Goal: Task Accomplishment & Management: Manage account settings

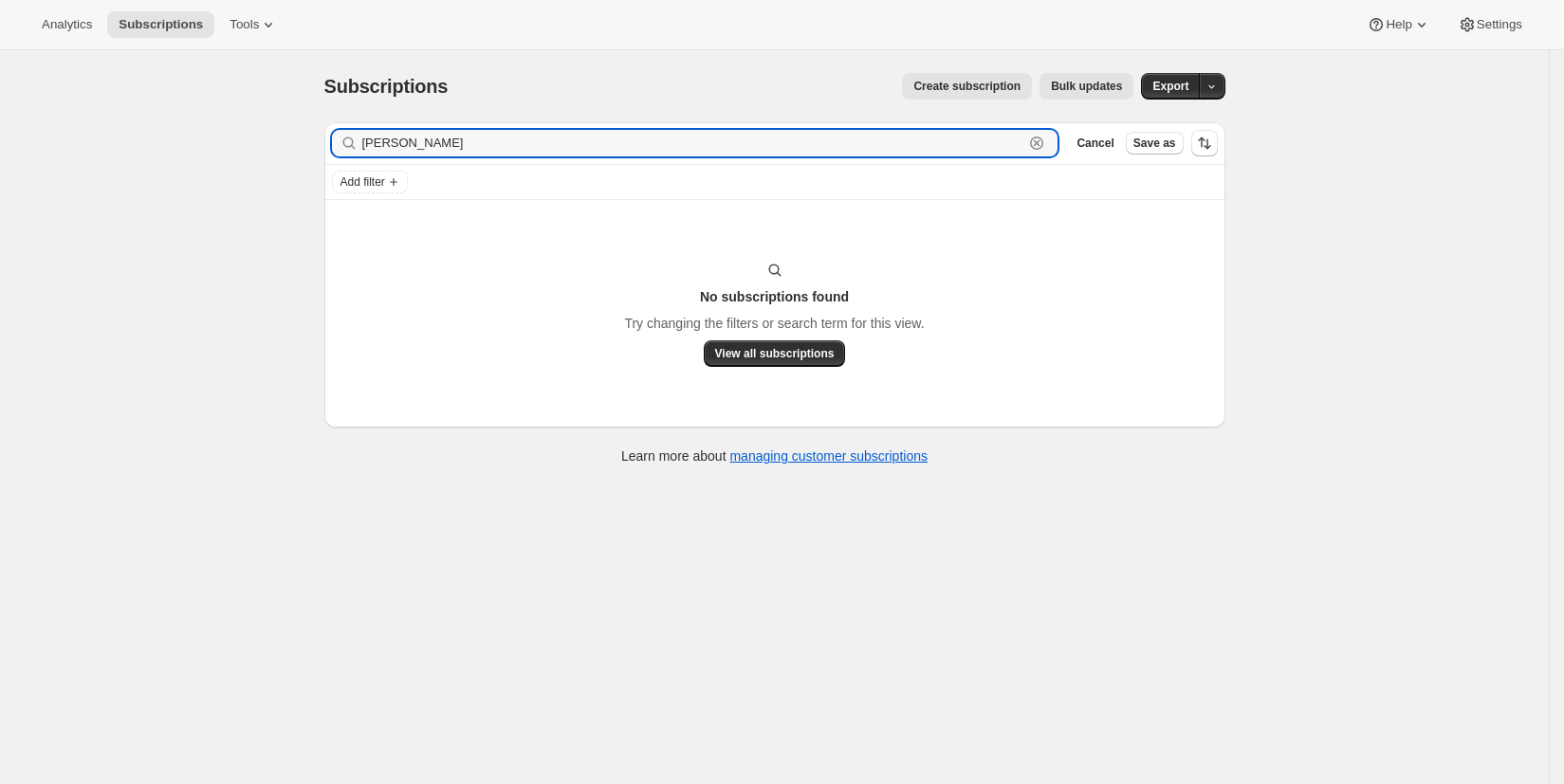
drag, startPoint x: 390, startPoint y: 149, endPoint x: 346, endPoint y: 149, distance: 44.0
click at [347, 150] on div "[PERSON_NAME] Clear" at bounding box center [695, 142] width 727 height 26
click at [460, 146] on input "[PERSON_NAME]" at bounding box center [693, 142] width 662 height 26
drag, startPoint x: 461, startPoint y: 145, endPoint x: 326, endPoint y: 144, distance: 135.0
click at [326, 144] on div "Filter subscribers [PERSON_NAME] Clear Cancel Save as Add filter No subscriptio…" at bounding box center [767, 295] width 916 height 377
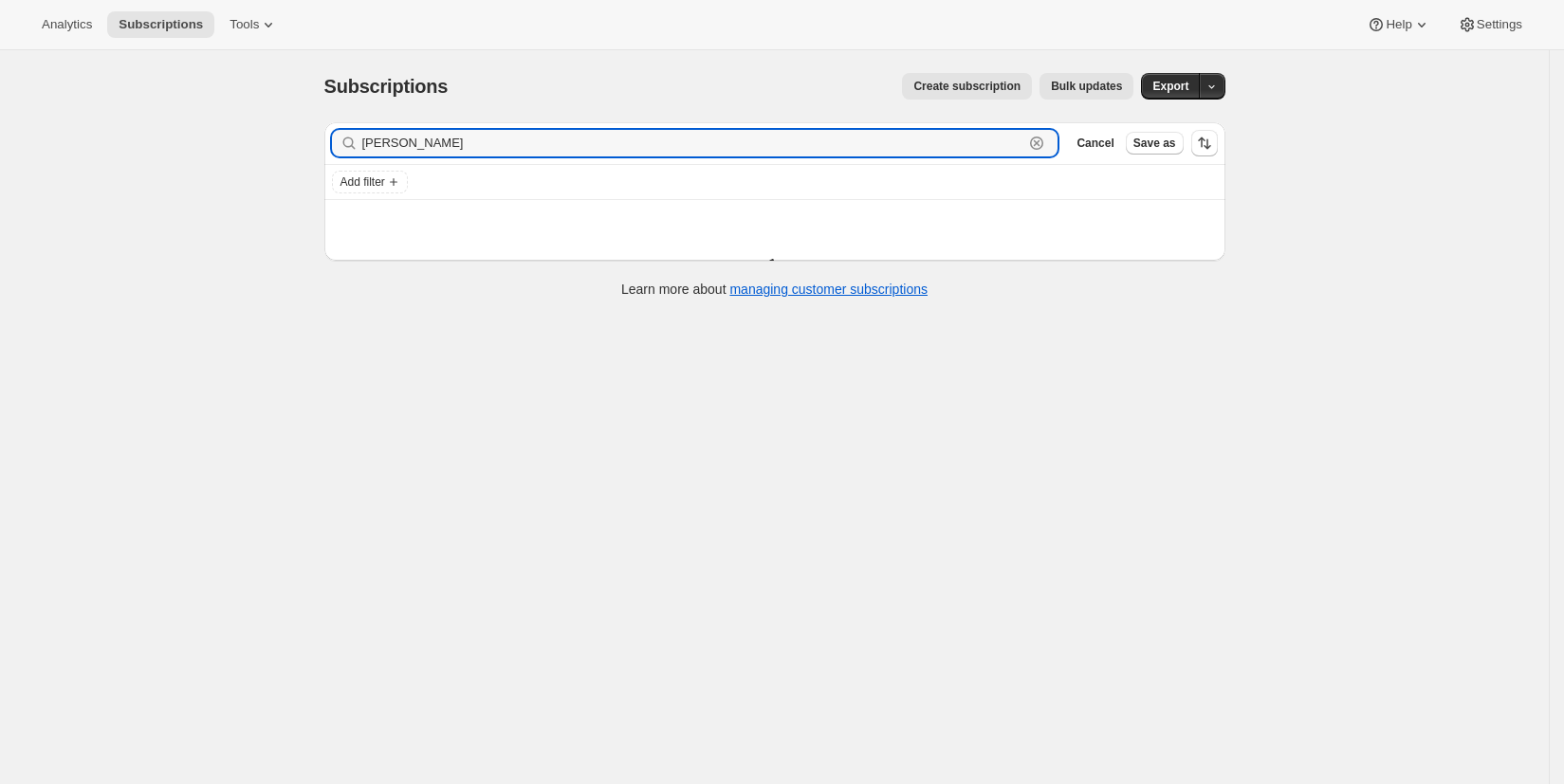
type input "lindsey"
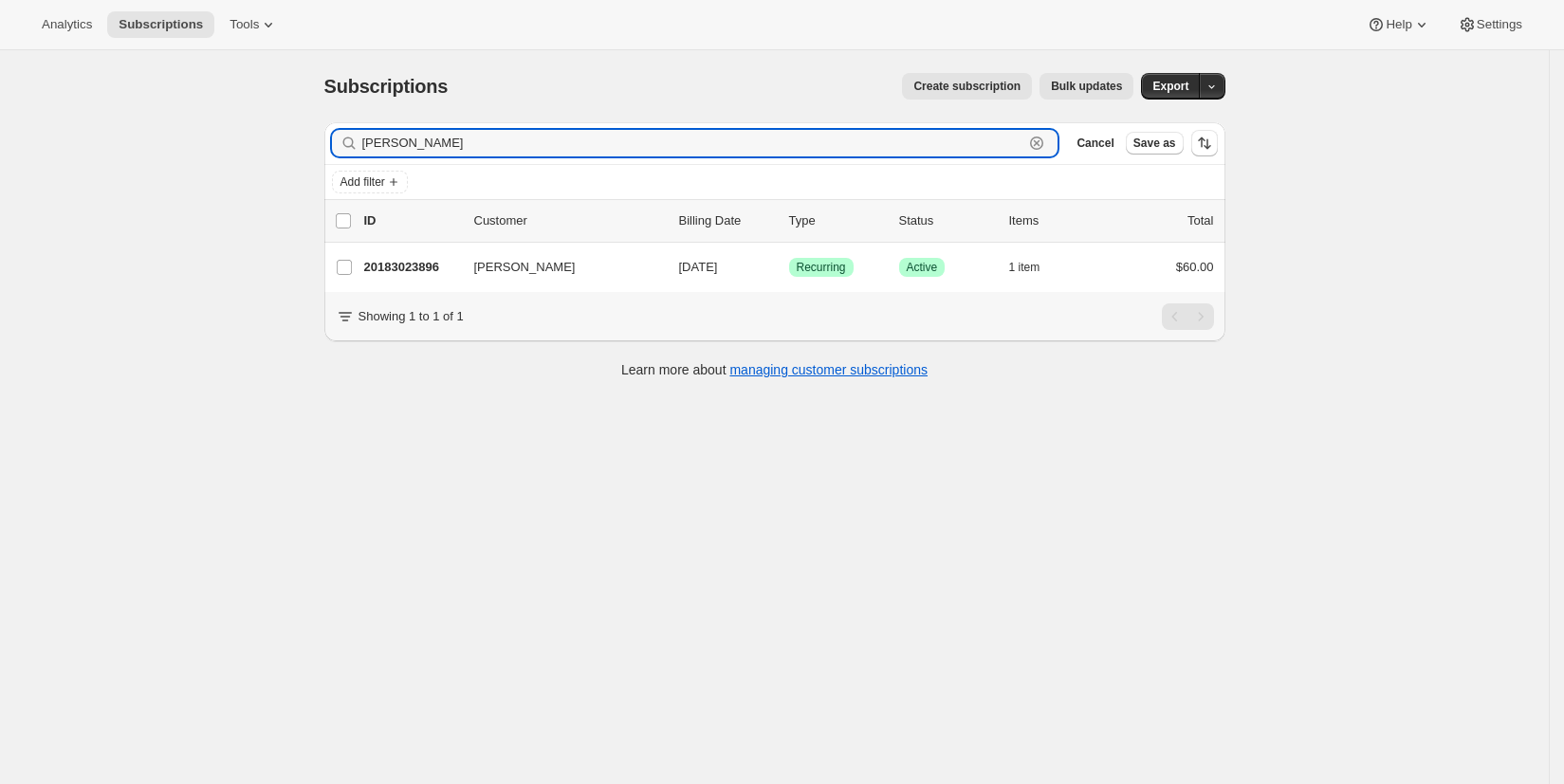
drag, startPoint x: 424, startPoint y: 151, endPoint x: 341, endPoint y: 144, distance: 83.3
click at [341, 145] on div "lindsey Clear" at bounding box center [695, 142] width 727 height 26
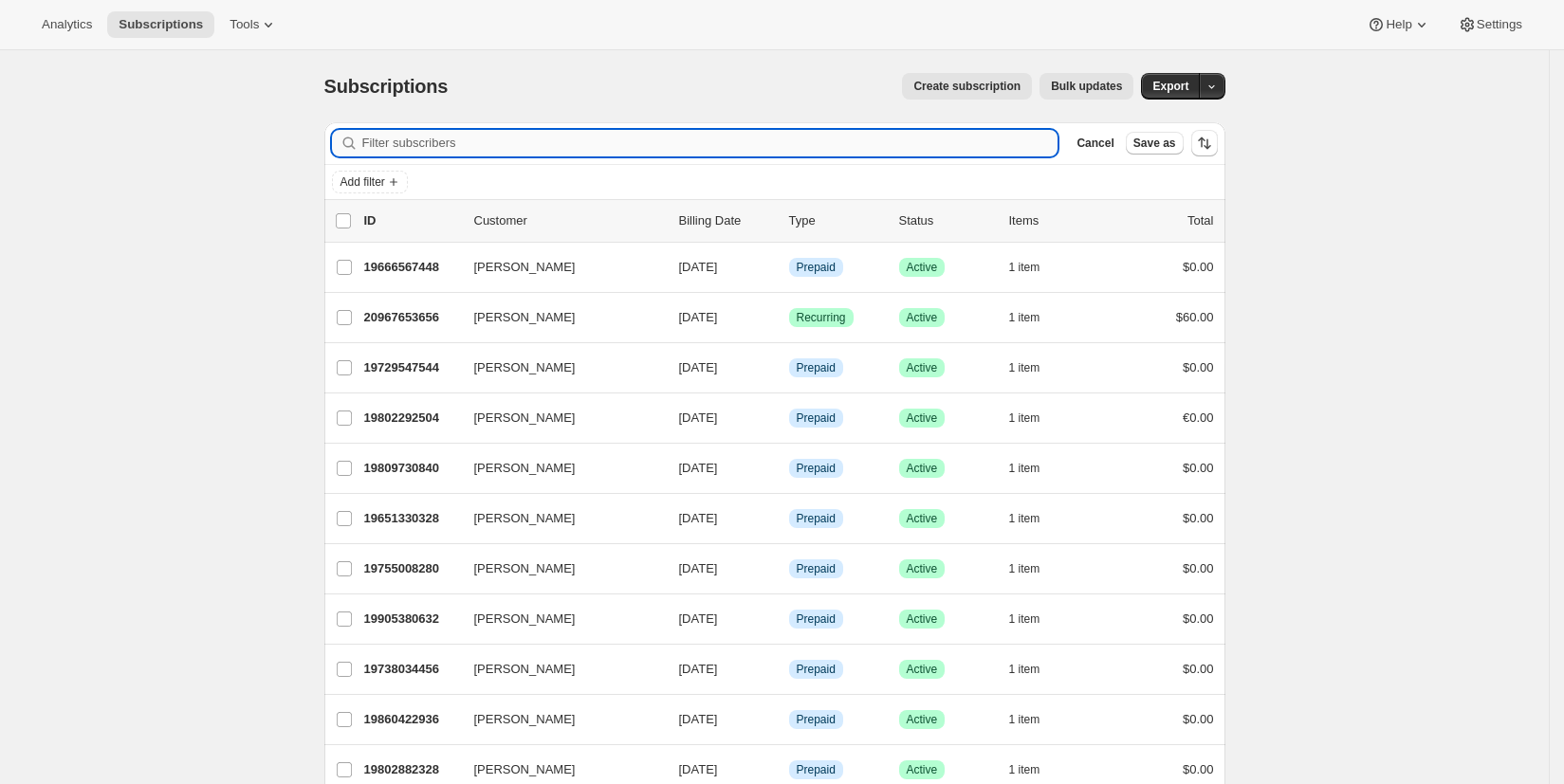
paste input "dwlindsey1@outlook.com"
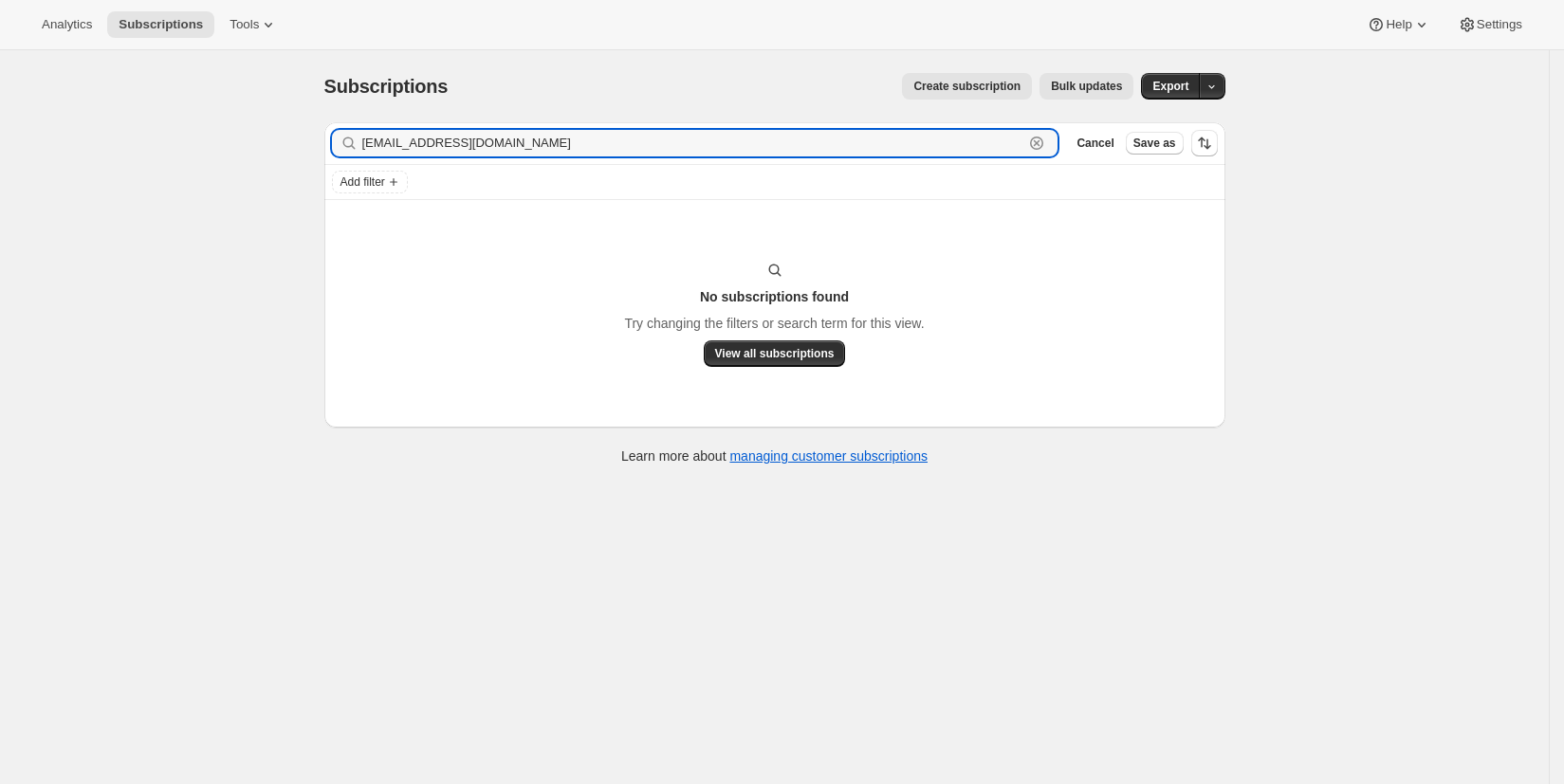
drag, startPoint x: 528, startPoint y: 141, endPoint x: 313, endPoint y: 139, distance: 215.0
click at [314, 140] on div "Filter subscribers dwlindsey1@outlook.com Clear Cancel Save as Add filter No su…" at bounding box center [767, 295] width 916 height 377
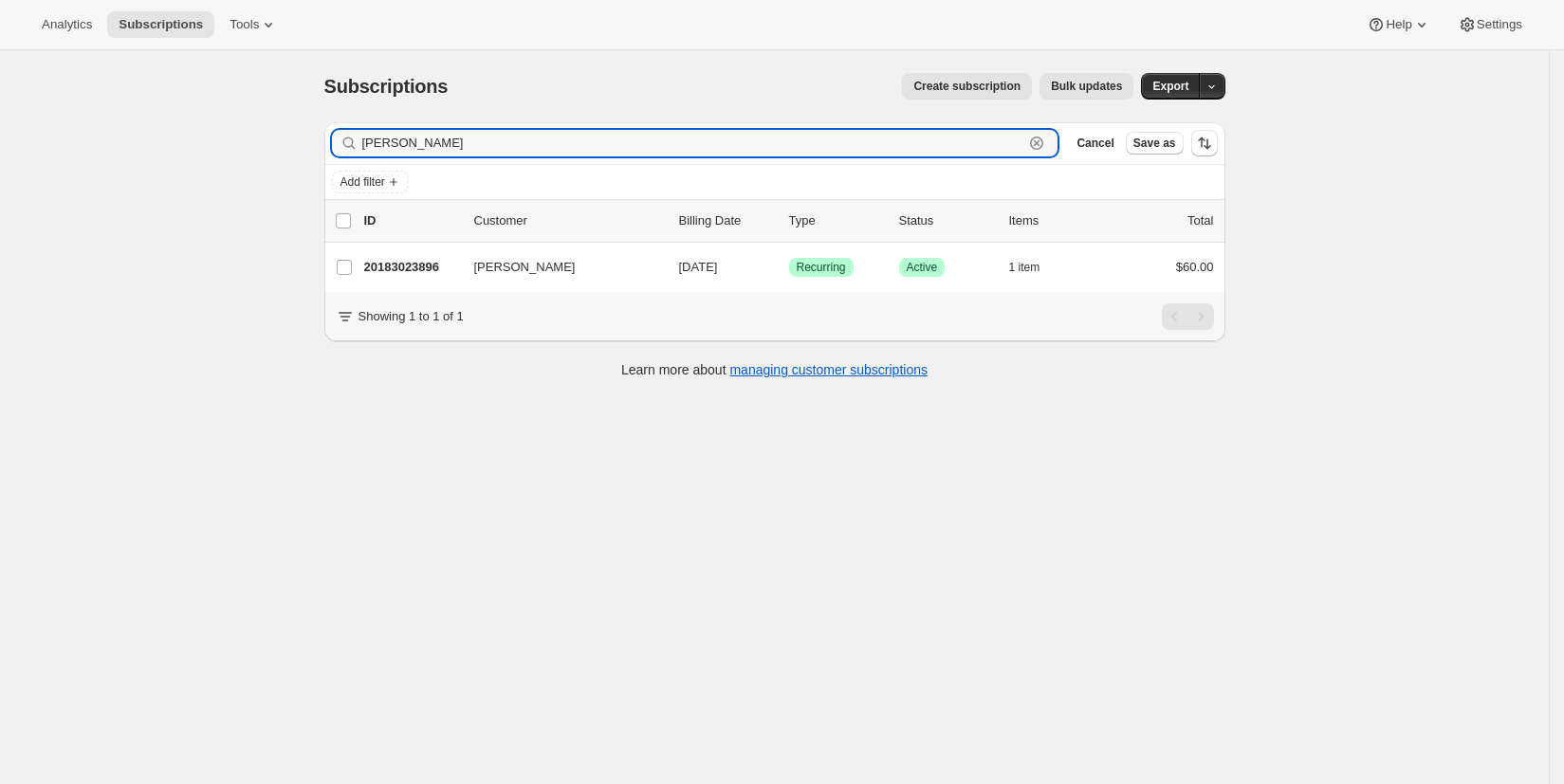
drag, startPoint x: 458, startPoint y: 142, endPoint x: 306, endPoint y: 141, distance: 152.0
click at [305, 144] on div "Subscriptions. This page is ready Subscriptions Create subscription Bulk update…" at bounding box center [775, 224] width 946 height 348
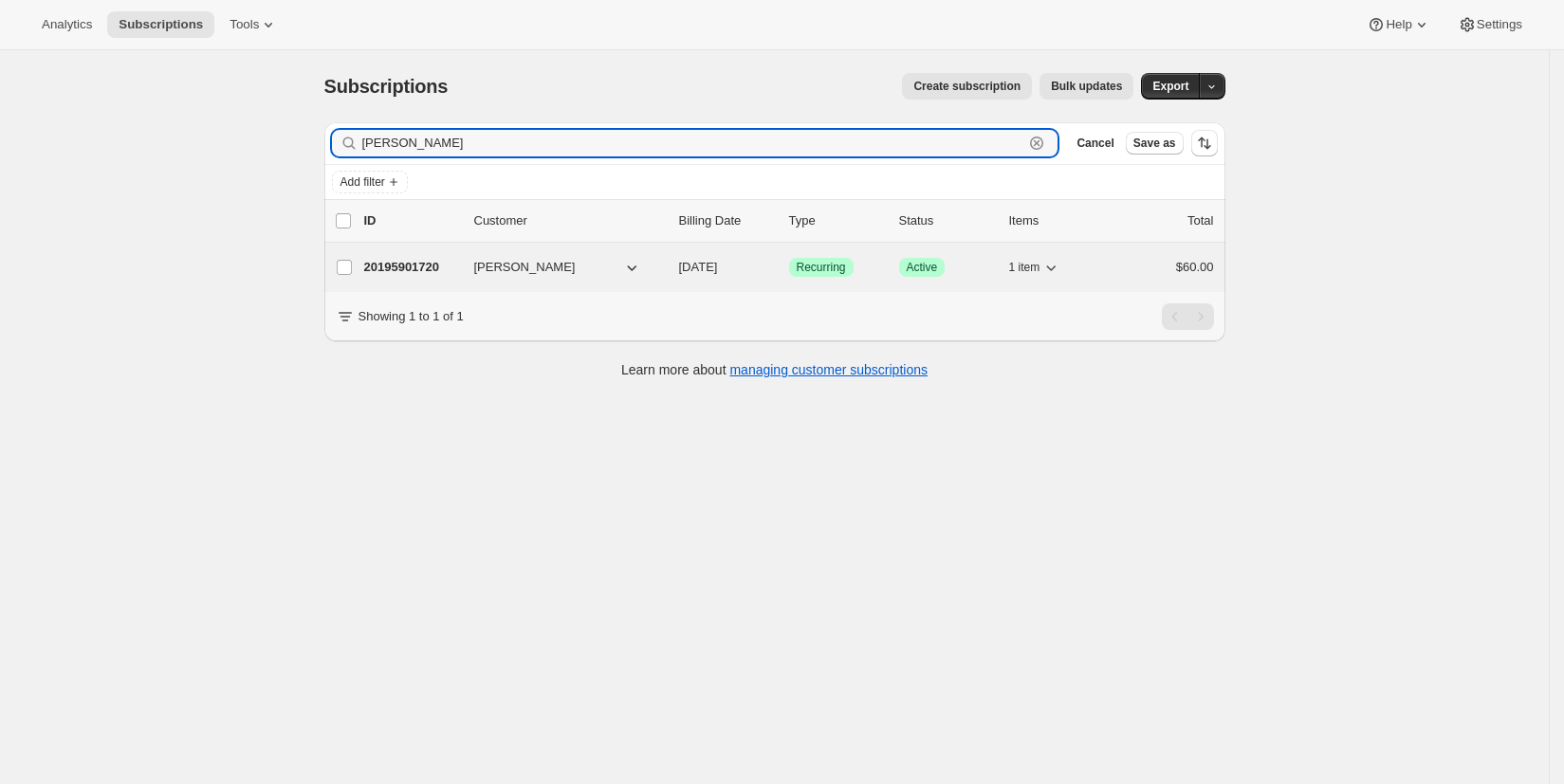
type input "hosking"
click at [503, 271] on span "Ian Hosking" at bounding box center [525, 266] width 101 height 19
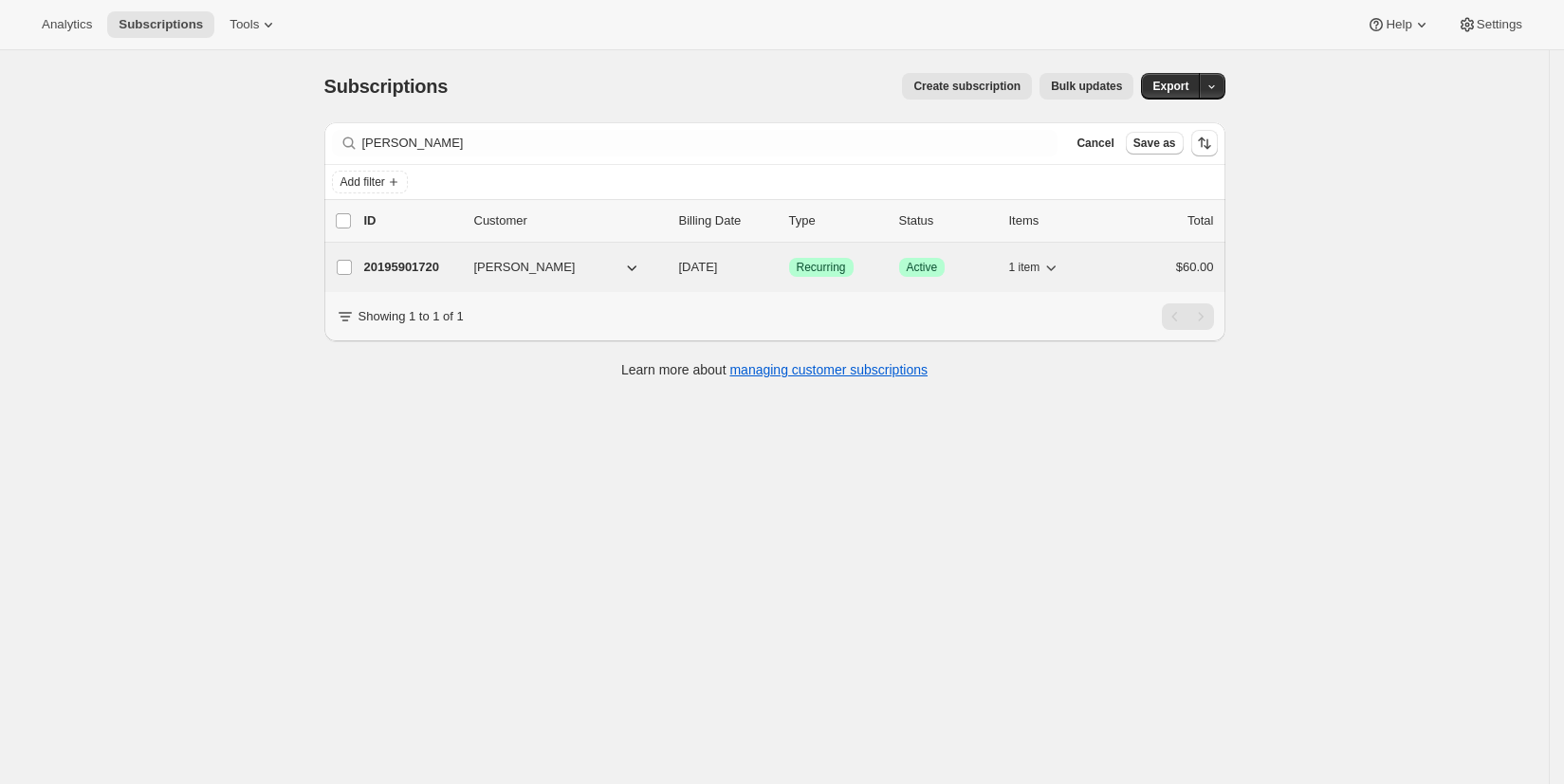
click at [504, 270] on span "Ian Hosking" at bounding box center [525, 266] width 101 height 19
click at [421, 270] on p "20195901720" at bounding box center [411, 266] width 95 height 19
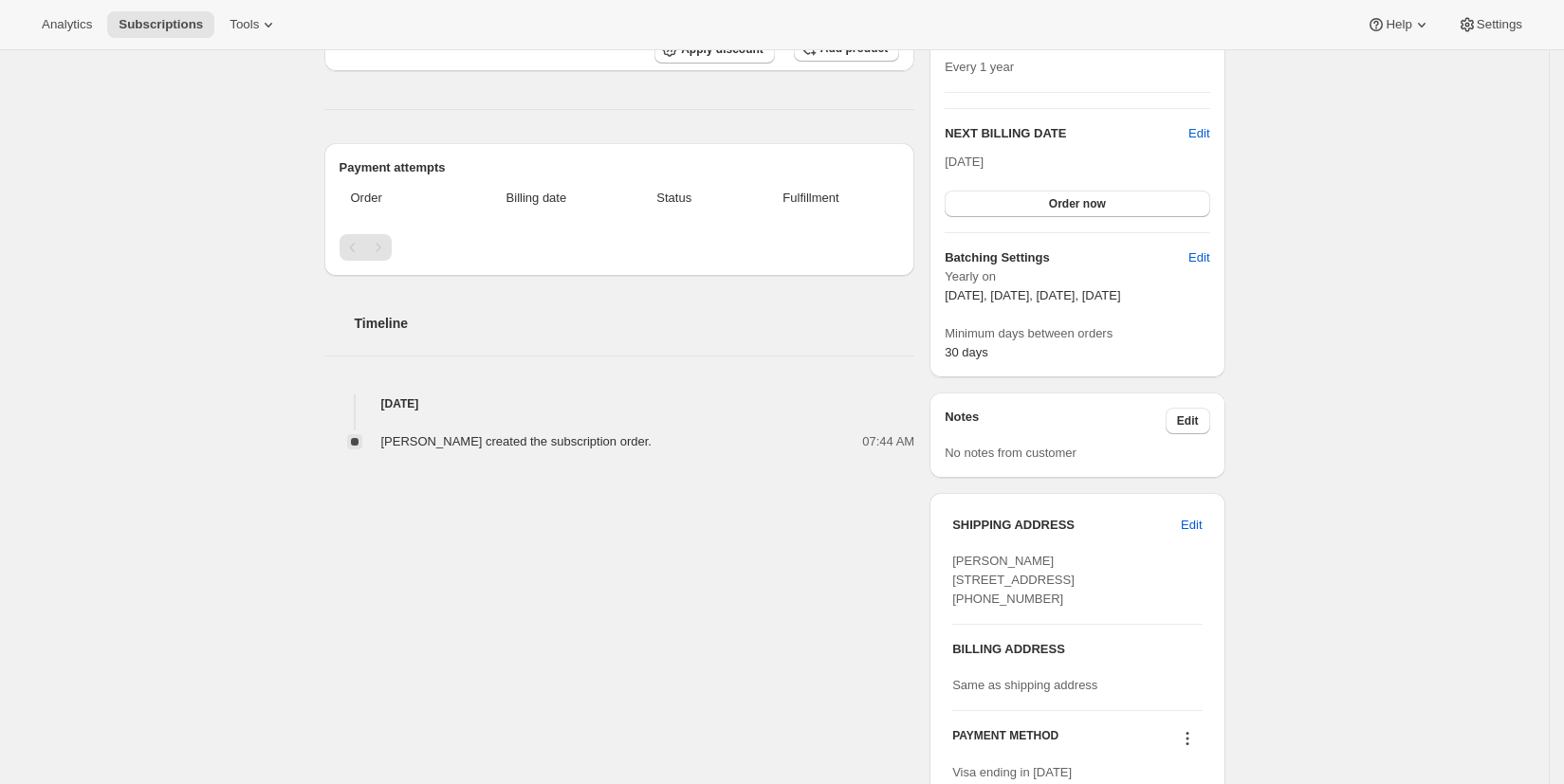
scroll to position [372, 0]
click at [1196, 525] on span "Edit" at bounding box center [1190, 523] width 20 height 19
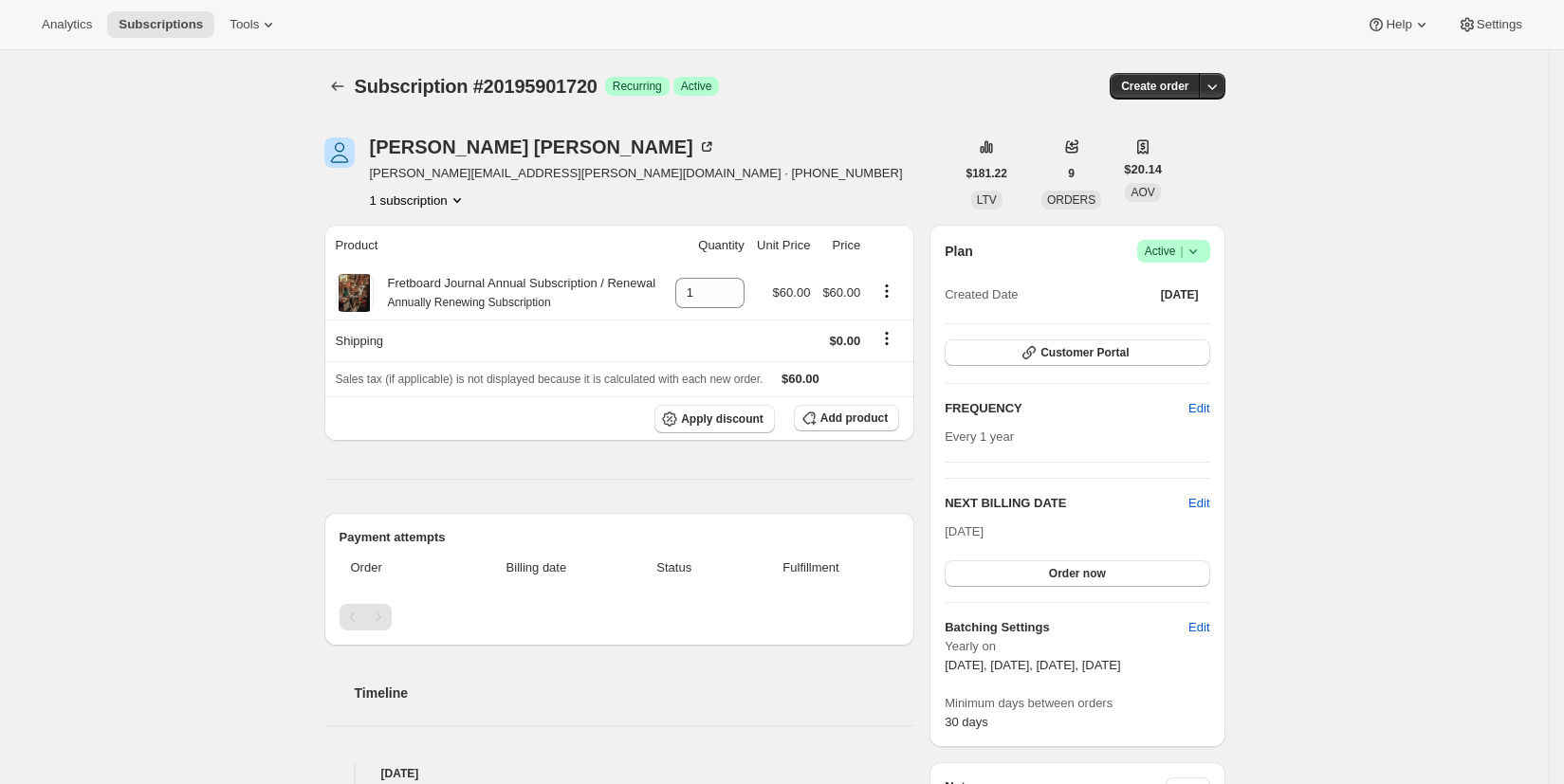
select select "[GEOGRAPHIC_DATA]"
select select "WA"
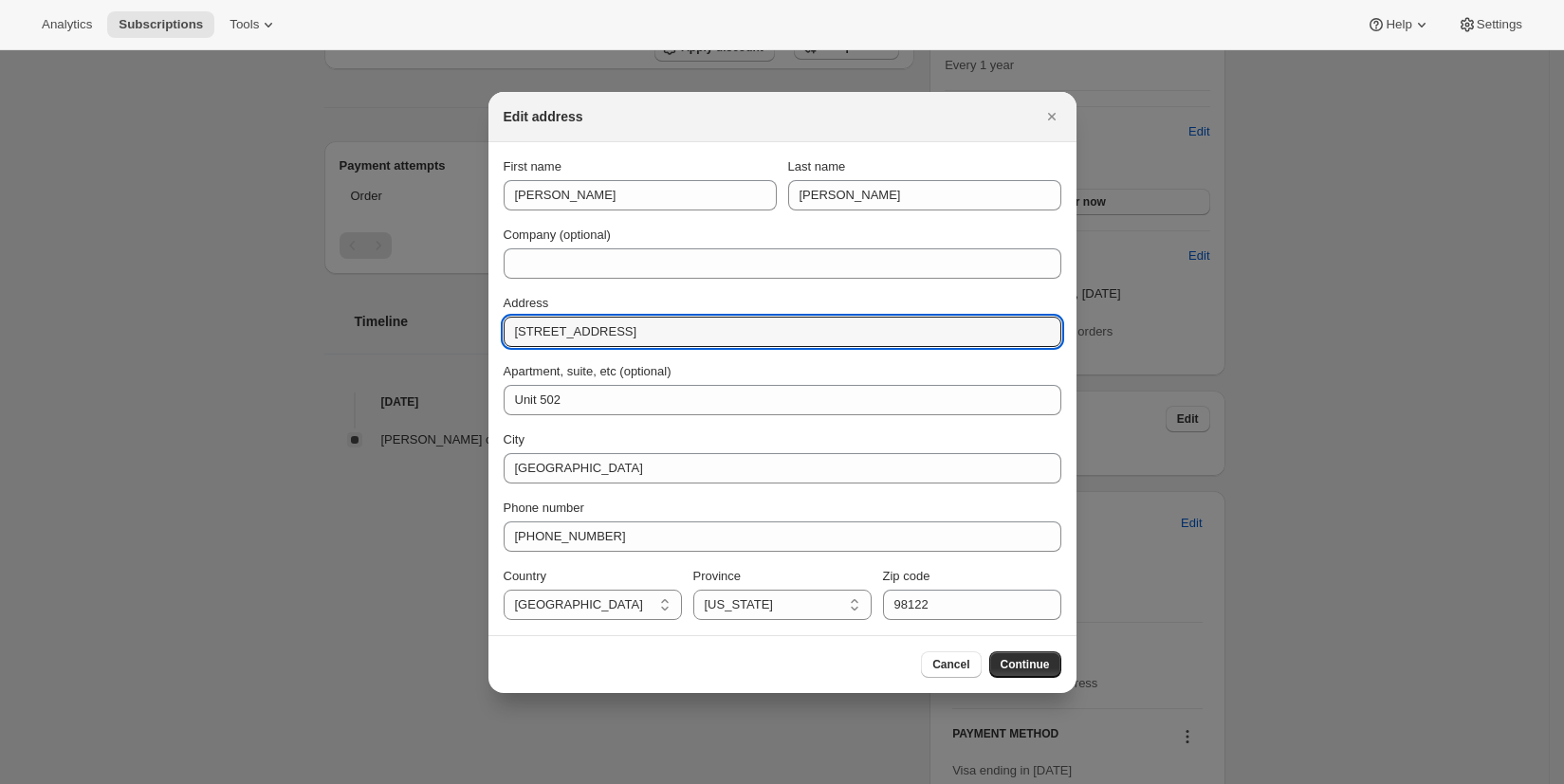
drag, startPoint x: 652, startPoint y: 335, endPoint x: 499, endPoint y: 335, distance: 153.0
click at [499, 335] on section "First name Ian Last name Hosking Company (optional) Address 1823 18th Avenue Ap…" at bounding box center [782, 388] width 588 height 492
paste input "10720 Phinney Ave N"
type input "10720 Phinney Ave N"
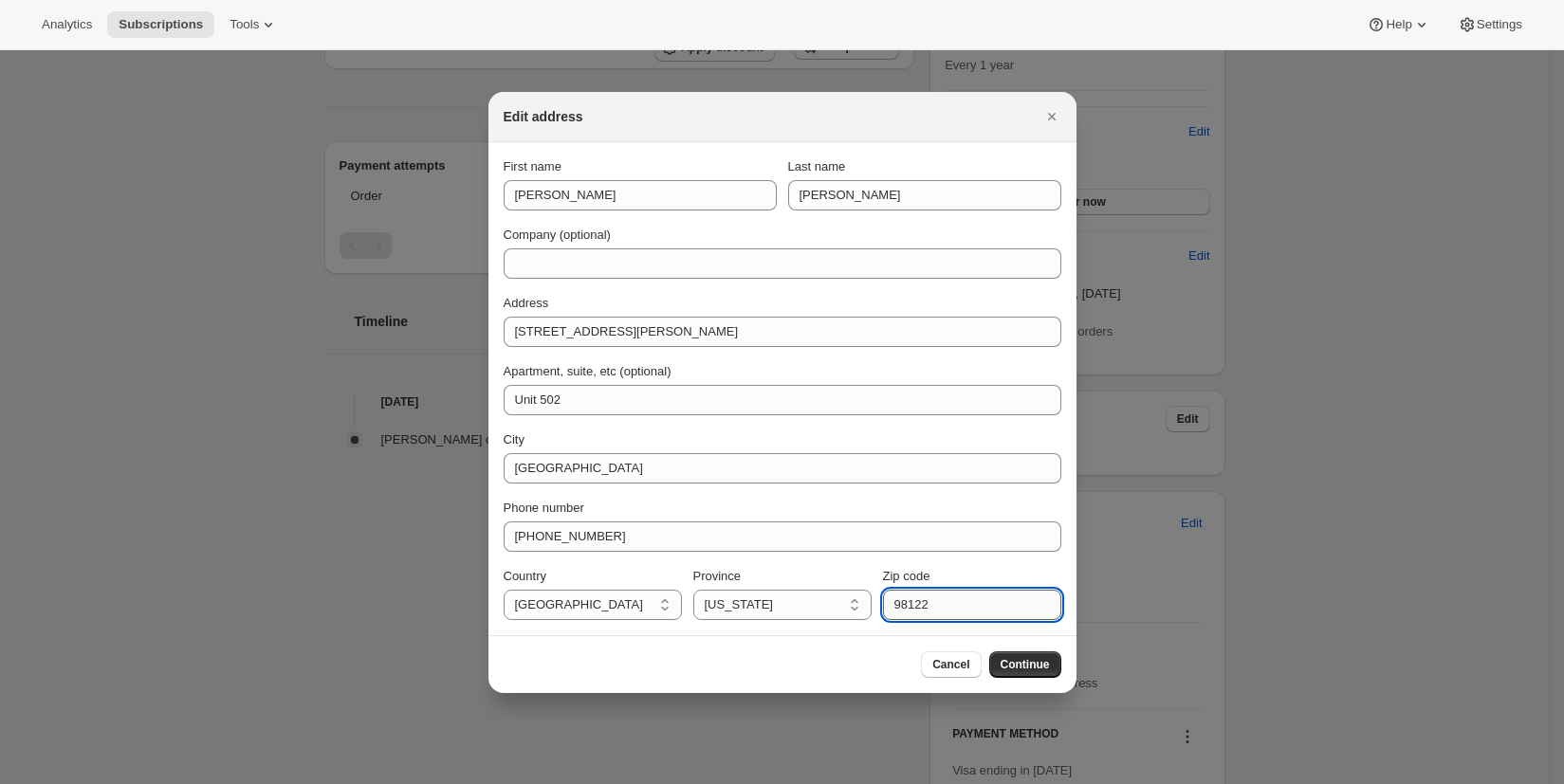
drag, startPoint x: 943, startPoint y: 611, endPoint x: 983, endPoint y: 591, distance: 44.7
click at [918, 607] on input "98122" at bounding box center [972, 605] width 179 height 30
type input "98133"
click at [1032, 666] on span "Continue" at bounding box center [1025, 665] width 50 height 16
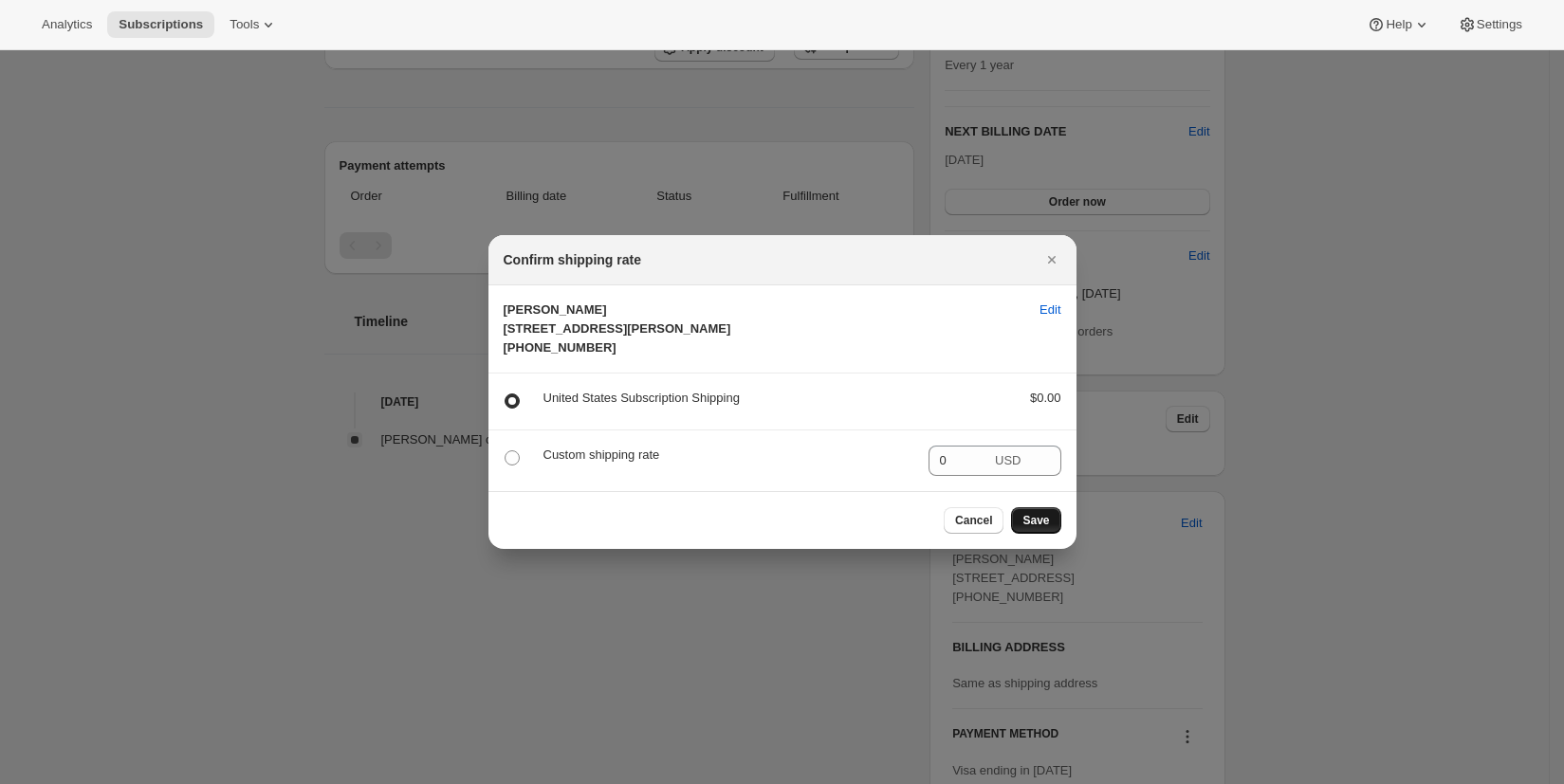
click at [1038, 528] on span "Save" at bounding box center [1035, 521] width 26 height 16
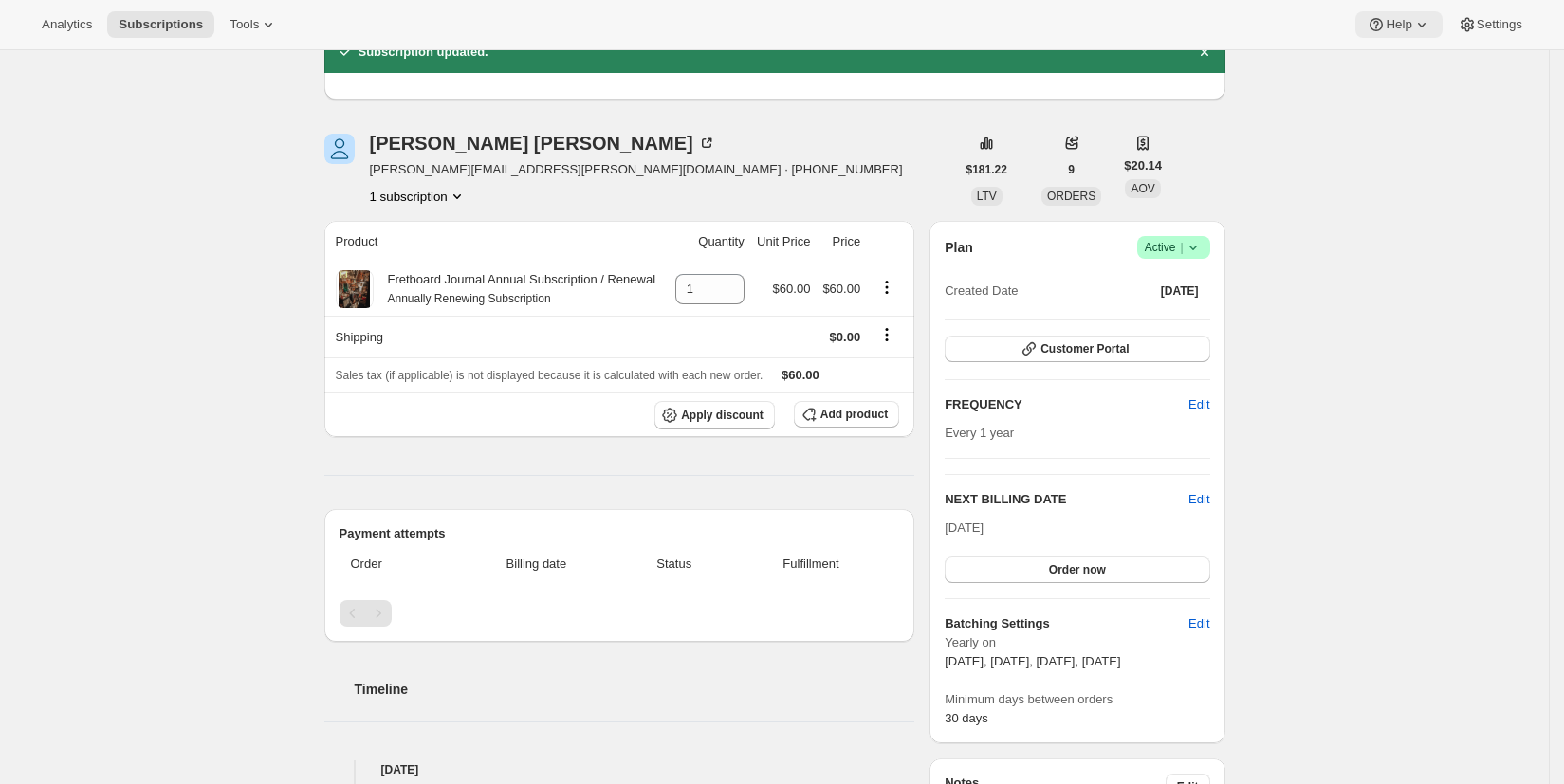
scroll to position [0, 0]
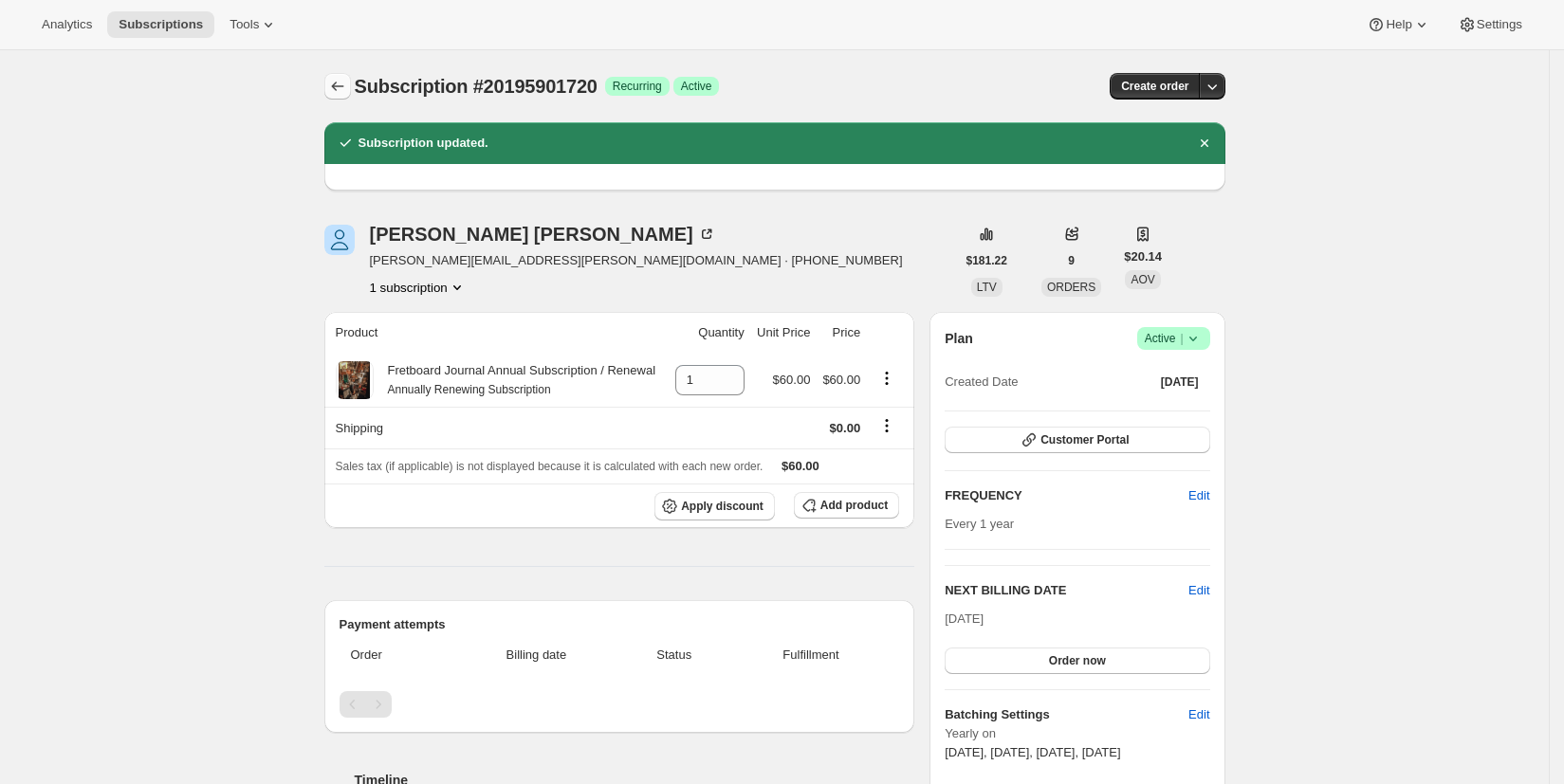
click at [351, 85] on button "Subscriptions" at bounding box center [337, 86] width 26 height 26
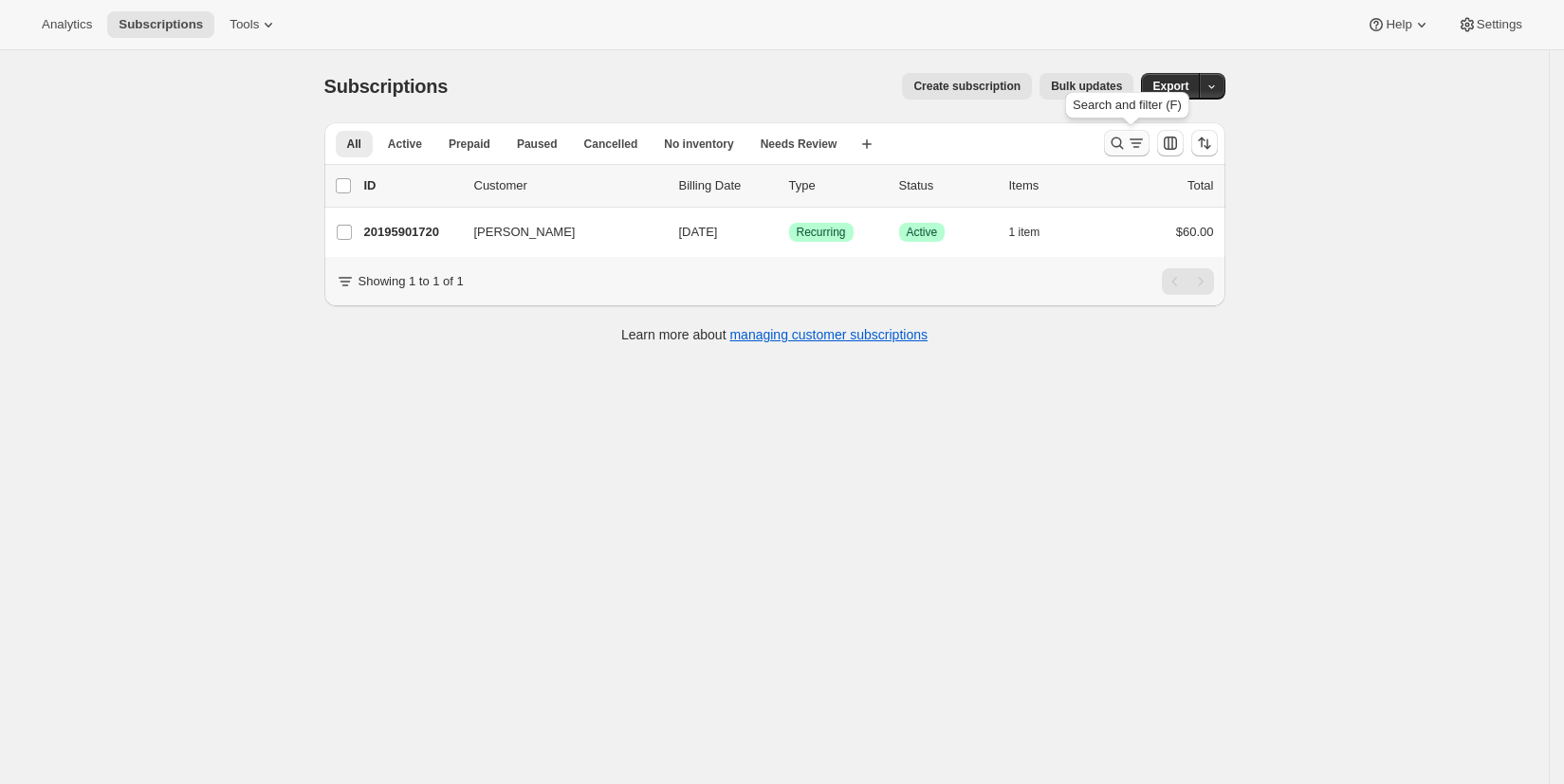
click at [1119, 141] on icon "Search and filter results" at bounding box center [1116, 142] width 19 height 19
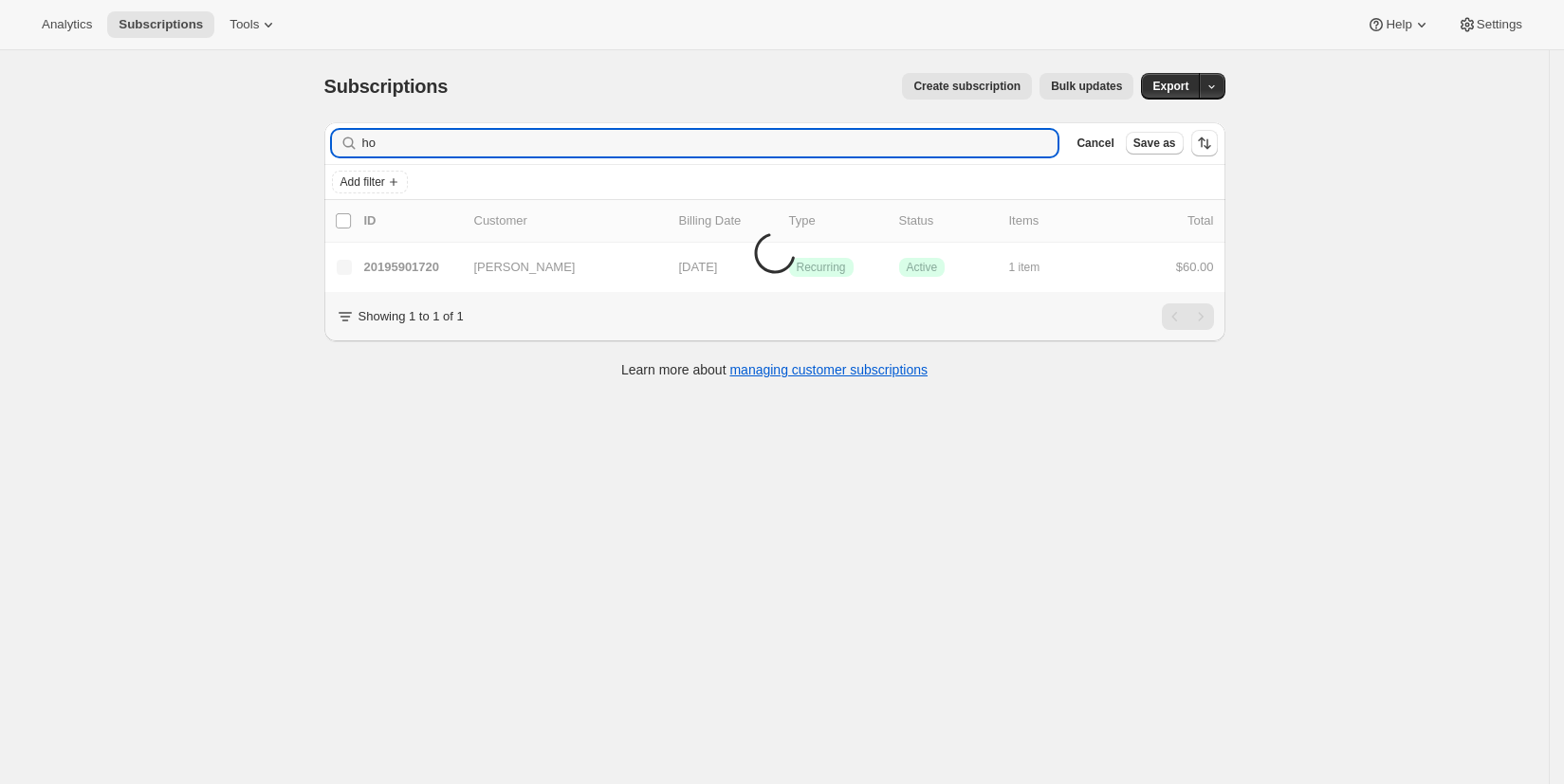
type input "h"
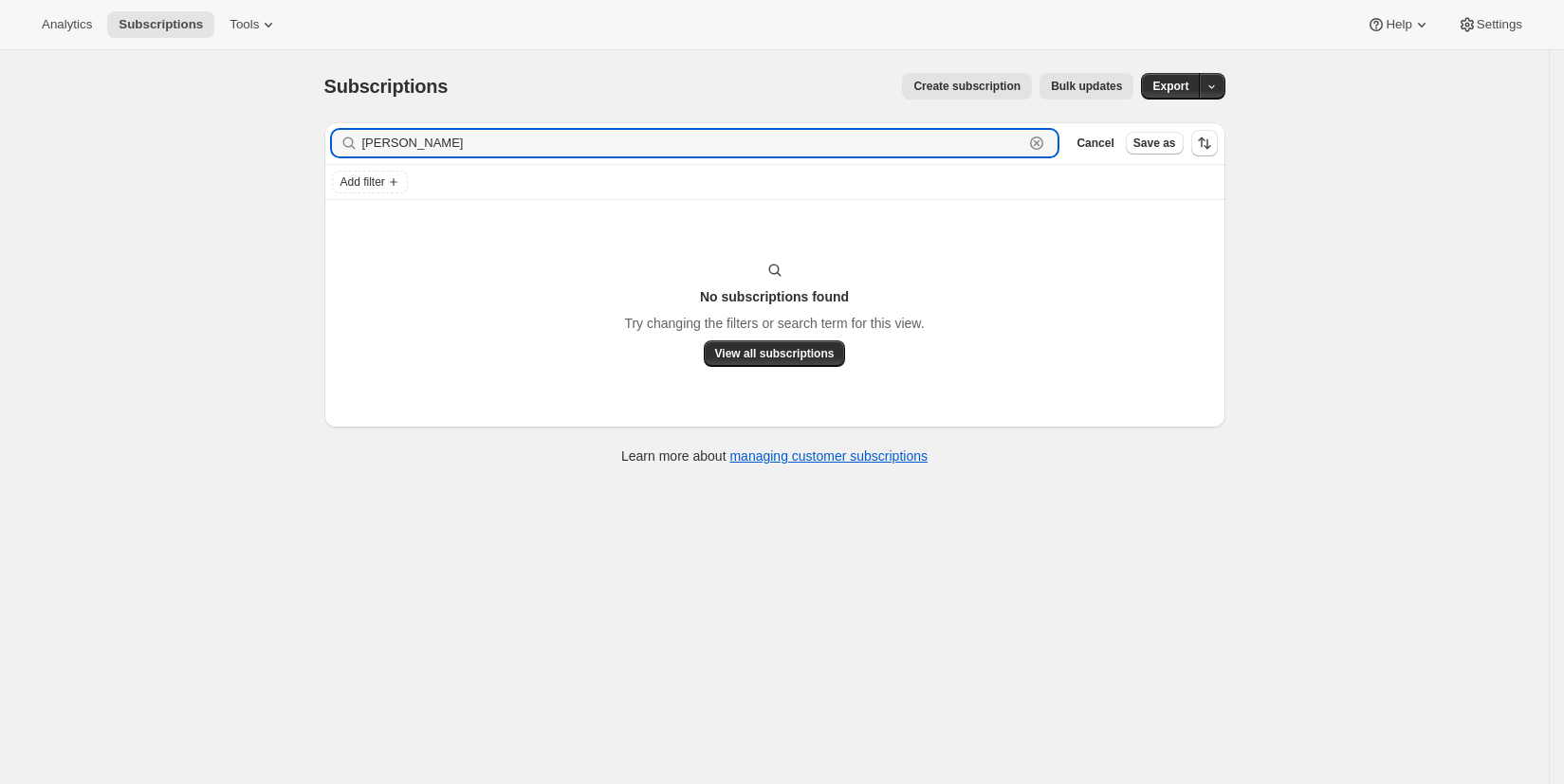
drag, startPoint x: 462, startPoint y: 143, endPoint x: 314, endPoint y: 140, distance: 148.0
click at [317, 144] on div "Filter subscribers McQueen Clear Cancel Save as Add filter No subscriptions fou…" at bounding box center [767, 295] width 916 height 377
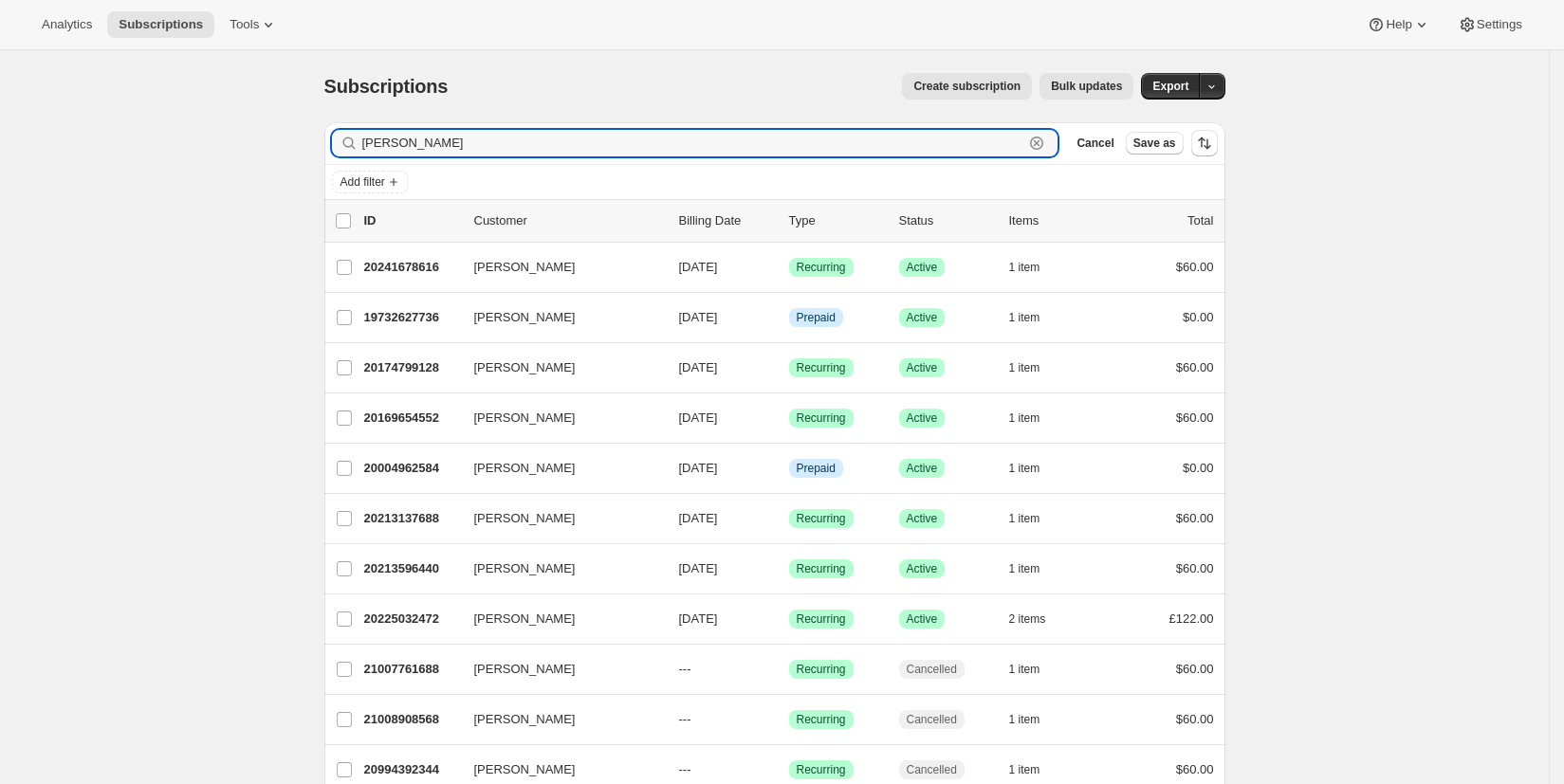
type input "graham"
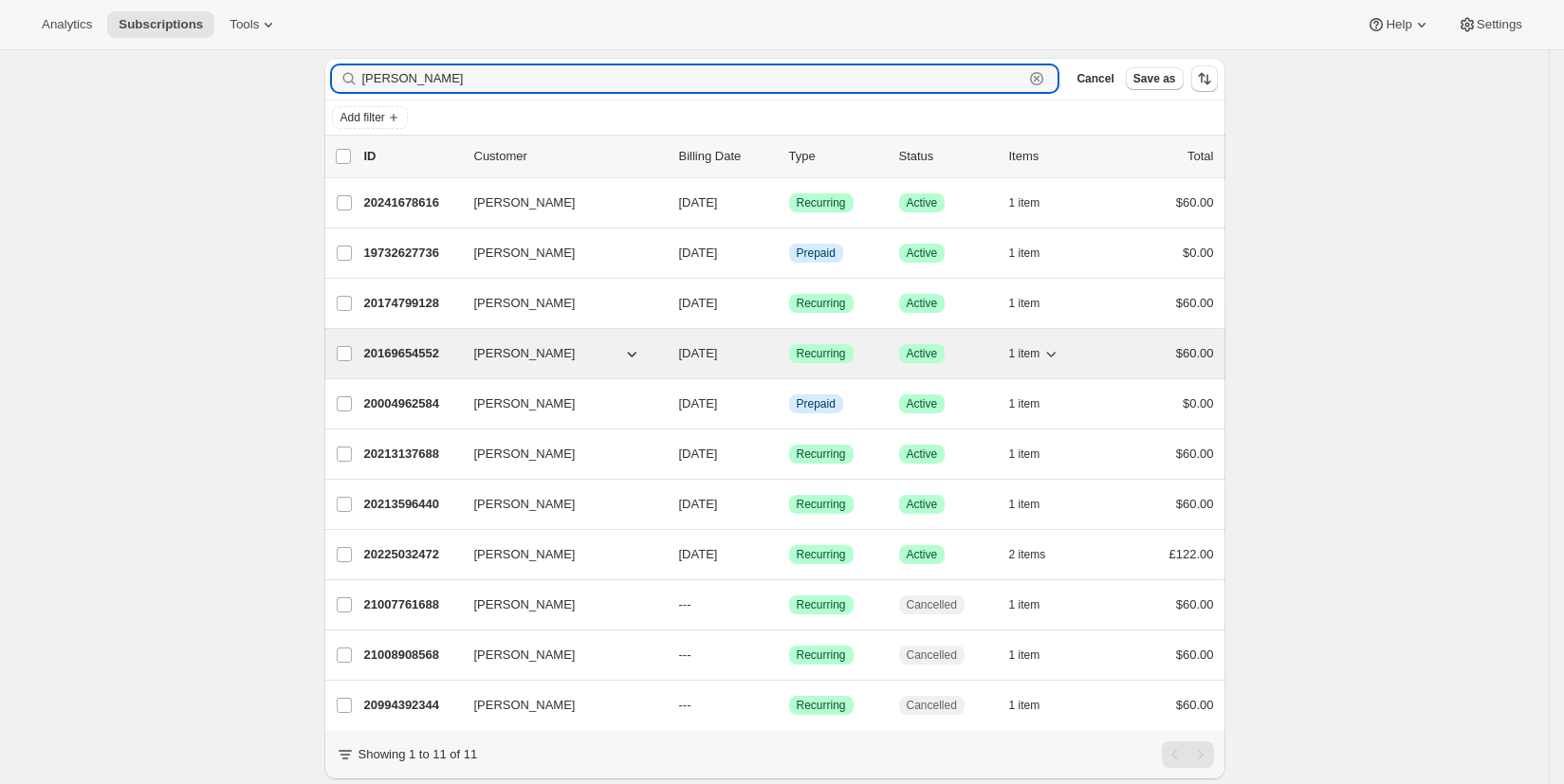
scroll to position [95, 0]
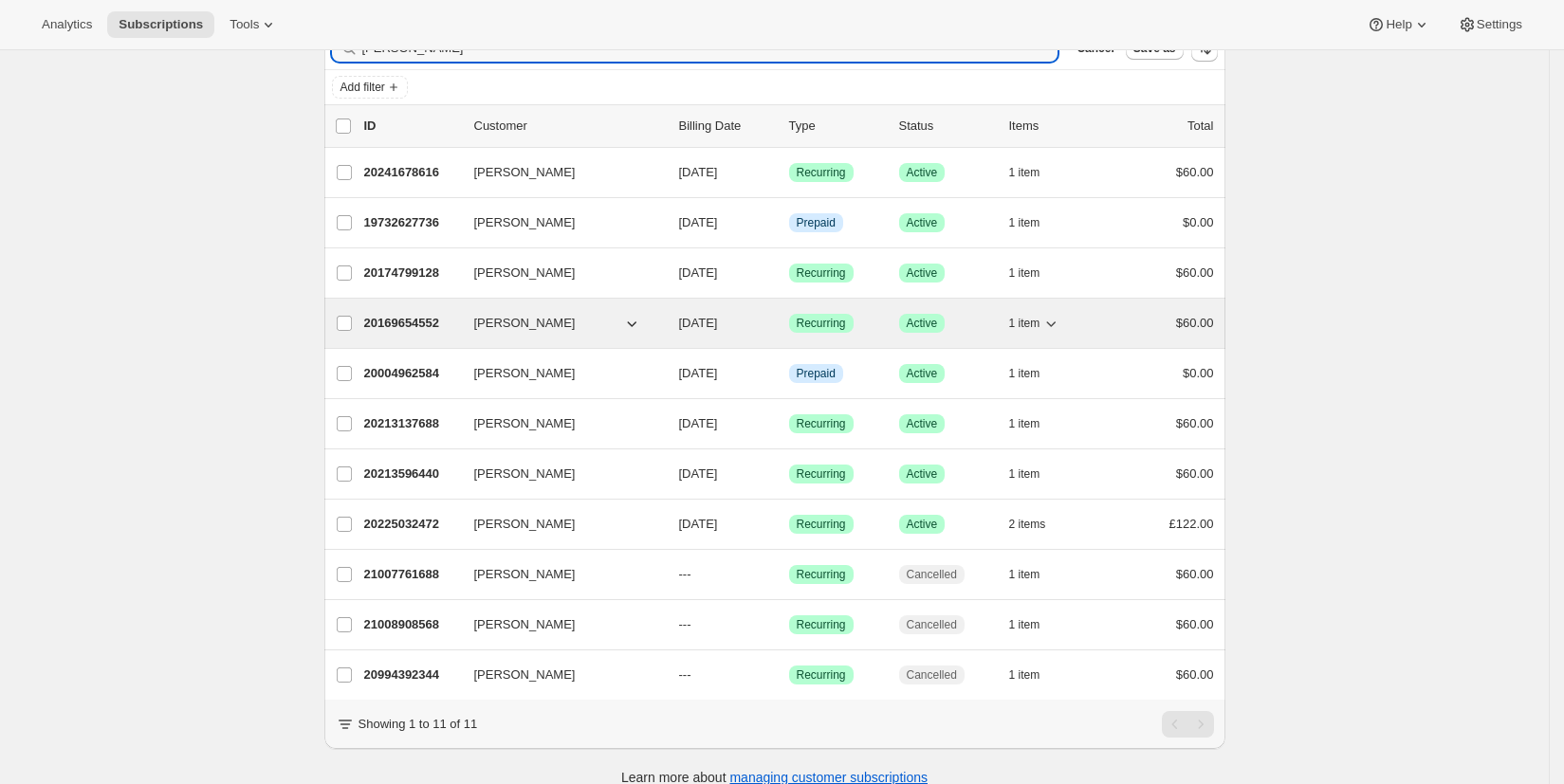
drag, startPoint x: 521, startPoint y: 377, endPoint x: 572, endPoint y: 329, distance: 70.0
click at [521, 377] on span "JOHN F GRAHAM" at bounding box center [525, 372] width 101 height 19
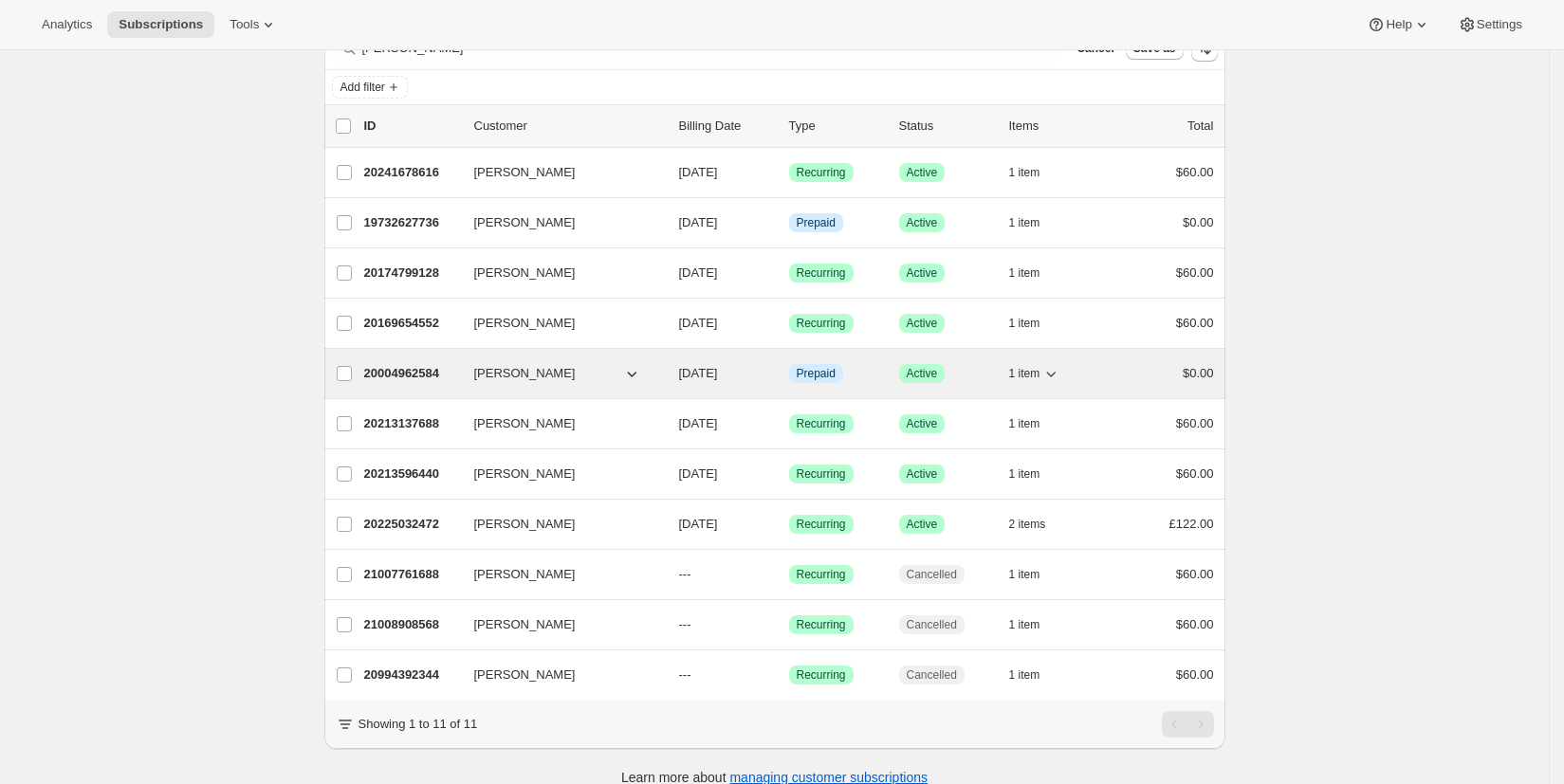
click at [535, 380] on span "JOHN F GRAHAM" at bounding box center [525, 372] width 101 height 19
click at [417, 374] on p "20004962584" at bounding box center [411, 372] width 95 height 19
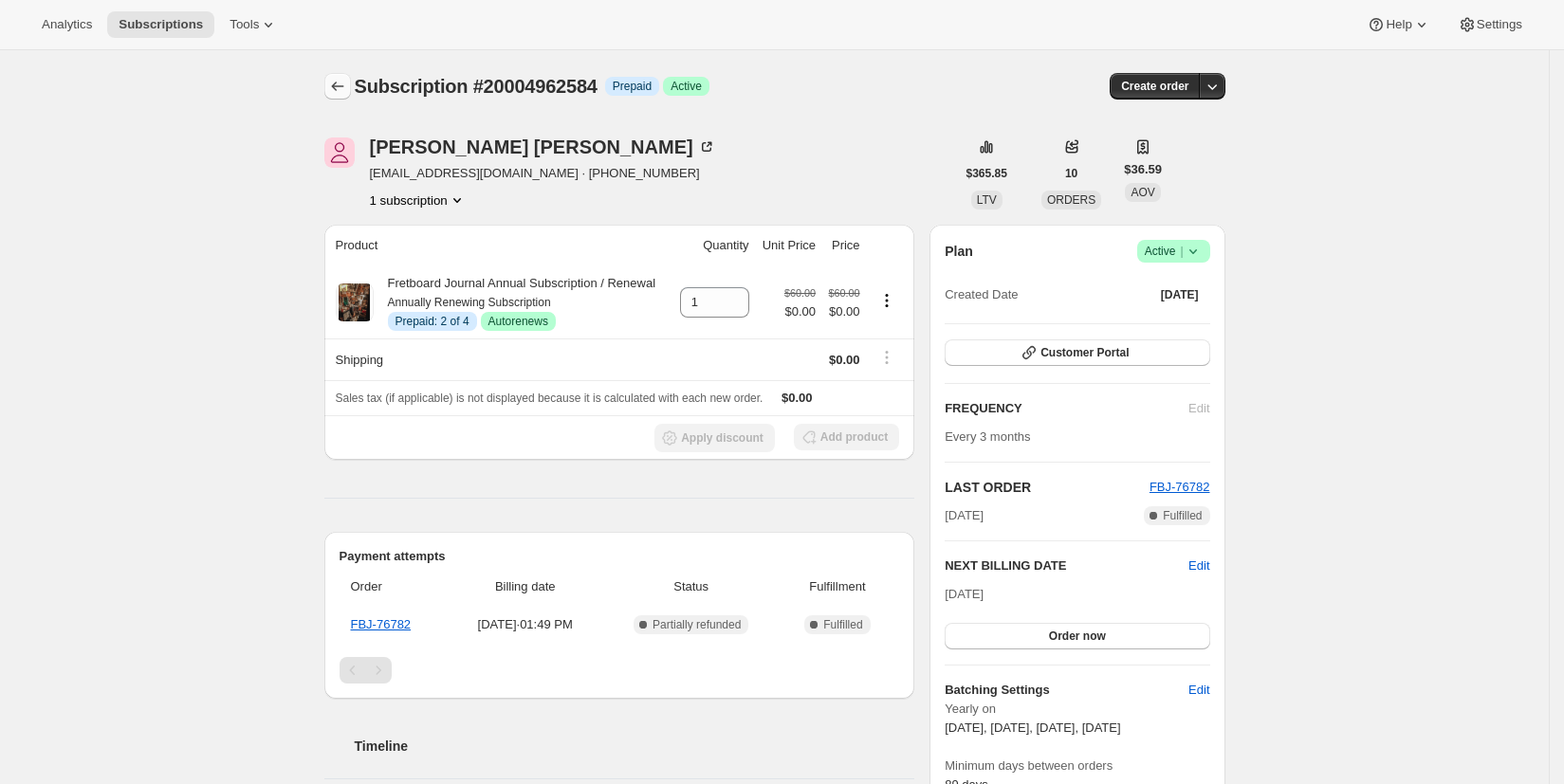
click at [346, 85] on icon "Subscriptions" at bounding box center [337, 86] width 19 height 19
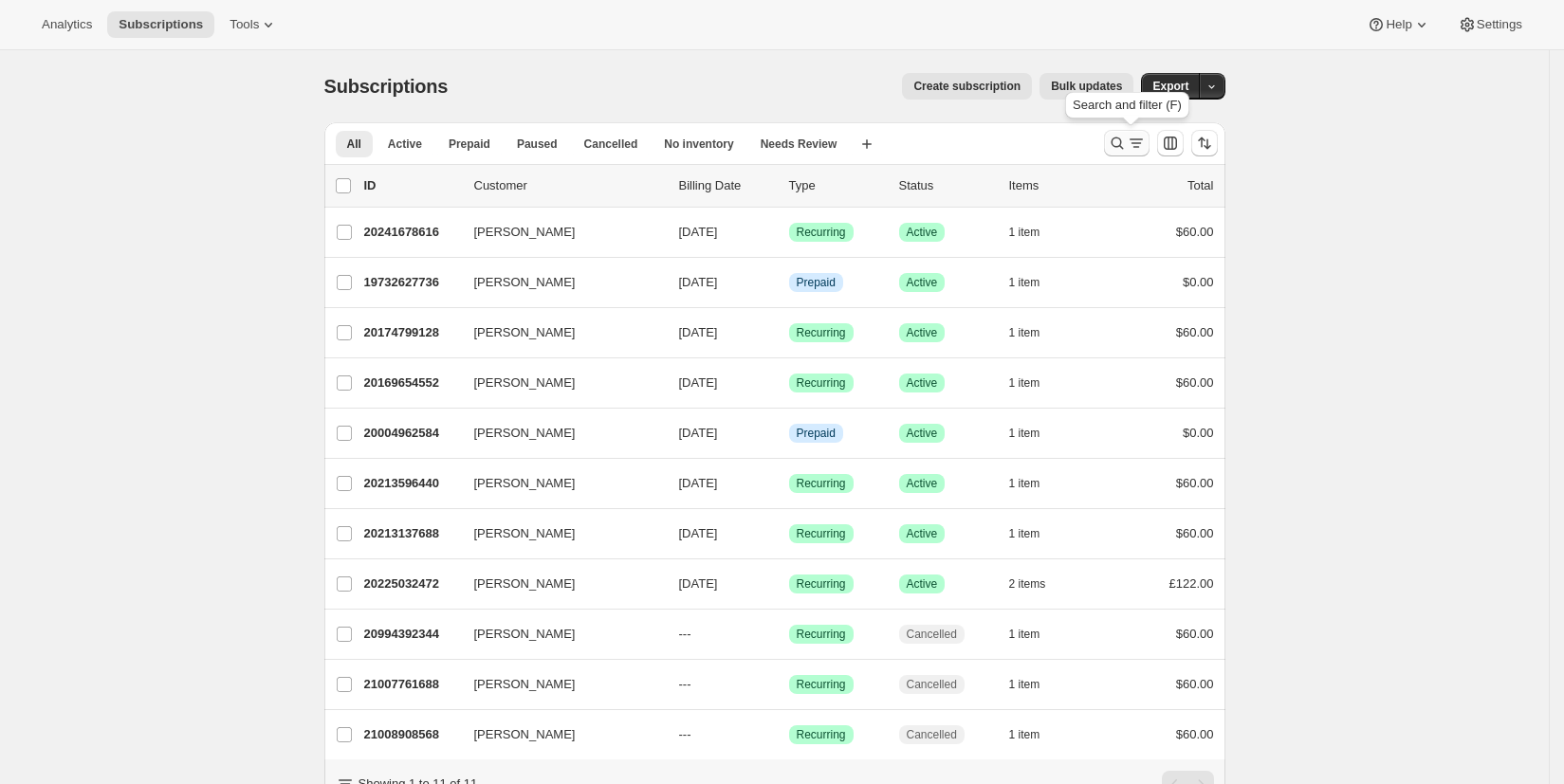
click at [1132, 143] on icon "Search and filter results" at bounding box center [1136, 142] width 19 height 19
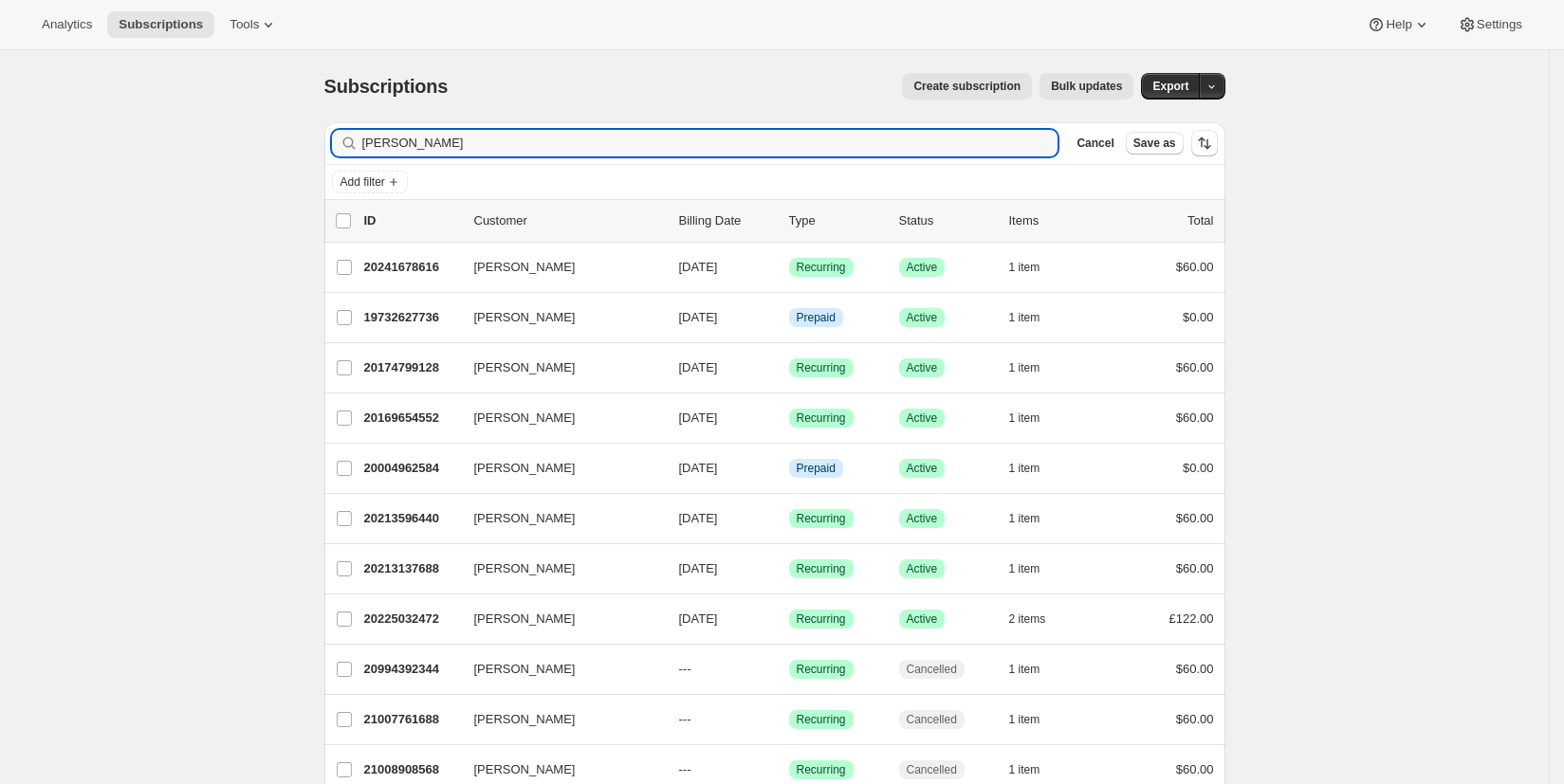
drag, startPoint x: 430, startPoint y: 150, endPoint x: 310, endPoint y: 138, distance: 120.6
click at [311, 139] on div "Subscriptions. This page is ready Subscriptions Create subscription Bulk update…" at bounding box center [775, 476] width 946 height 850
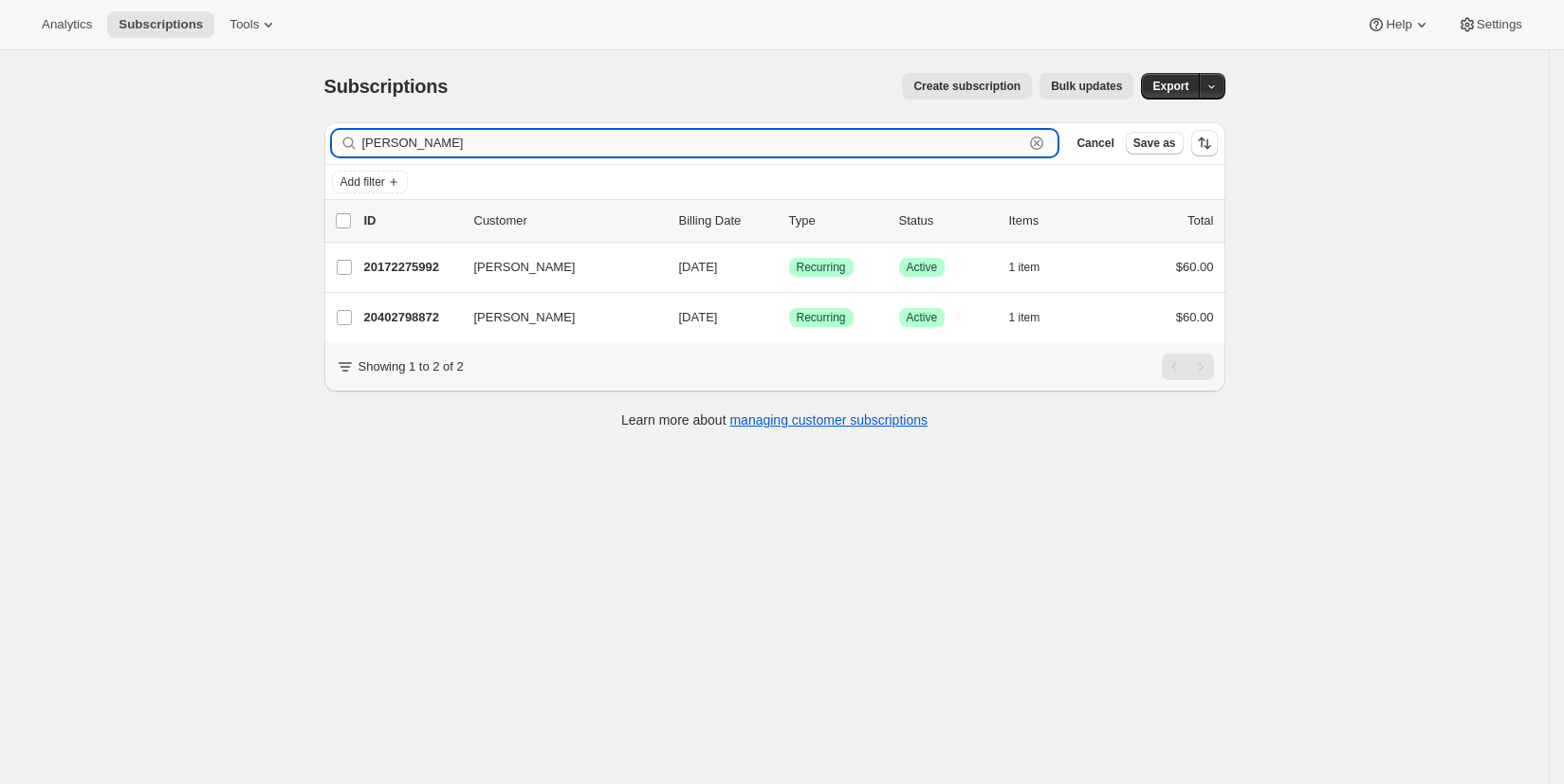
click at [407, 143] on input "Petersen" at bounding box center [693, 142] width 662 height 26
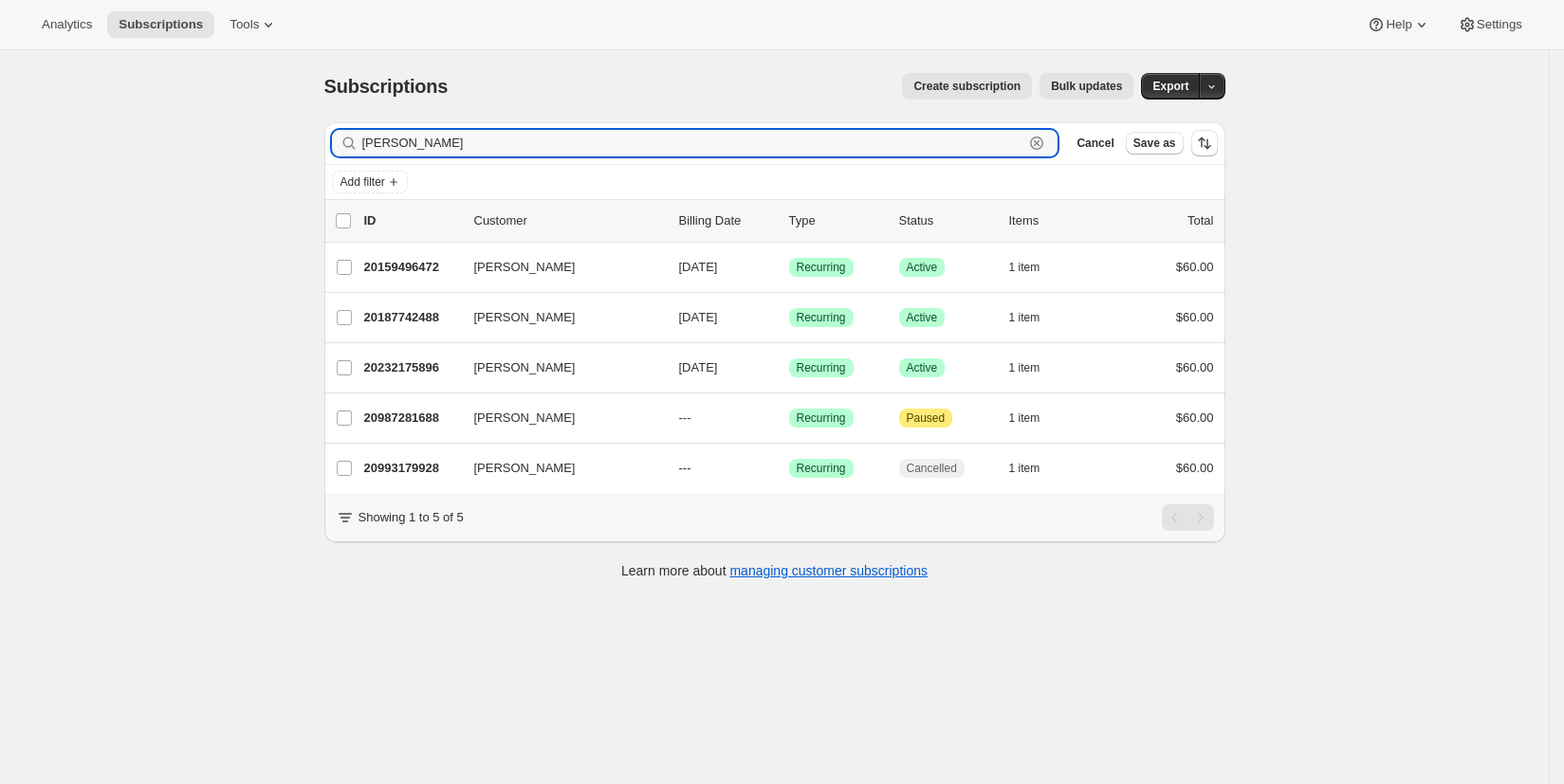
drag, startPoint x: 432, startPoint y: 140, endPoint x: 331, endPoint y: 136, distance: 101.1
click at [331, 136] on div "Filter subscribers Peterson Clear Cancel Save as" at bounding box center [774, 142] width 901 height 42
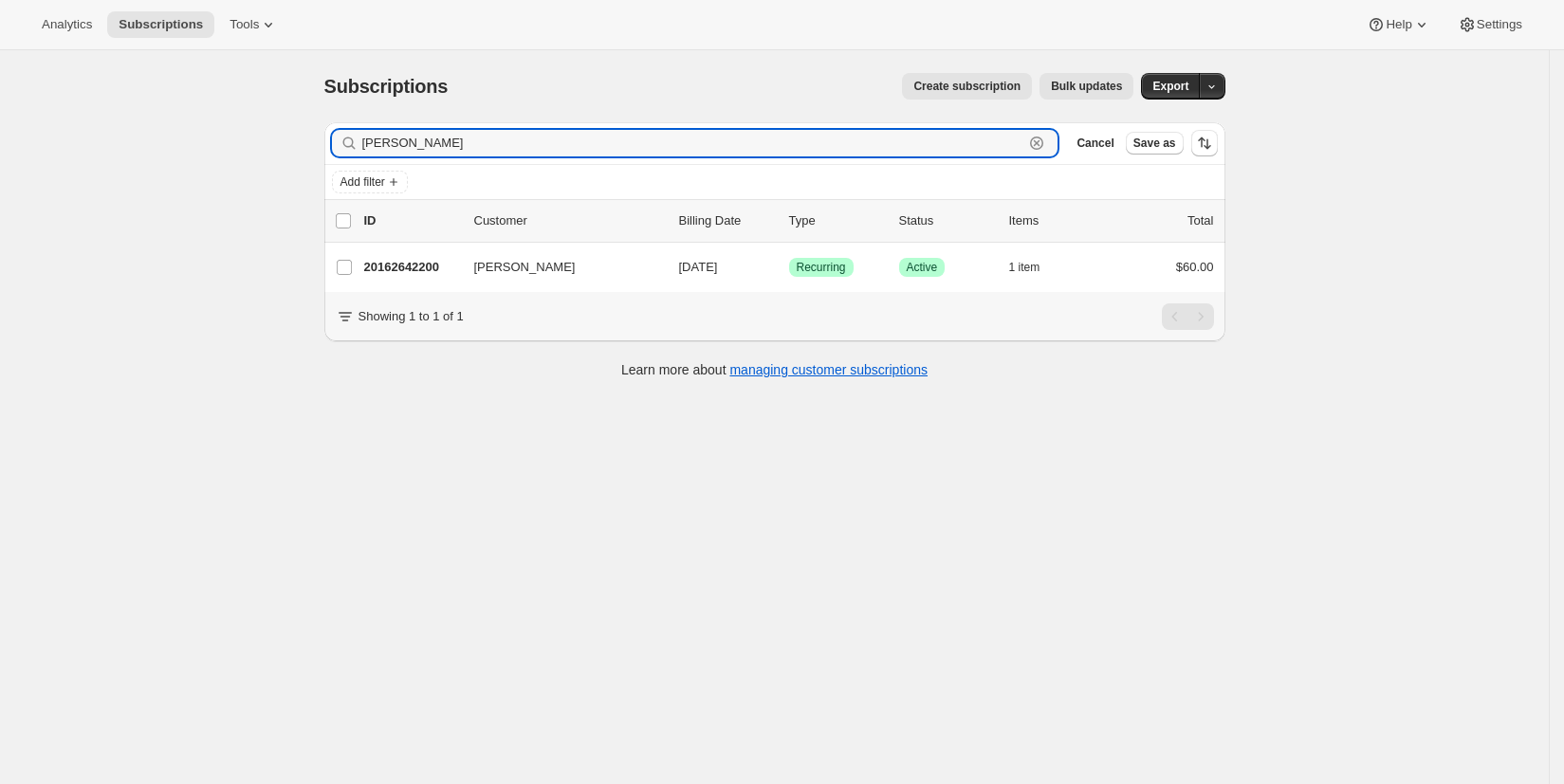
type input "pamela"
drag, startPoint x: 383, startPoint y: 148, endPoint x: 346, endPoint y: 144, distance: 37.2
click at [349, 145] on div "pamela Clear" at bounding box center [695, 142] width 727 height 26
paste input "peterspamw@verizon.net"
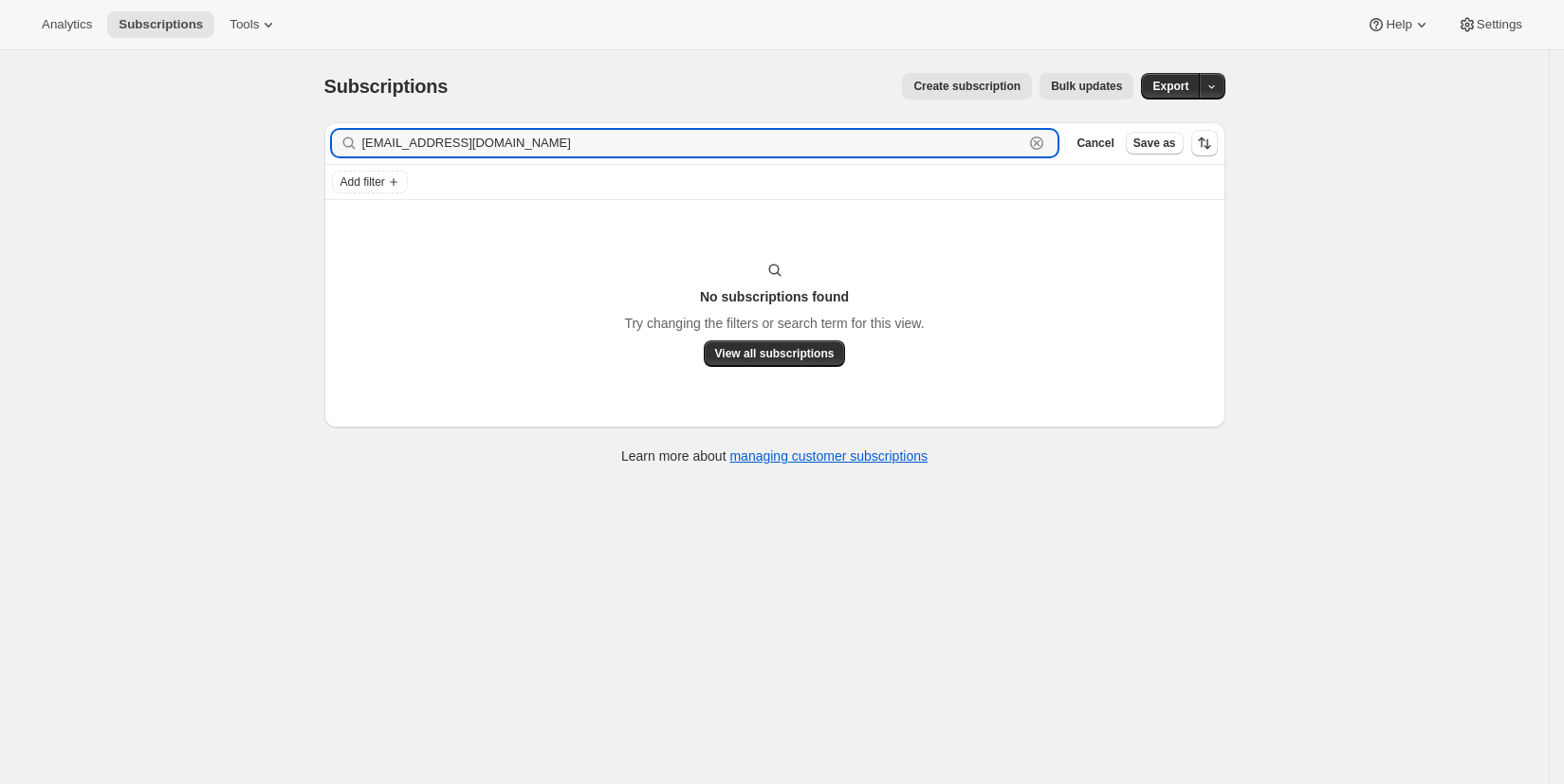
drag, startPoint x: 575, startPoint y: 145, endPoint x: 291, endPoint y: 125, distance: 284.7
click at [294, 127] on div "Subscriptions. This page is ready Subscriptions Create subscription Bulk update…" at bounding box center [774, 443] width 1548 height 784
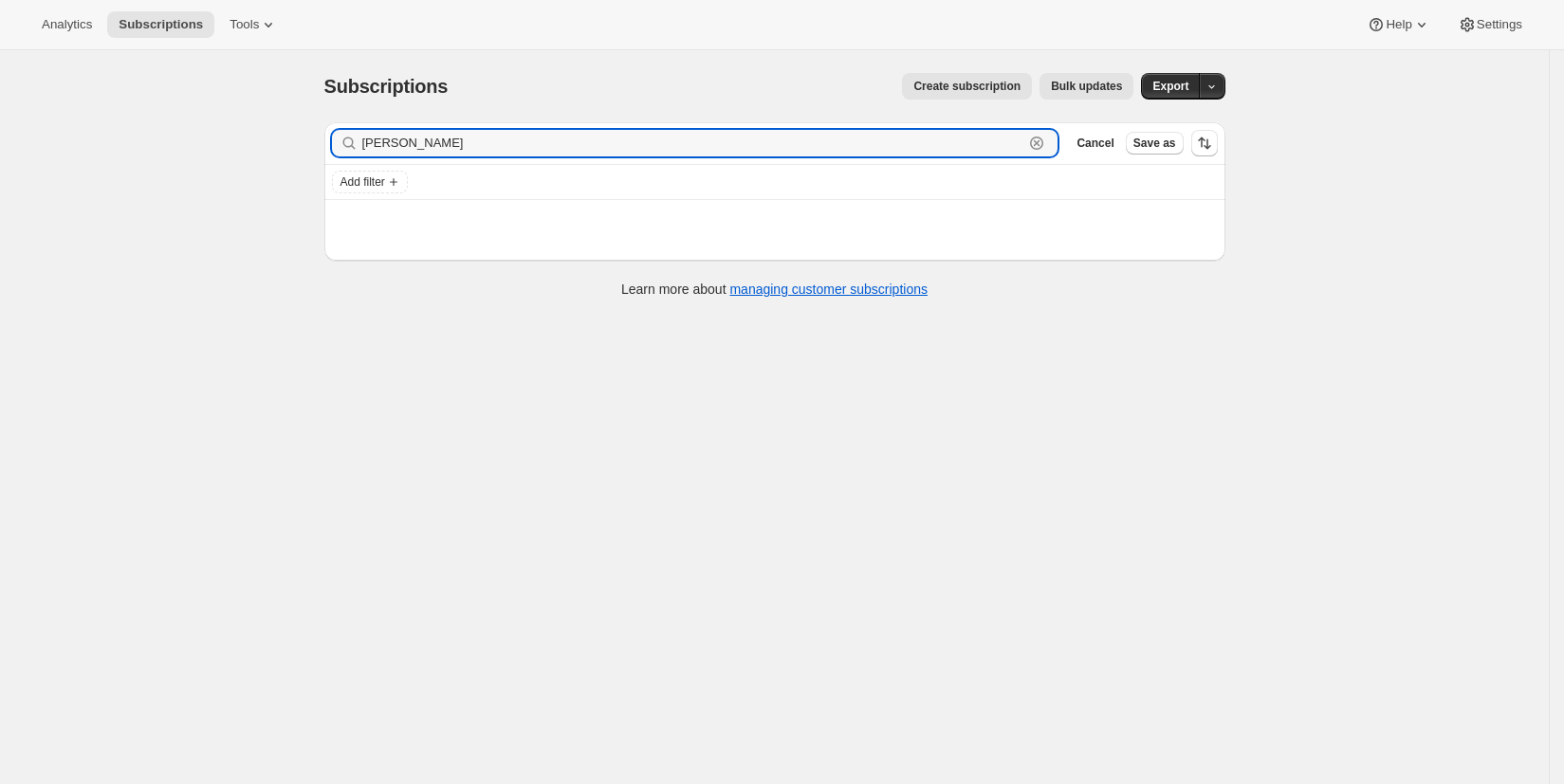
type input "[PERSON_NAME]"
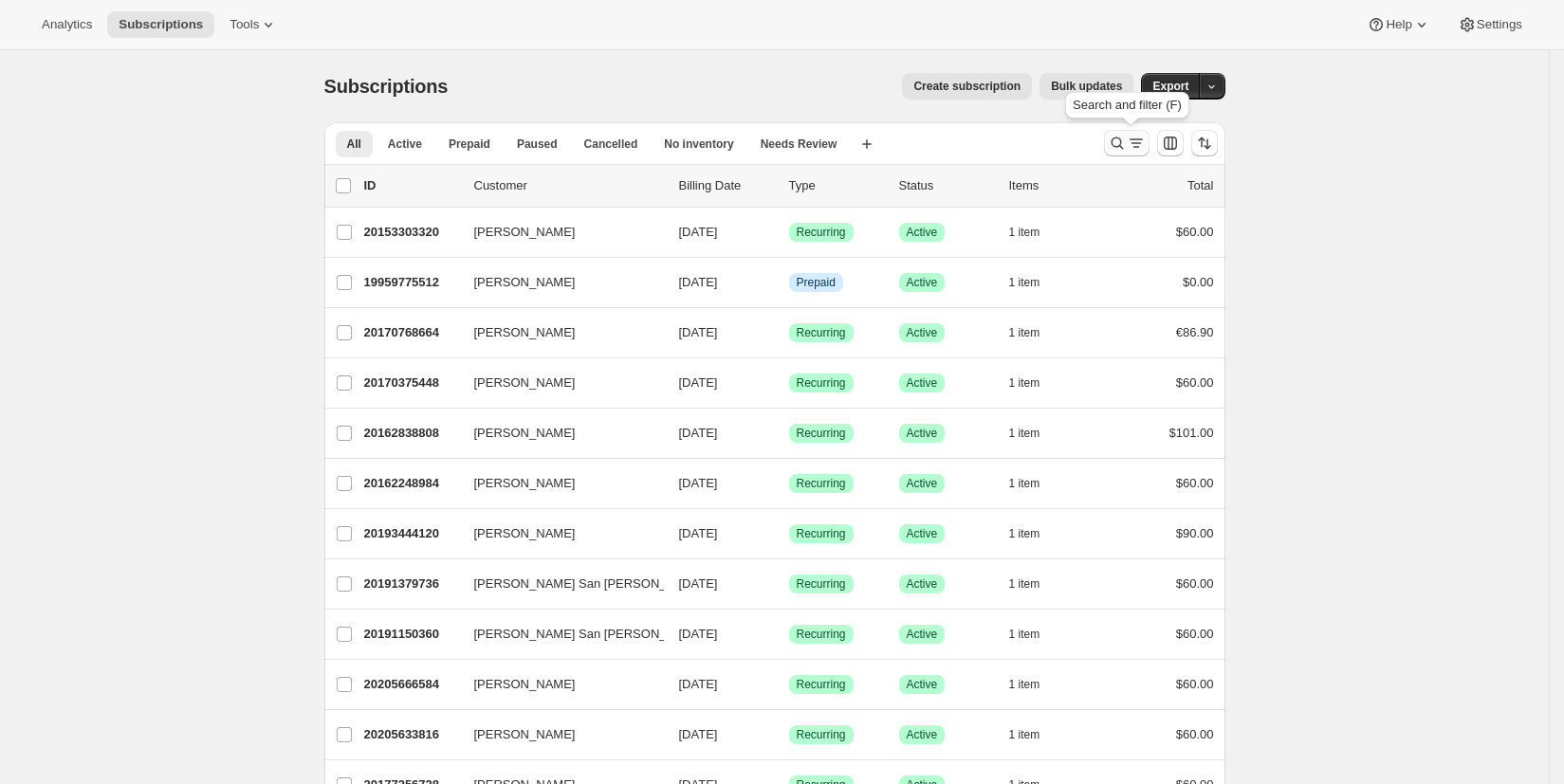
click at [1131, 142] on icon "Search and filter results" at bounding box center [1136, 142] width 19 height 19
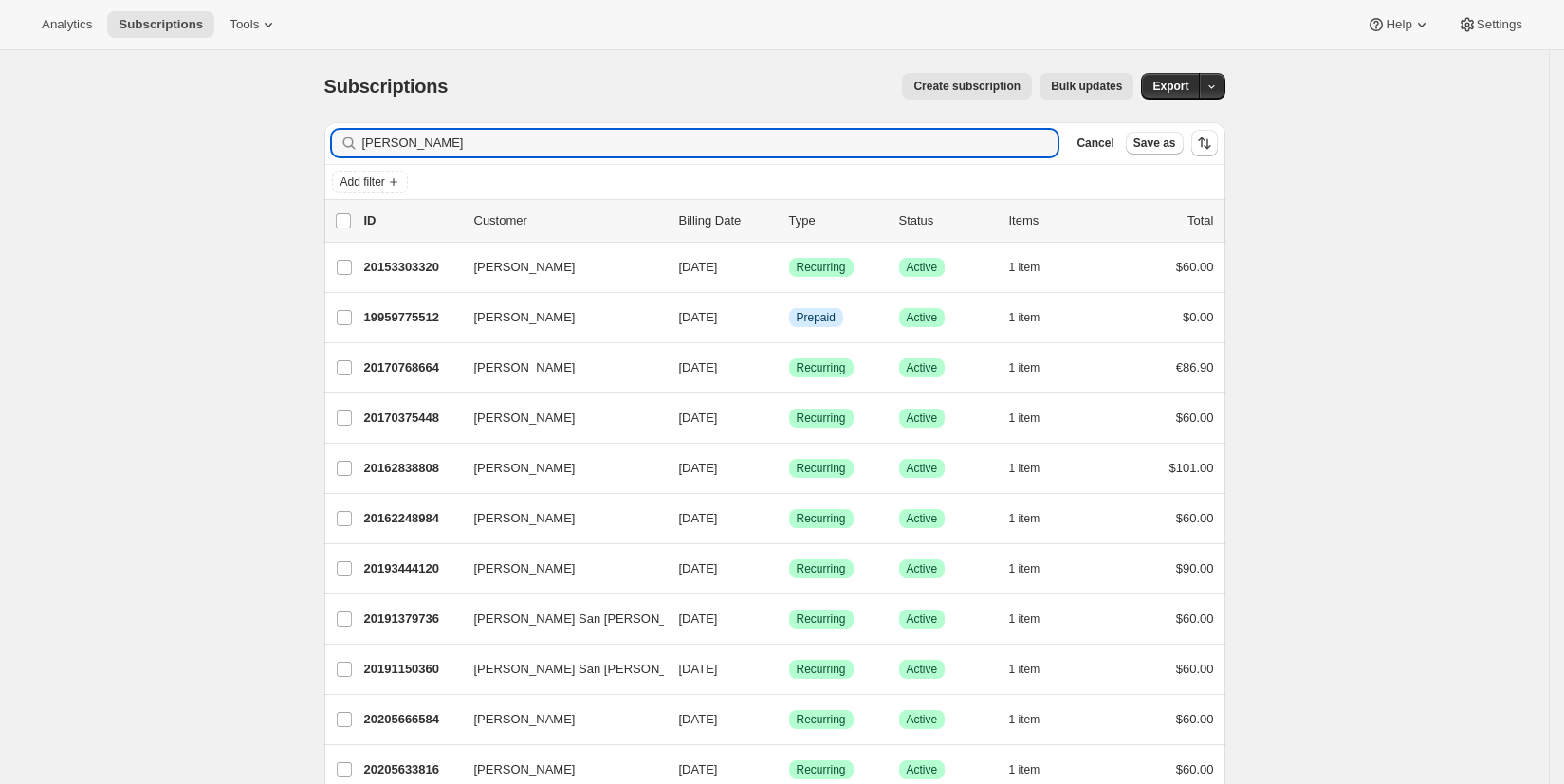
drag, startPoint x: 442, startPoint y: 148, endPoint x: 365, endPoint y: 152, distance: 77.1
click at [365, 152] on div "[PERSON_NAME]" at bounding box center [695, 142] width 727 height 26
drag, startPoint x: 418, startPoint y: 148, endPoint x: 342, endPoint y: 145, distance: 76.1
click at [342, 146] on div "[PERSON_NAME]" at bounding box center [695, 142] width 727 height 26
click at [421, 145] on input "[PERSON_NAME]" at bounding box center [709, 142] width 696 height 26
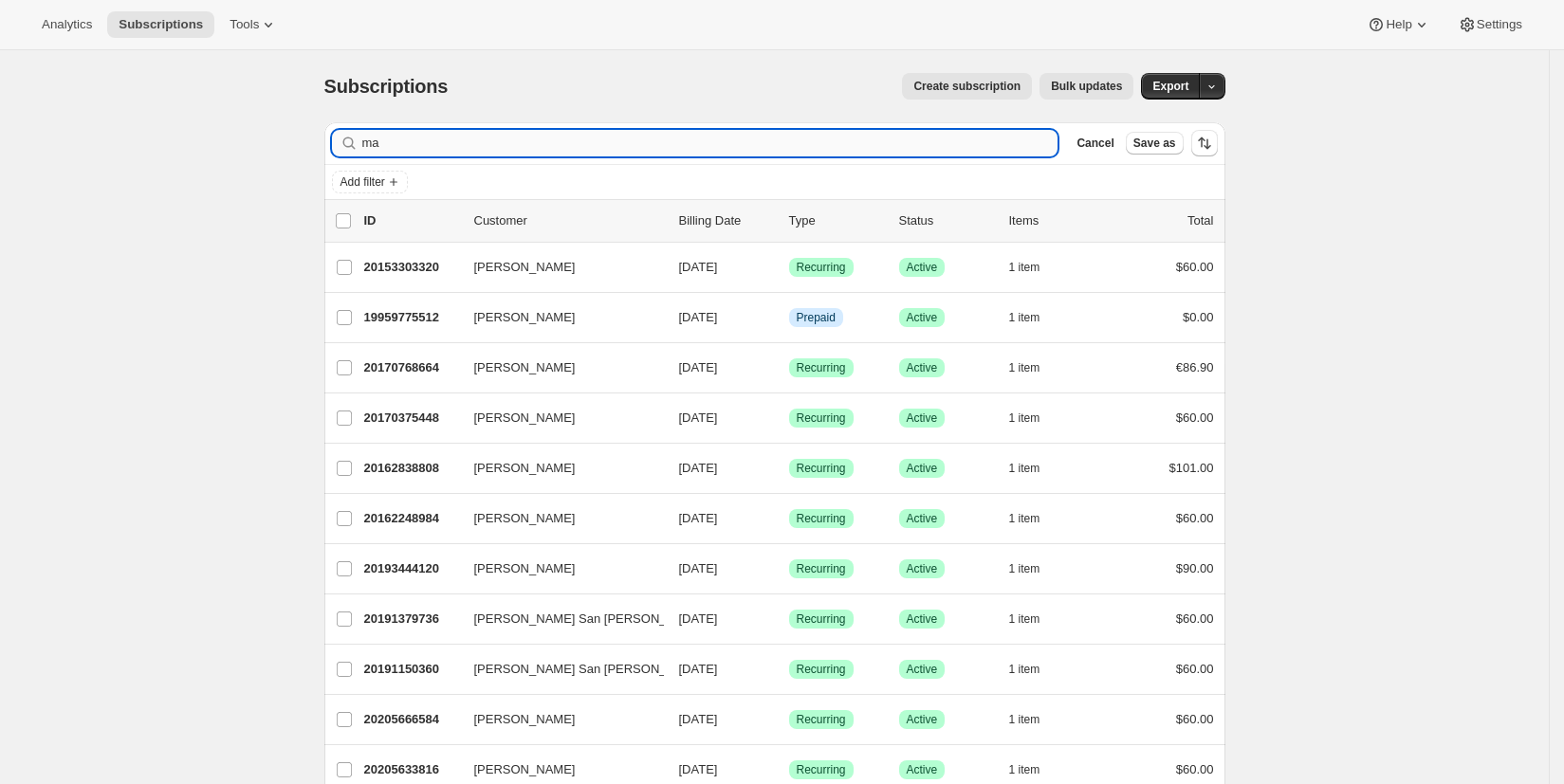
type input "m"
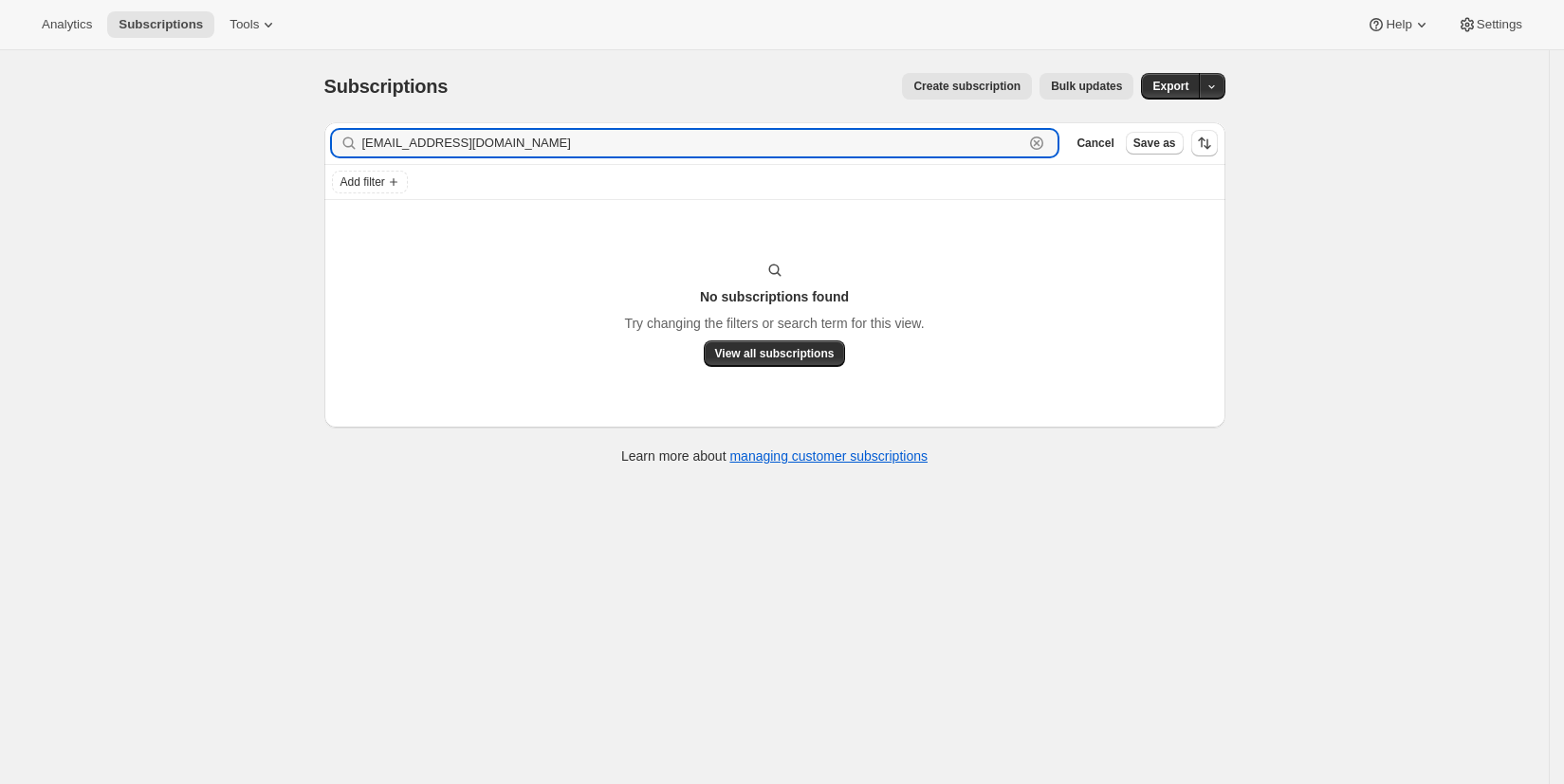
drag, startPoint x: 565, startPoint y: 147, endPoint x: 297, endPoint y: 143, distance: 268.0
click at [297, 143] on div "Subscriptions. This page is ready Subscriptions Create subscription Bulk update…" at bounding box center [774, 443] width 1548 height 784
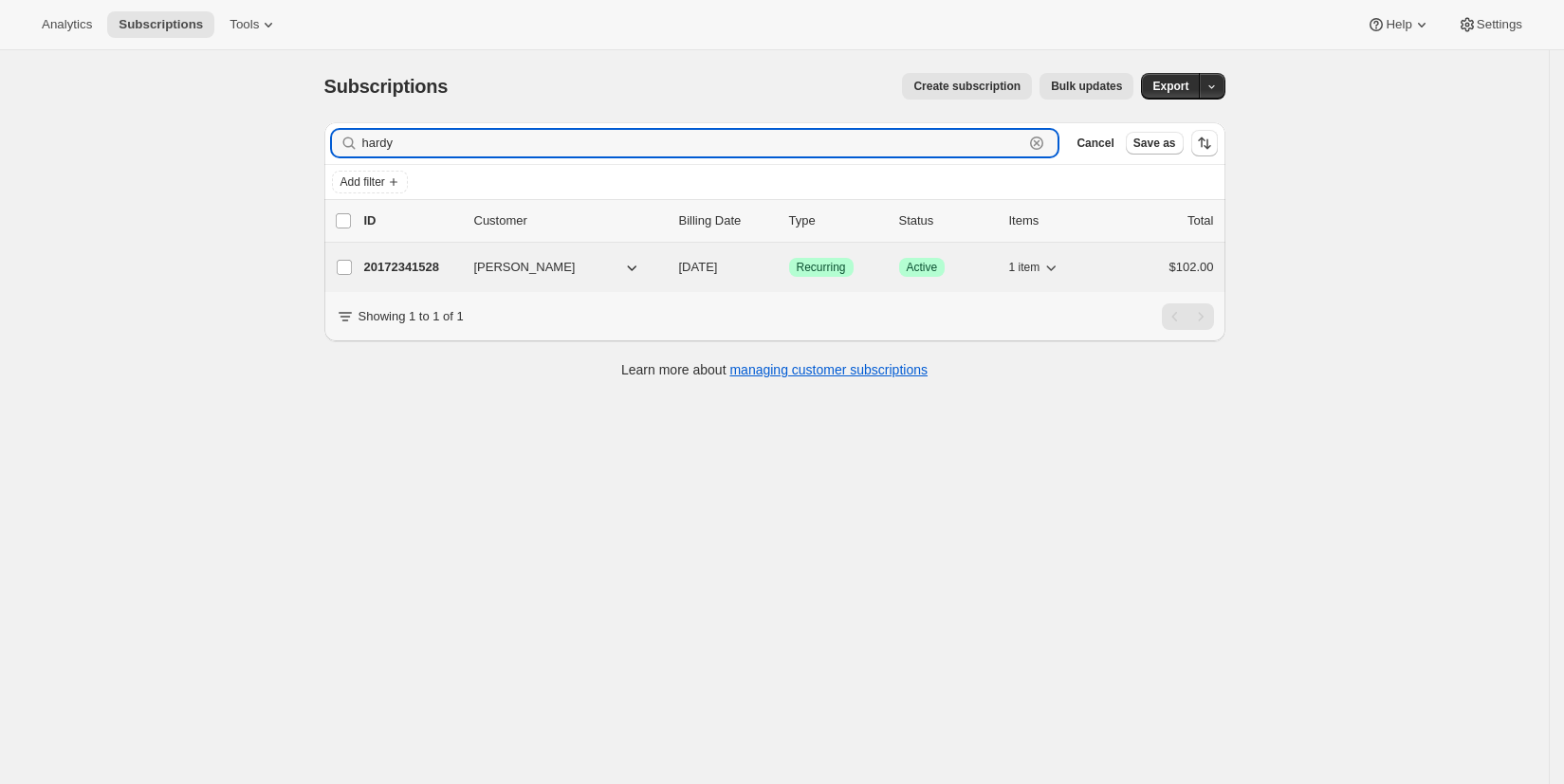
type input "hardy"
click at [405, 273] on p "20172341528" at bounding box center [411, 266] width 95 height 19
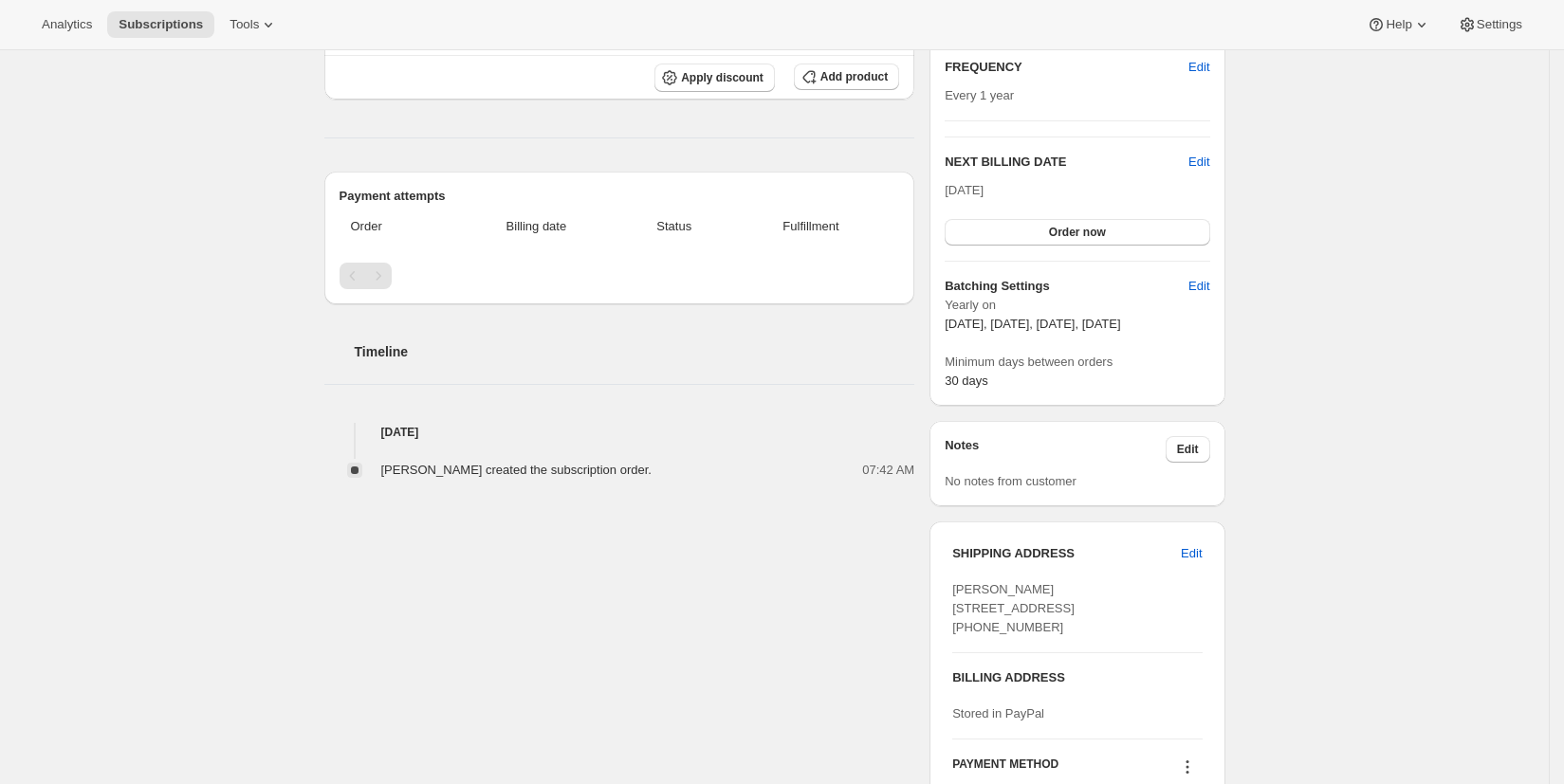
scroll to position [366, 0]
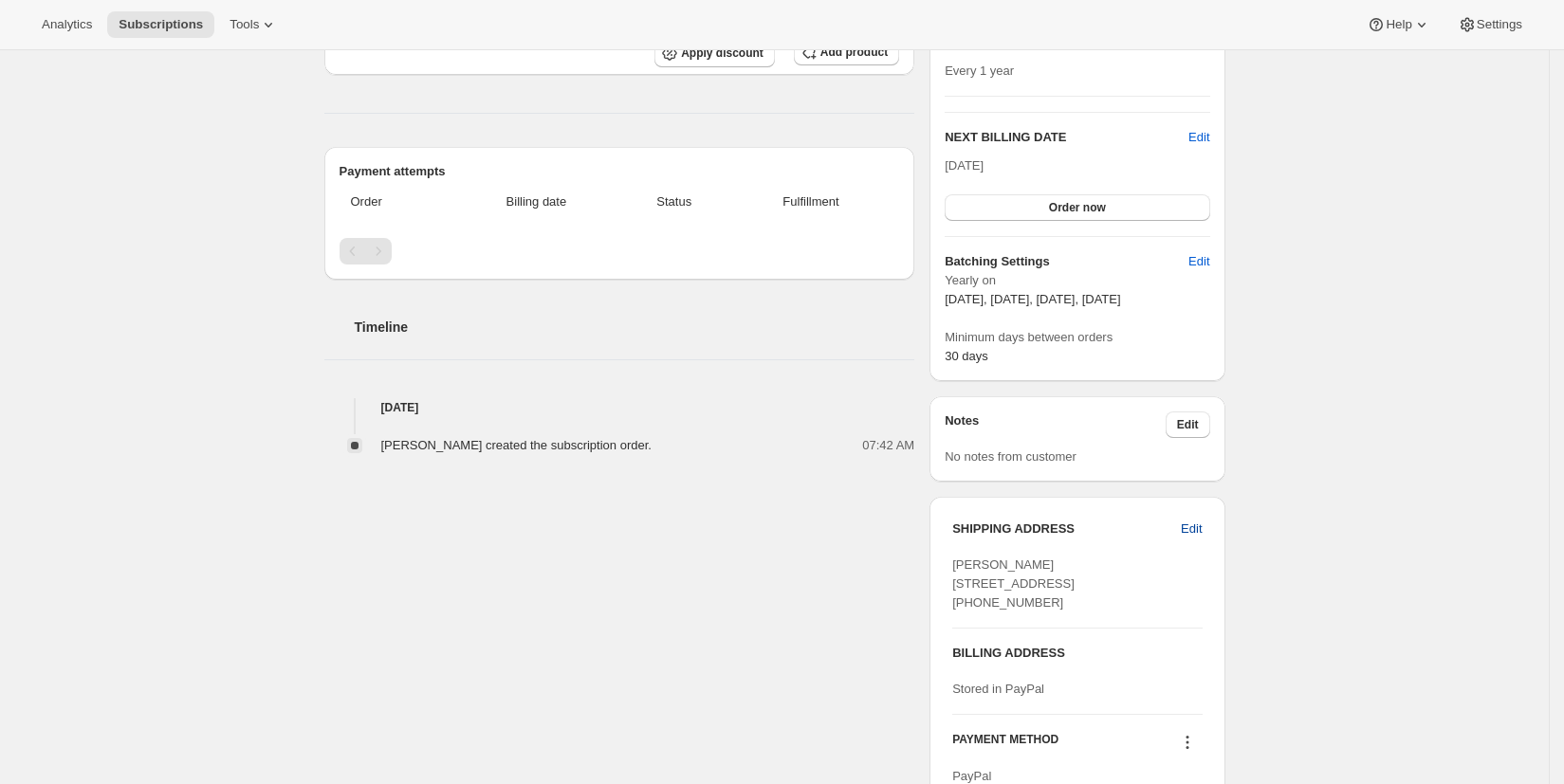
click at [1201, 529] on span "Edit" at bounding box center [1190, 529] width 20 height 19
select select "[GEOGRAPHIC_DATA]"
select select "BC"
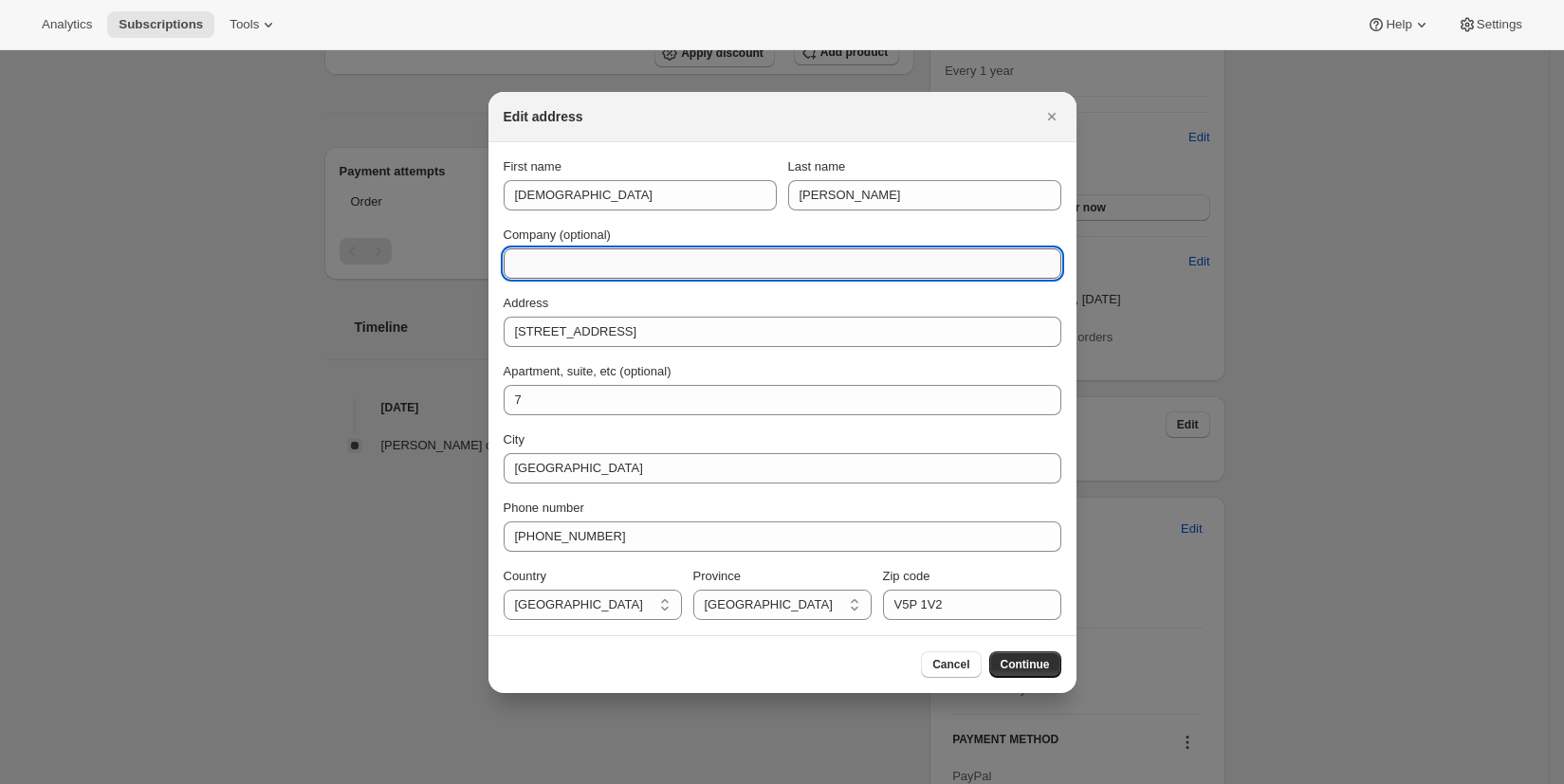
click at [538, 271] on input "Company (optional)" at bounding box center [782, 263] width 558 height 30
paste input "[STREET_ADDRESS]"
type input "[STREET_ADDRESS]"
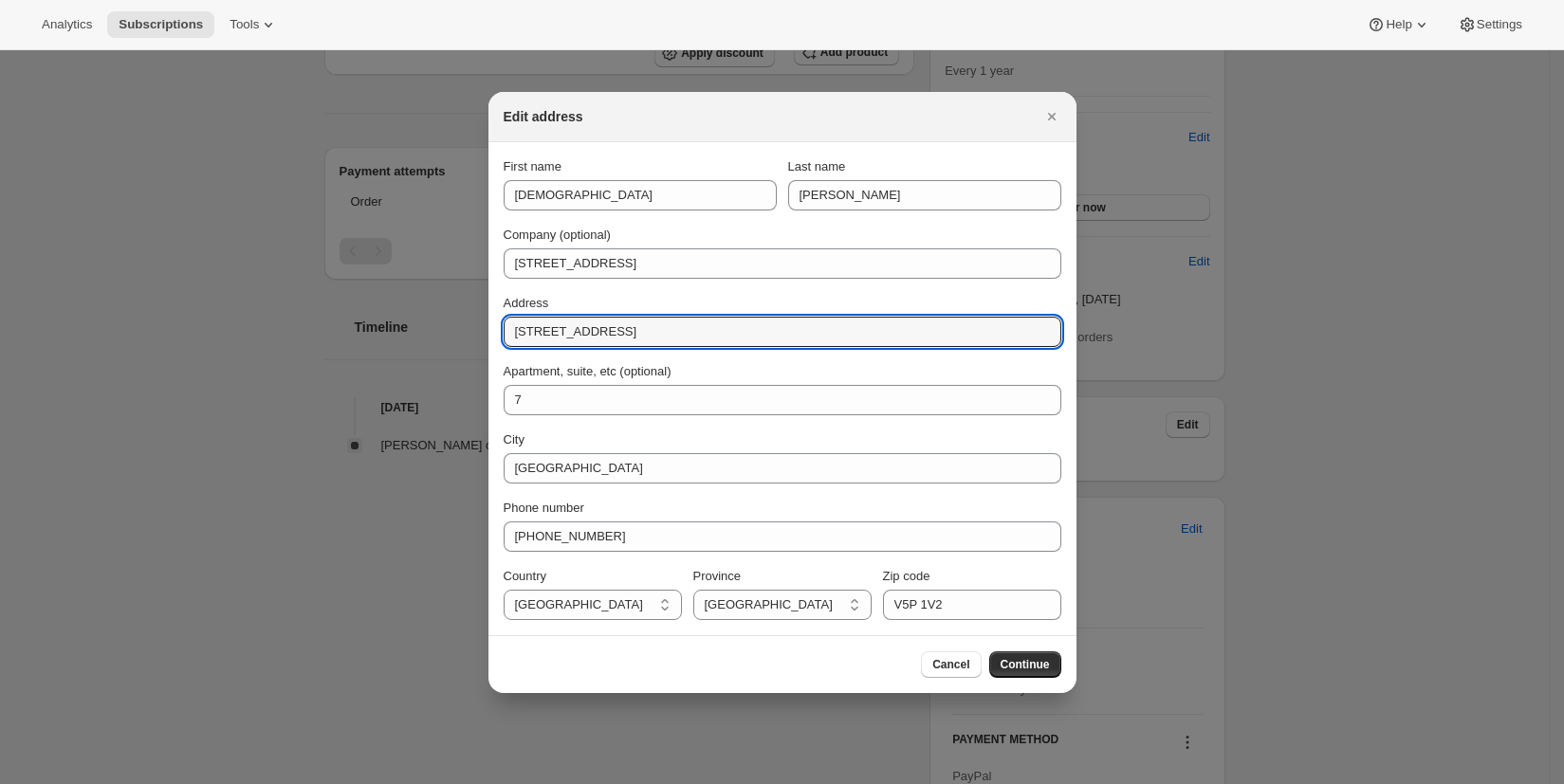
drag, startPoint x: 663, startPoint y: 337, endPoint x: 499, endPoint y: 330, distance: 164.1
click at [499, 330] on section "First name [PERSON_NAME] Last name [PERSON_NAME] Company (optional) [STREET_ADD…" at bounding box center [782, 388] width 588 height 492
type input "[STREET_ADDRESS]"
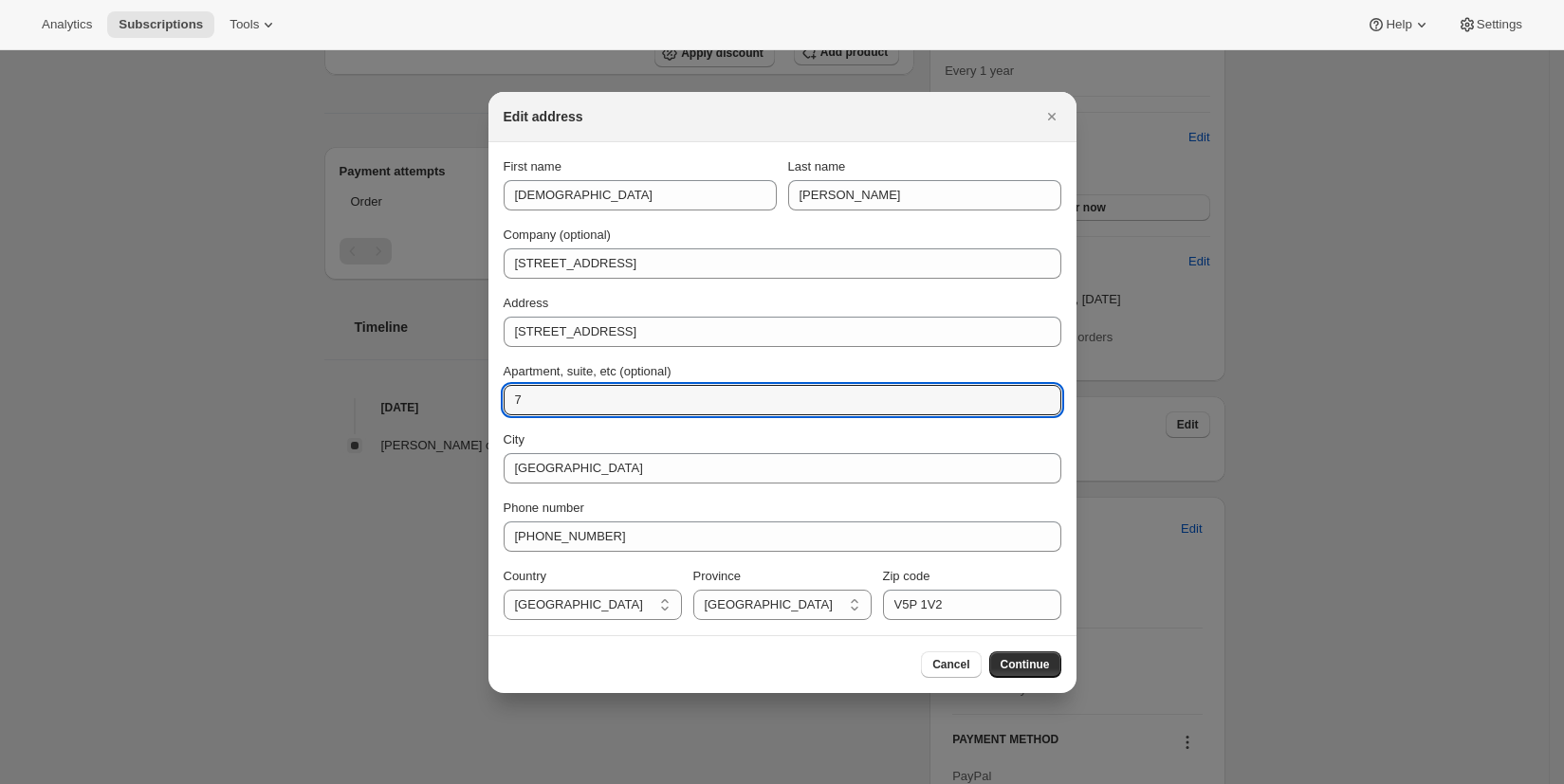
drag, startPoint x: 540, startPoint y: 399, endPoint x: 497, endPoint y: 392, distance: 43.6
click at [497, 392] on section "First name [PERSON_NAME] Last name [PERSON_NAME] Company (optional) [STREET_ADD…" at bounding box center [782, 388] width 588 height 492
type input "u"
type input "Unit 111"
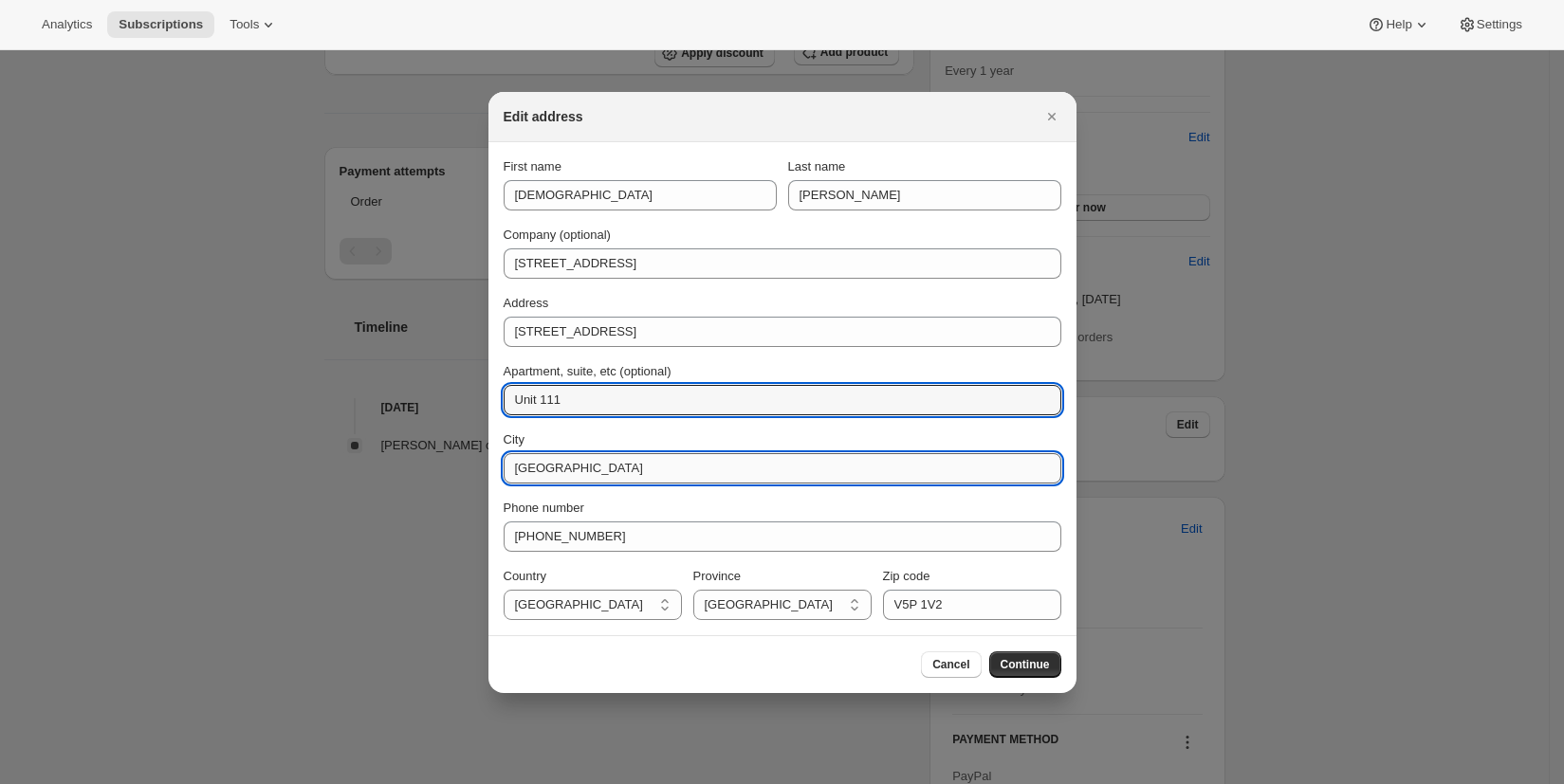
click at [521, 467] on input "[GEOGRAPHIC_DATA]" at bounding box center [782, 468] width 558 height 30
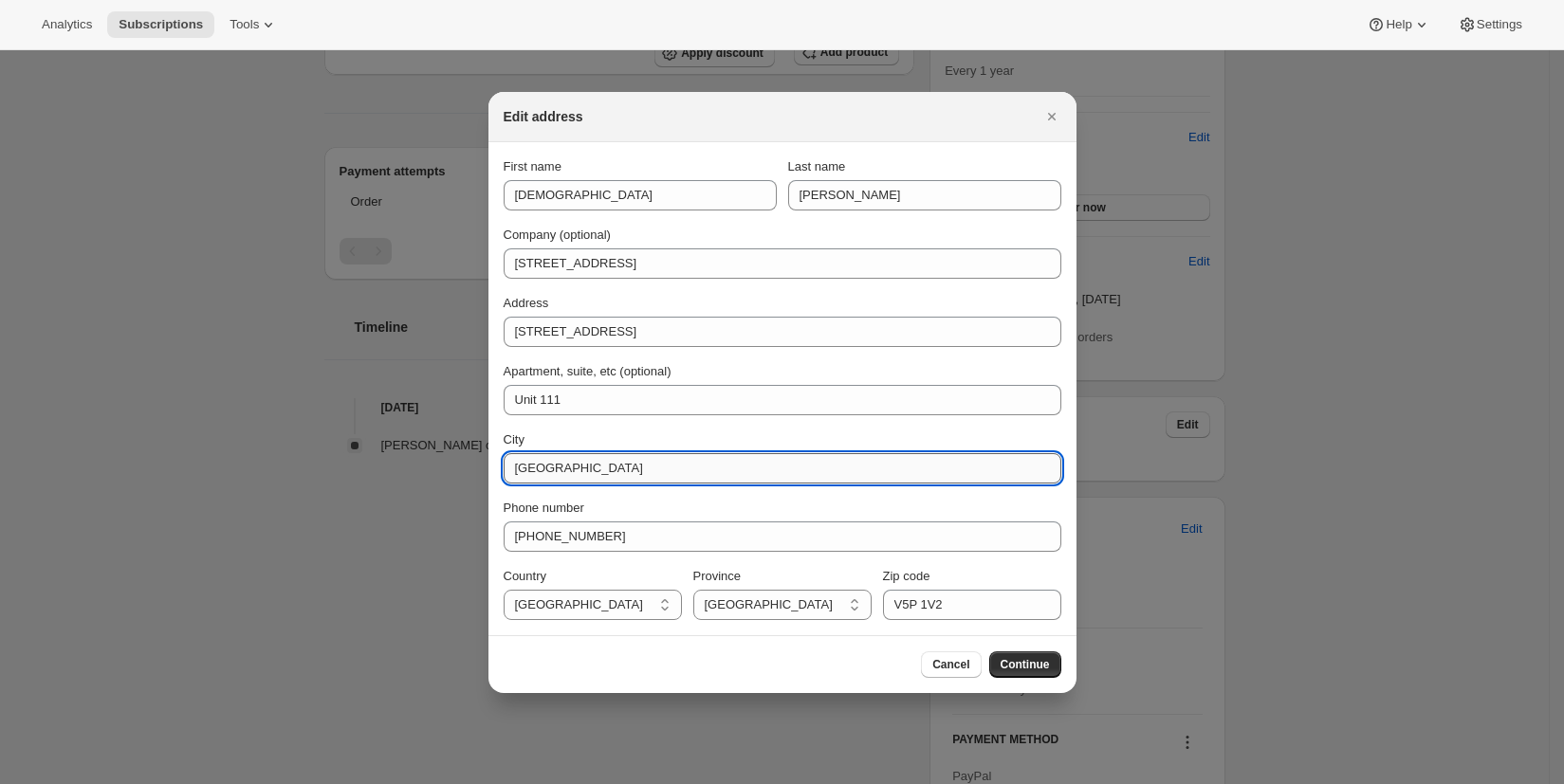
click at [516, 466] on input "[GEOGRAPHIC_DATA]" at bounding box center [782, 468] width 558 height 30
type input "[GEOGRAPHIC_DATA]"
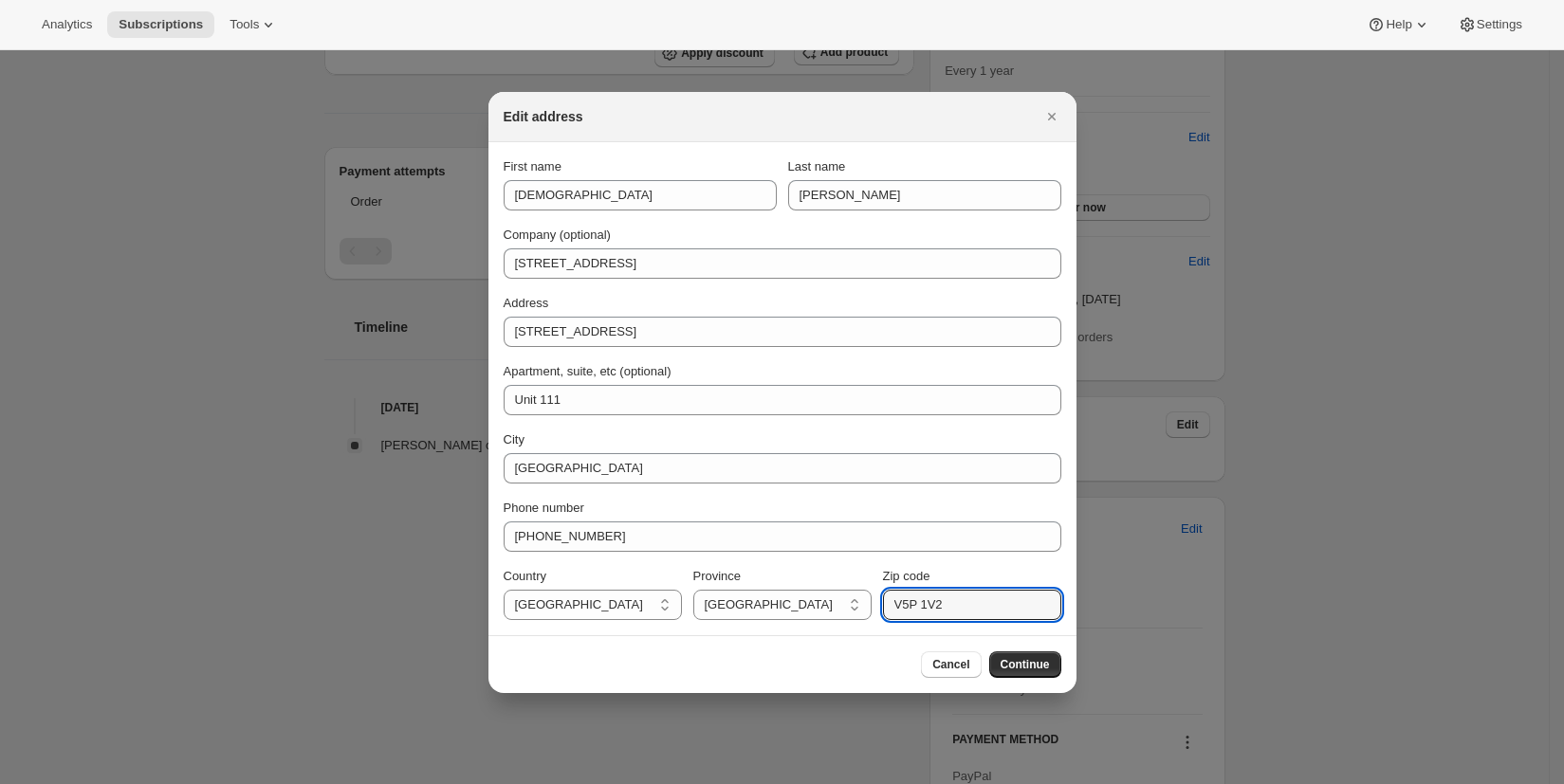
drag, startPoint x: 957, startPoint y: 607, endPoint x: 871, endPoint y: 601, distance: 86.2
click at [871, 601] on div "Country [GEOGRAPHIC_DATA] [GEOGRAPHIC_DATA] [GEOGRAPHIC_DATA] [GEOGRAPHIC_DATA]…" at bounding box center [782, 593] width 558 height 53
type input "V7M1E9"
click at [1023, 669] on span "Continue" at bounding box center [1025, 665] width 50 height 16
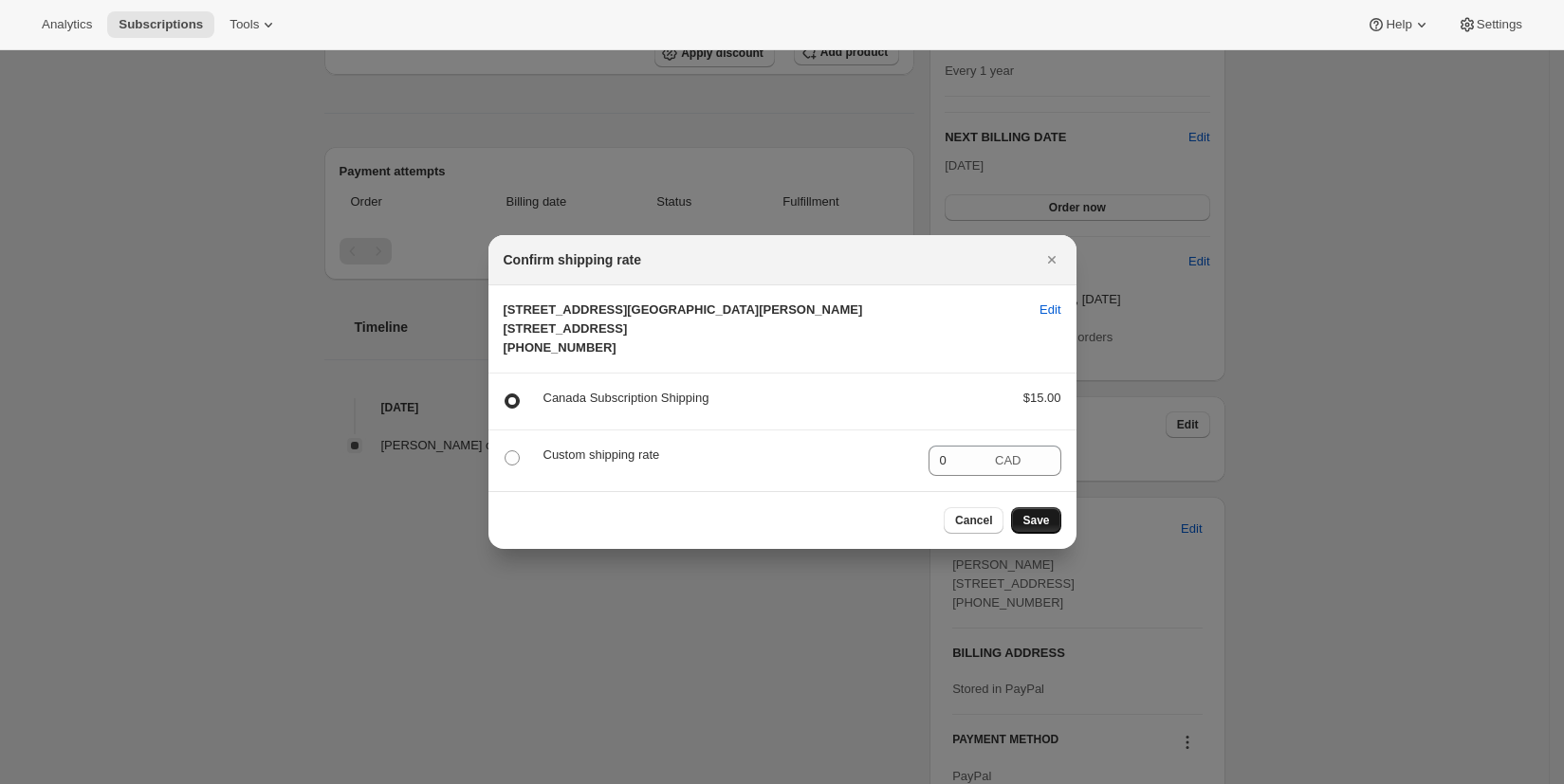
click at [1030, 528] on span "Save" at bounding box center [1035, 521] width 26 height 16
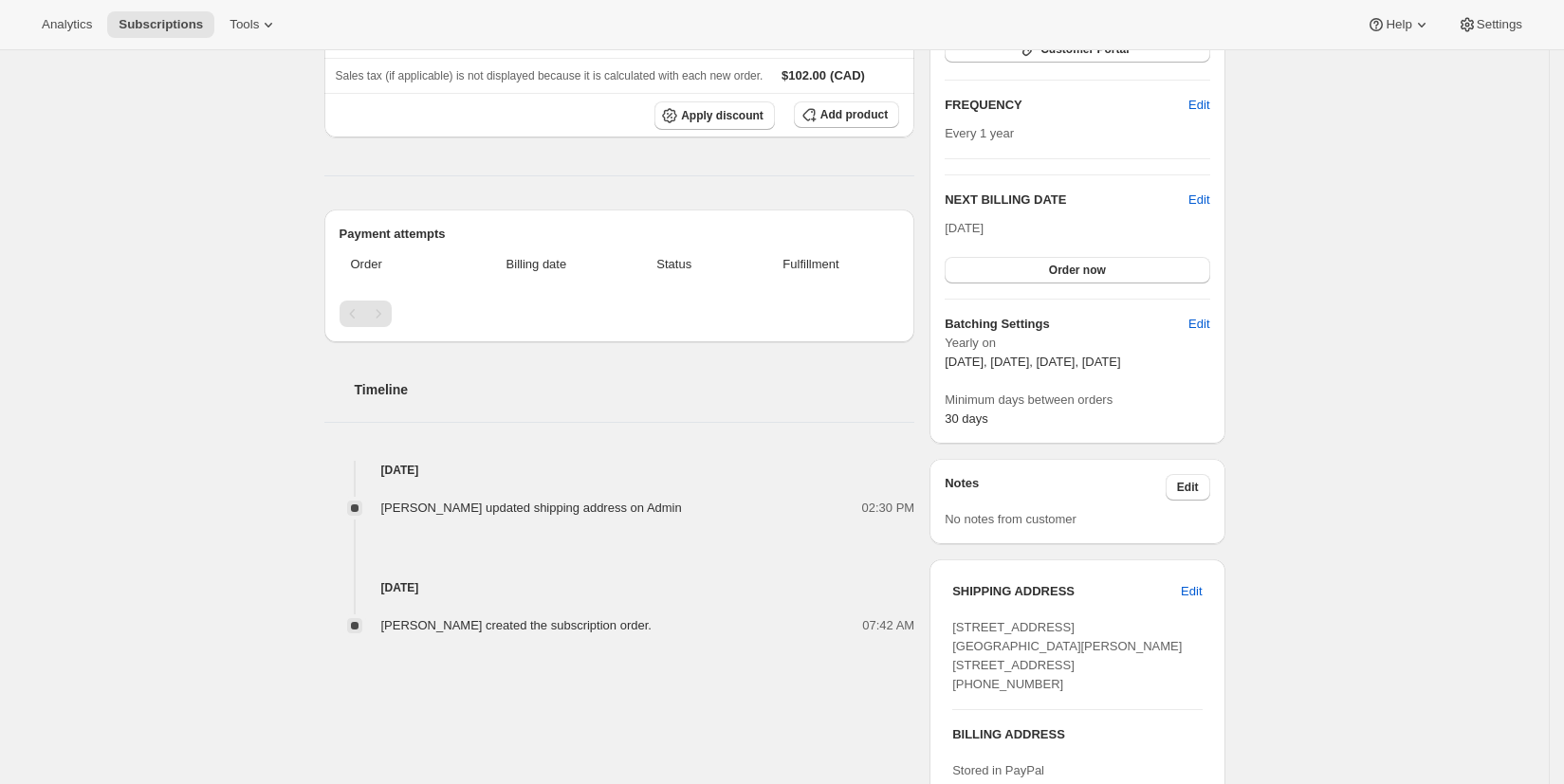
scroll to position [393, 0]
click at [1192, 584] on span "Edit" at bounding box center [1190, 588] width 20 height 19
select select "[GEOGRAPHIC_DATA]"
select select "BC"
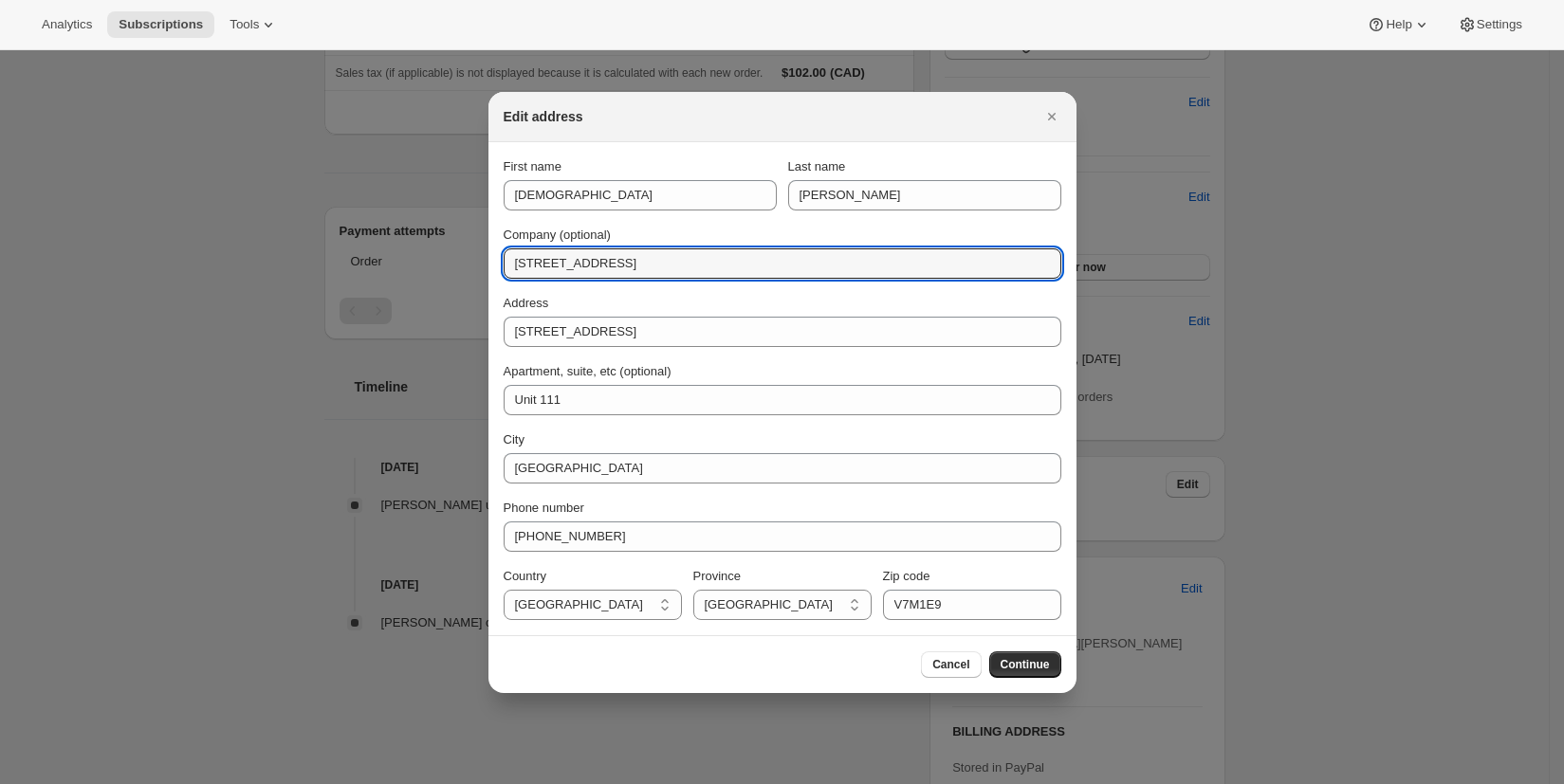
drag, startPoint x: 955, startPoint y: 269, endPoint x: 500, endPoint y: 262, distance: 455.1
click at [500, 262] on section "First name [PERSON_NAME] Last name [PERSON_NAME] Company (optional) [STREET_ADD…" at bounding box center [782, 388] width 588 height 492
click at [1038, 667] on span "Continue" at bounding box center [1025, 665] width 50 height 16
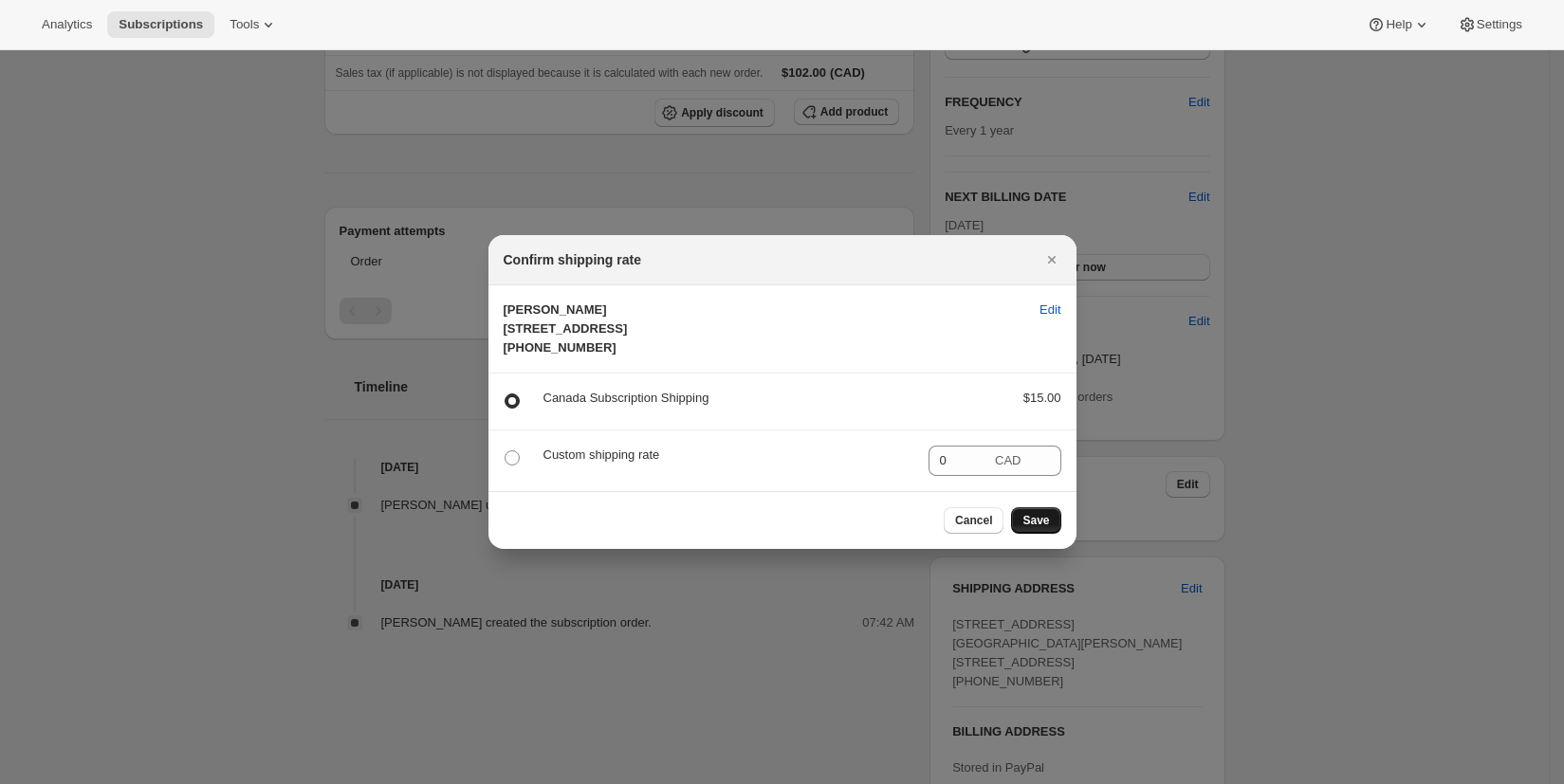
click at [1030, 528] on span "Save" at bounding box center [1035, 521] width 26 height 16
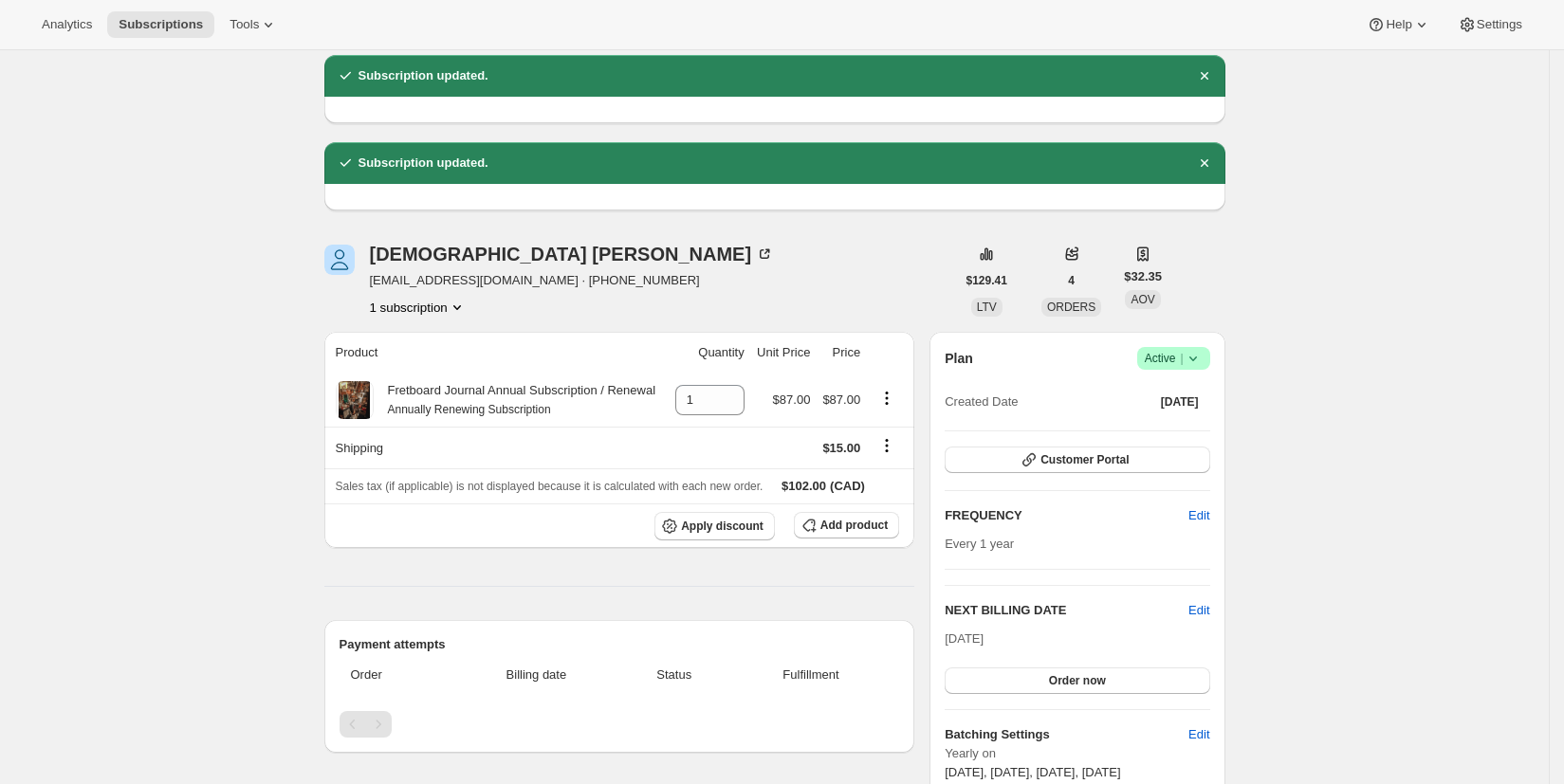
scroll to position [0, 0]
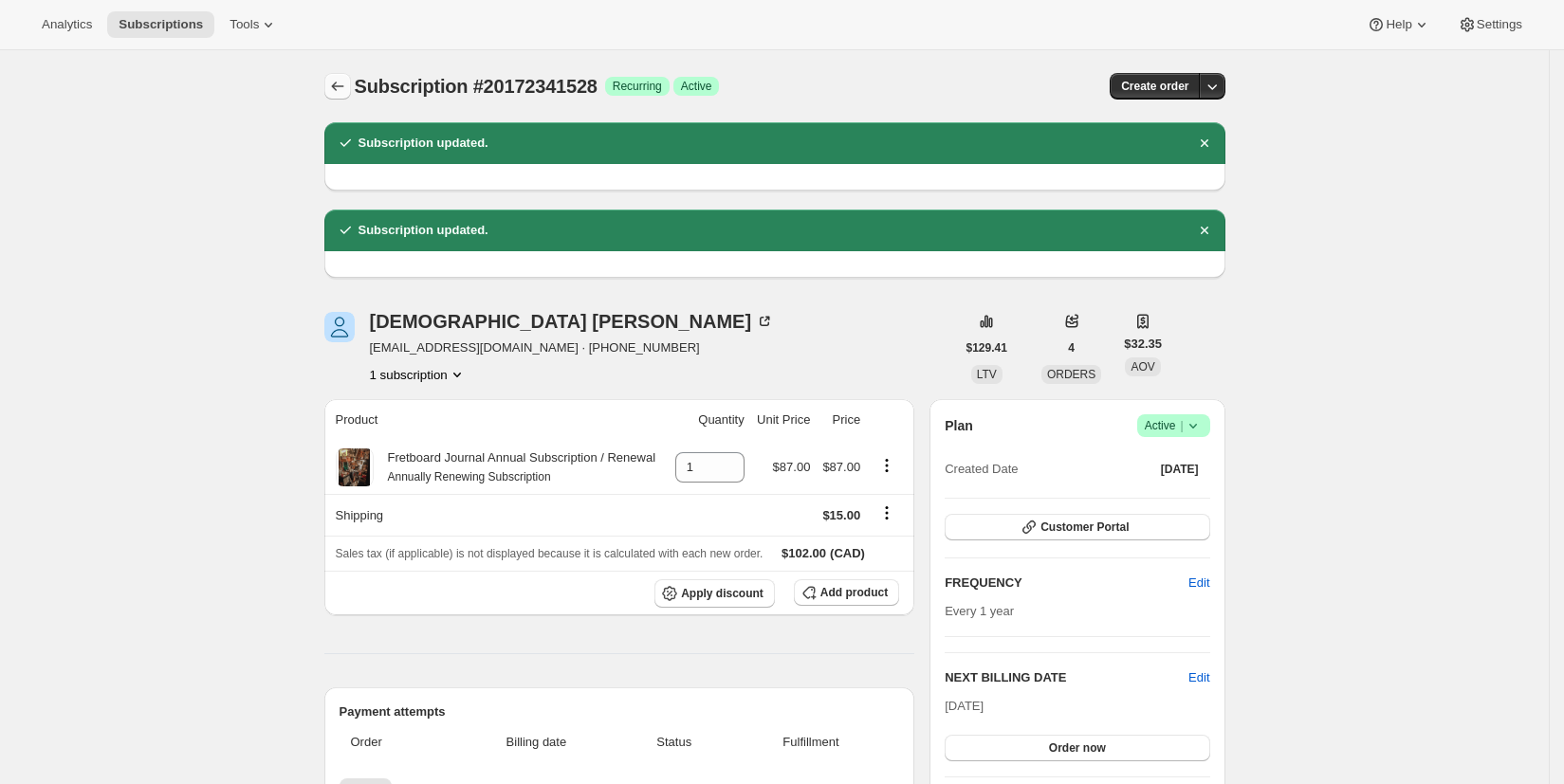
click at [347, 92] on icon "Subscriptions" at bounding box center [337, 86] width 19 height 19
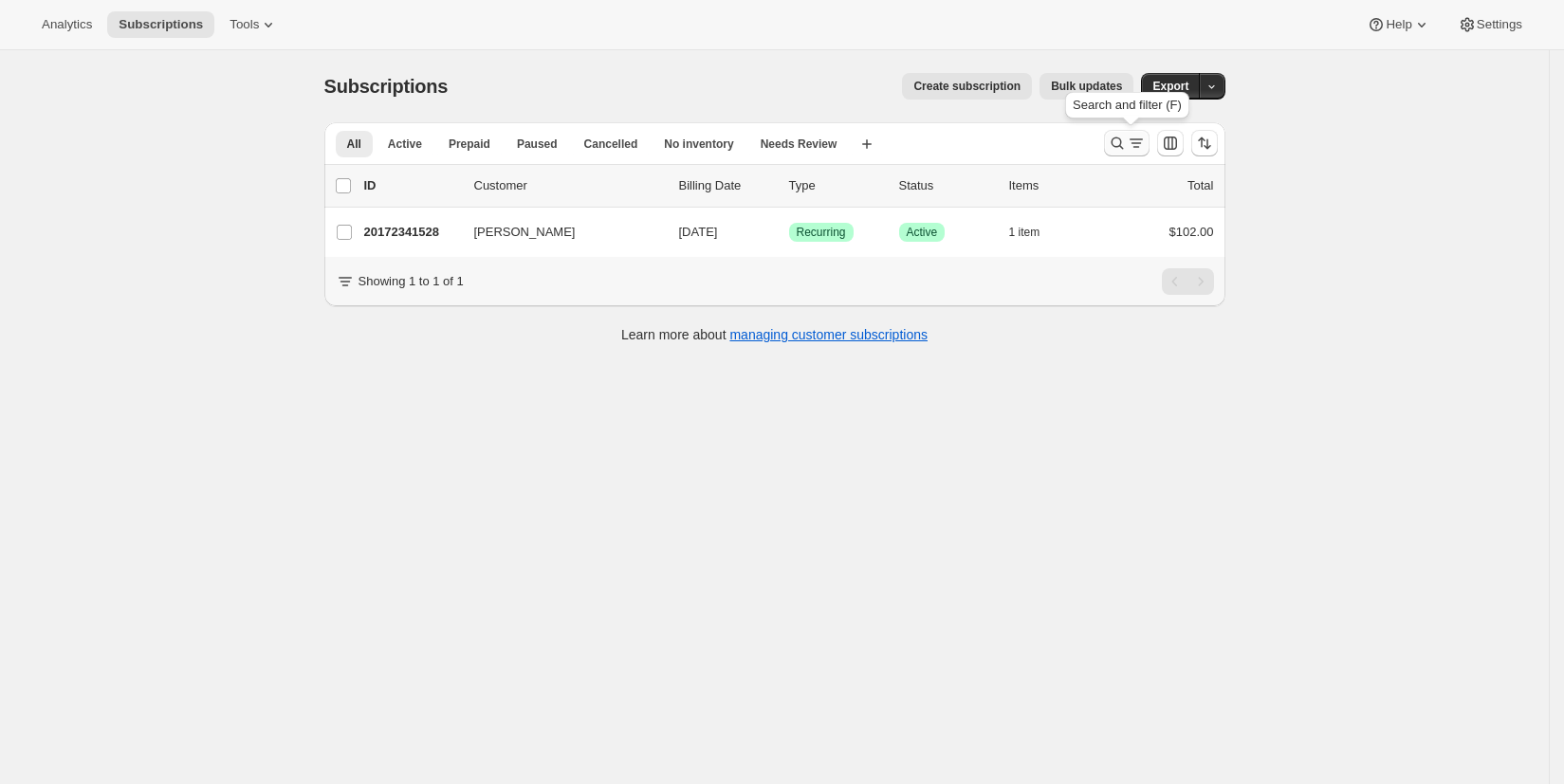
click at [1124, 137] on icon "Search and filter results" at bounding box center [1116, 142] width 19 height 19
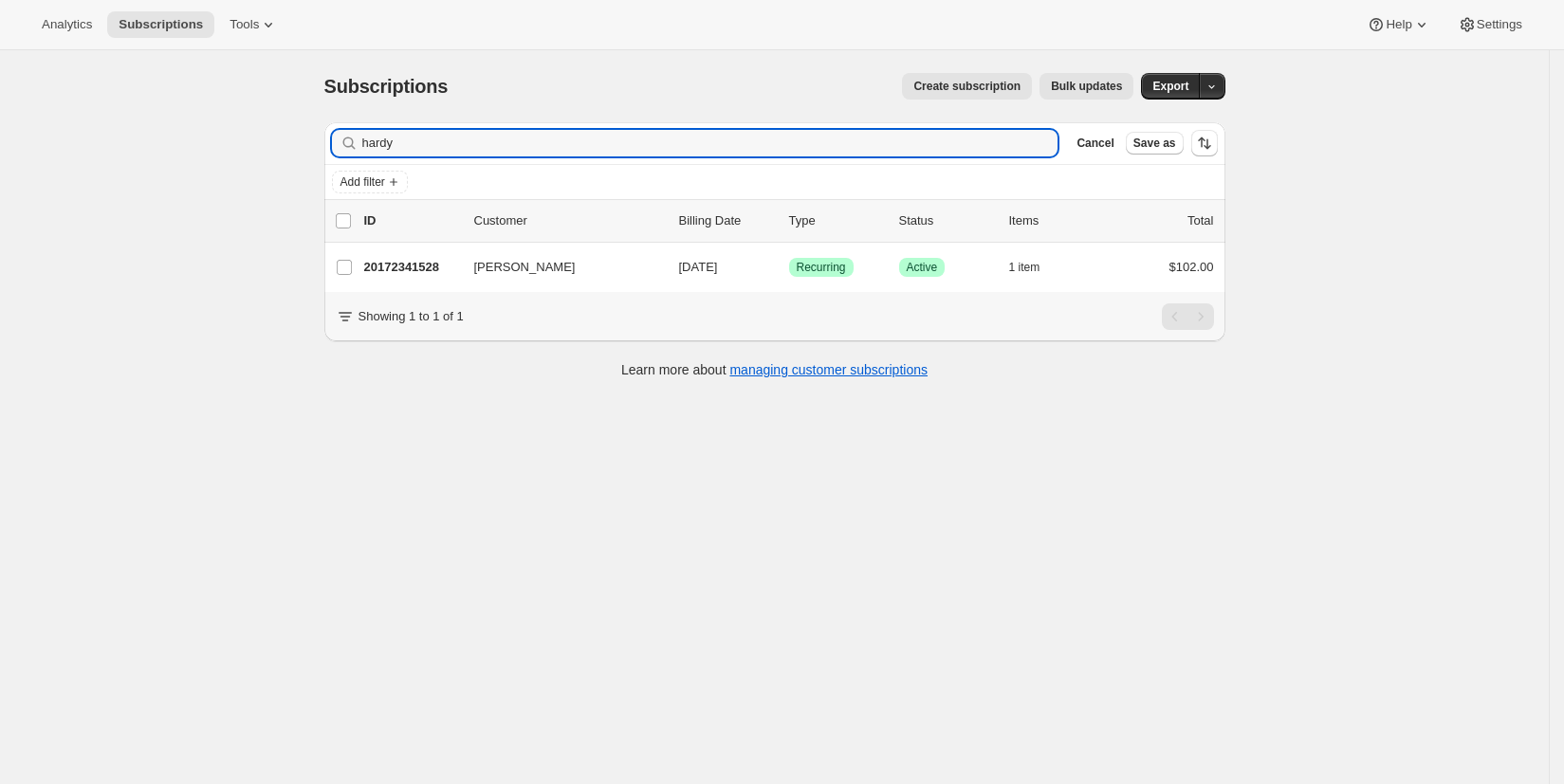
drag, startPoint x: 444, startPoint y: 139, endPoint x: 344, endPoint y: 146, distance: 100.2
click at [344, 146] on div "hardy Clear" at bounding box center [695, 142] width 727 height 26
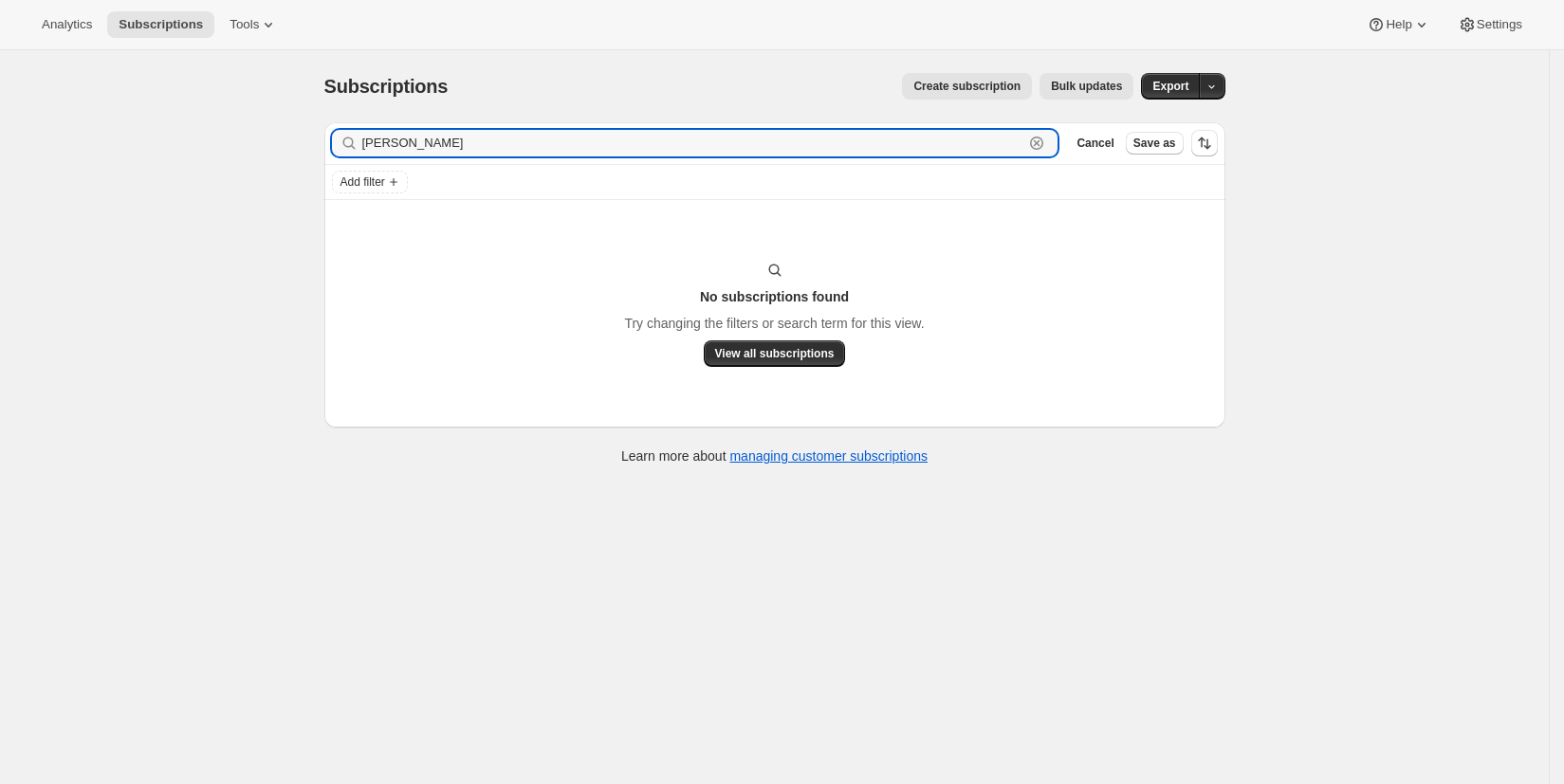
drag, startPoint x: 463, startPoint y: 143, endPoint x: 302, endPoint y: 149, distance: 161.1
click at [302, 149] on div "Subscriptions. This page is ready Subscriptions Create subscription Bulk update…" at bounding box center [774, 443] width 1548 height 784
drag, startPoint x: 468, startPoint y: 137, endPoint x: 341, endPoint y: 138, distance: 127.0
click at [341, 138] on div "[PERSON_NAME]" at bounding box center [695, 142] width 727 height 26
drag, startPoint x: 416, startPoint y: 143, endPoint x: 379, endPoint y: 142, distance: 37.0
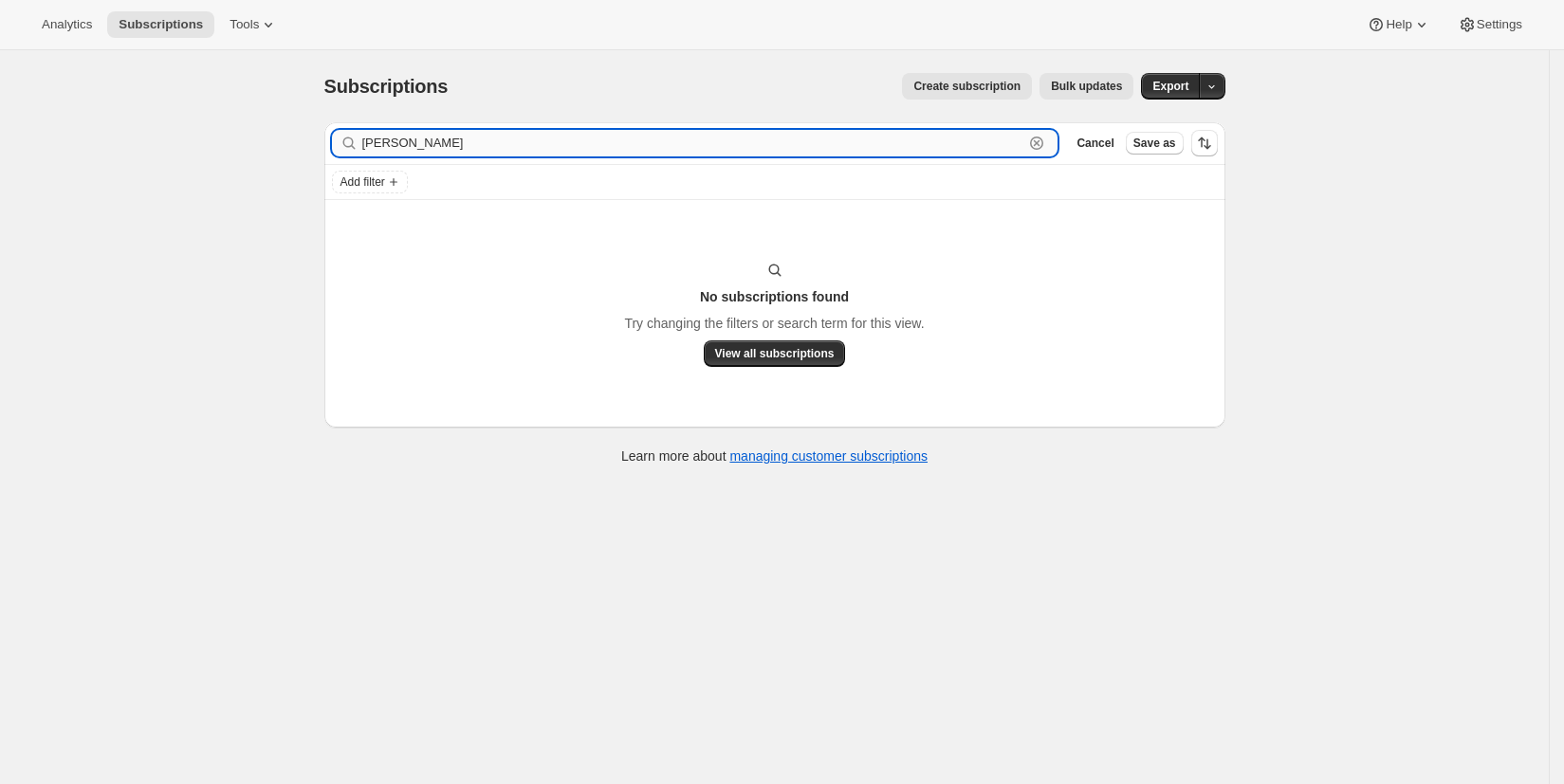
click at [379, 142] on input "[PERSON_NAME]" at bounding box center [693, 142] width 662 height 26
drag, startPoint x: 381, startPoint y: 137, endPoint x: 347, endPoint y: 138, distance: 34.0
click at [347, 138] on div "[PERSON_NAME] Clear" at bounding box center [695, 142] width 727 height 26
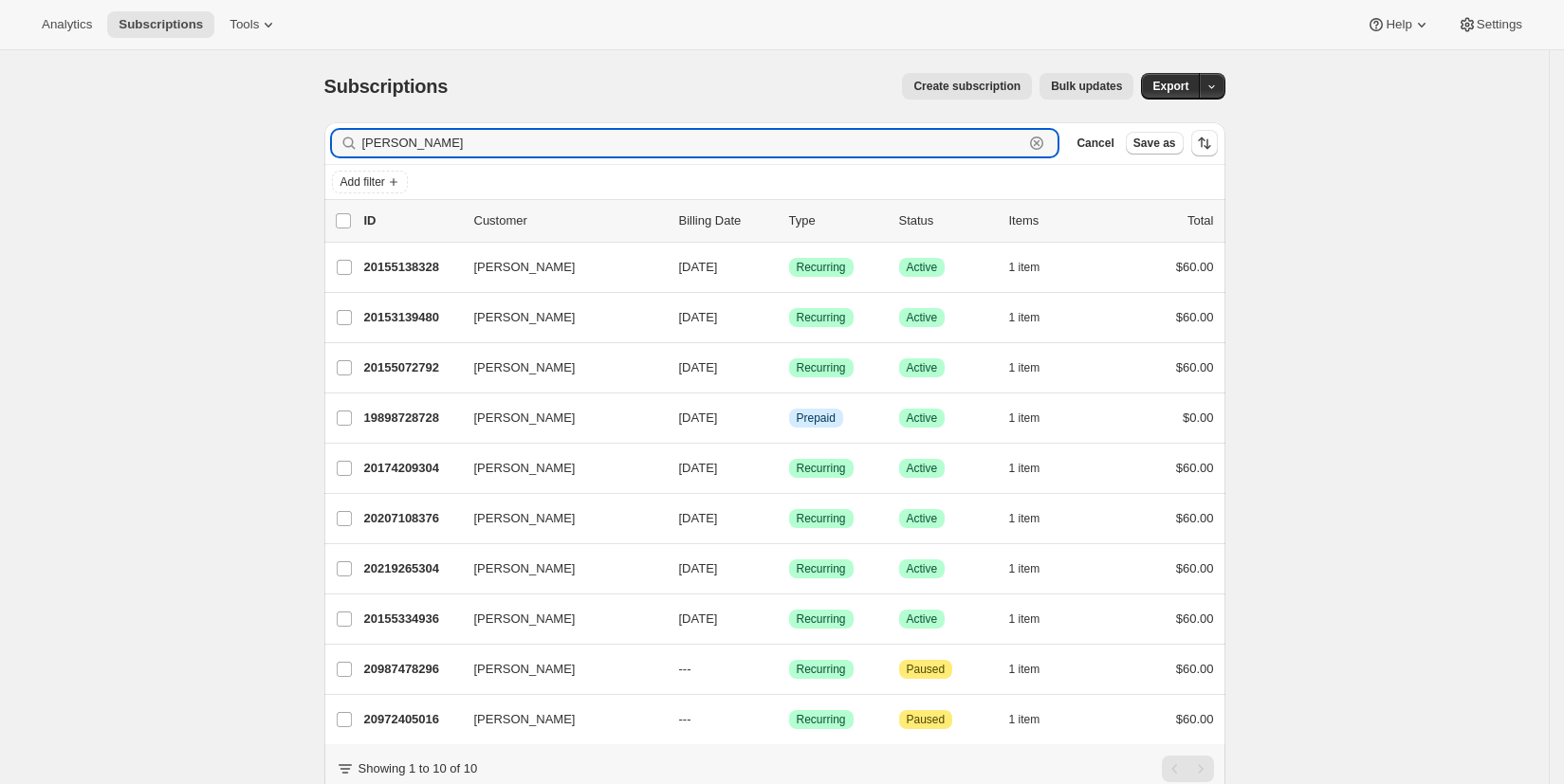
drag, startPoint x: 441, startPoint y: 147, endPoint x: 332, endPoint y: 147, distance: 109.0
click at [332, 147] on div "Filter subscribers [PERSON_NAME] Clear Cancel Save as" at bounding box center [774, 142] width 901 height 42
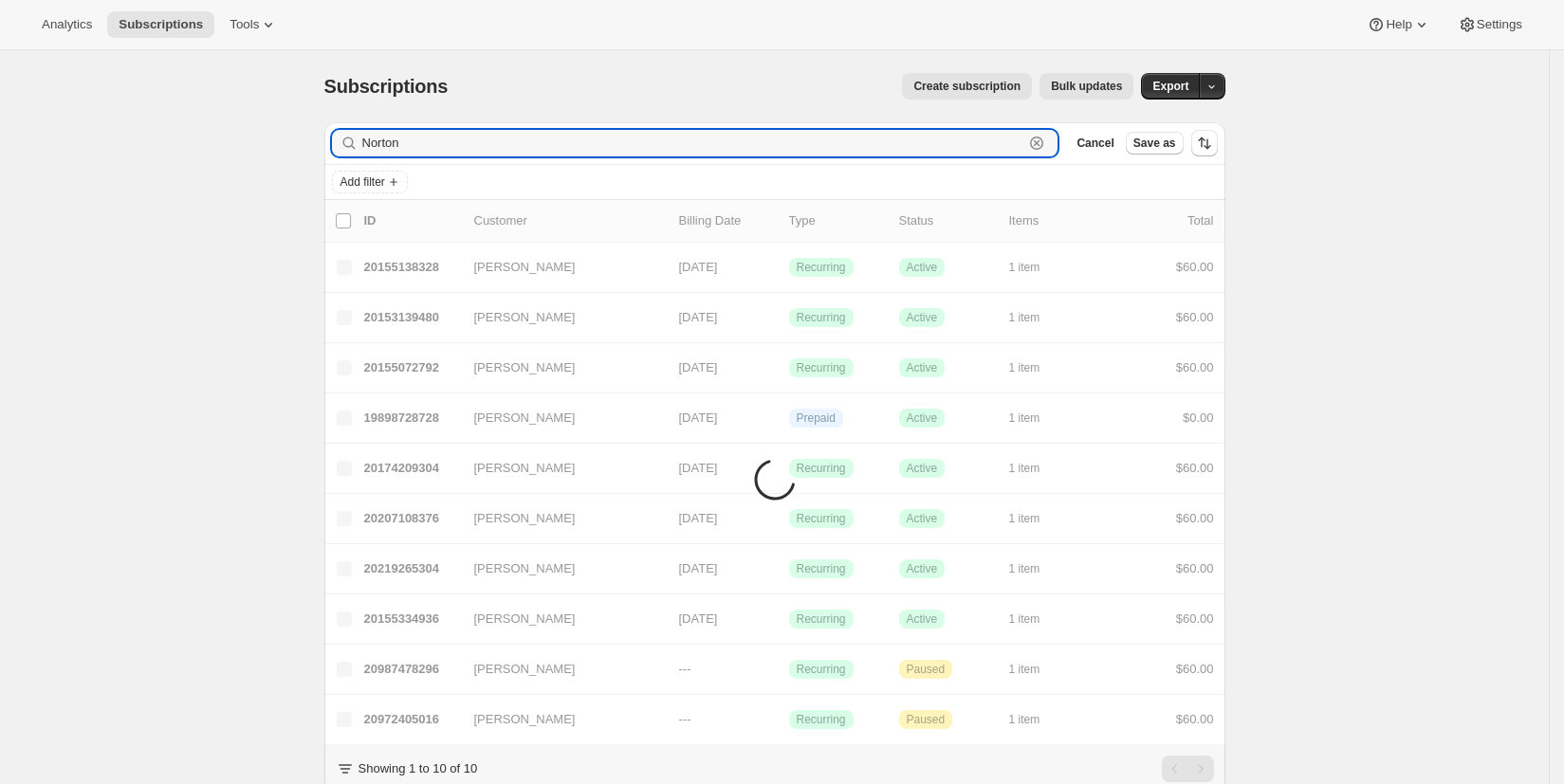
type input "Norton"
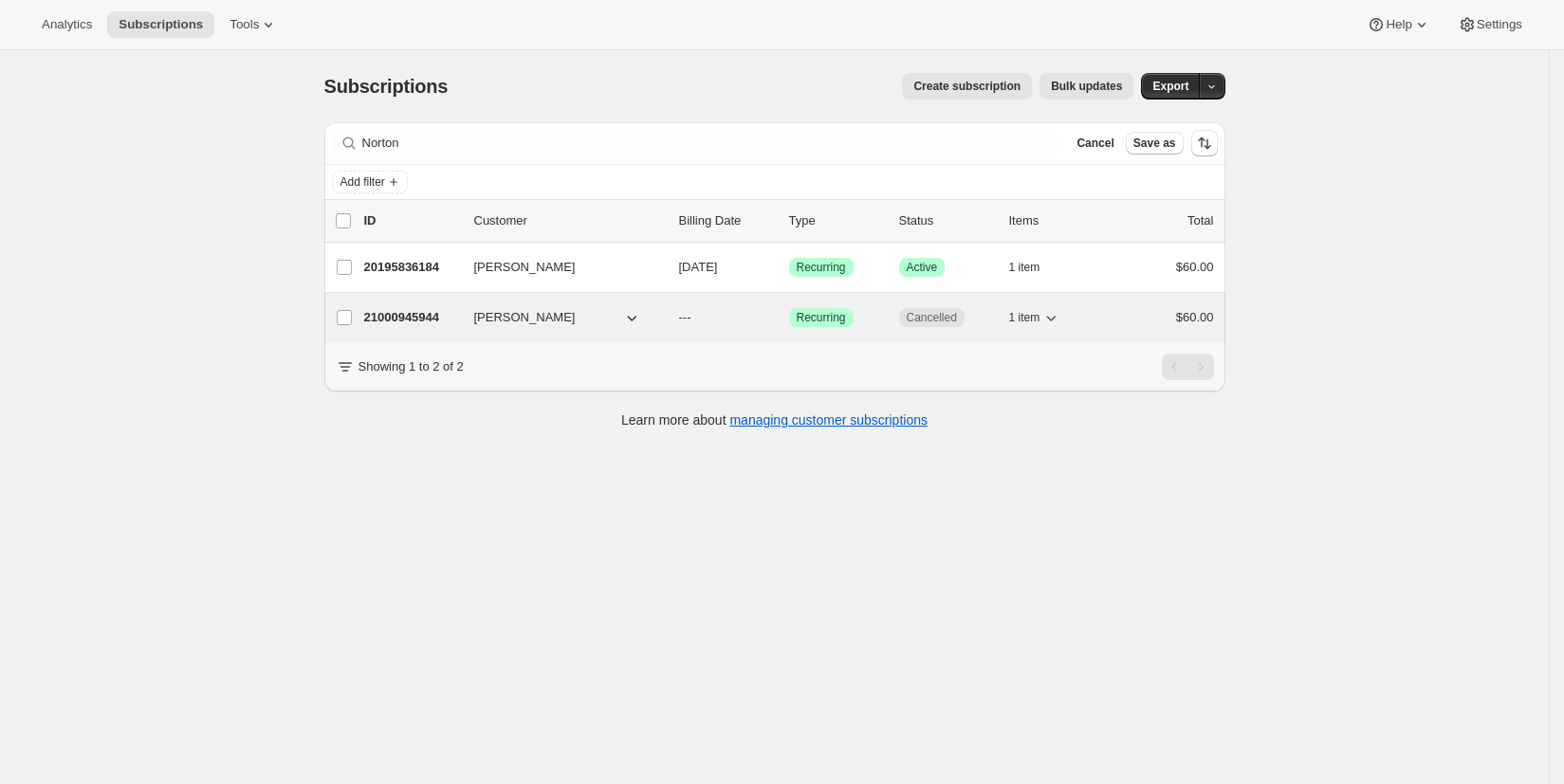
click at [395, 315] on p "21000945944" at bounding box center [411, 317] width 95 height 19
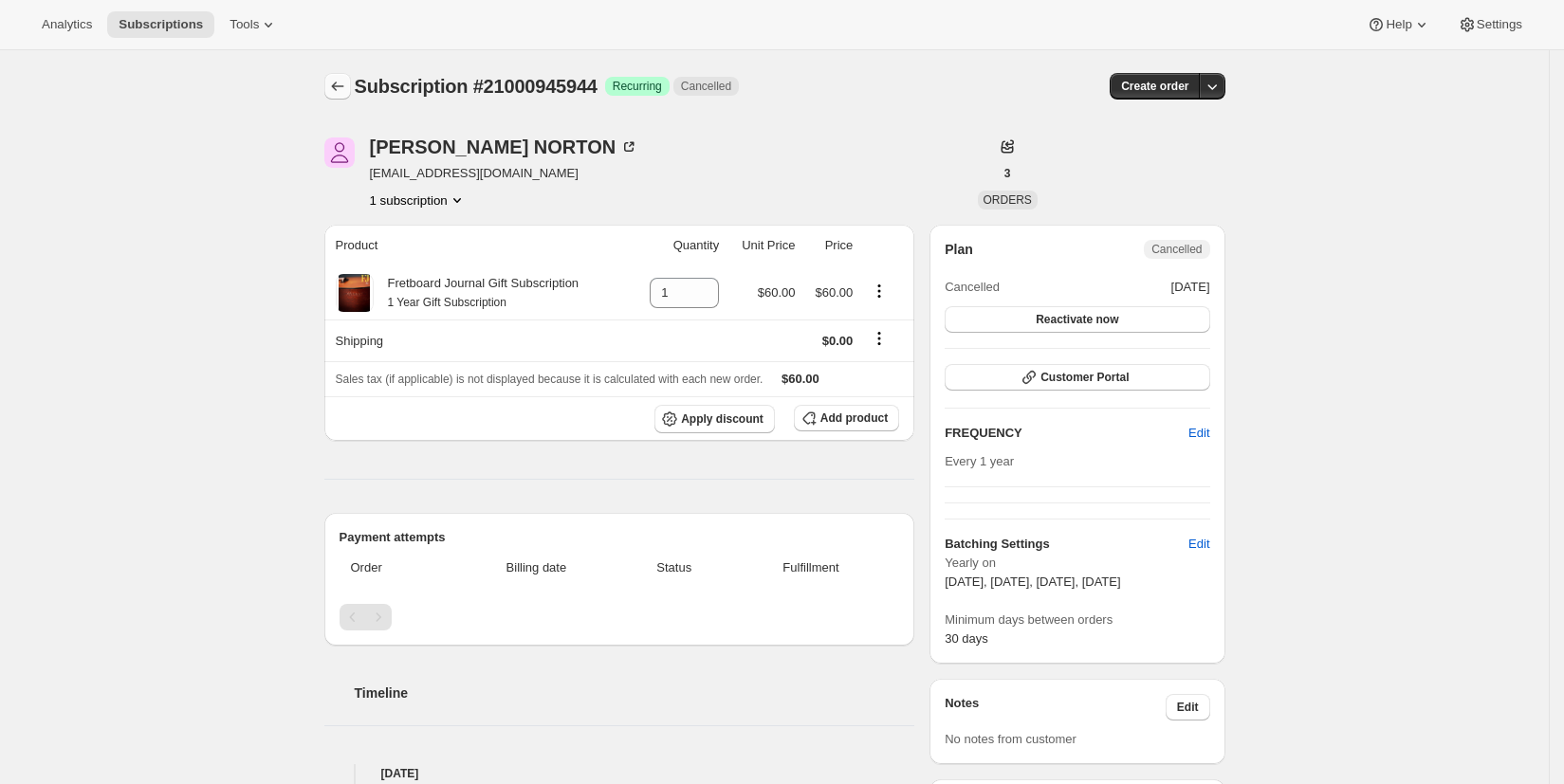
click at [339, 89] on icon "Subscriptions" at bounding box center [337, 86] width 19 height 19
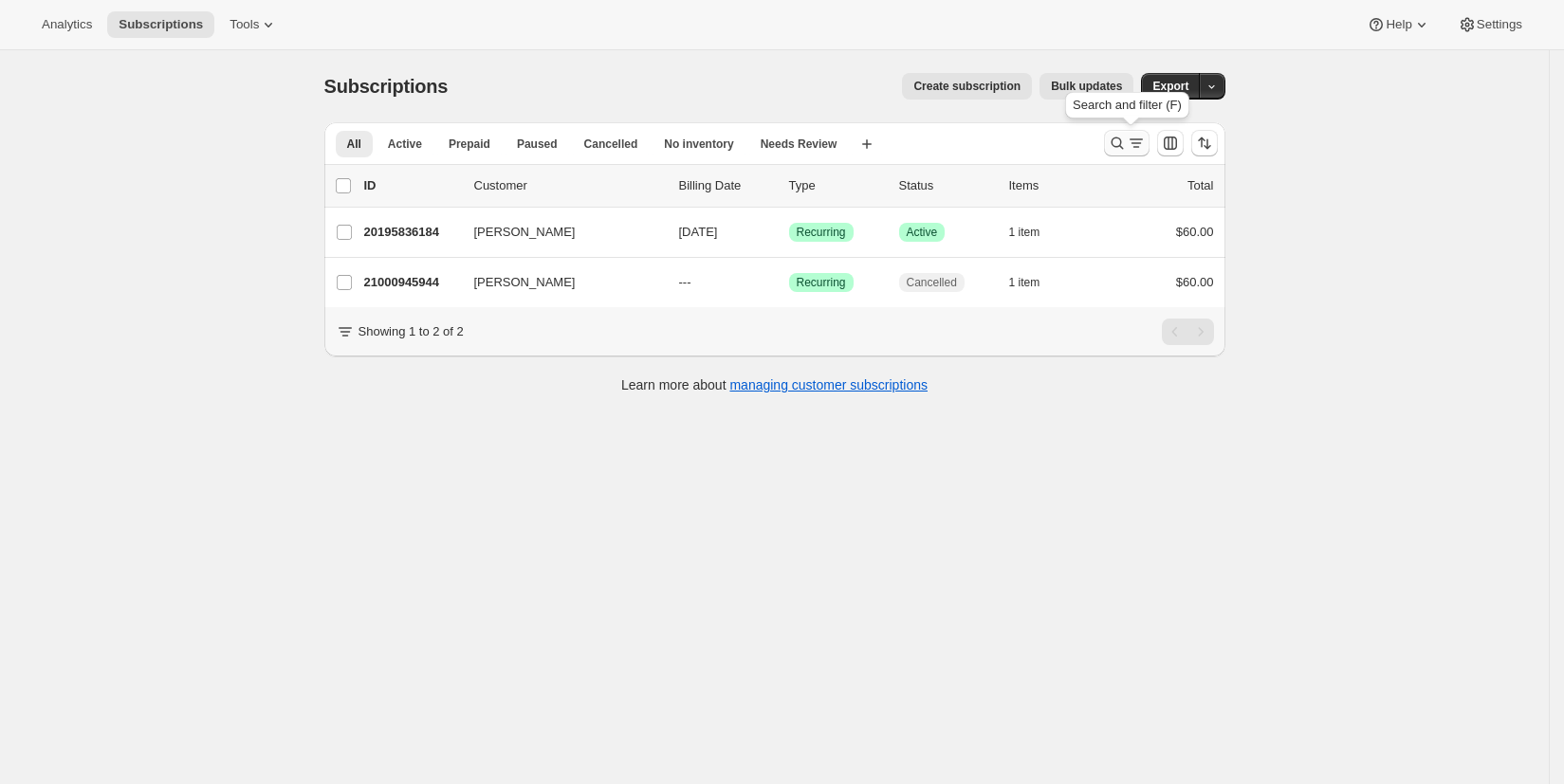
click at [1123, 141] on icon "Search and filter results" at bounding box center [1116, 143] width 13 height 13
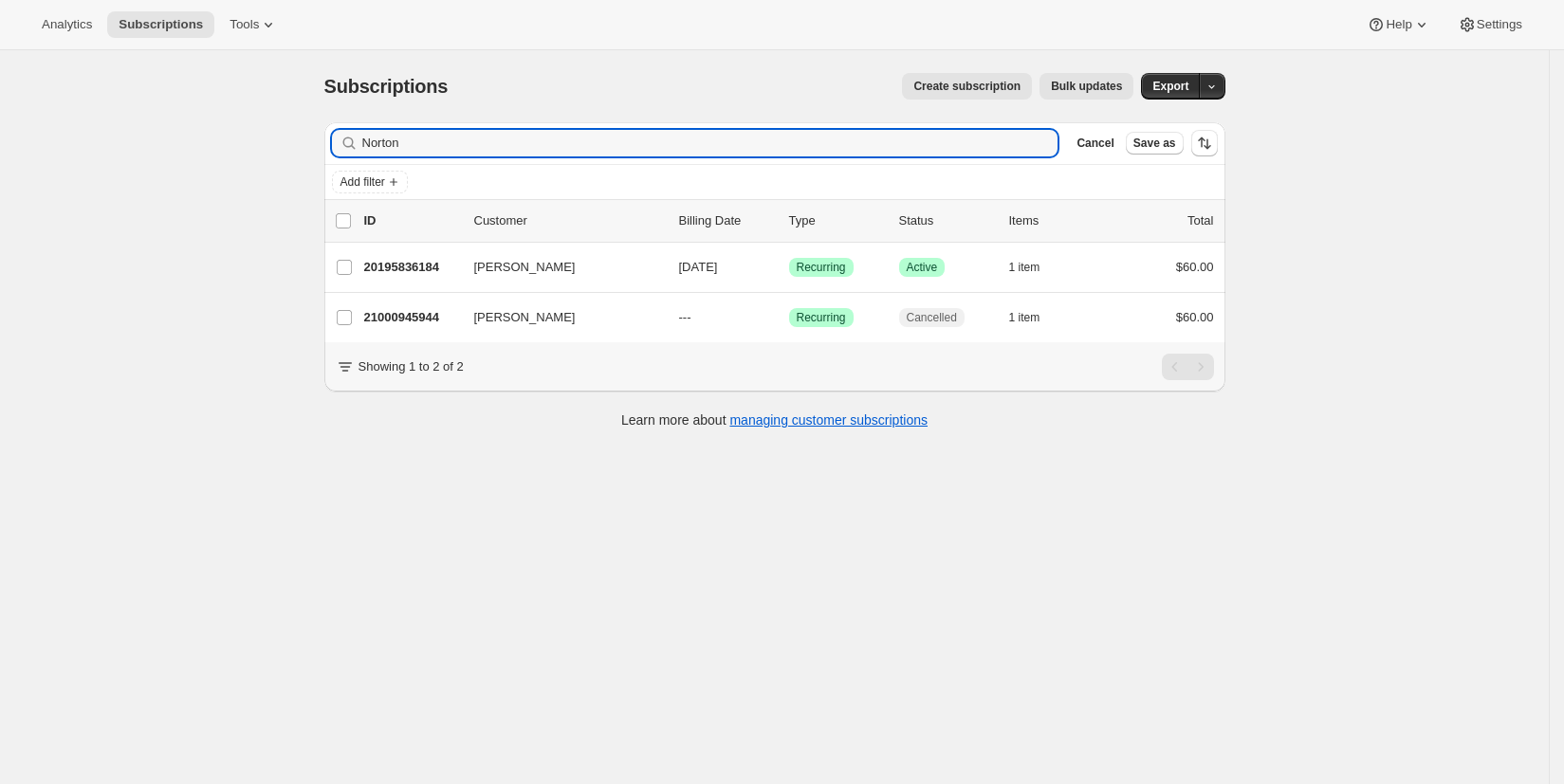
drag, startPoint x: 445, startPoint y: 143, endPoint x: 246, endPoint y: 110, distance: 201.7
click at [246, 110] on div "Subscriptions. This page is ready Subscriptions Create subscription Bulk update…" at bounding box center [774, 443] width 1548 height 784
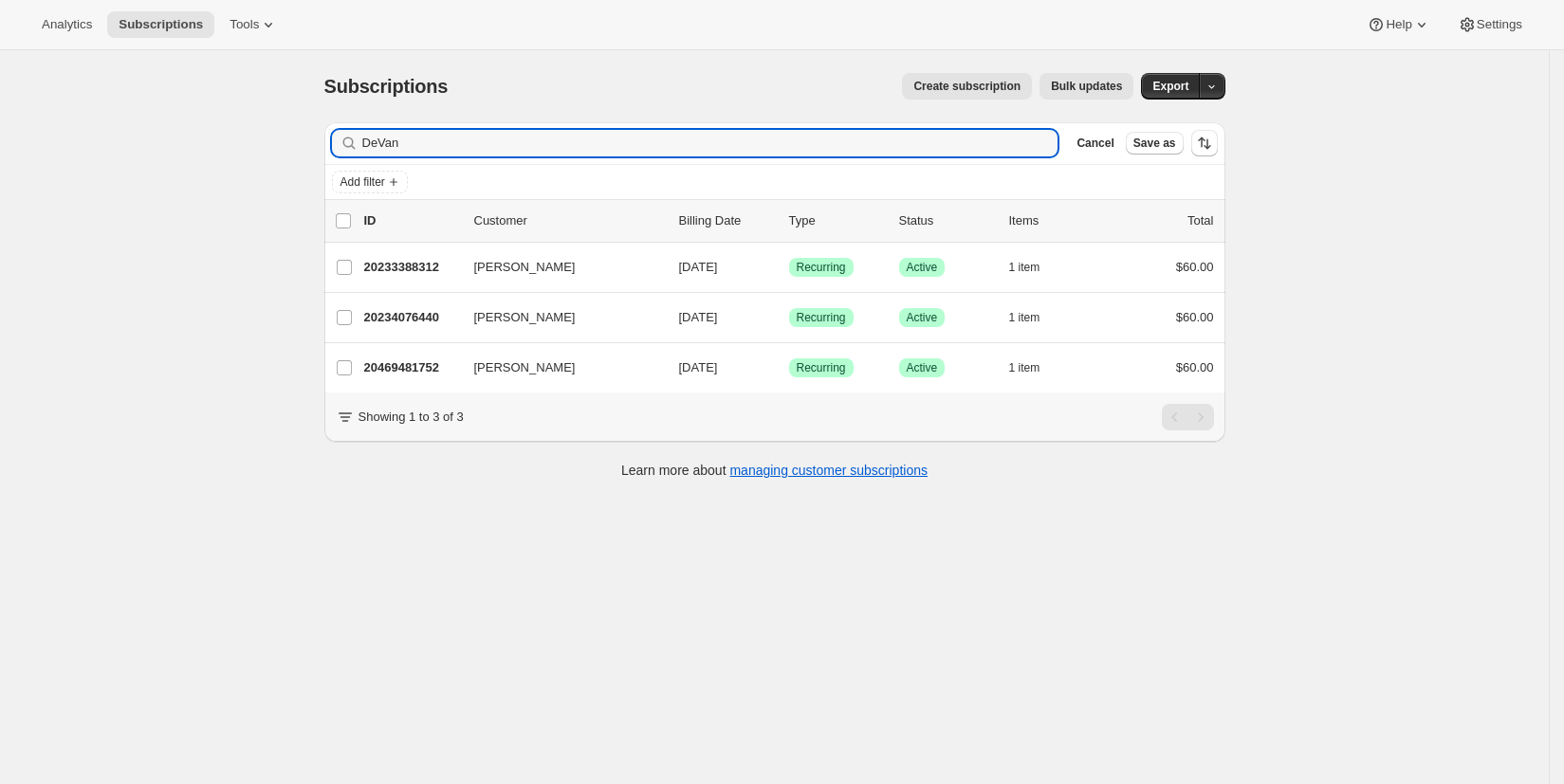
type input "DeVan"
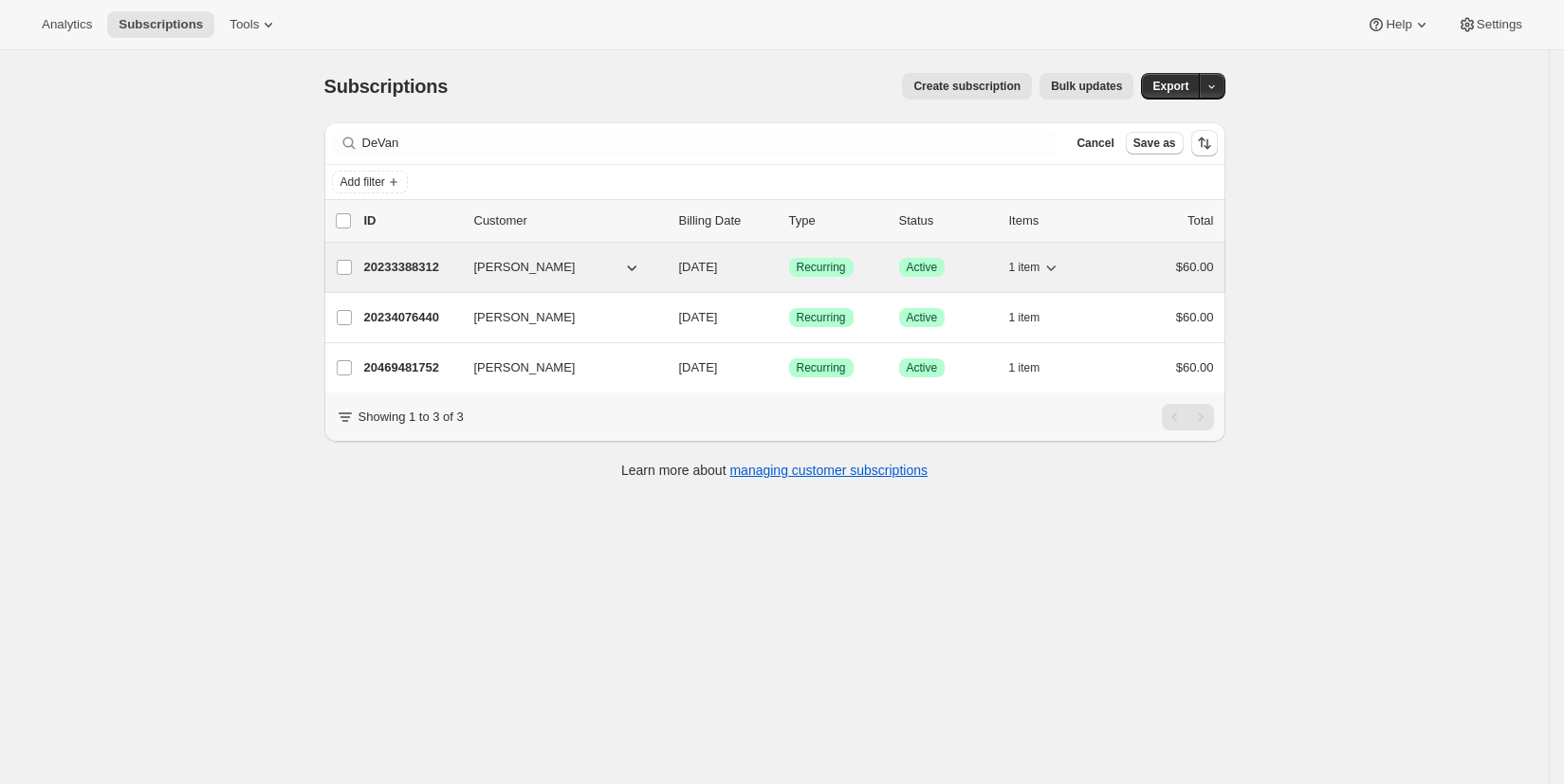
click at [413, 269] on p "20233388312" at bounding box center [411, 266] width 95 height 19
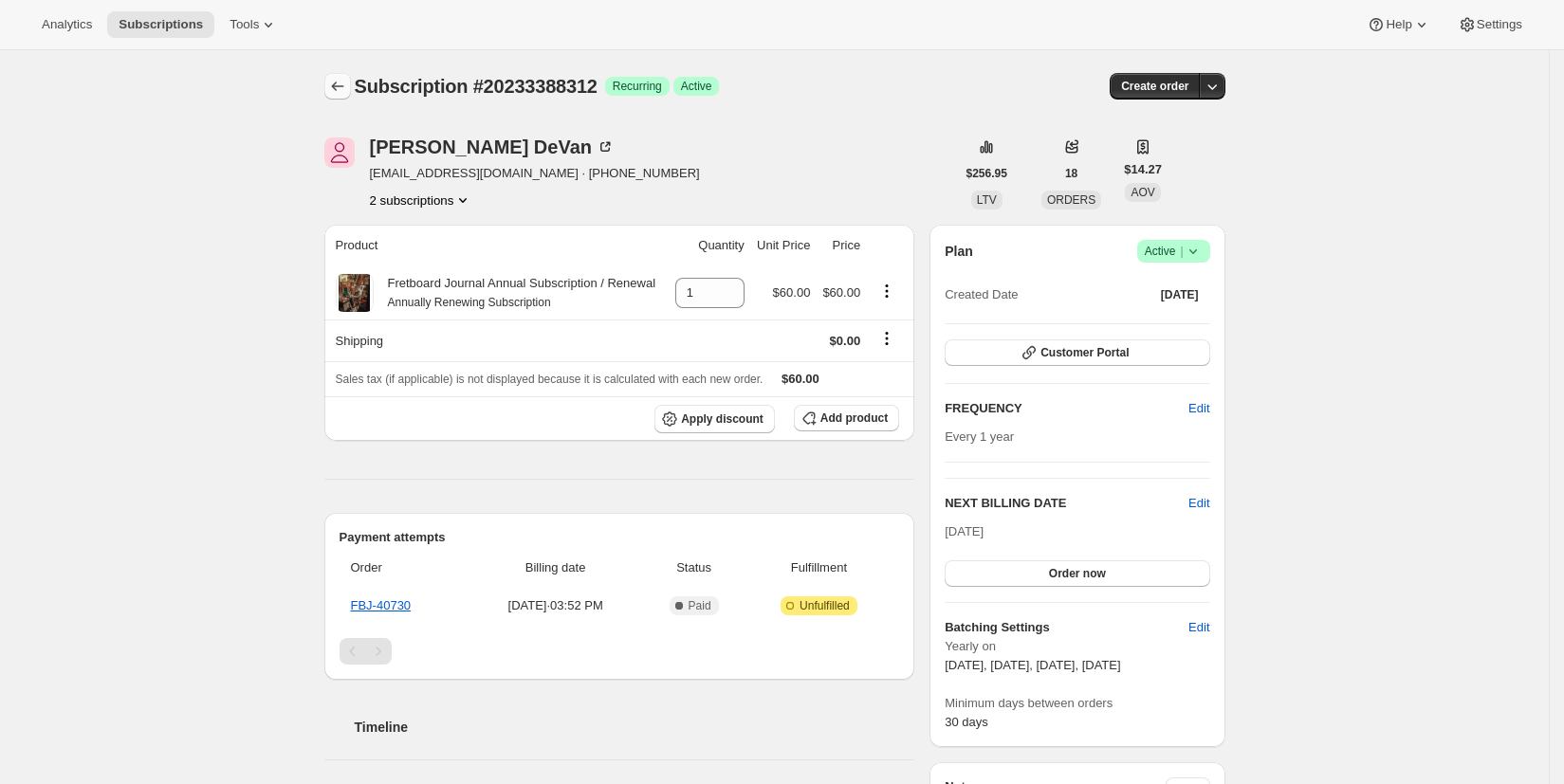
click at [344, 85] on icon "Subscriptions" at bounding box center [337, 86] width 19 height 19
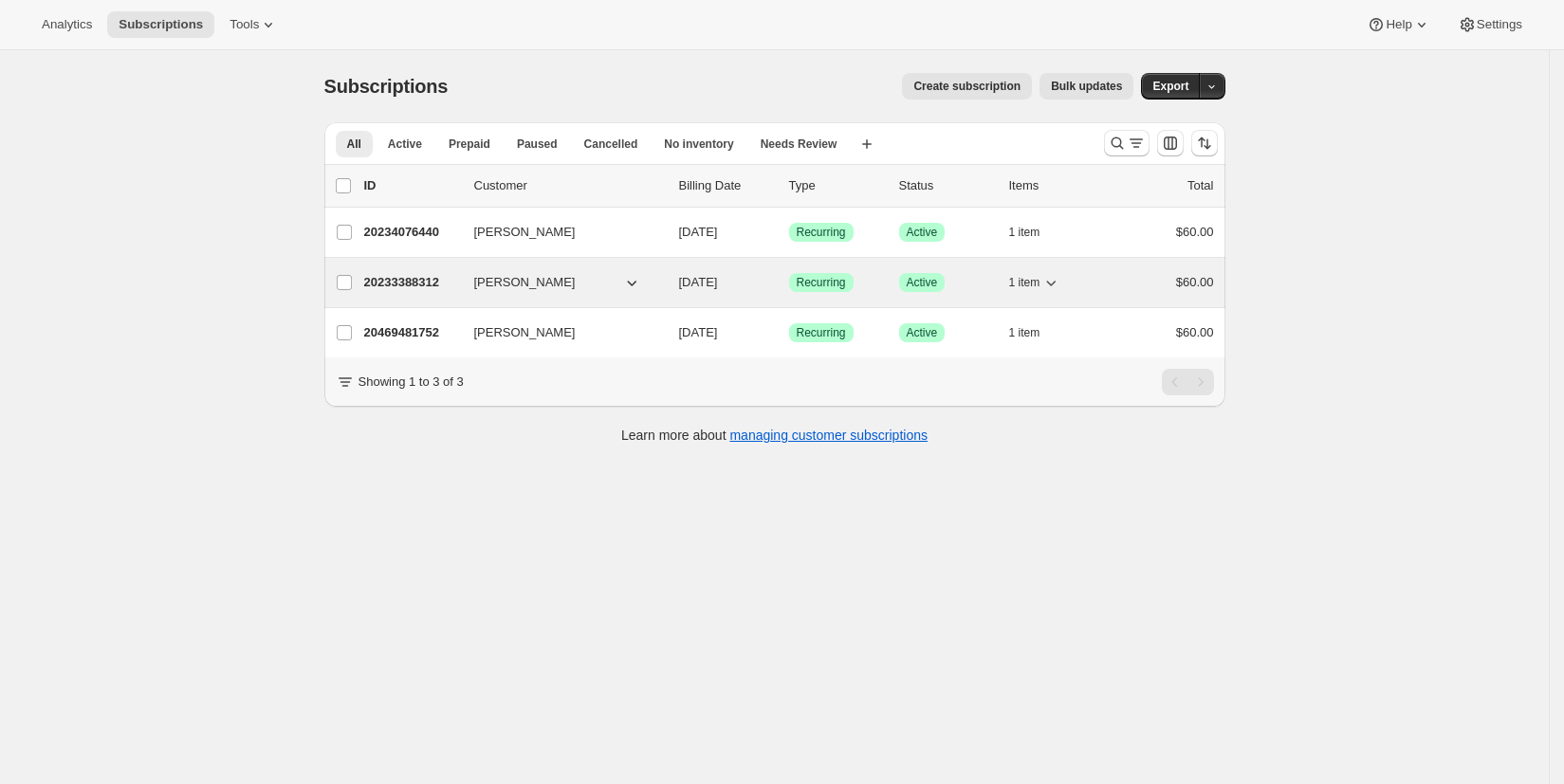
click at [388, 283] on p "20233388312" at bounding box center [411, 282] width 95 height 19
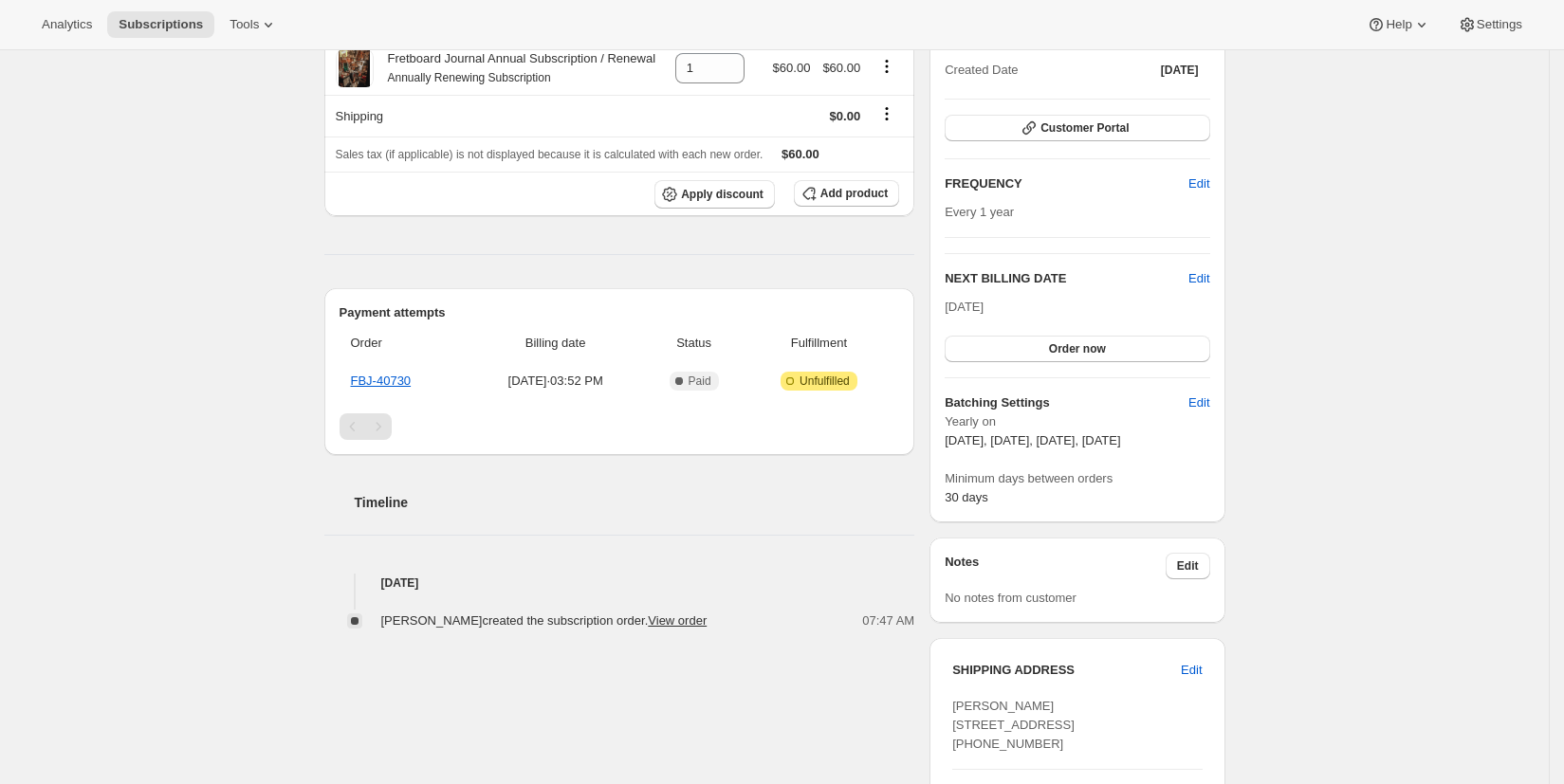
scroll to position [656, 0]
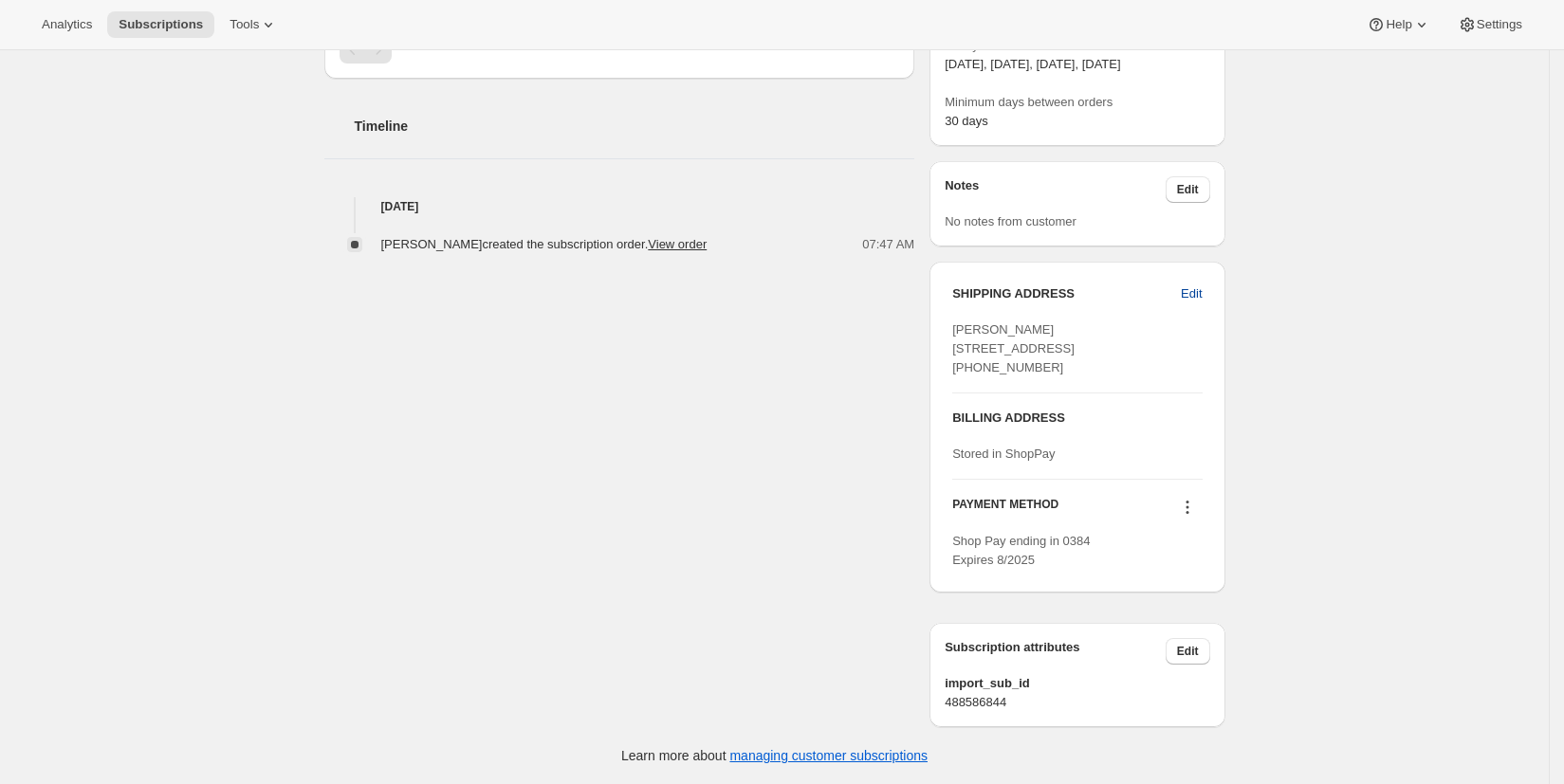
click at [1202, 285] on span "Edit" at bounding box center [1190, 294] width 20 height 19
select select "[GEOGRAPHIC_DATA]"
select select "MD"
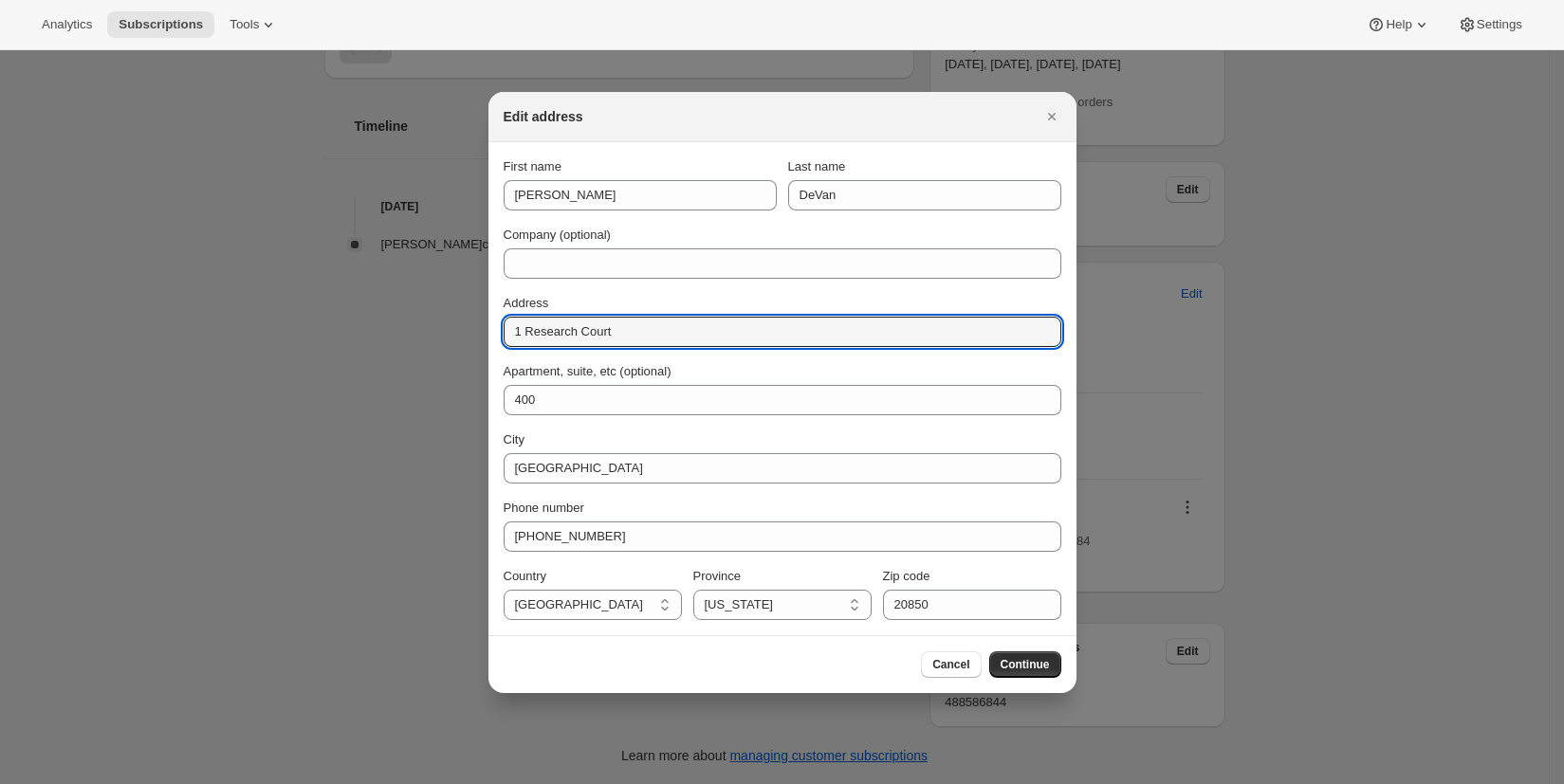
drag, startPoint x: 622, startPoint y: 333, endPoint x: 478, endPoint y: 337, distance: 144.1
click at [478, 783] on div "Edit address First name [PERSON_NAME] name [PERSON_NAME] Company (optional) Add…" at bounding box center [782, 784] width 1564 height 0
paste input "[STREET_ADDRESS][US_STATE]"
type input "[STREET_ADDRESS][US_STATE]"
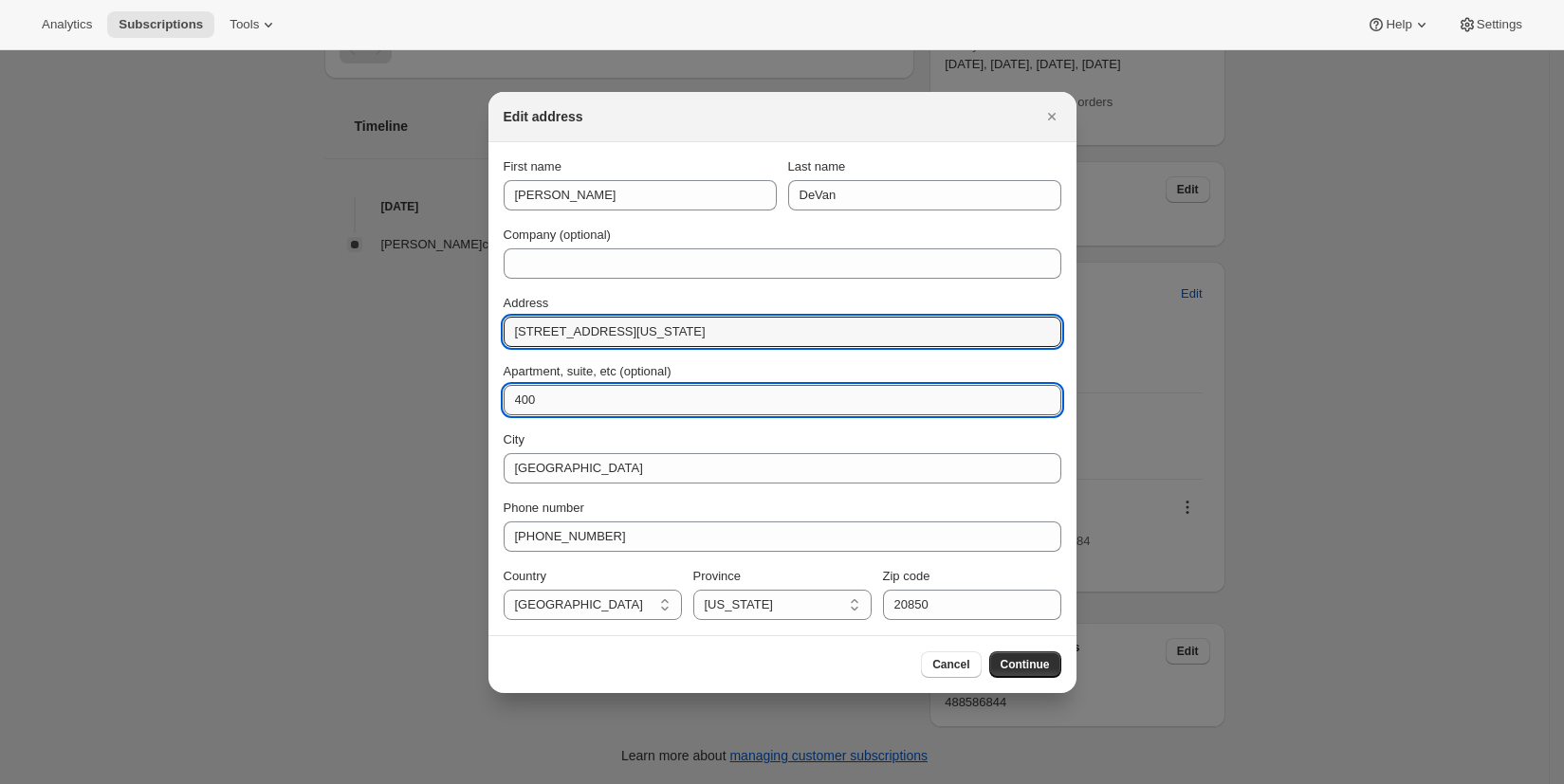
click at [577, 402] on input "400" at bounding box center [782, 400] width 558 height 30
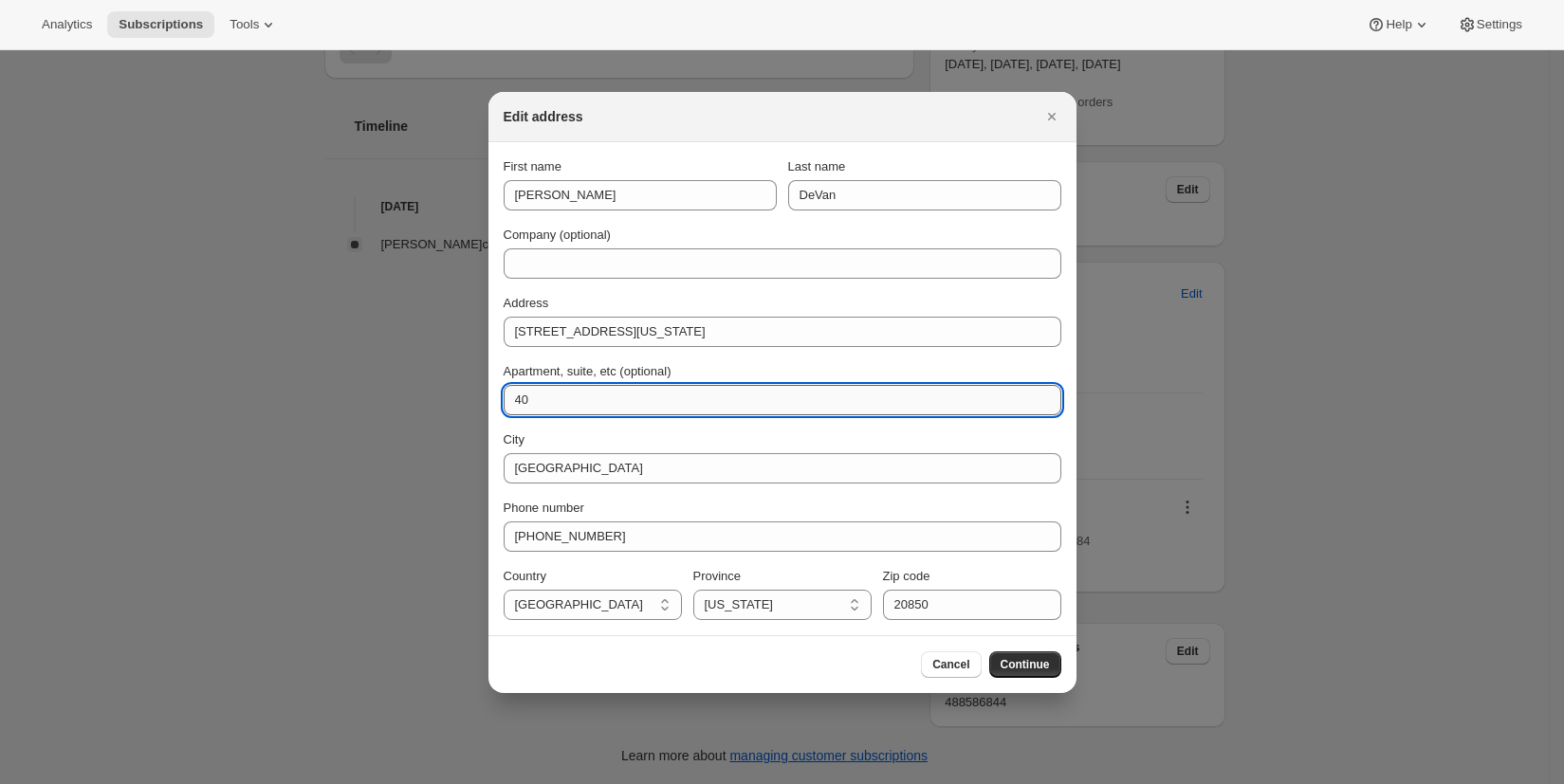
type input "4"
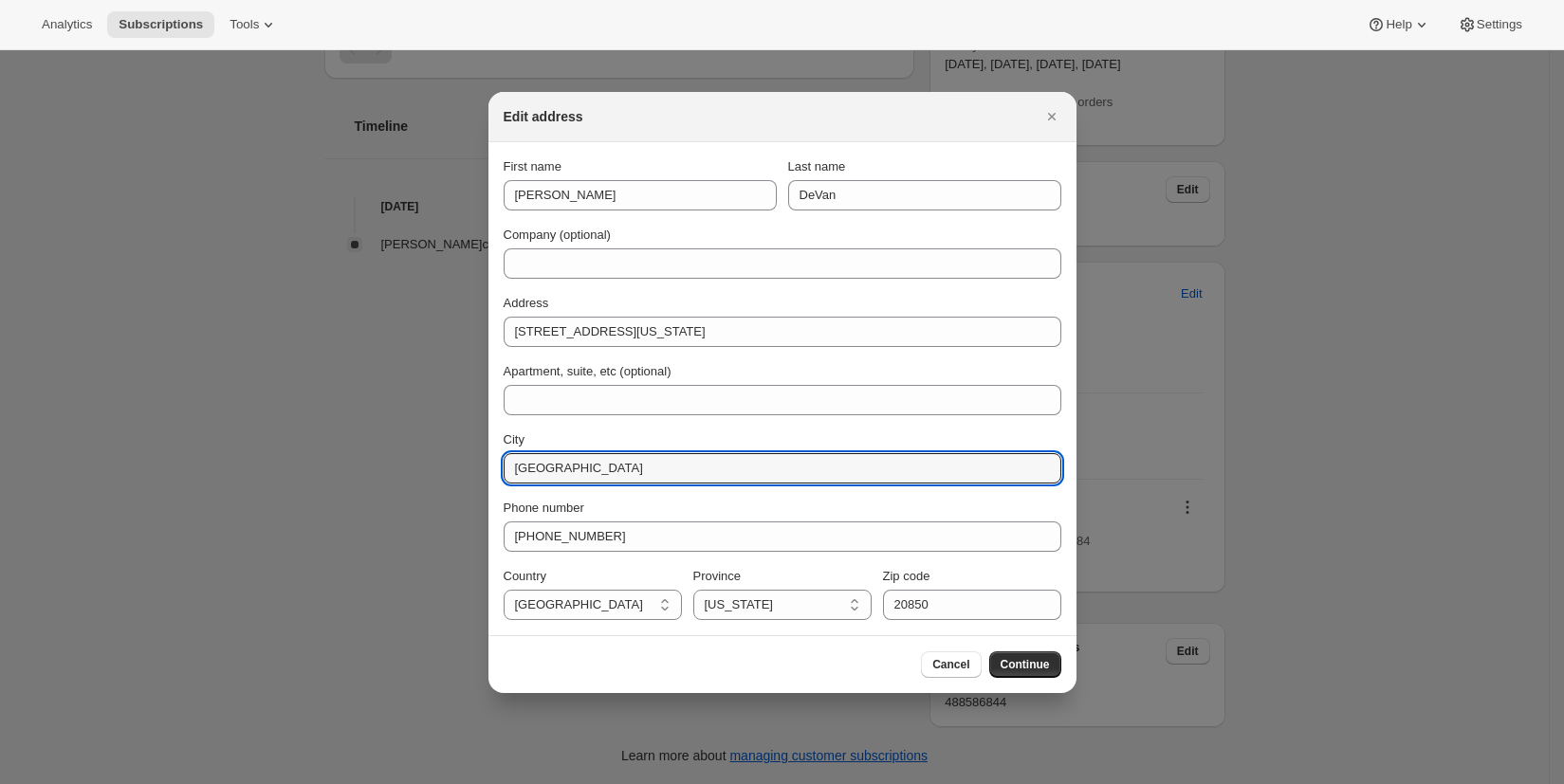
drag, startPoint x: 576, startPoint y: 471, endPoint x: 493, endPoint y: 458, distance: 84.0
click at [494, 458] on section "First name [PERSON_NAME] name [PERSON_NAME] Company (optional) Address [STREET_…" at bounding box center [782, 388] width 588 height 492
type input "[GEOGRAPHIC_DATA]"
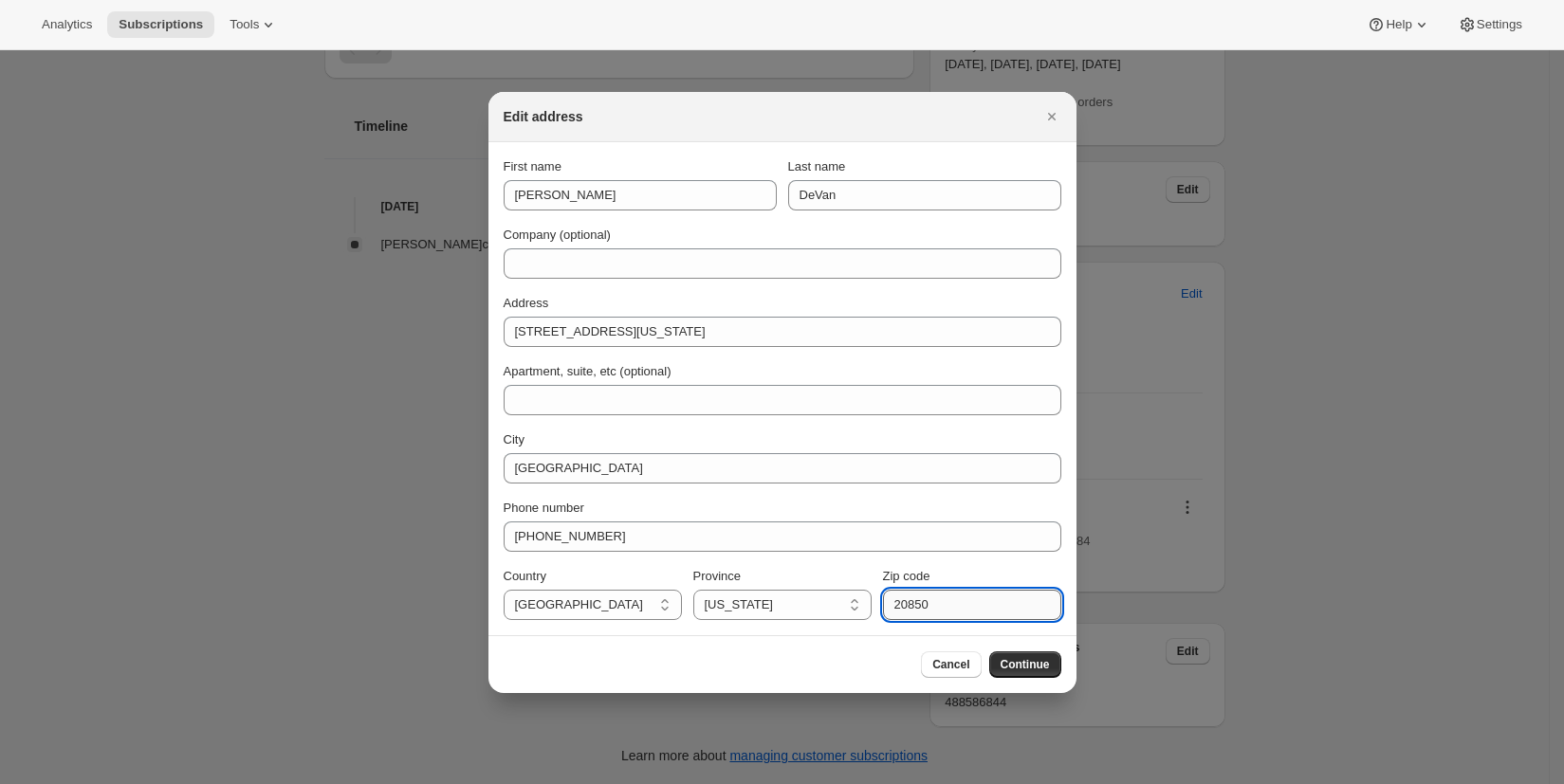
drag, startPoint x: 955, startPoint y: 608, endPoint x: 902, endPoint y: 602, distance: 53.3
click at [902, 602] on input "20850" at bounding box center [972, 605] width 179 height 30
type input "21409"
click at [1018, 665] on span "Continue" at bounding box center [1025, 665] width 50 height 16
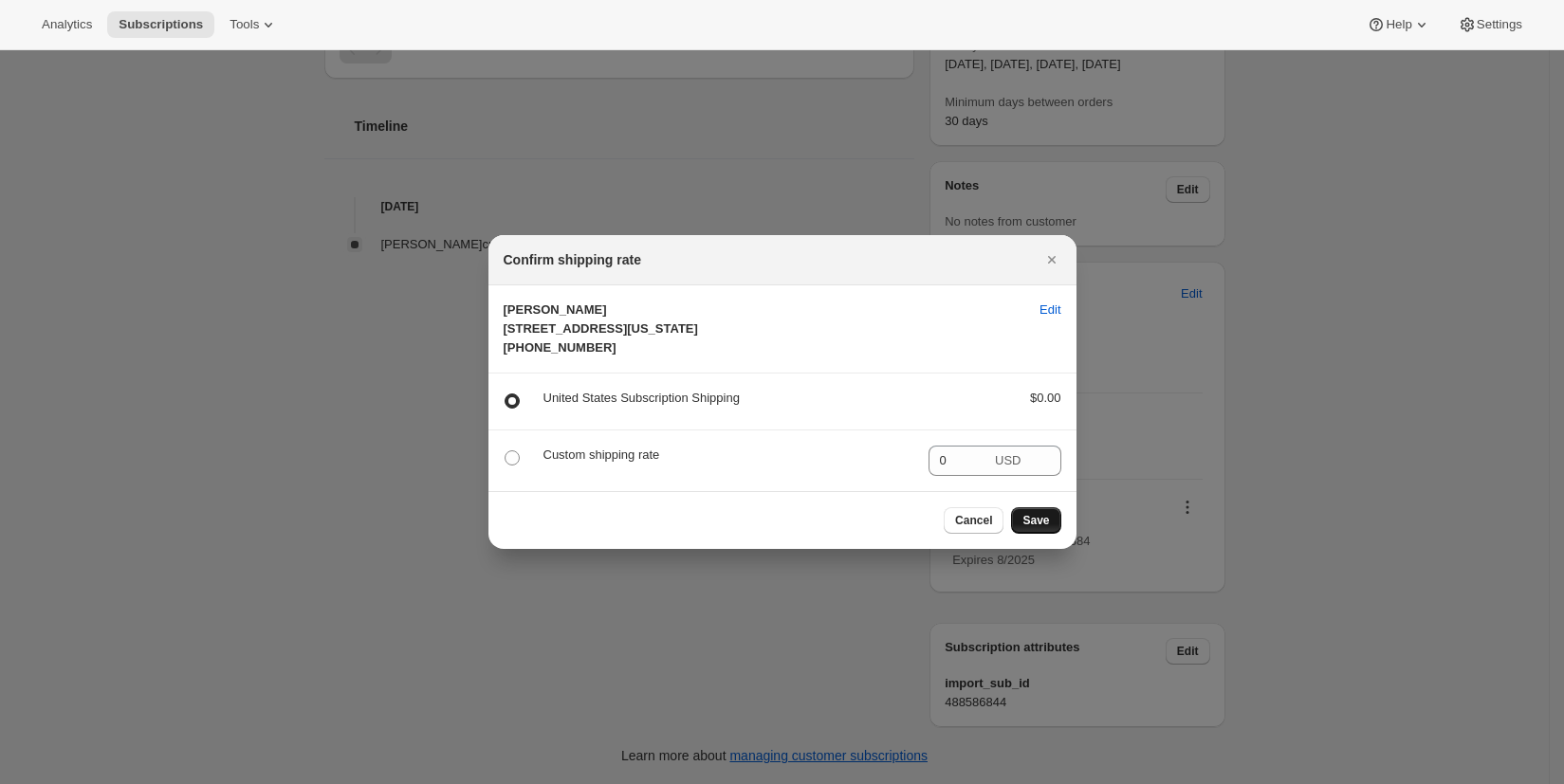
click at [1037, 528] on span "Save" at bounding box center [1035, 521] width 26 height 16
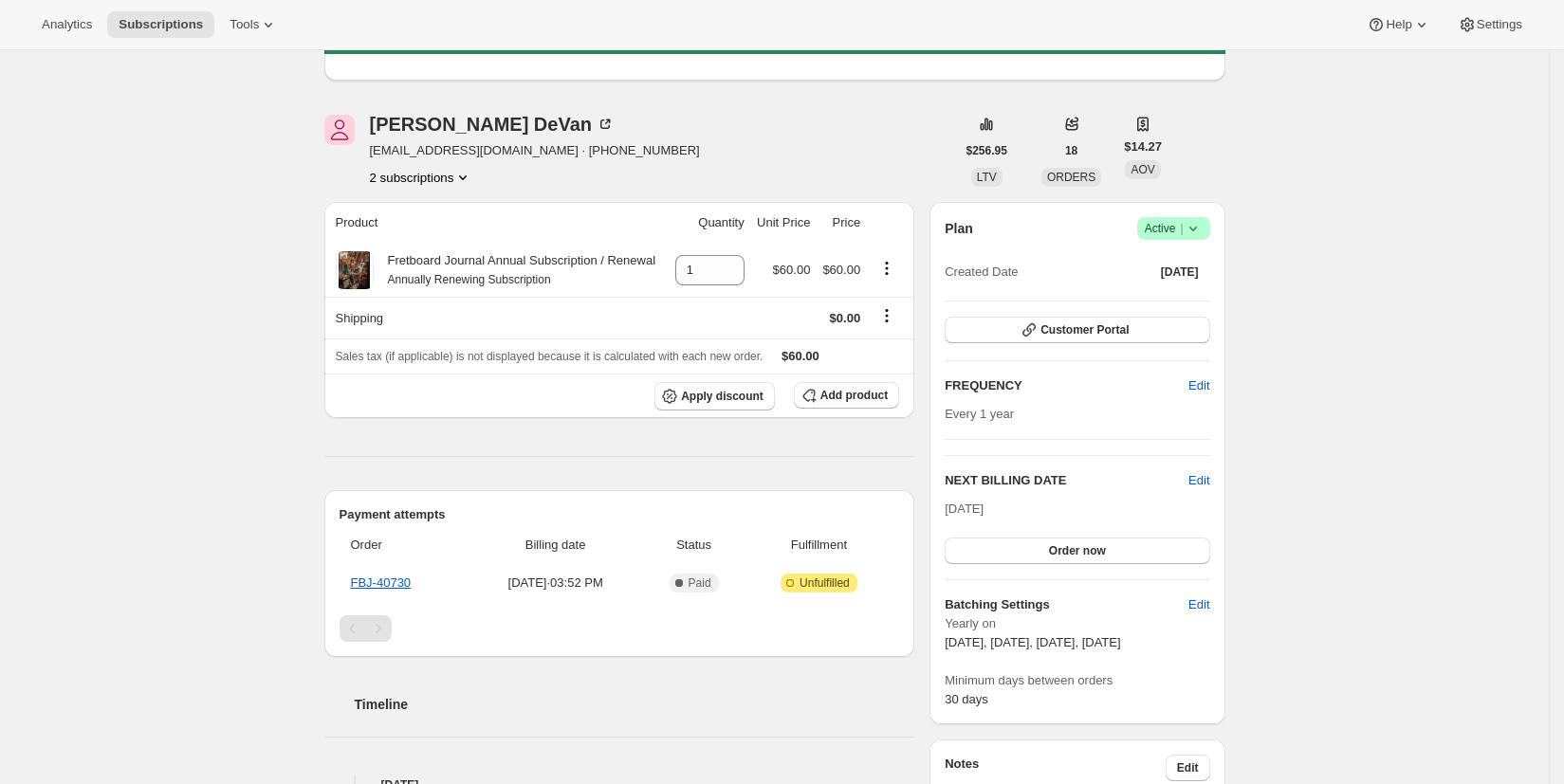
scroll to position [0, 0]
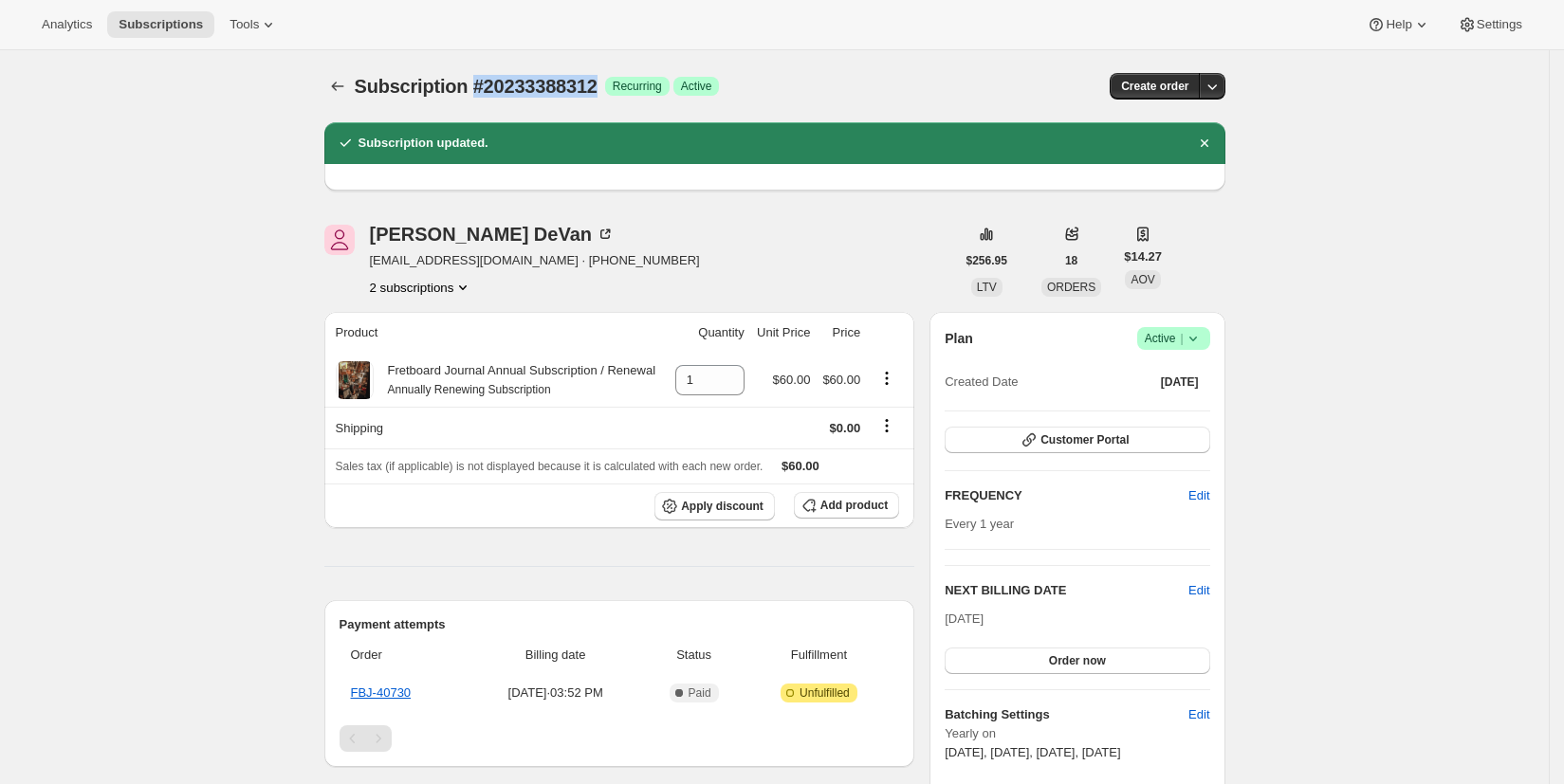
drag, startPoint x: 474, startPoint y: 87, endPoint x: 615, endPoint y: 87, distance: 141.0
click at [597, 87] on span "Subscription #20233388312" at bounding box center [476, 86] width 243 height 20
copy span "#20233388312"
click at [341, 85] on icon "Subscriptions" at bounding box center [337, 86] width 19 height 19
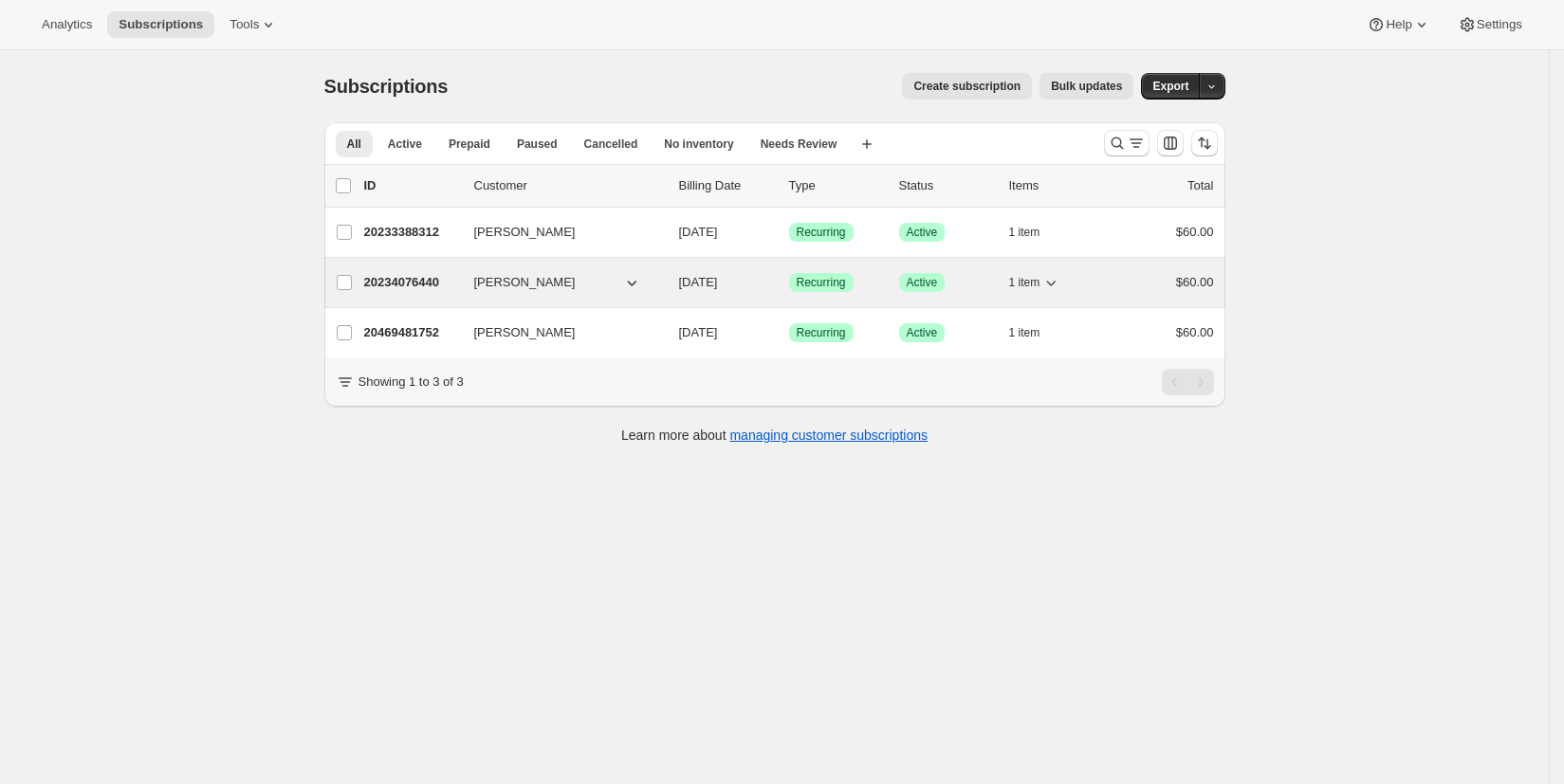
click at [400, 286] on p "20234076440" at bounding box center [411, 282] width 95 height 19
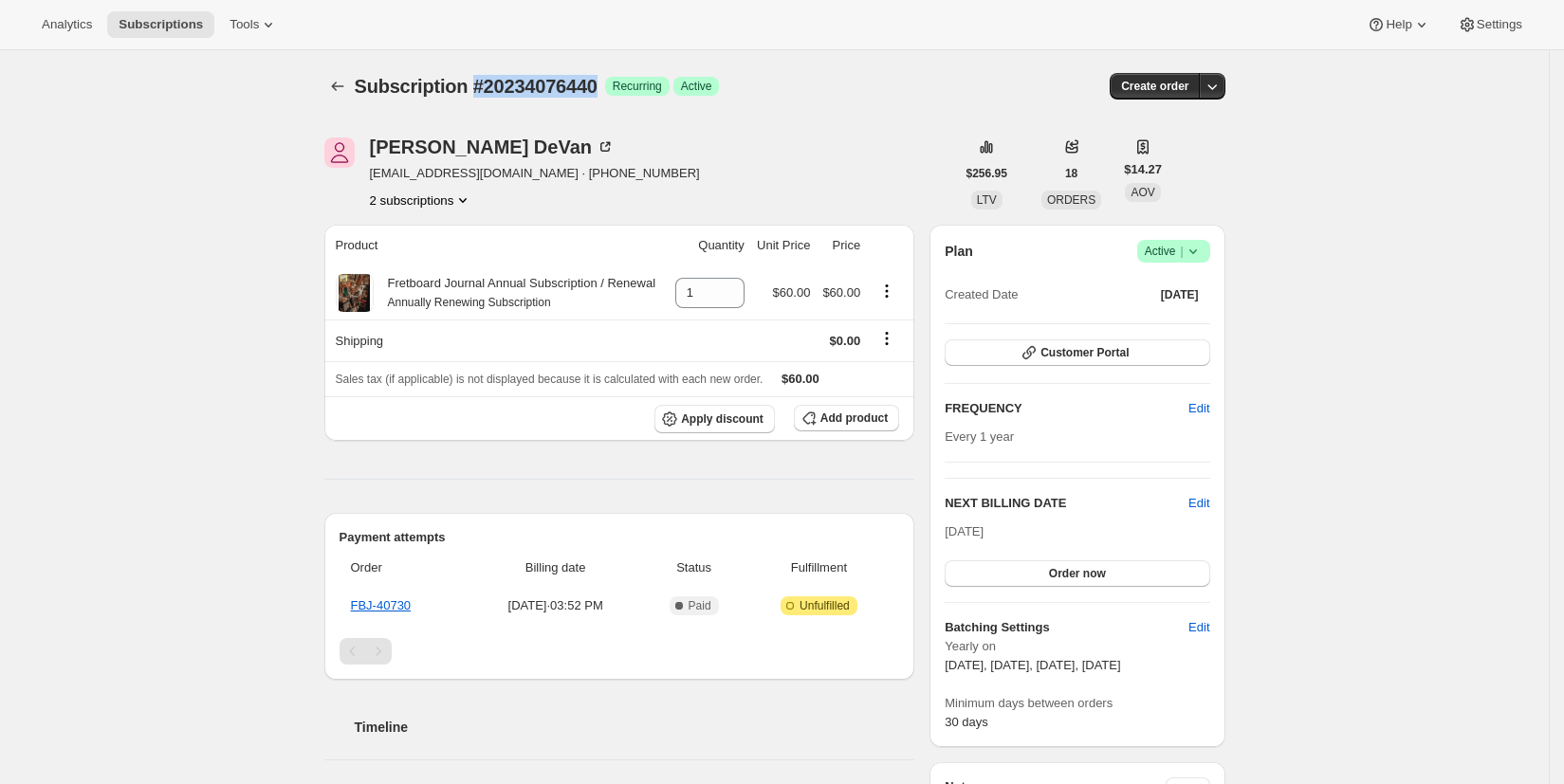
drag, startPoint x: 476, startPoint y: 87, endPoint x: 617, endPoint y: 85, distance: 141.0
click at [597, 86] on span "Subscription #20234076440" at bounding box center [476, 86] width 243 height 20
copy span "#20234076440"
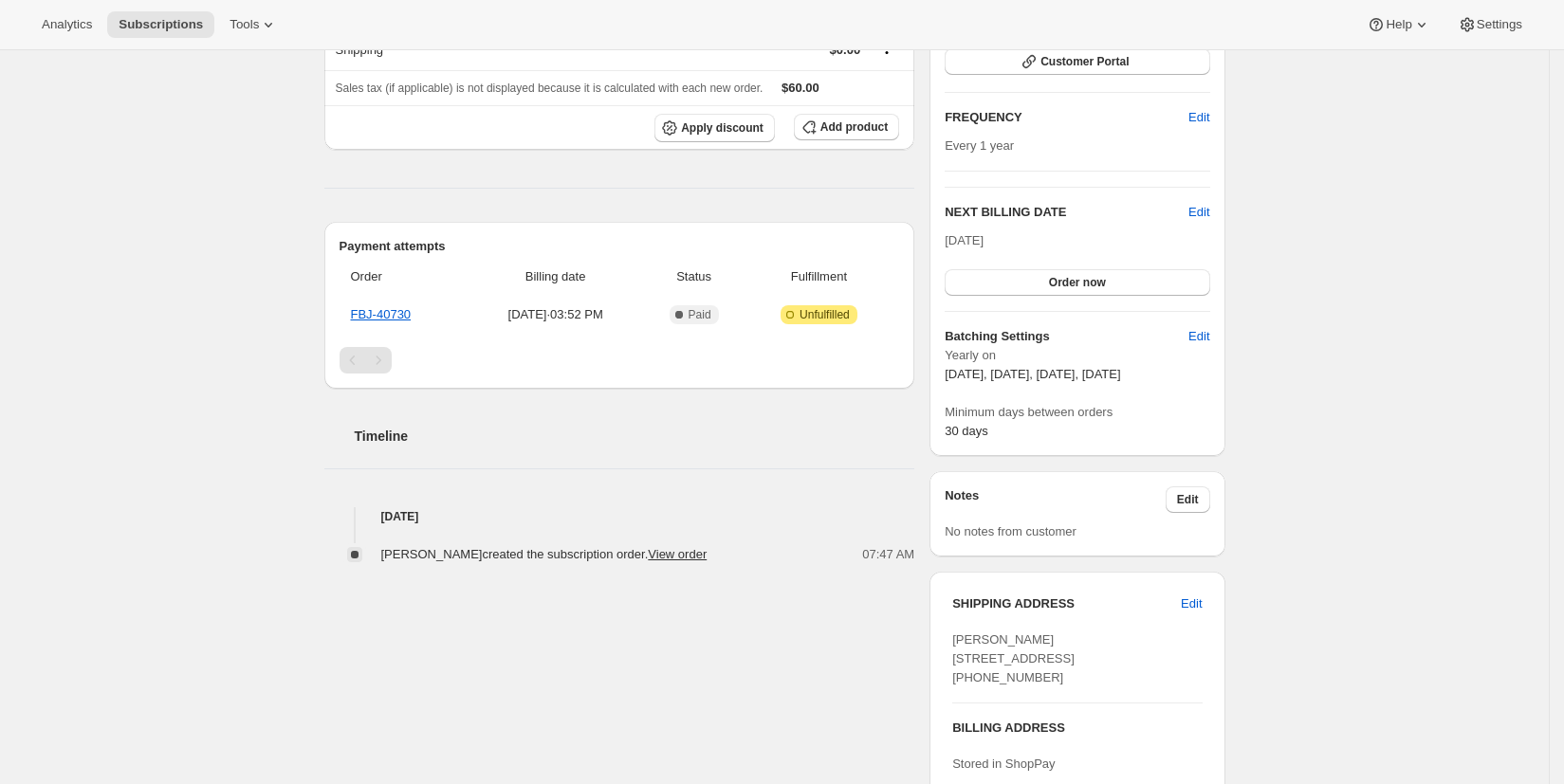
scroll to position [637, 0]
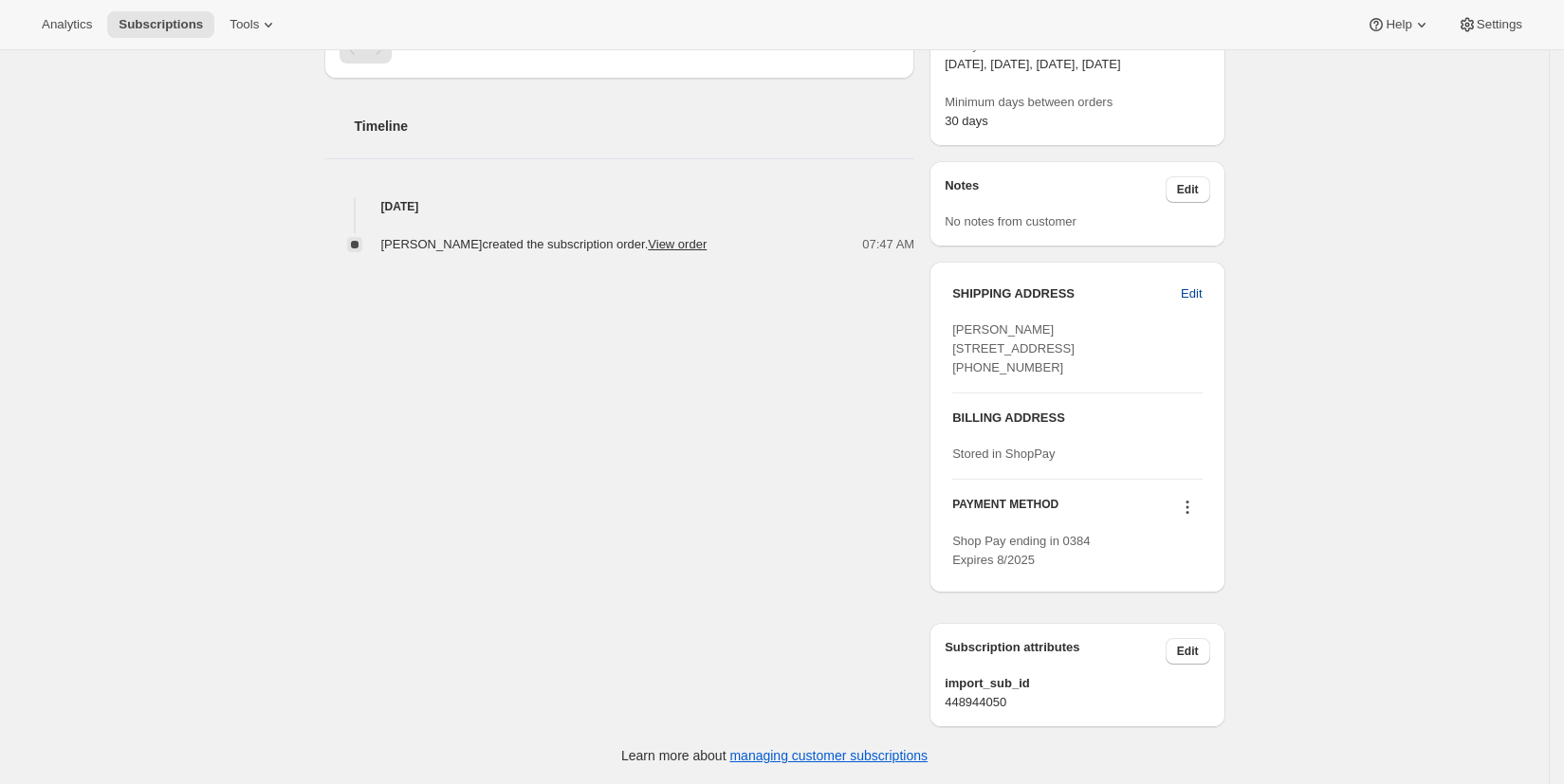
click at [1193, 285] on span "Edit" at bounding box center [1190, 294] width 20 height 19
select select "[GEOGRAPHIC_DATA]"
select select "MD"
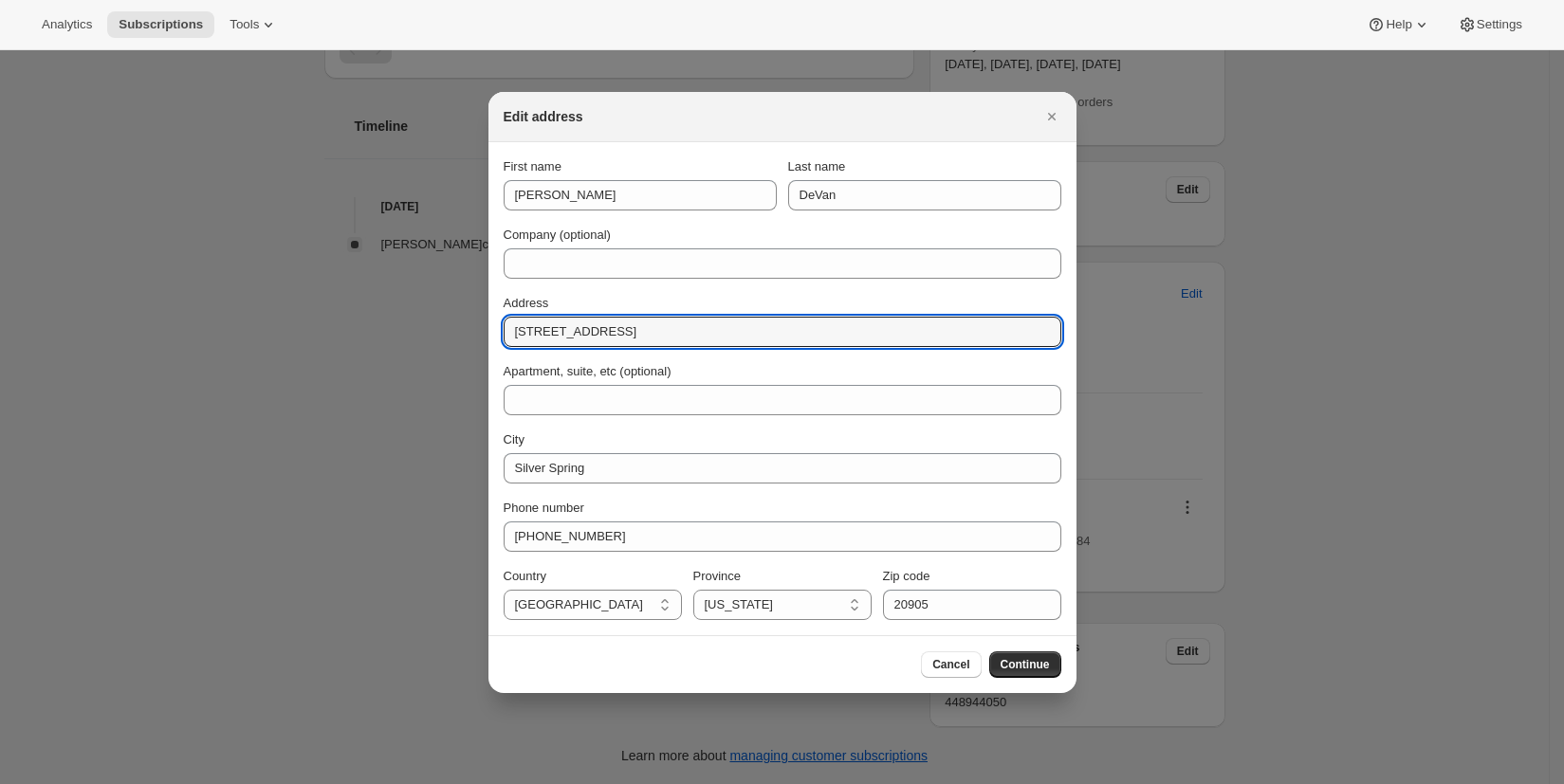
drag, startPoint x: 706, startPoint y: 338, endPoint x: 432, endPoint y: 333, distance: 274.0
click at [432, 783] on div "Edit address First name [PERSON_NAME] name [PERSON_NAME] Company (optional) Add…" at bounding box center [782, 784] width 1564 height 0
paste input "[STREET_ADDRESS][US_STATE]"
type input "[STREET_ADDRESS][US_STATE]"
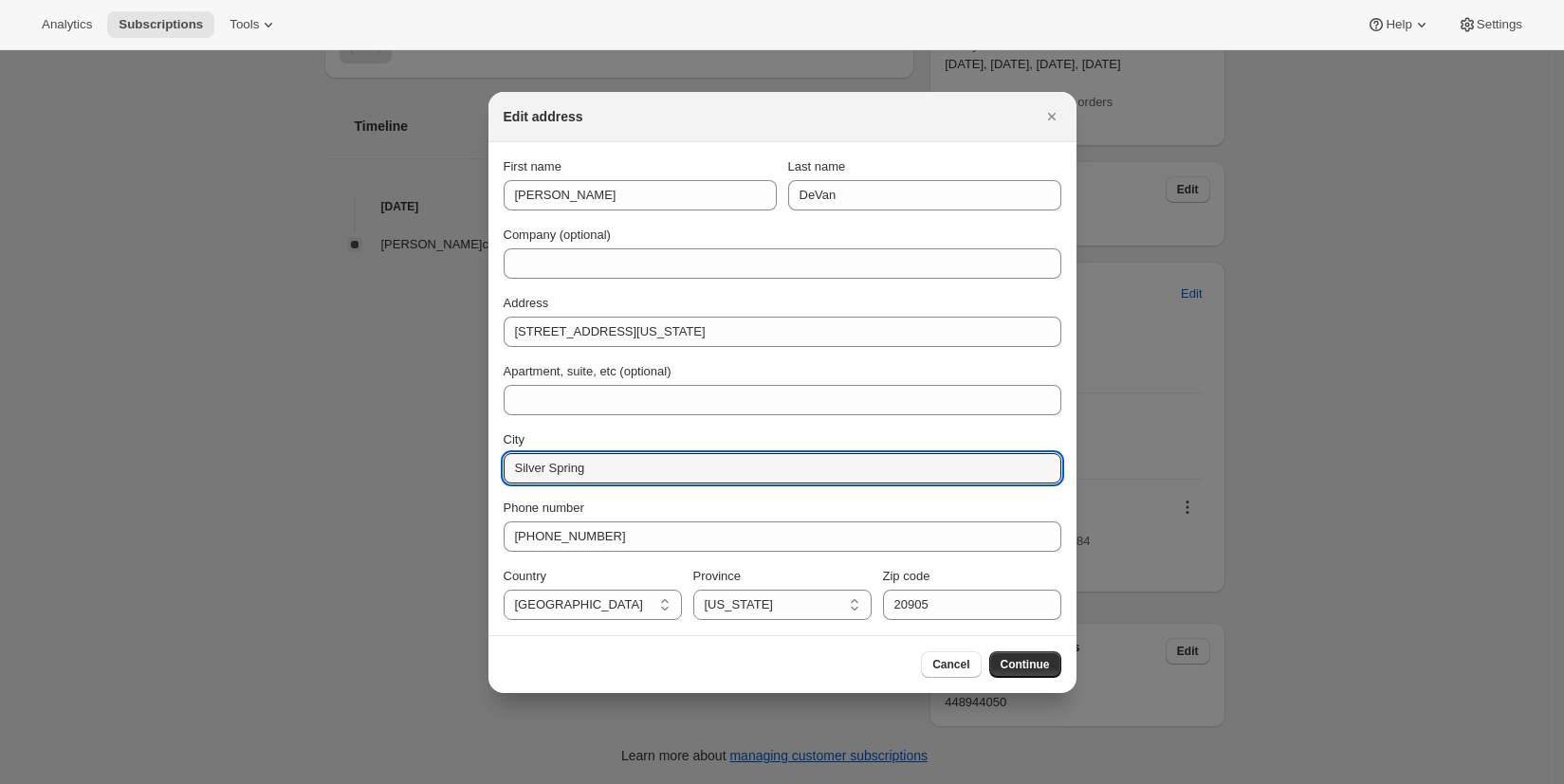
drag, startPoint x: 593, startPoint y: 464, endPoint x: 460, endPoint y: 457, distance: 133.2
click at [461, 783] on div "Edit address First name [PERSON_NAME] name [PERSON_NAME] Company (optional) Add…" at bounding box center [782, 784] width 1564 height 0
type input "[GEOGRAPHIC_DATA]"
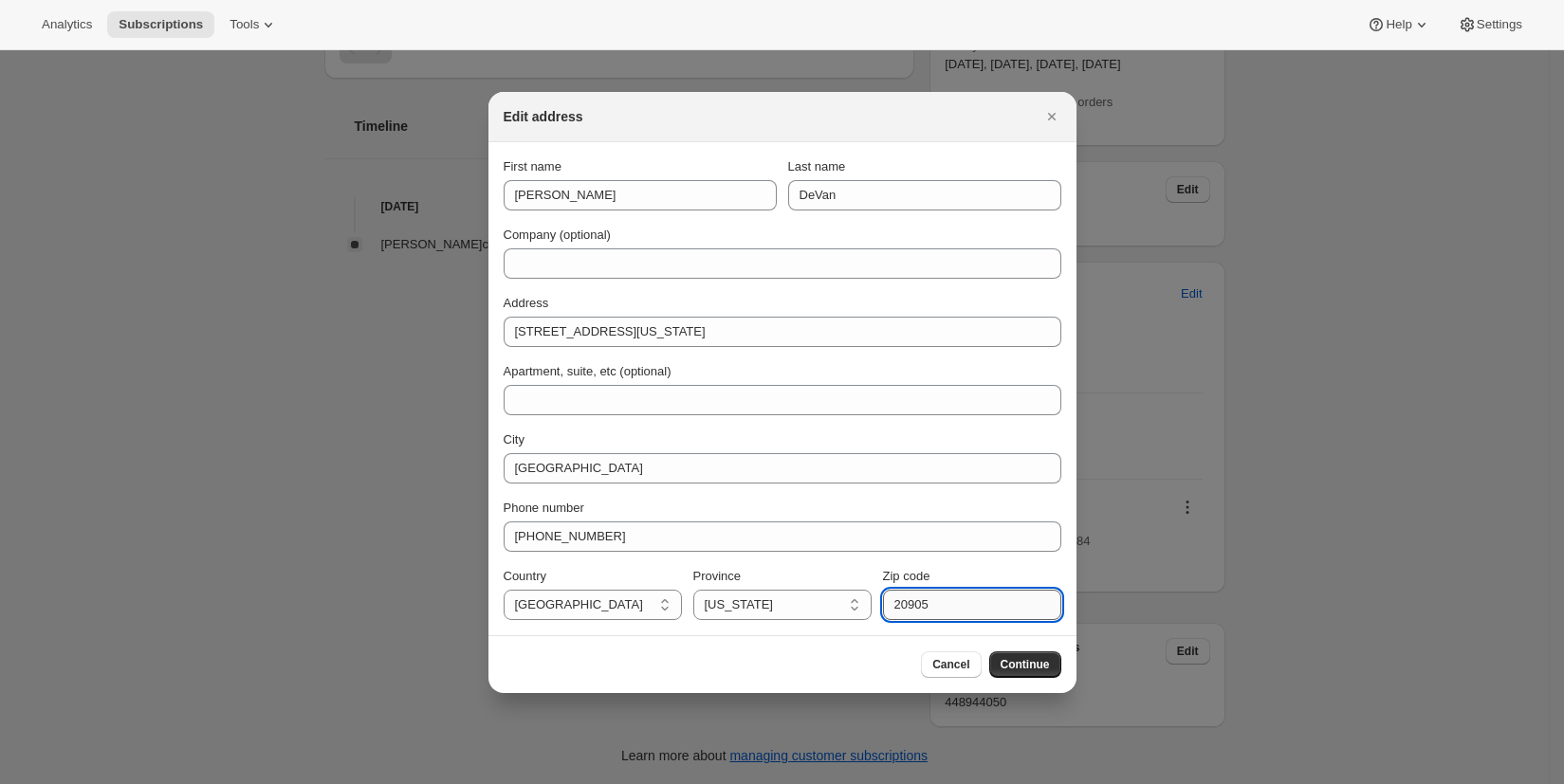
drag, startPoint x: 956, startPoint y: 610, endPoint x: 901, endPoint y: 608, distance: 55.0
click at [901, 608] on input "20905" at bounding box center [972, 605] width 179 height 30
type input "21409"
click at [1014, 666] on span "Continue" at bounding box center [1025, 665] width 50 height 16
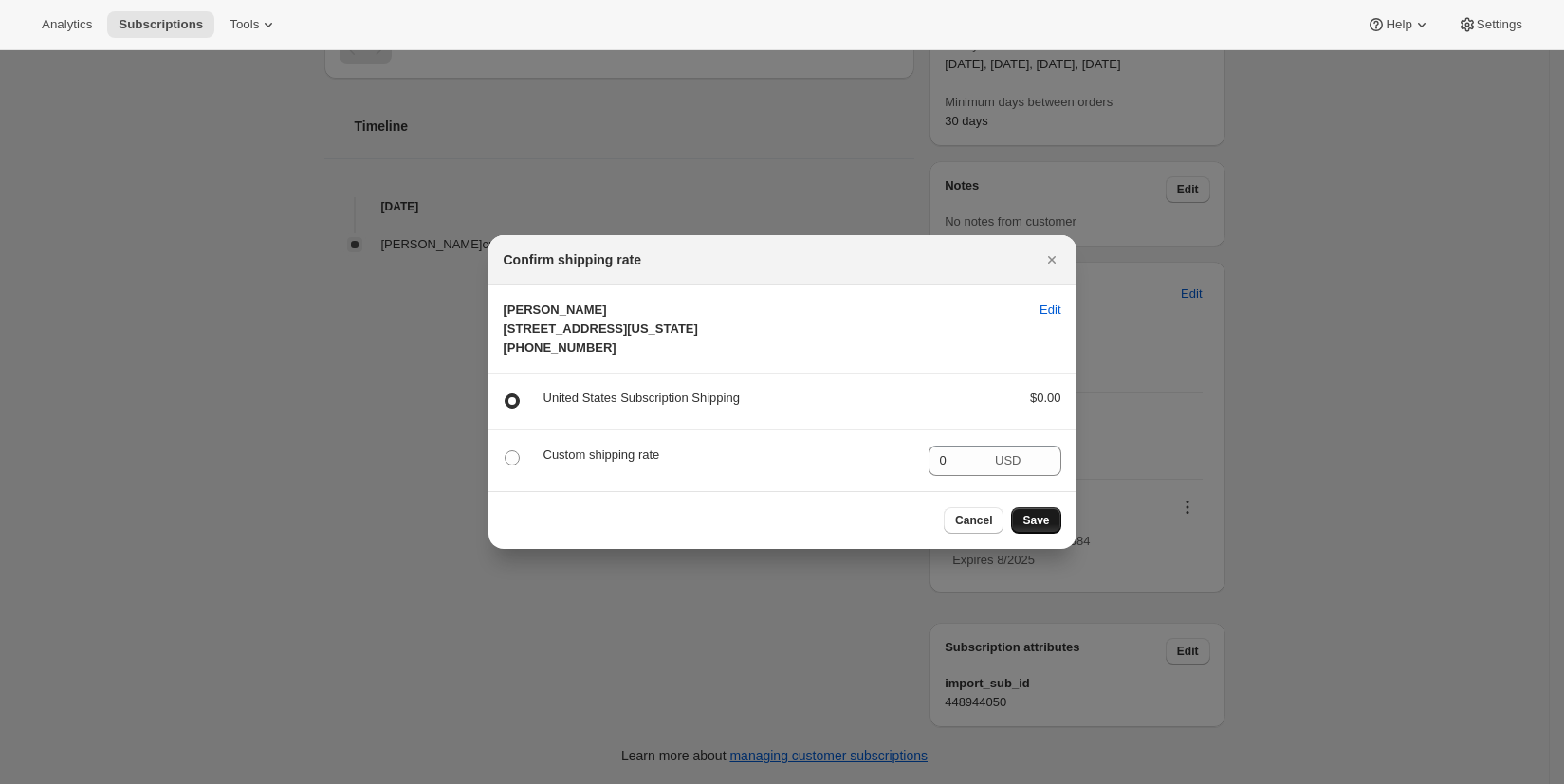
click at [1043, 528] on span "Save" at bounding box center [1035, 521] width 26 height 16
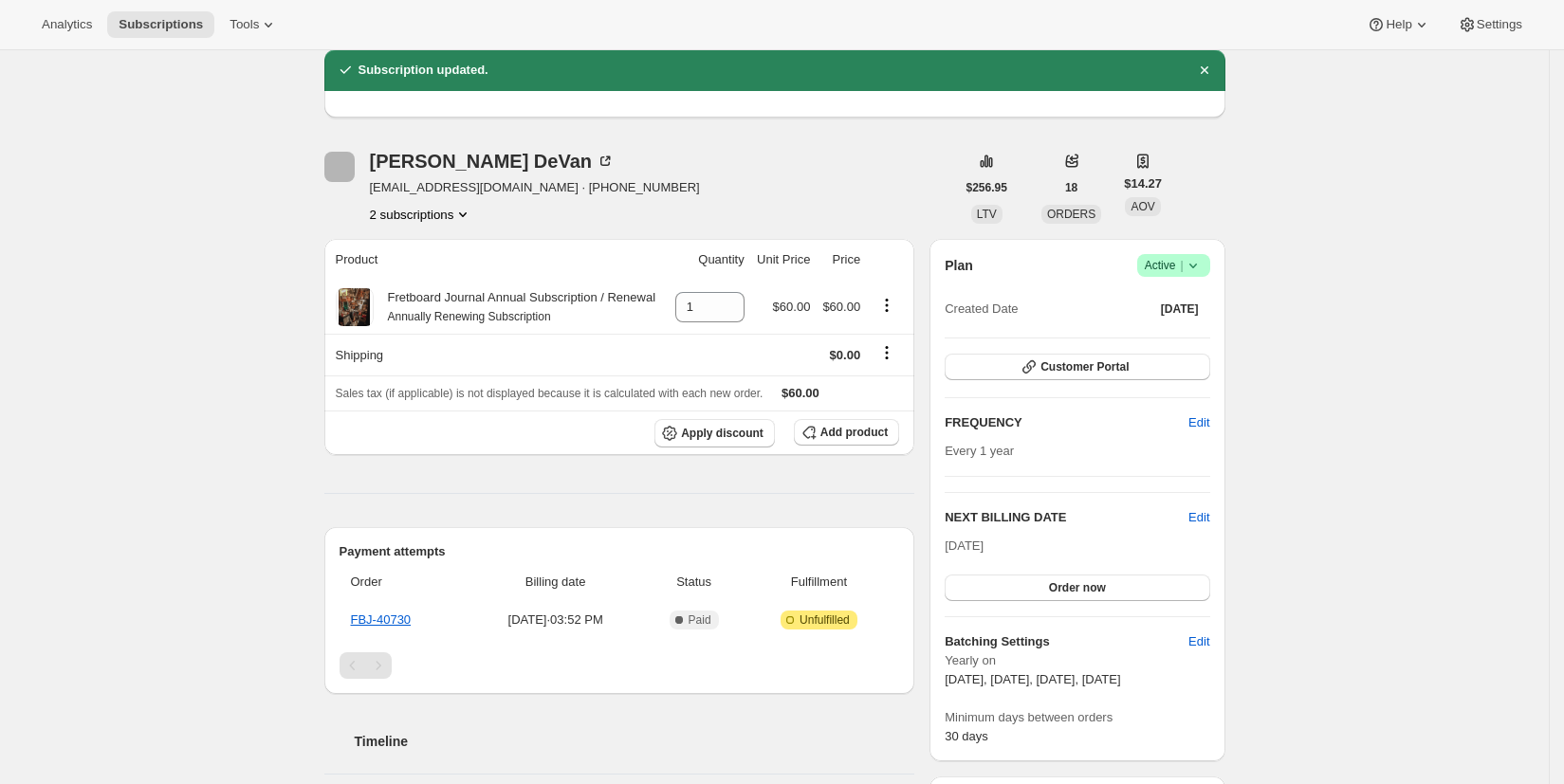
scroll to position [623, 0]
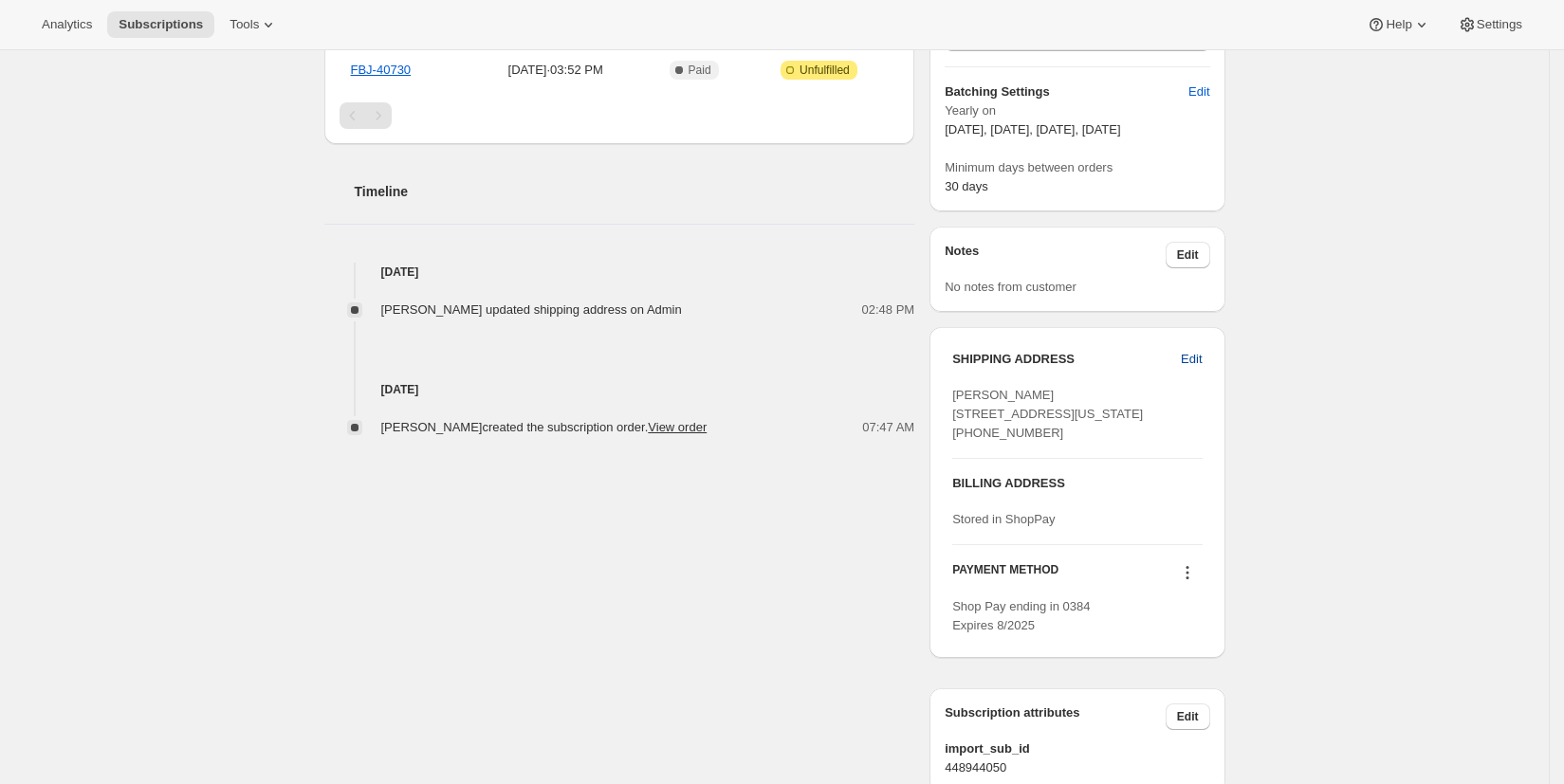
click at [1193, 361] on span "Edit" at bounding box center [1190, 359] width 20 height 19
select select "[GEOGRAPHIC_DATA]"
select select "MD"
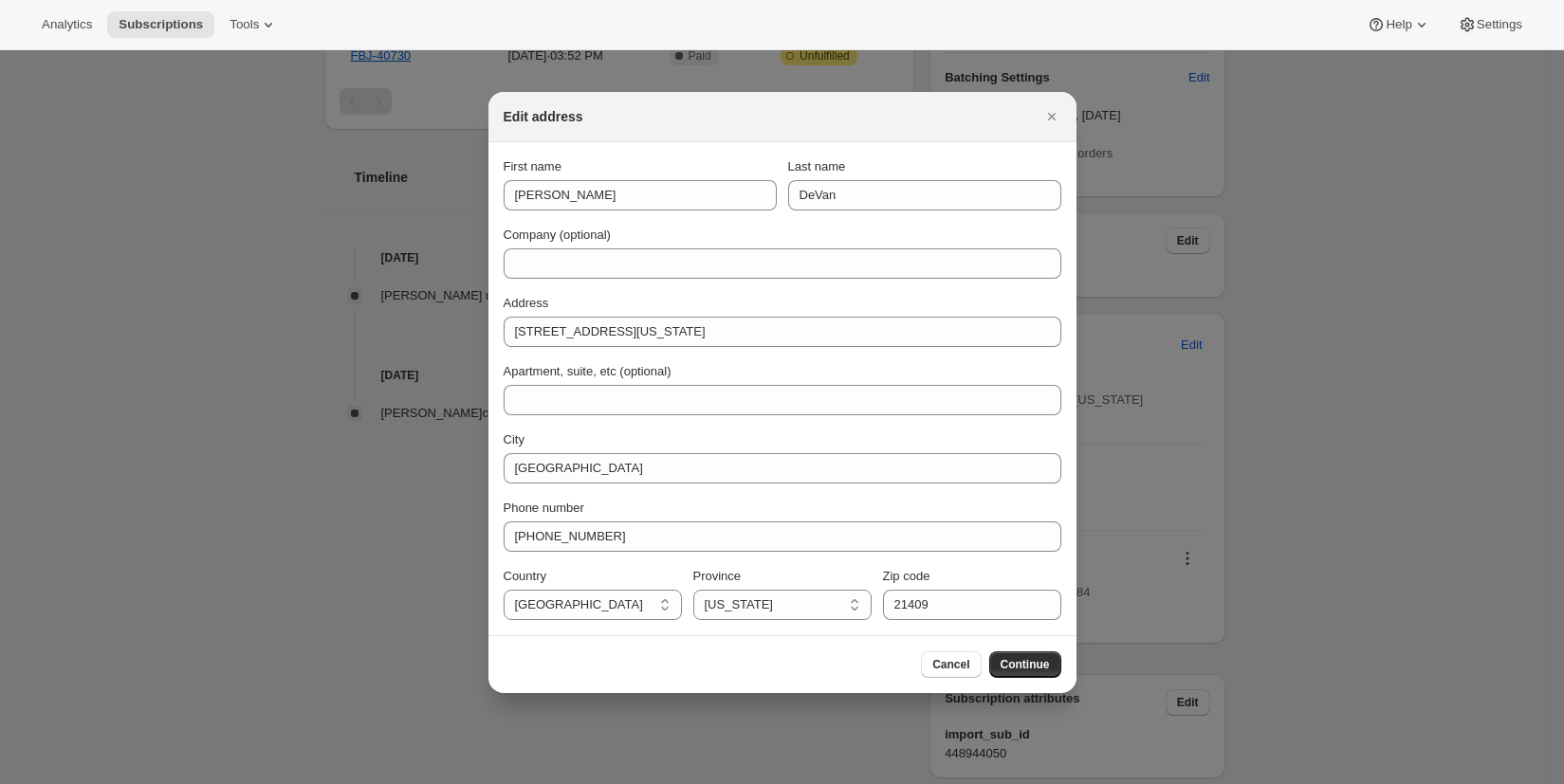
scroll to position [0, 0]
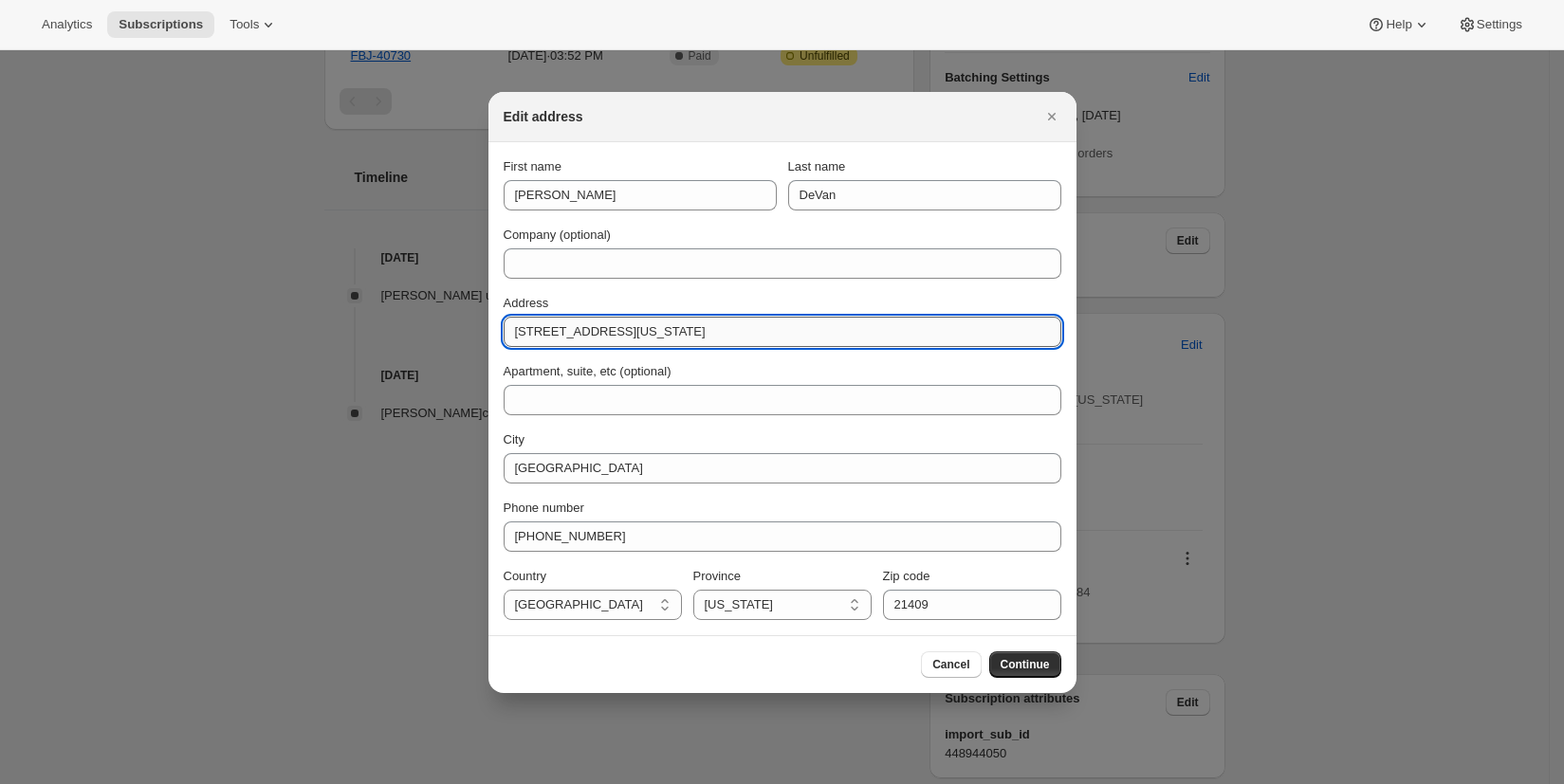
drag, startPoint x: 847, startPoint y: 329, endPoint x: 629, endPoint y: 335, distance: 218.1
click at [629, 335] on input "[STREET_ADDRESS][US_STATE]" at bounding box center [782, 332] width 558 height 30
type input "[STREET_ADDRESS]"
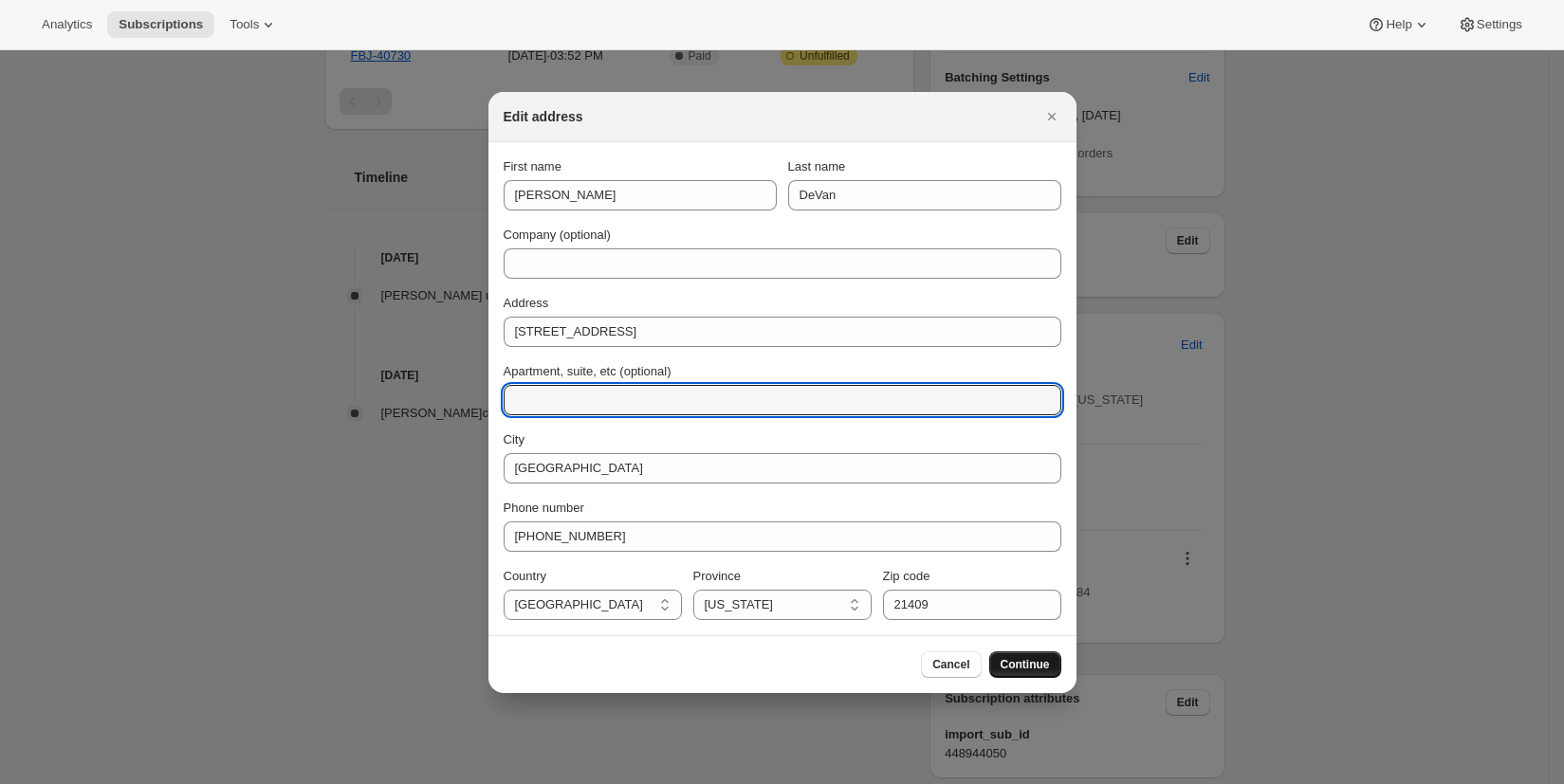
click at [1012, 662] on span "Continue" at bounding box center [1025, 665] width 50 height 16
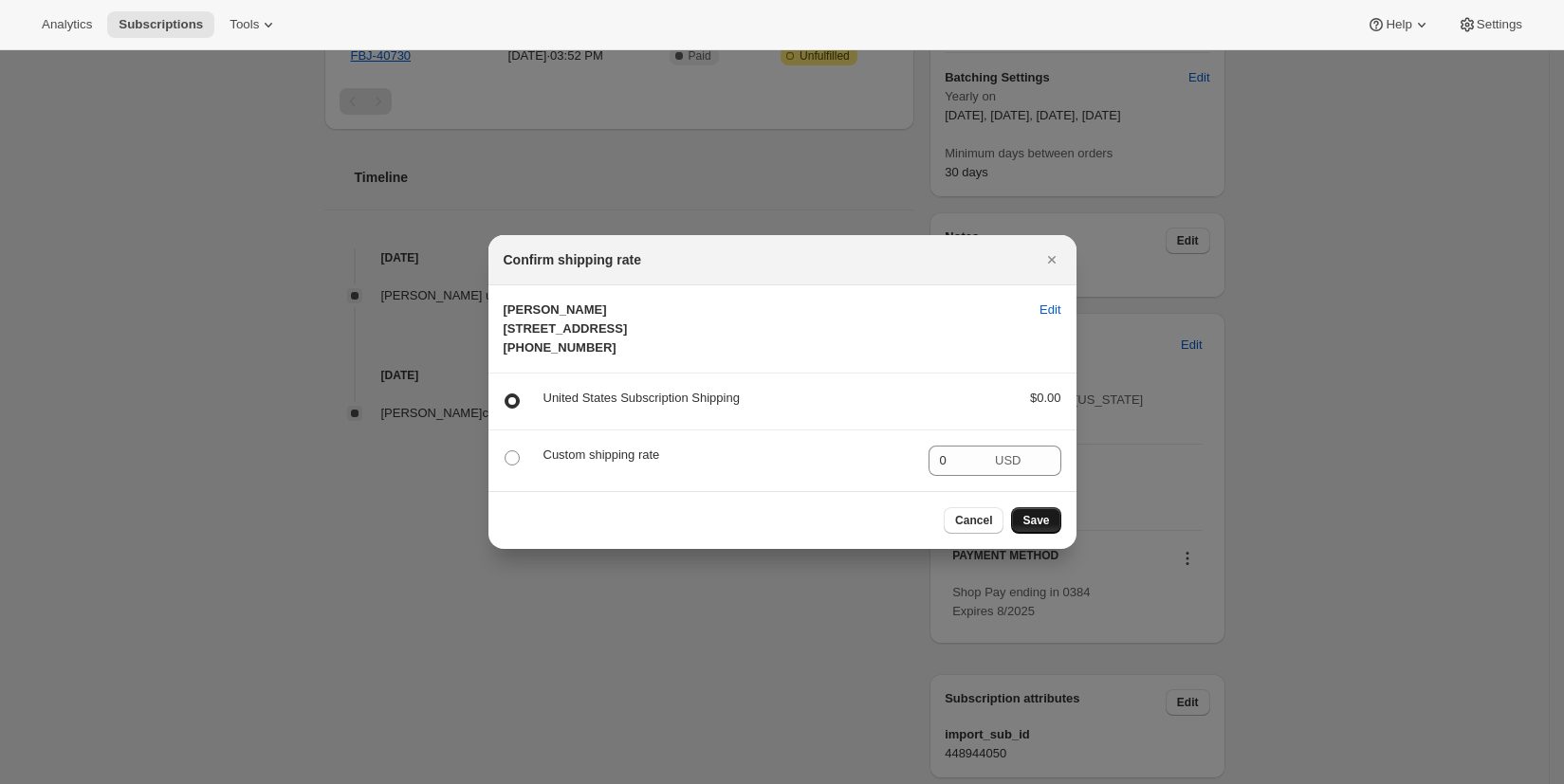
click at [1044, 528] on span "Save" at bounding box center [1035, 521] width 26 height 16
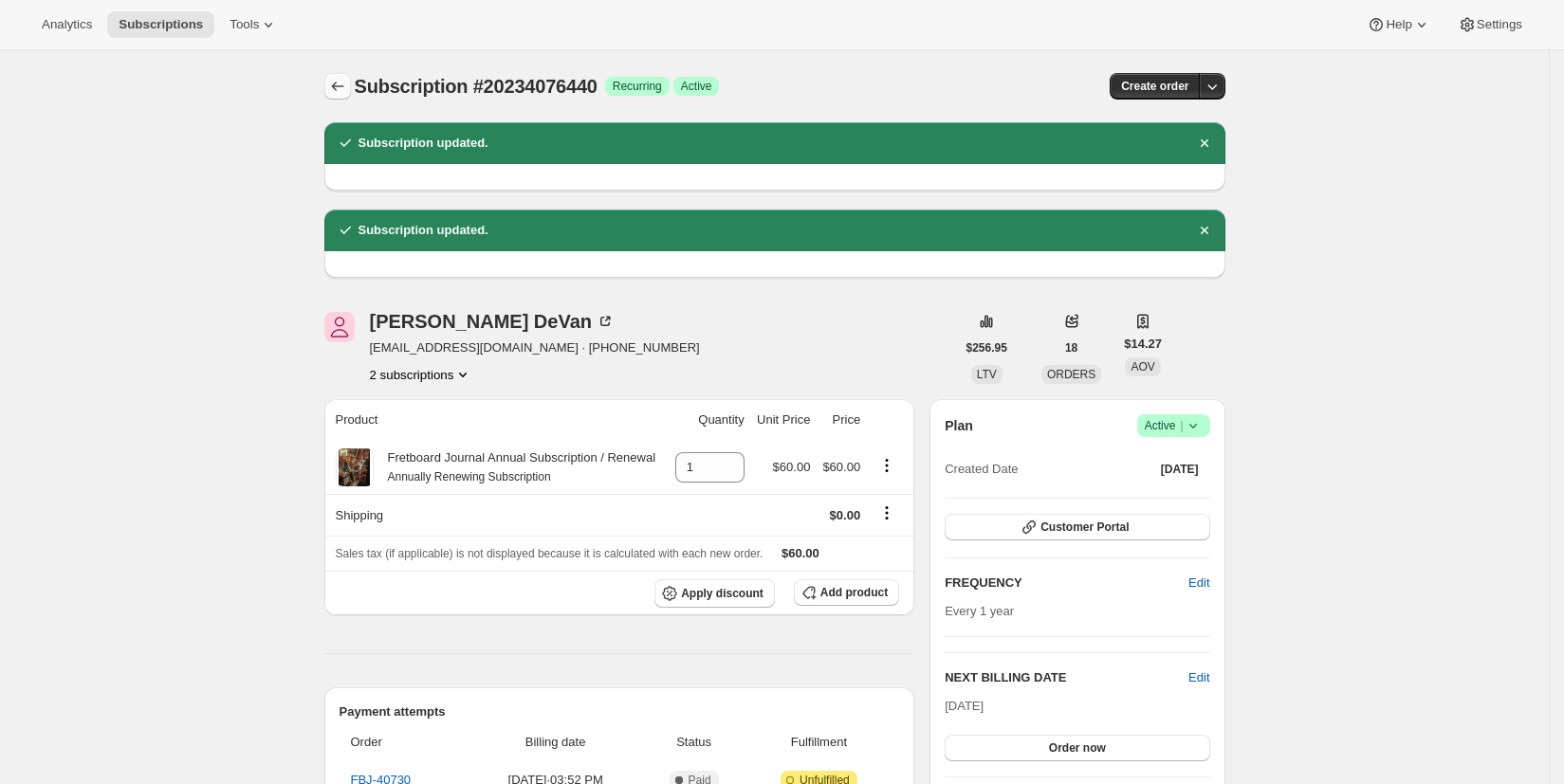
click at [340, 85] on icon "Subscriptions" at bounding box center [337, 86] width 19 height 19
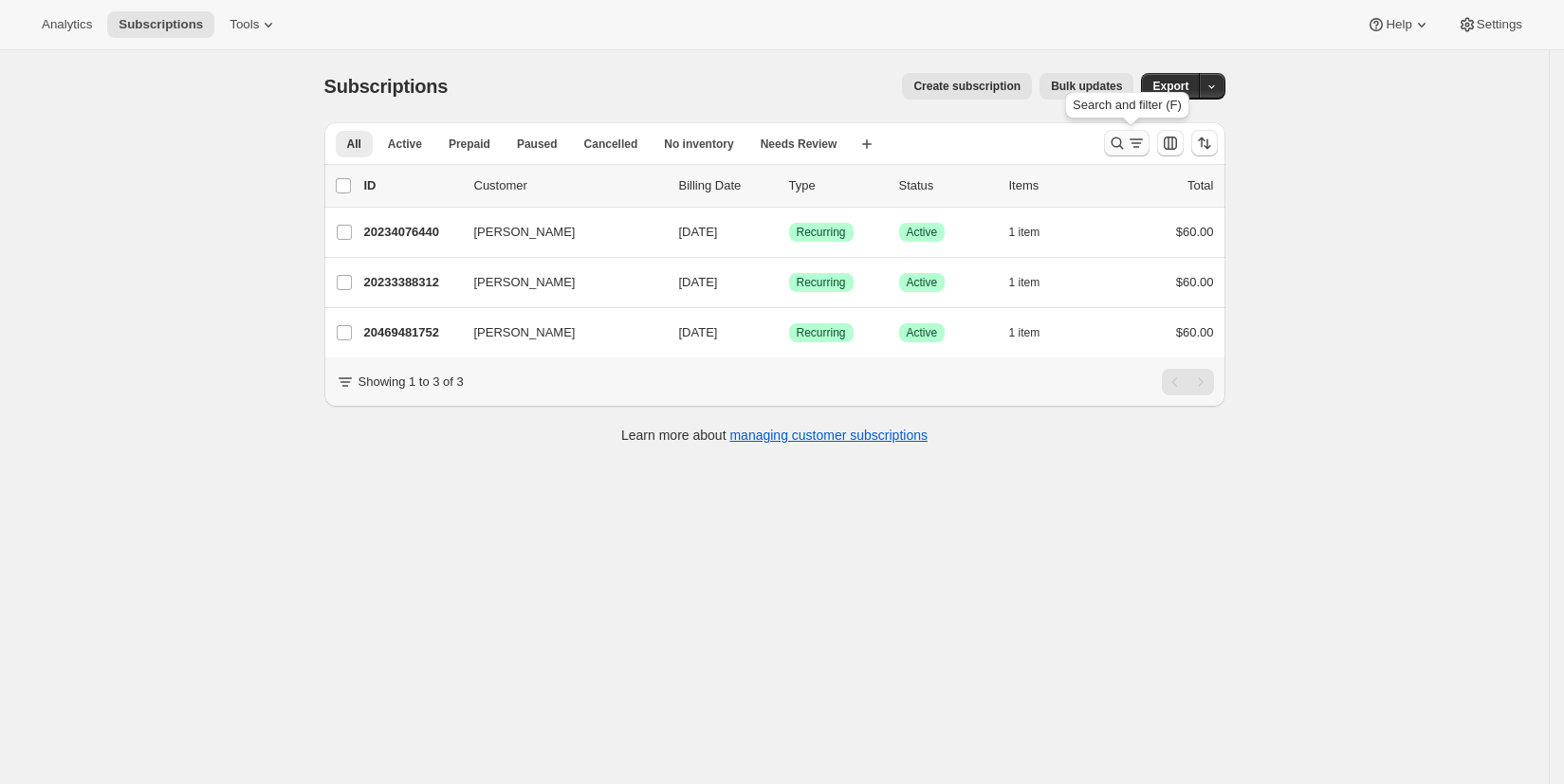
click at [1116, 141] on icon "Search and filter results" at bounding box center [1116, 143] width 13 height 13
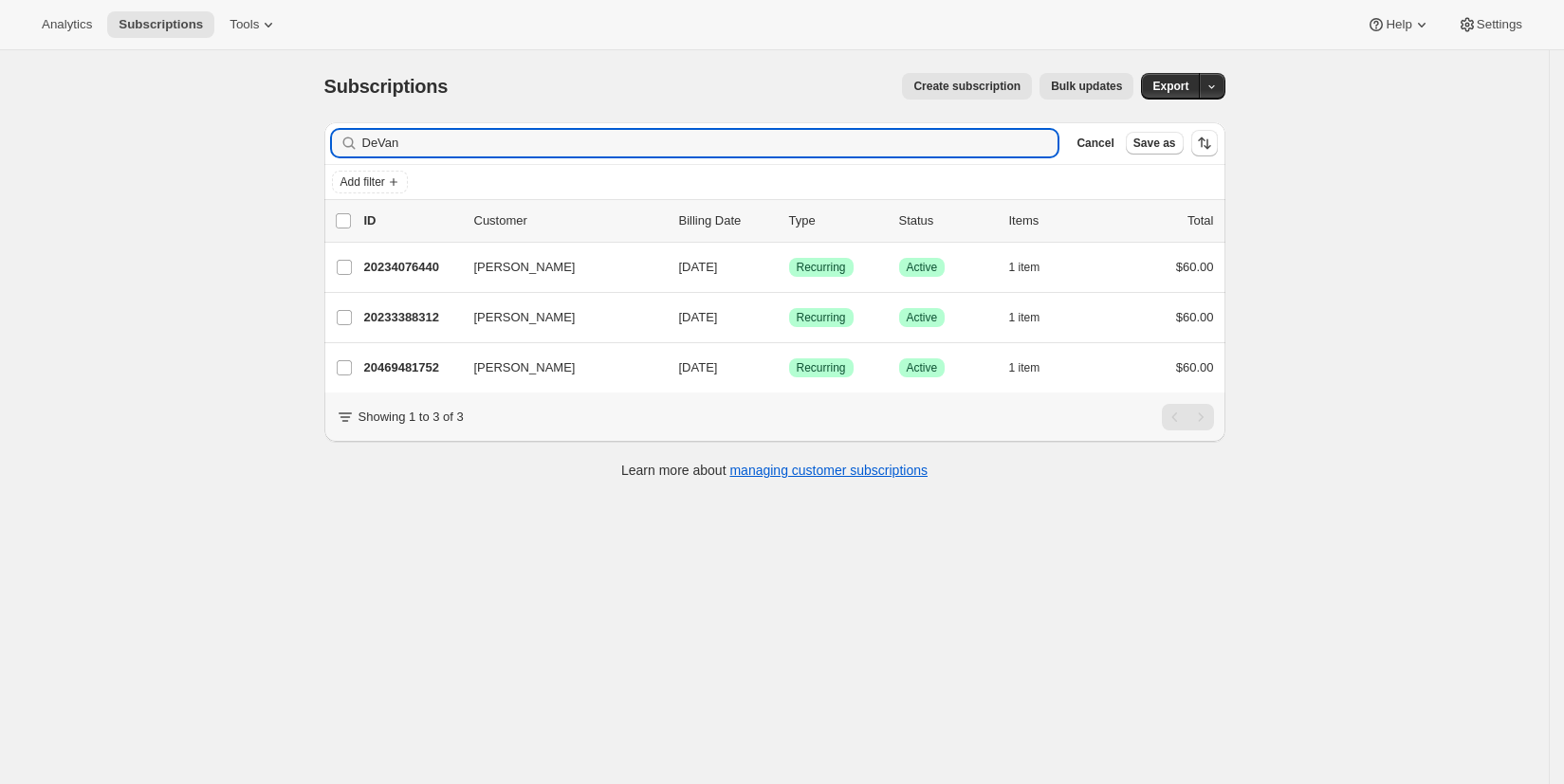
drag, startPoint x: 419, startPoint y: 151, endPoint x: 343, endPoint y: 151, distance: 76.0
click at [343, 151] on div "DeVan Clear" at bounding box center [695, 142] width 727 height 26
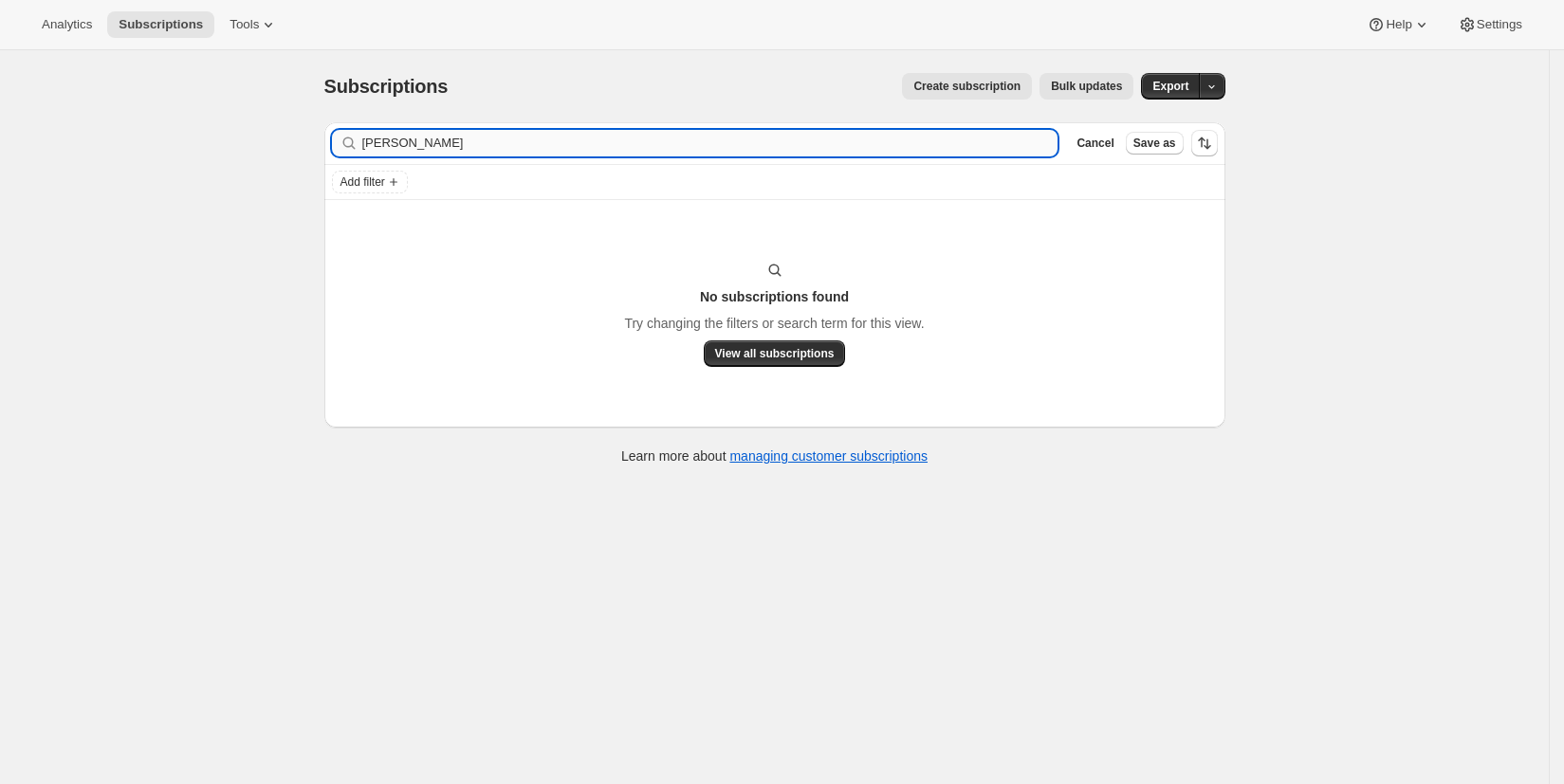
click at [393, 139] on input "[PERSON_NAME]" at bounding box center [709, 142] width 696 height 26
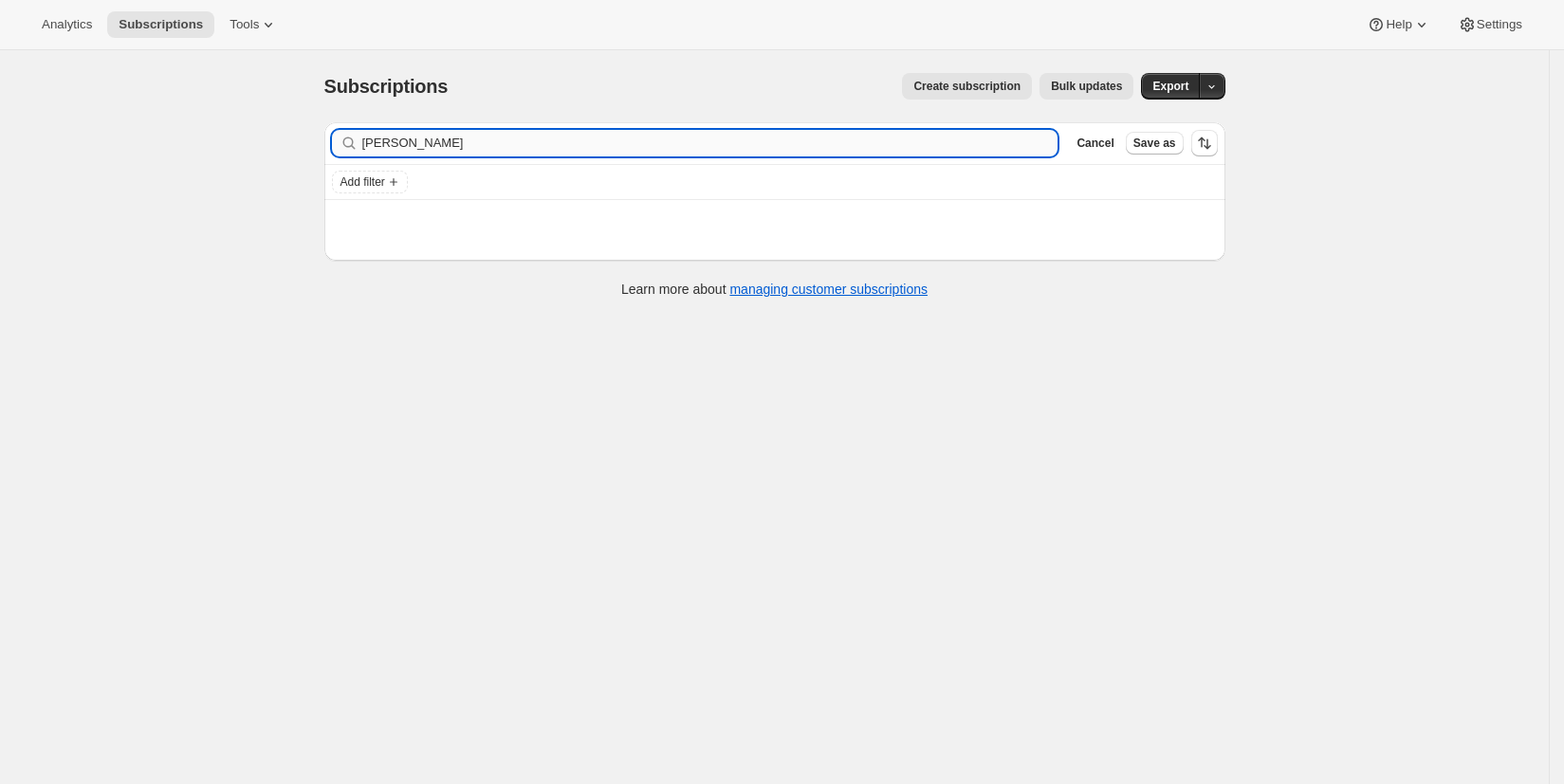
click at [443, 143] on input "[PERSON_NAME]" at bounding box center [709, 142] width 696 height 26
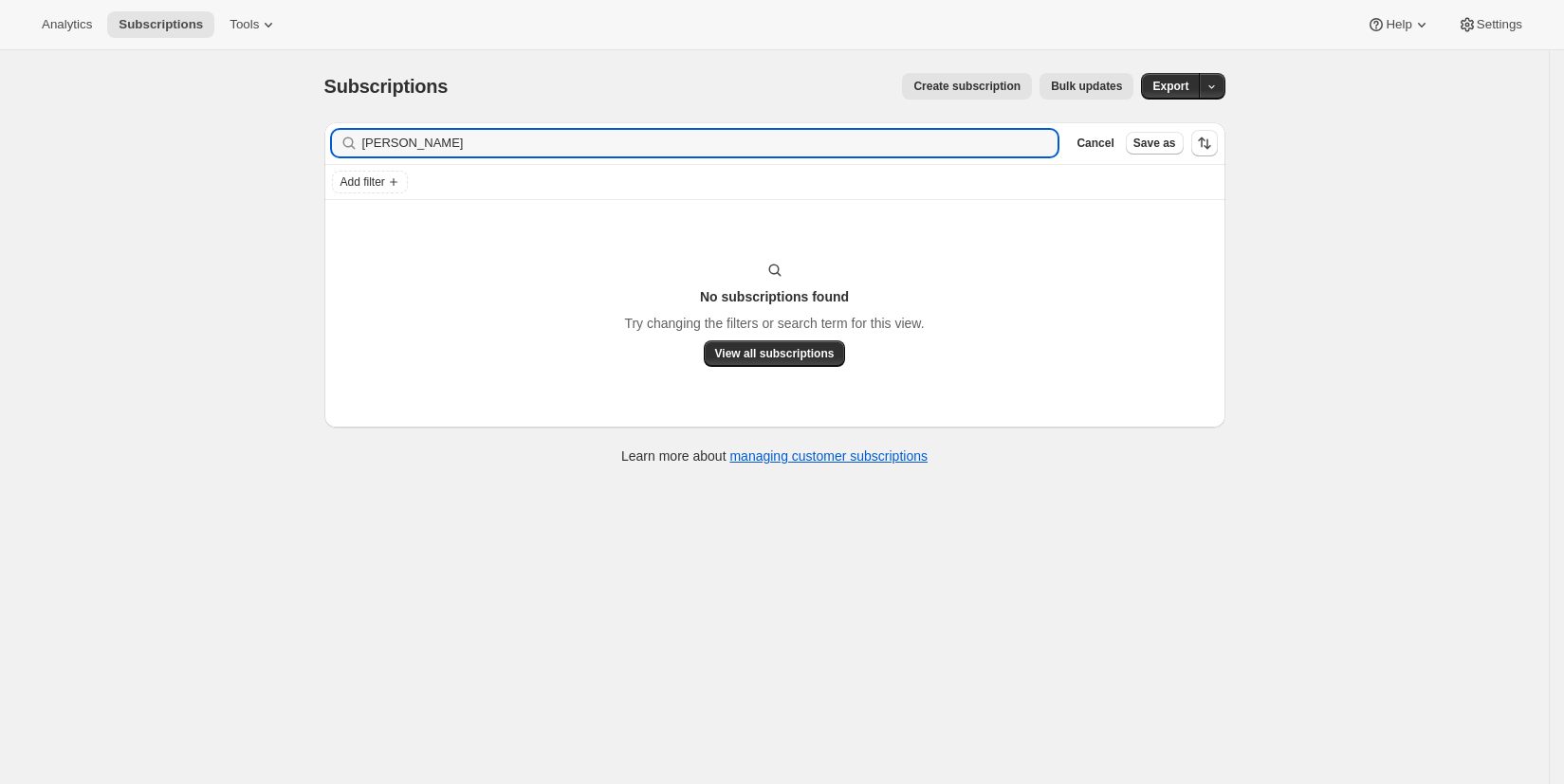
type input "[PERSON_NAME]"
drag, startPoint x: 427, startPoint y: 148, endPoint x: 317, endPoint y: 148, distance: 110.0
click at [317, 148] on div "Filter subscribers [PERSON_NAME] Clear Cancel Save as Add filter No subscriptio…" at bounding box center [767, 295] width 916 height 377
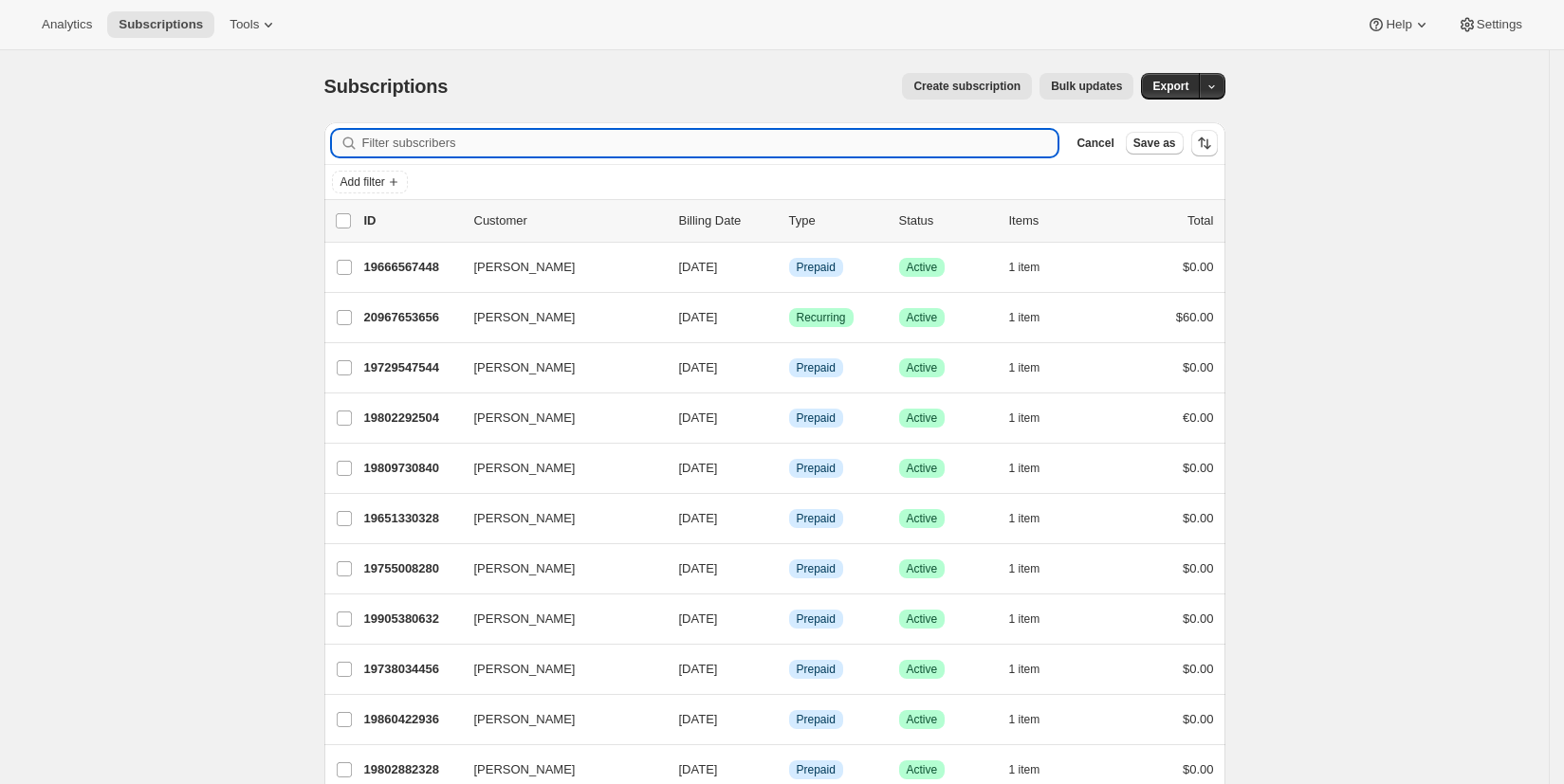
paste input "[EMAIL_ADDRESS][DOMAIN_NAME]"
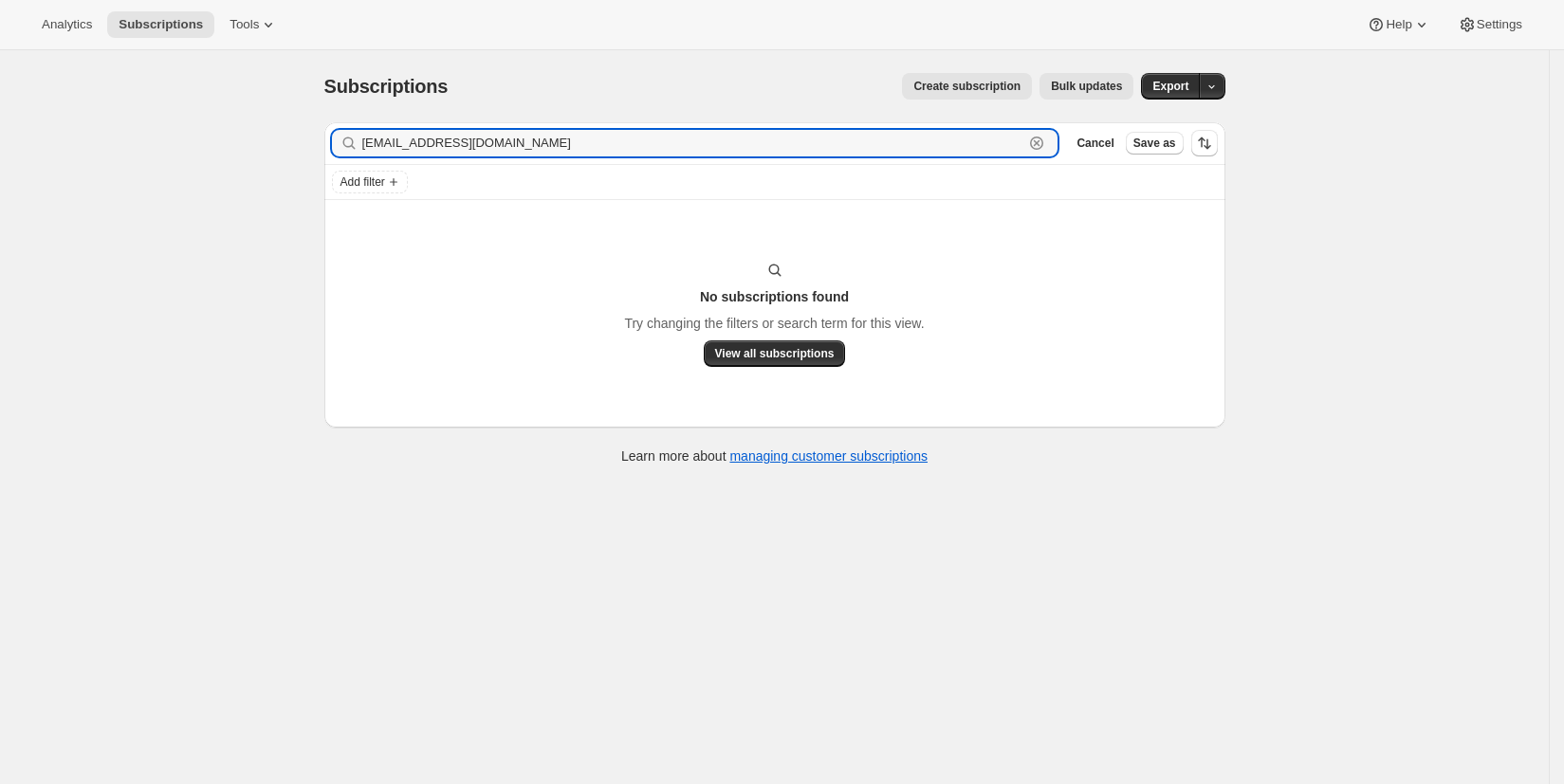
drag, startPoint x: 525, startPoint y: 146, endPoint x: 233, endPoint y: 148, distance: 292.0
click at [233, 148] on div "Subscriptions. This page is ready Subscriptions Create subscription Bulk update…" at bounding box center [774, 443] width 1548 height 784
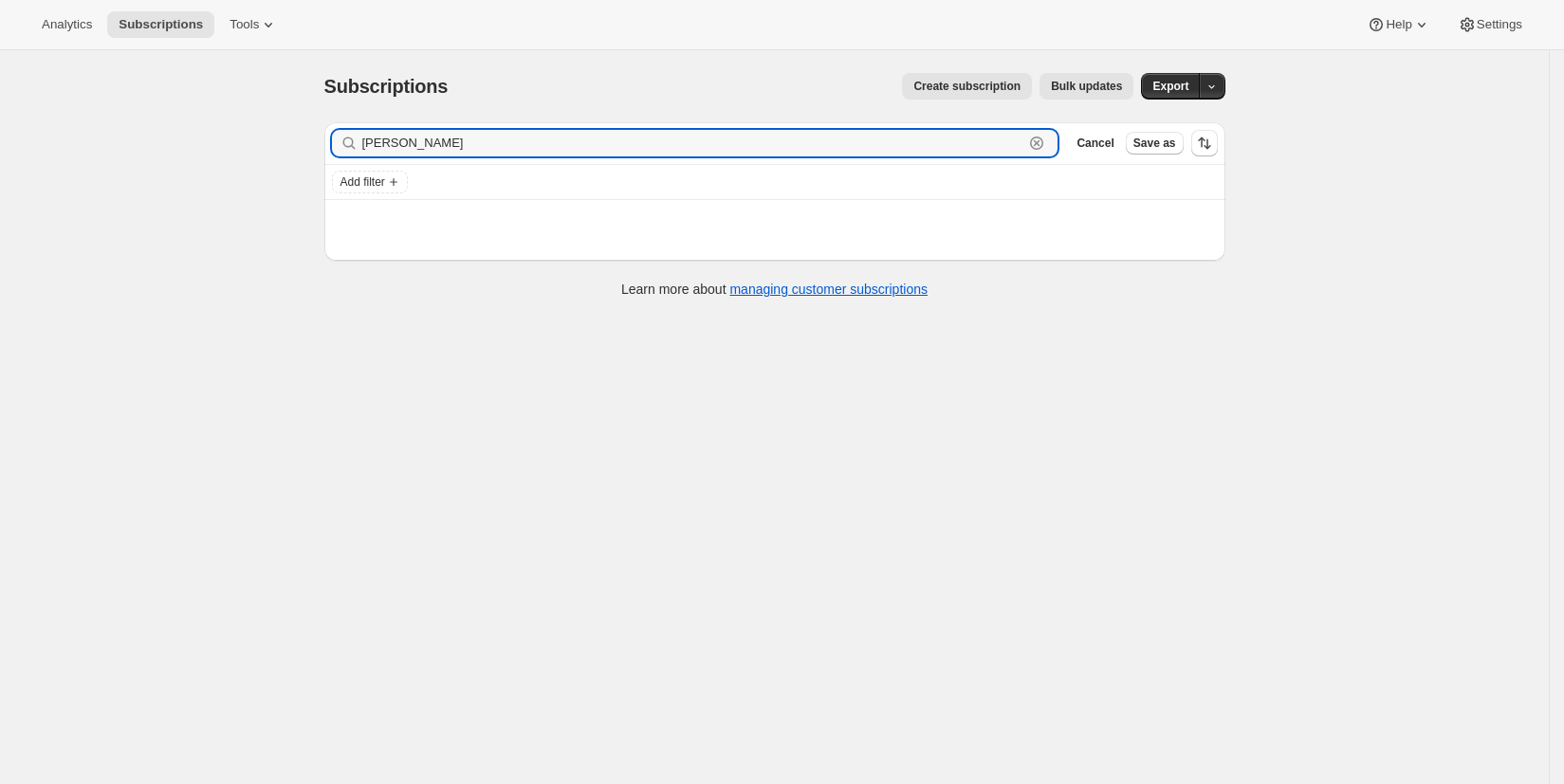
type input "[PERSON_NAME]"
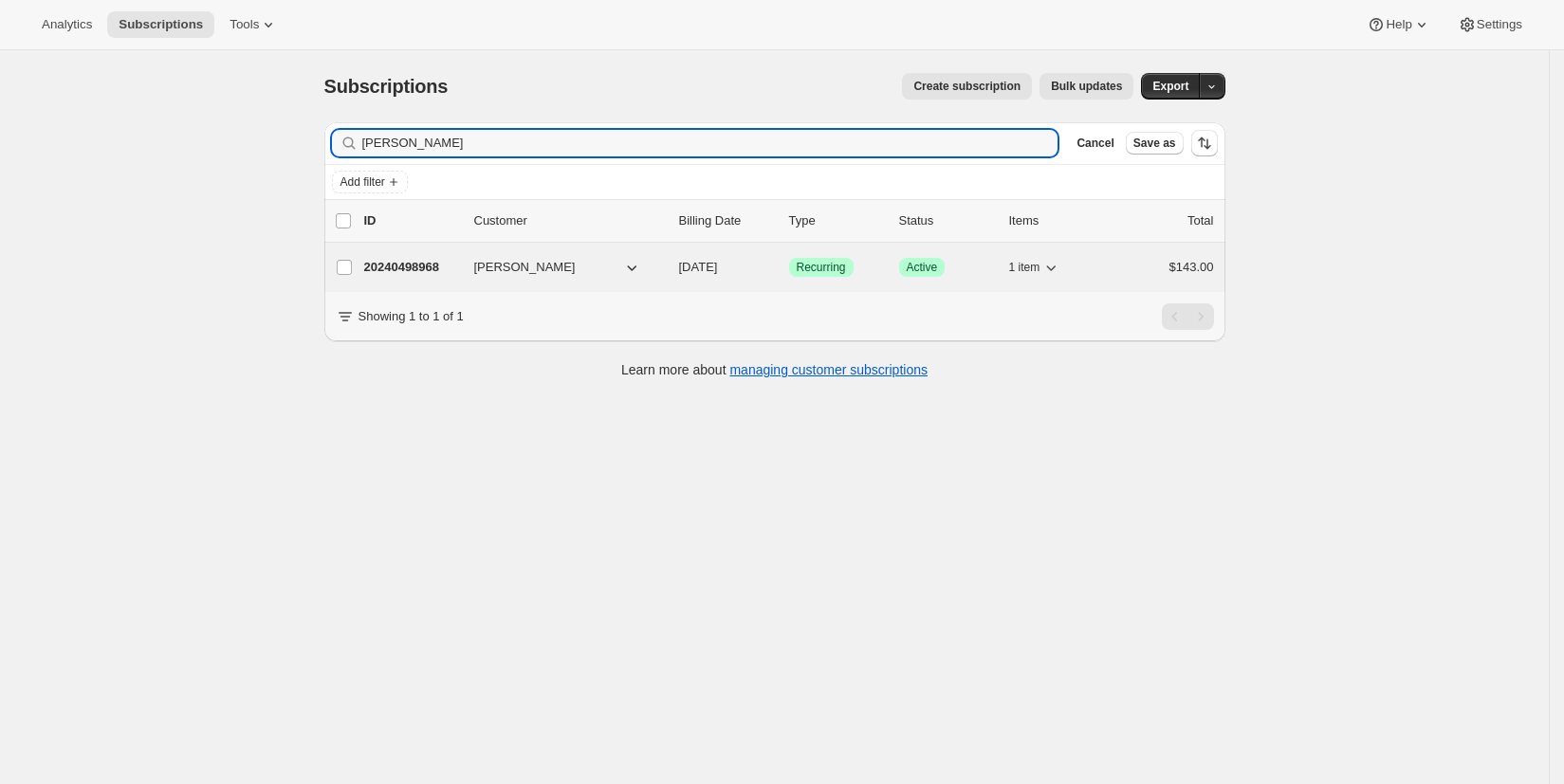
click at [529, 274] on span "[PERSON_NAME]" at bounding box center [525, 266] width 101 height 19
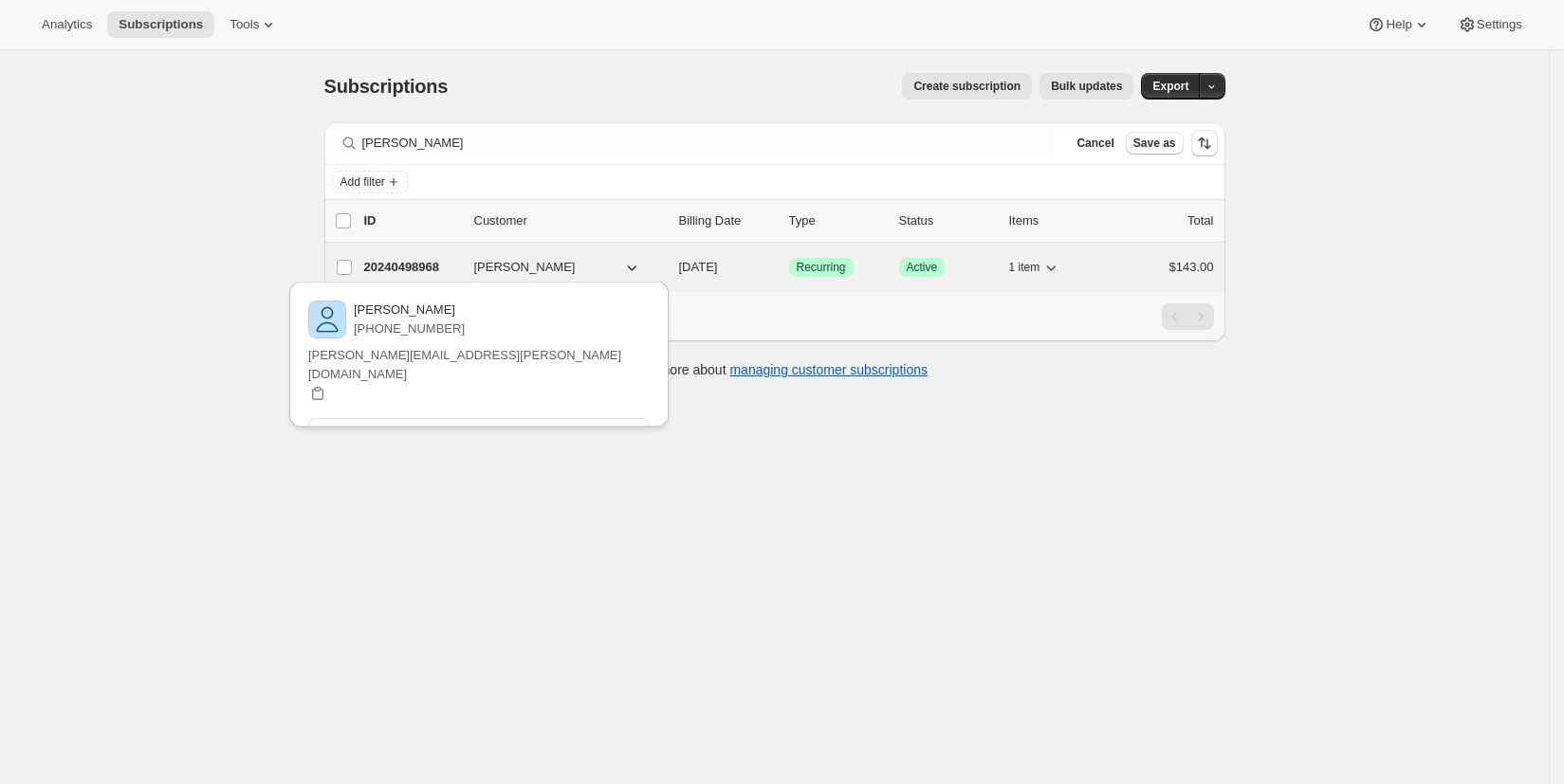
click at [518, 265] on span "[PERSON_NAME]" at bounding box center [525, 266] width 101 height 19
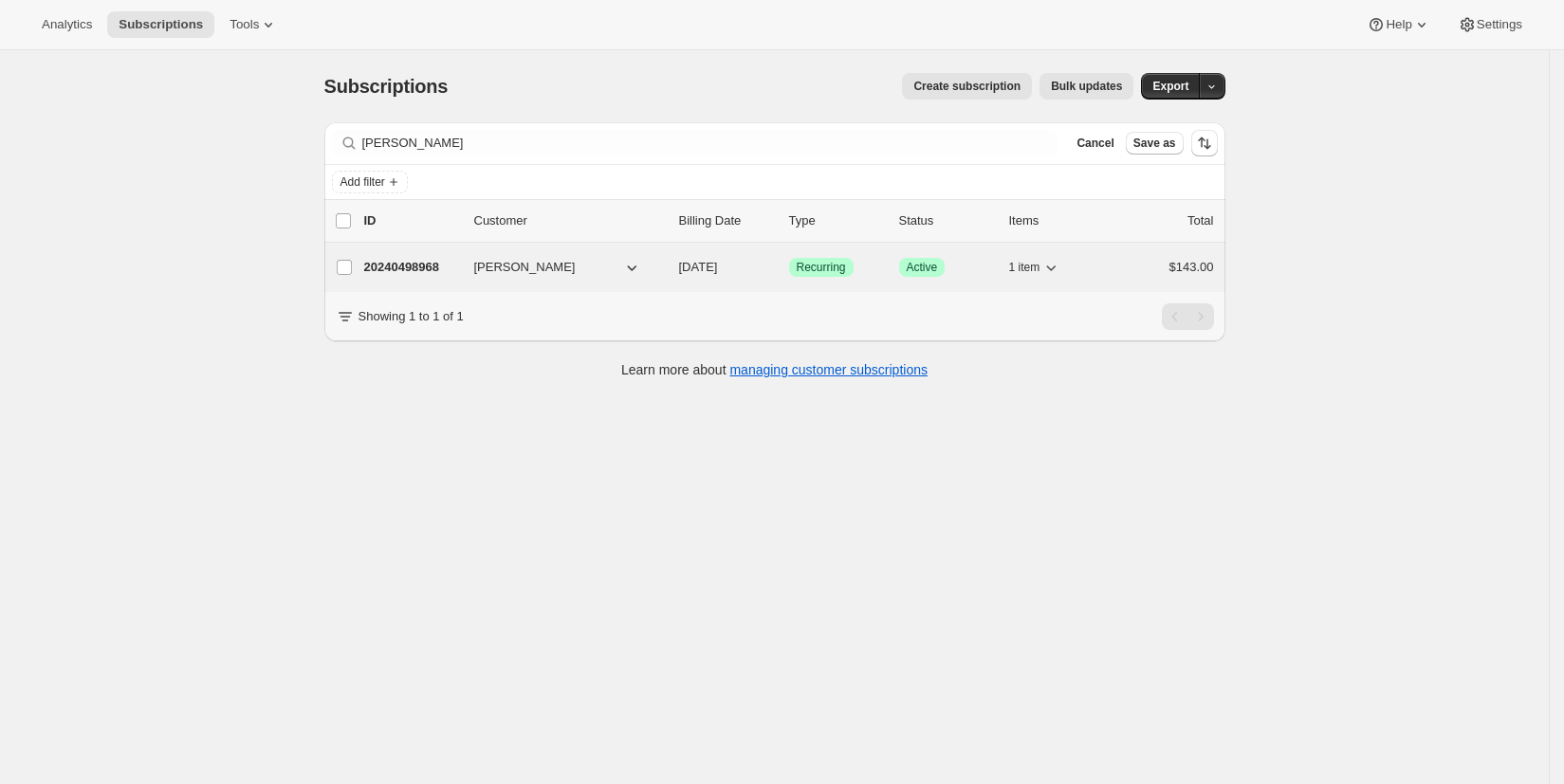
click at [401, 268] on p "20240498968" at bounding box center [411, 266] width 95 height 19
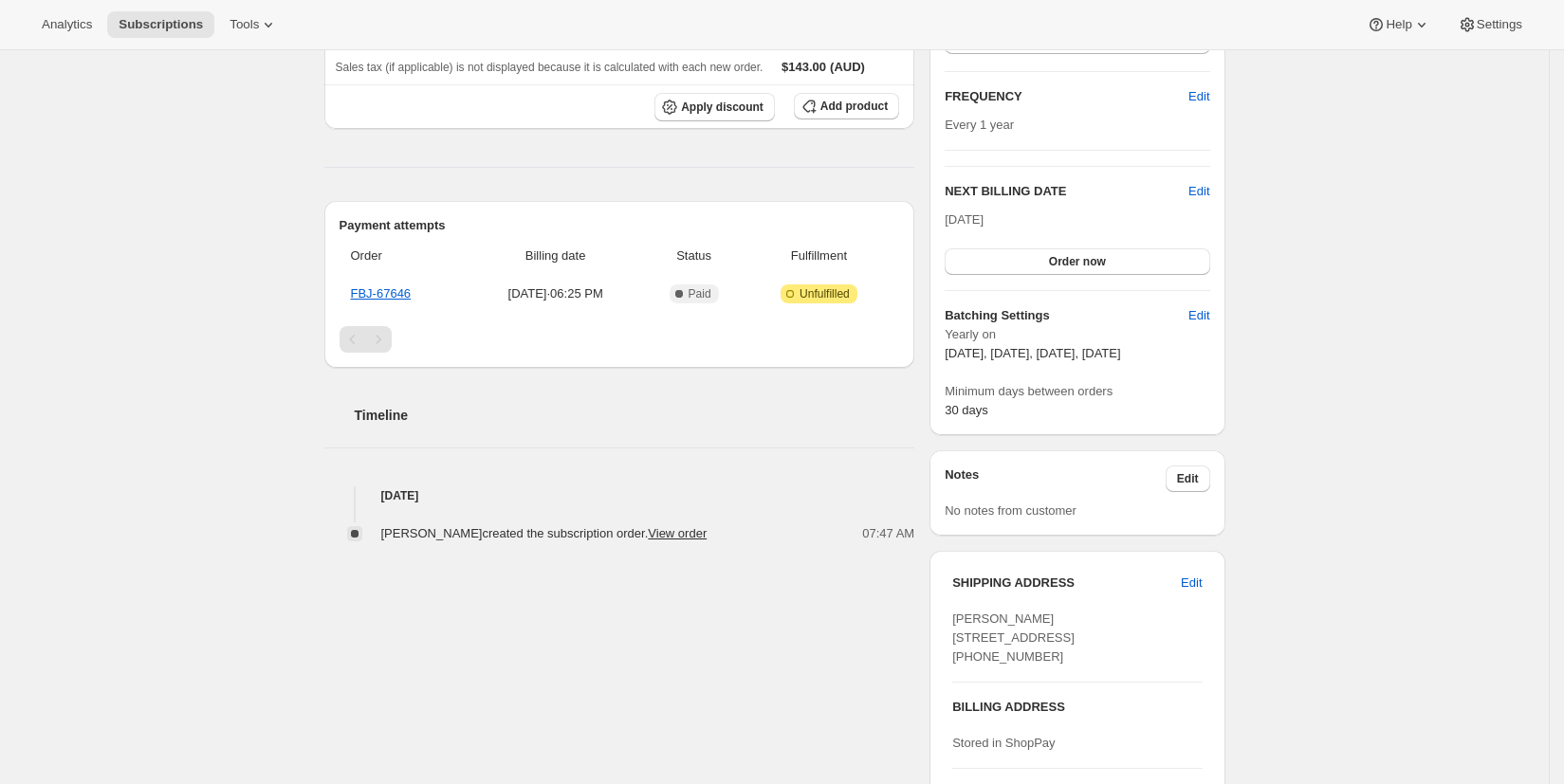
scroll to position [602, 0]
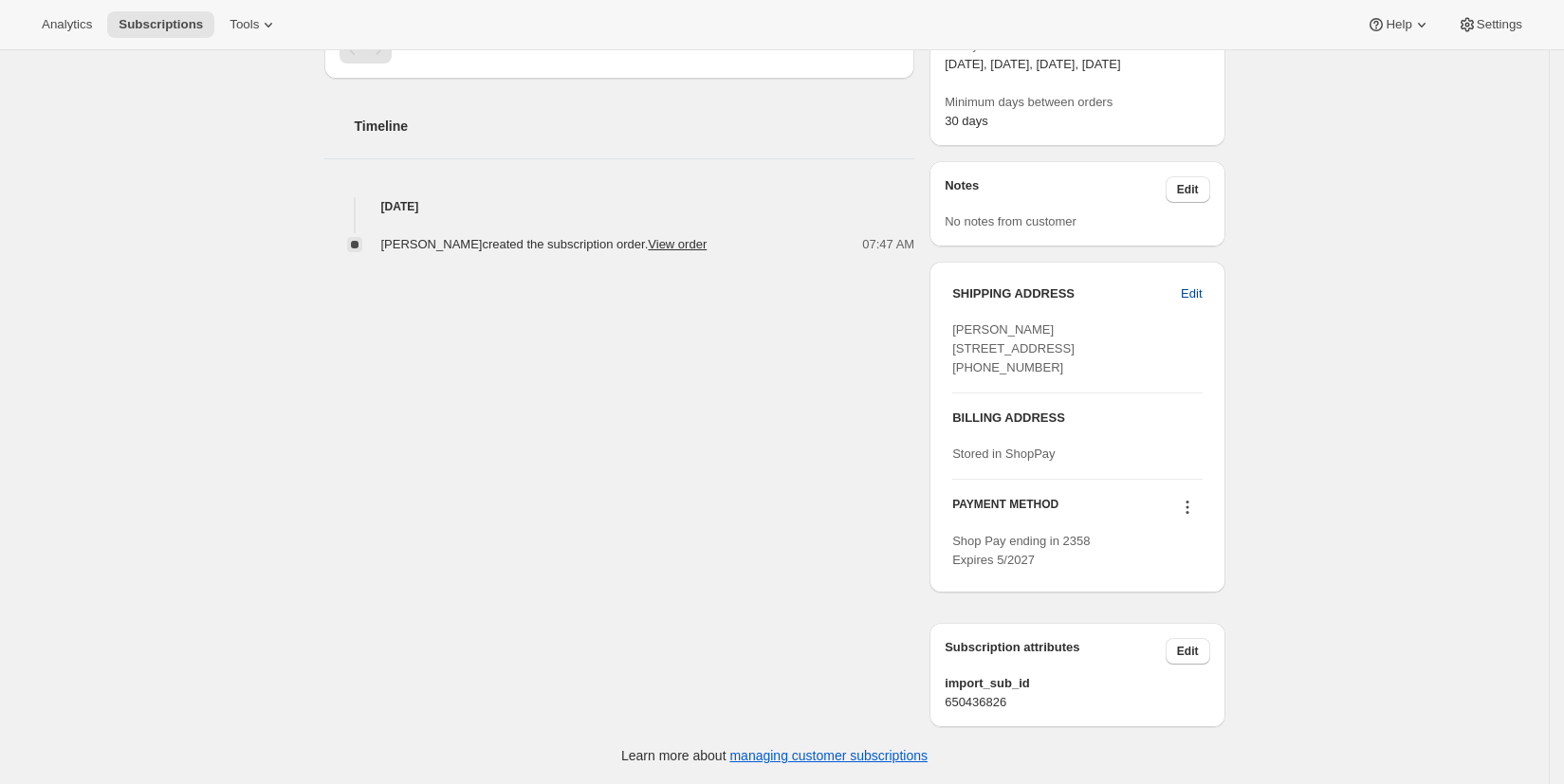
click at [1192, 296] on span "Edit" at bounding box center [1190, 294] width 20 height 19
select select "[GEOGRAPHIC_DATA]"
select select "VIC"
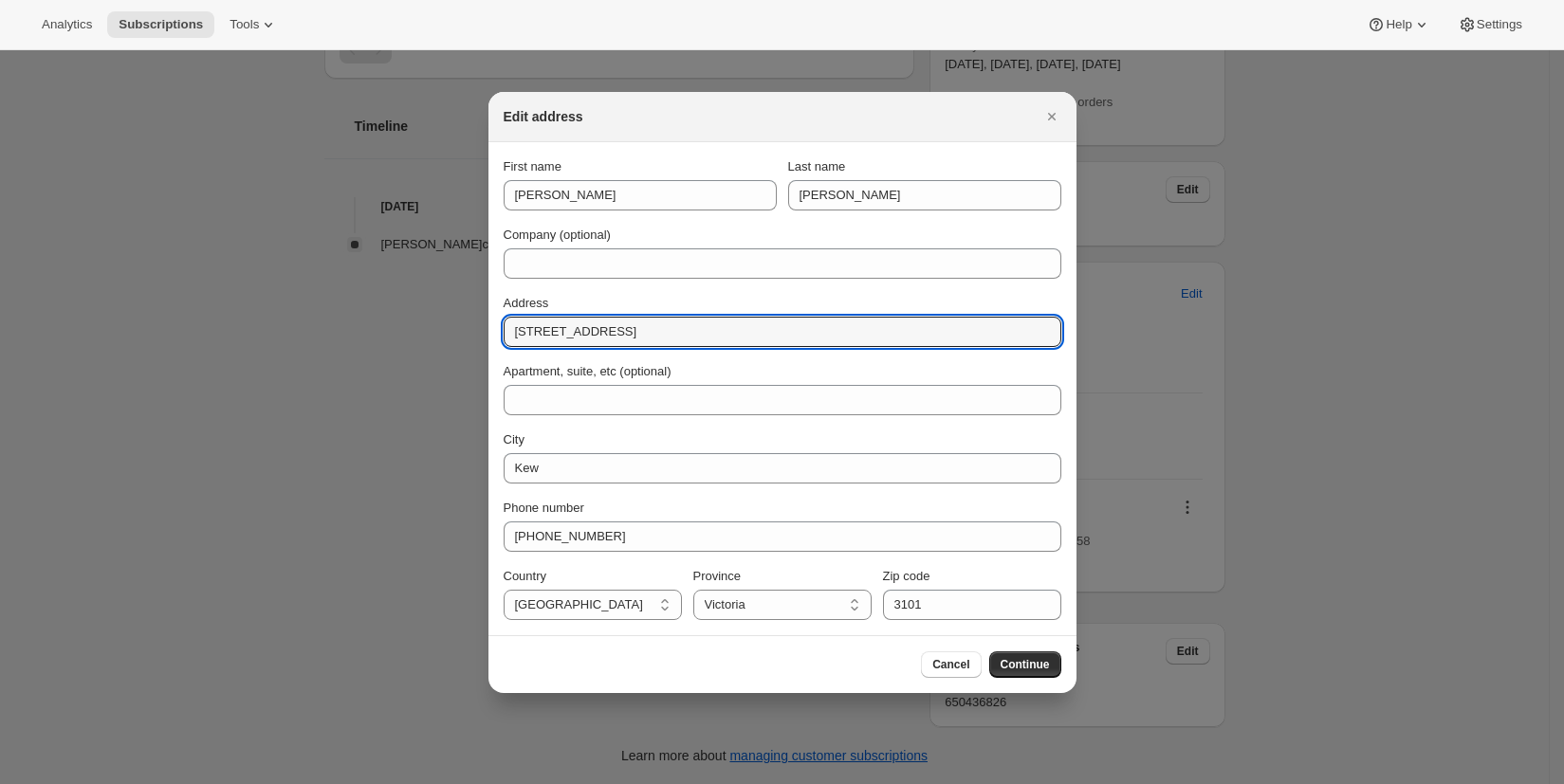
drag, startPoint x: 687, startPoint y: 335, endPoint x: 483, endPoint y: 332, distance: 204.0
click at [482, 783] on div "Edit address First name [PERSON_NAME] Last name [PERSON_NAME] Company (optional…" at bounding box center [782, 784] width 1564 height 0
paste input "[STREET_ADDRESS][PERSON_NAME]"
type input "[STREET_ADDRESS][PERSON_NAME]"
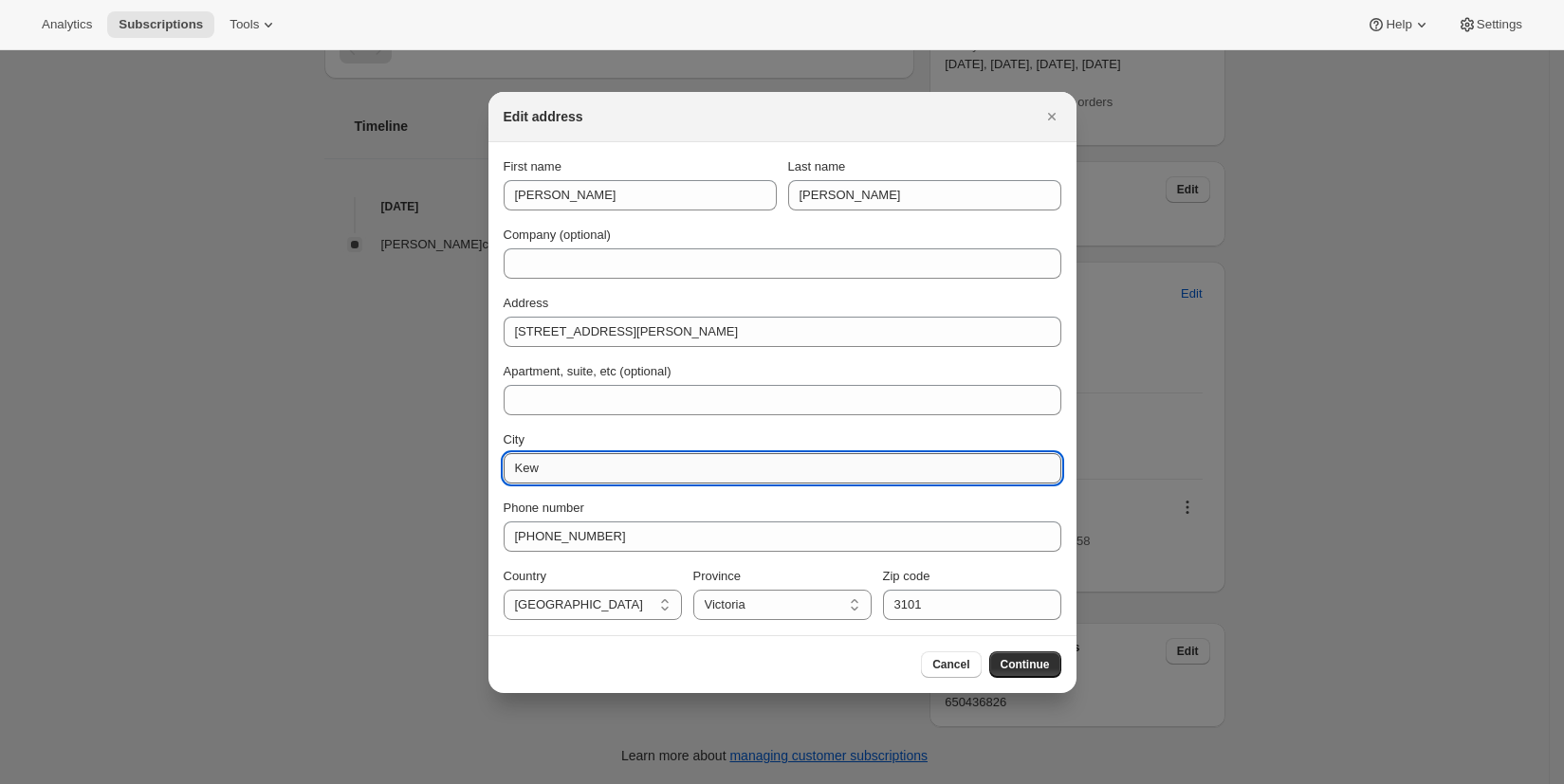
drag, startPoint x: 561, startPoint y: 462, endPoint x: 502, endPoint y: 455, distance: 59.4
click at [503, 455] on input "Kew" at bounding box center [782, 468] width 558 height 30
paste input "Blairgowrie"
type input "Blairgowrie"
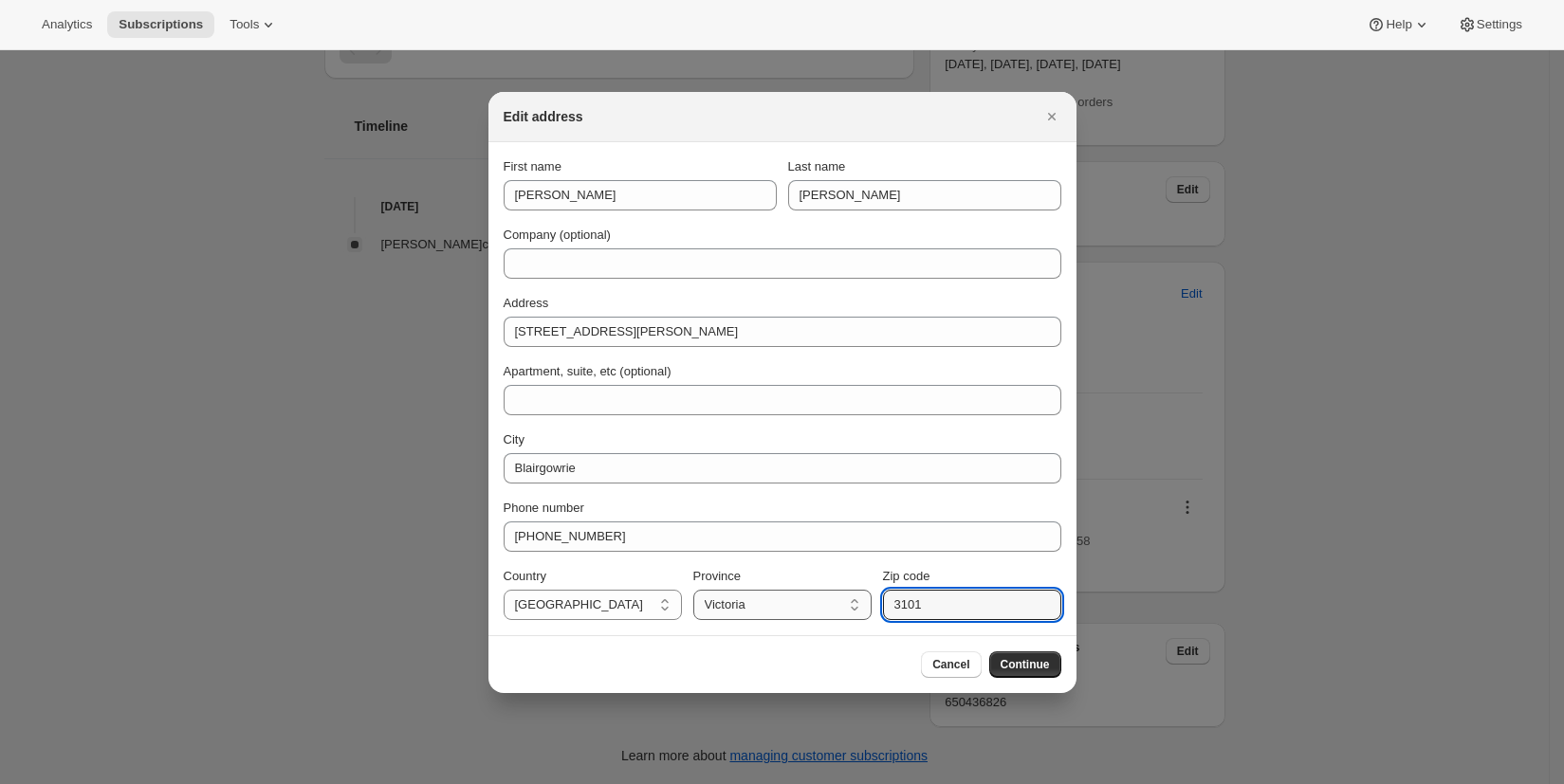
drag, startPoint x: 914, startPoint y: 611, endPoint x: 868, endPoint y: 610, distance: 46.0
click at [868, 610] on div "Country [GEOGRAPHIC_DATA] [GEOGRAPHIC_DATA] [GEOGRAPHIC_DATA] [GEOGRAPHIC_DATA]…" at bounding box center [782, 593] width 558 height 53
type input "3942"
click at [1025, 667] on span "Continue" at bounding box center [1025, 665] width 50 height 16
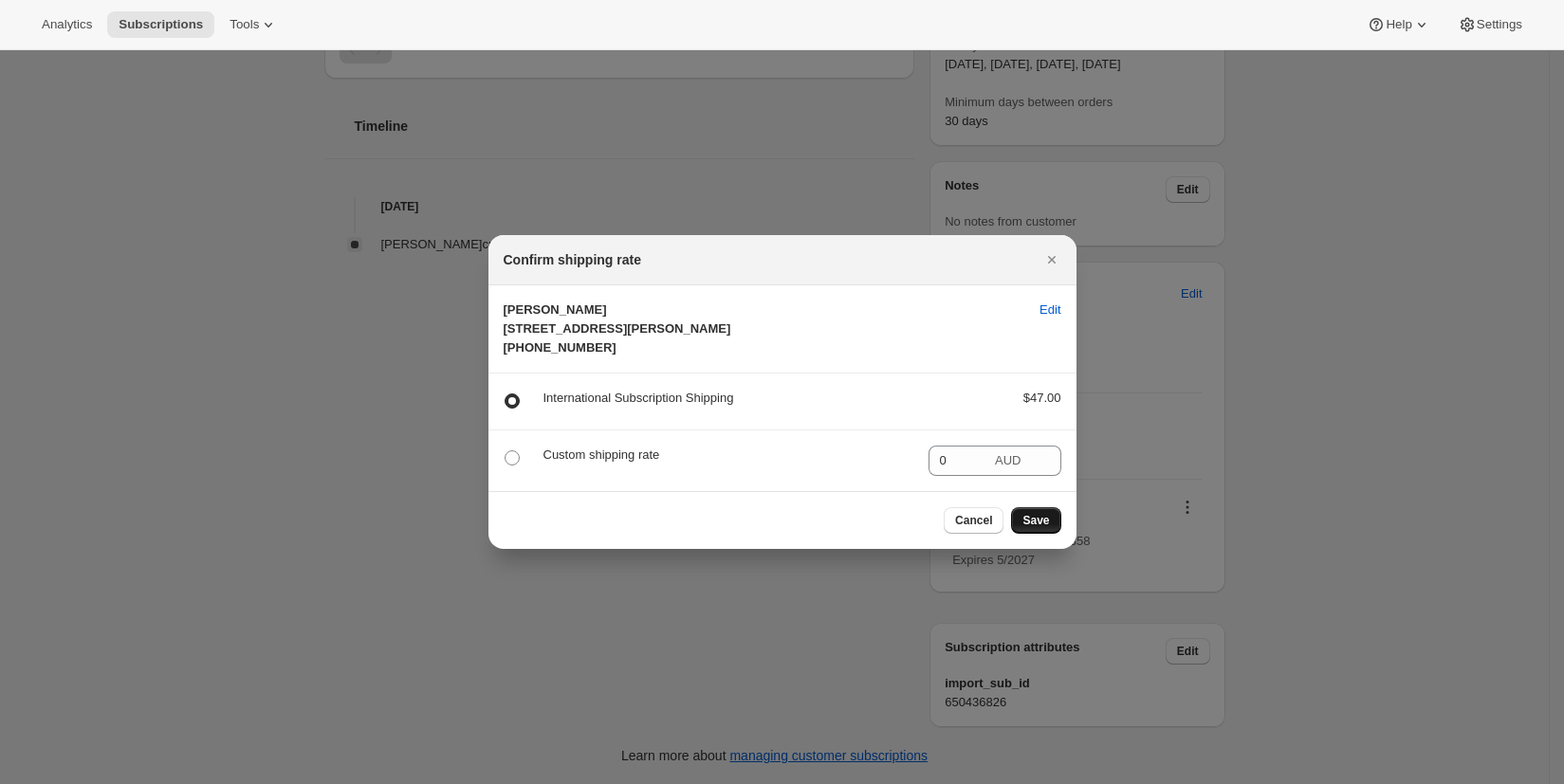
click at [1038, 528] on span "Save" at bounding box center [1035, 521] width 26 height 16
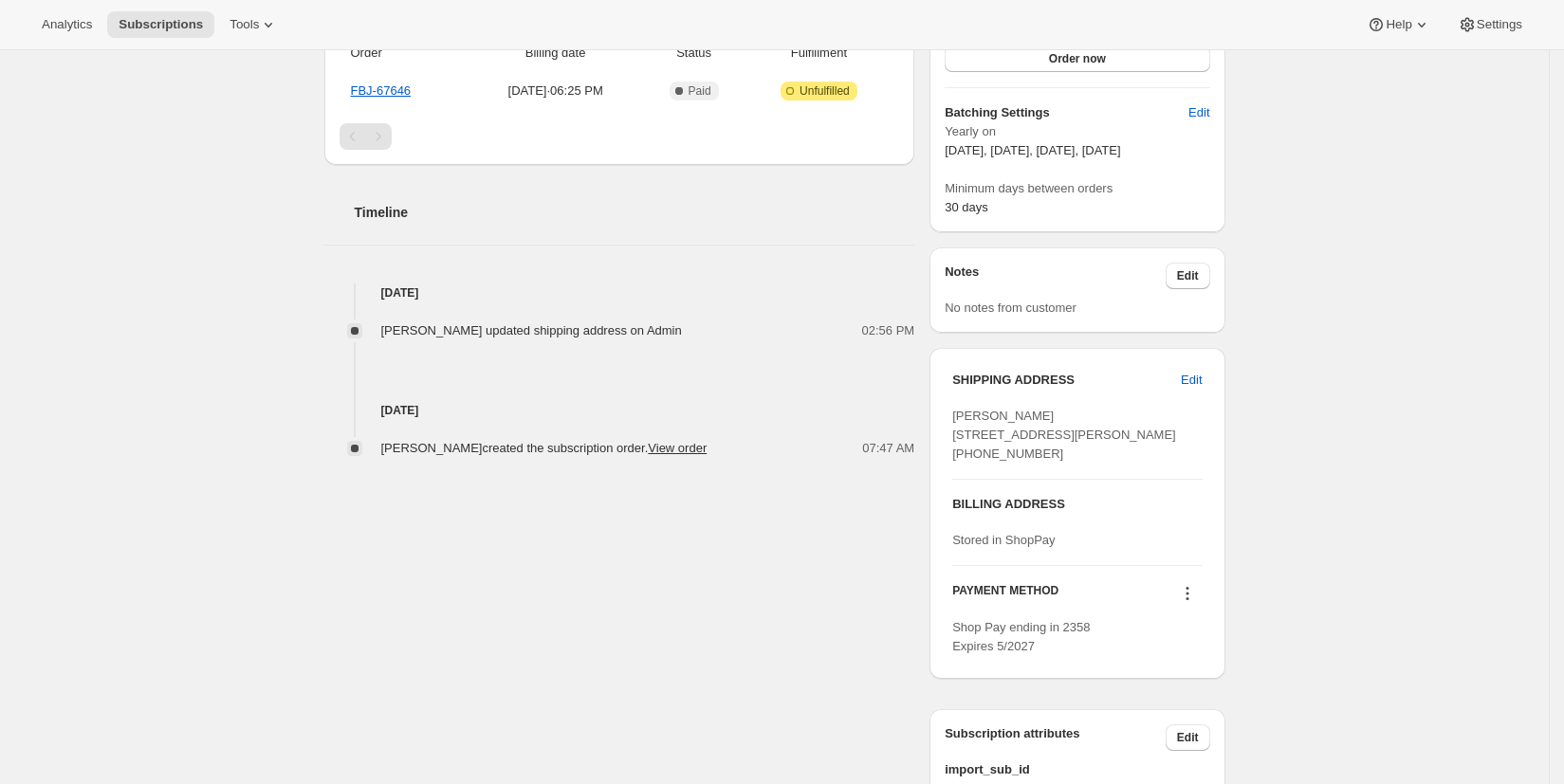
scroll to position [0, 0]
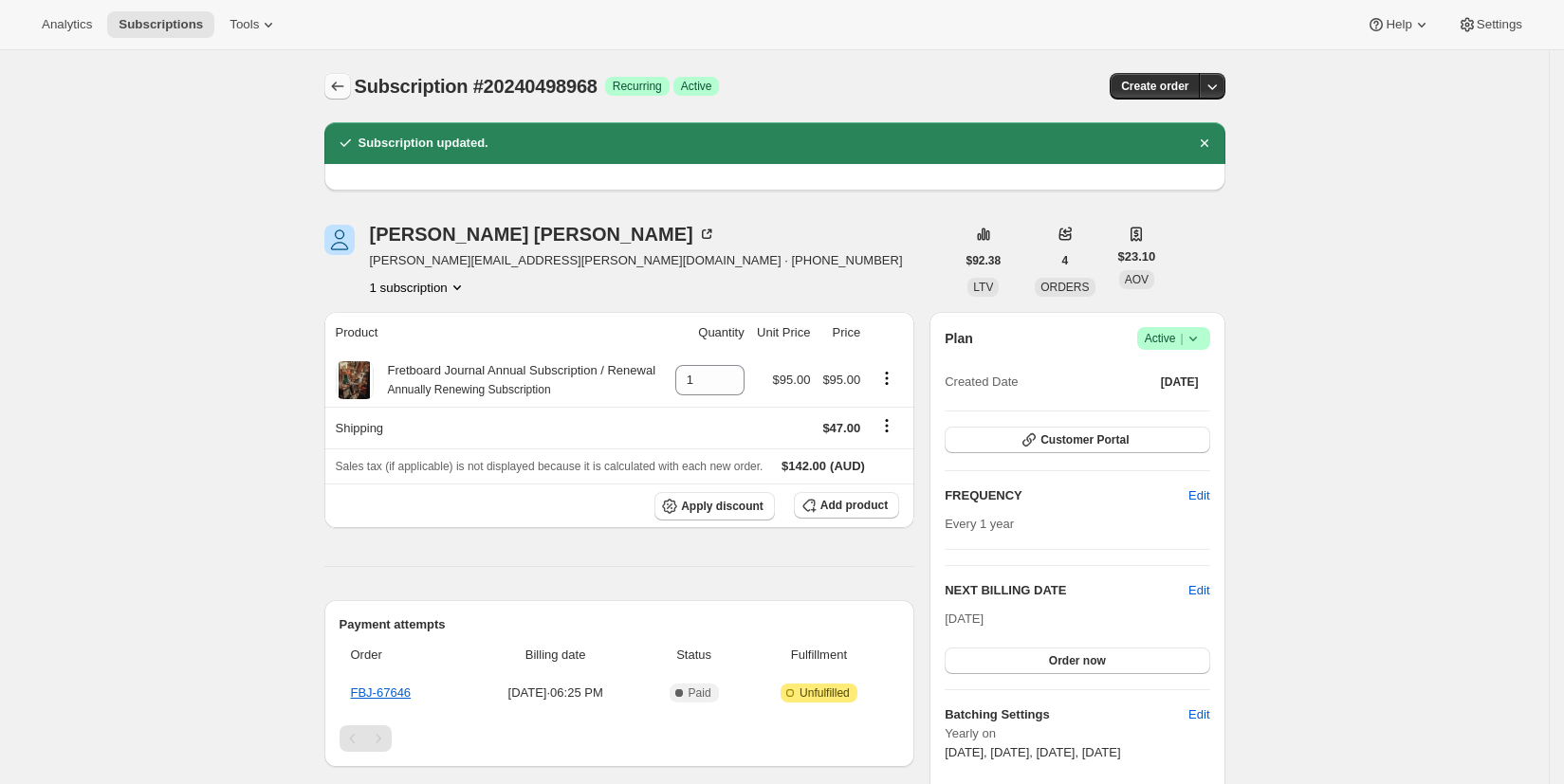
click at [342, 87] on icon "Subscriptions" at bounding box center [337, 86] width 19 height 19
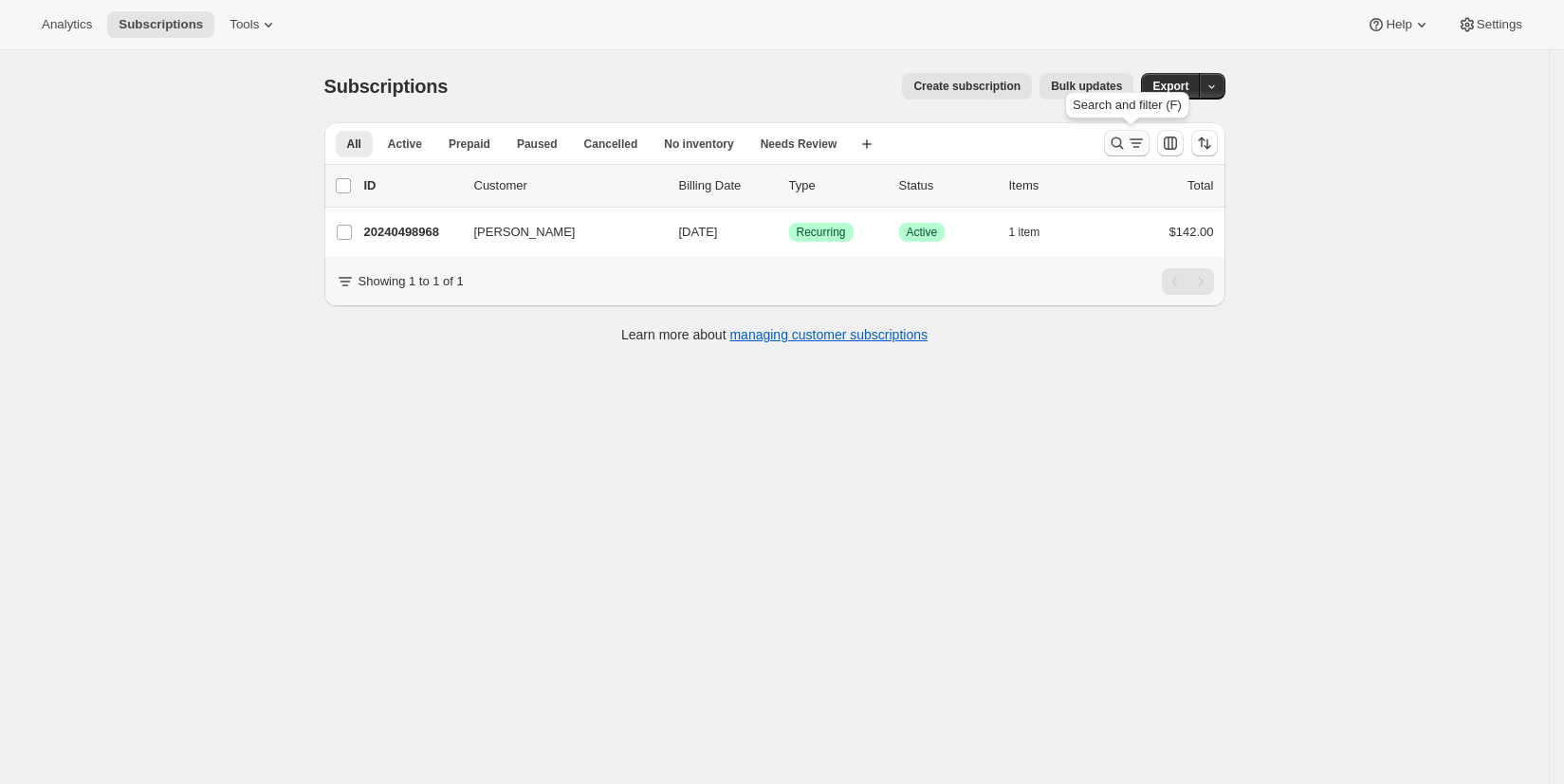
click at [1122, 145] on icon "Search and filter results" at bounding box center [1116, 142] width 19 height 19
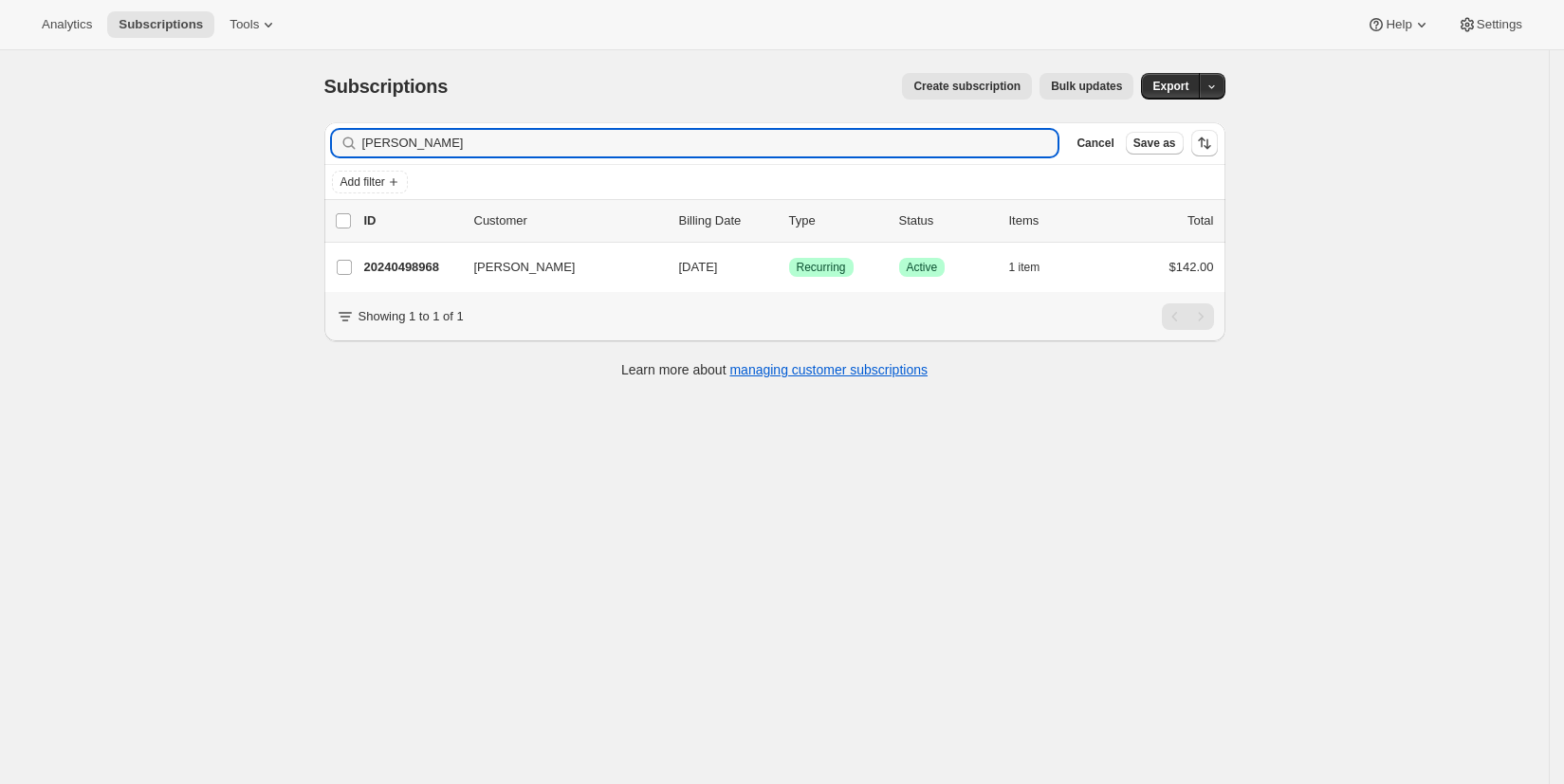
drag, startPoint x: 444, startPoint y: 145, endPoint x: 352, endPoint y: 148, distance: 92.0
click at [352, 148] on div "[PERSON_NAME] Clear" at bounding box center [695, 142] width 727 height 26
type input "[PERSON_NAME]"
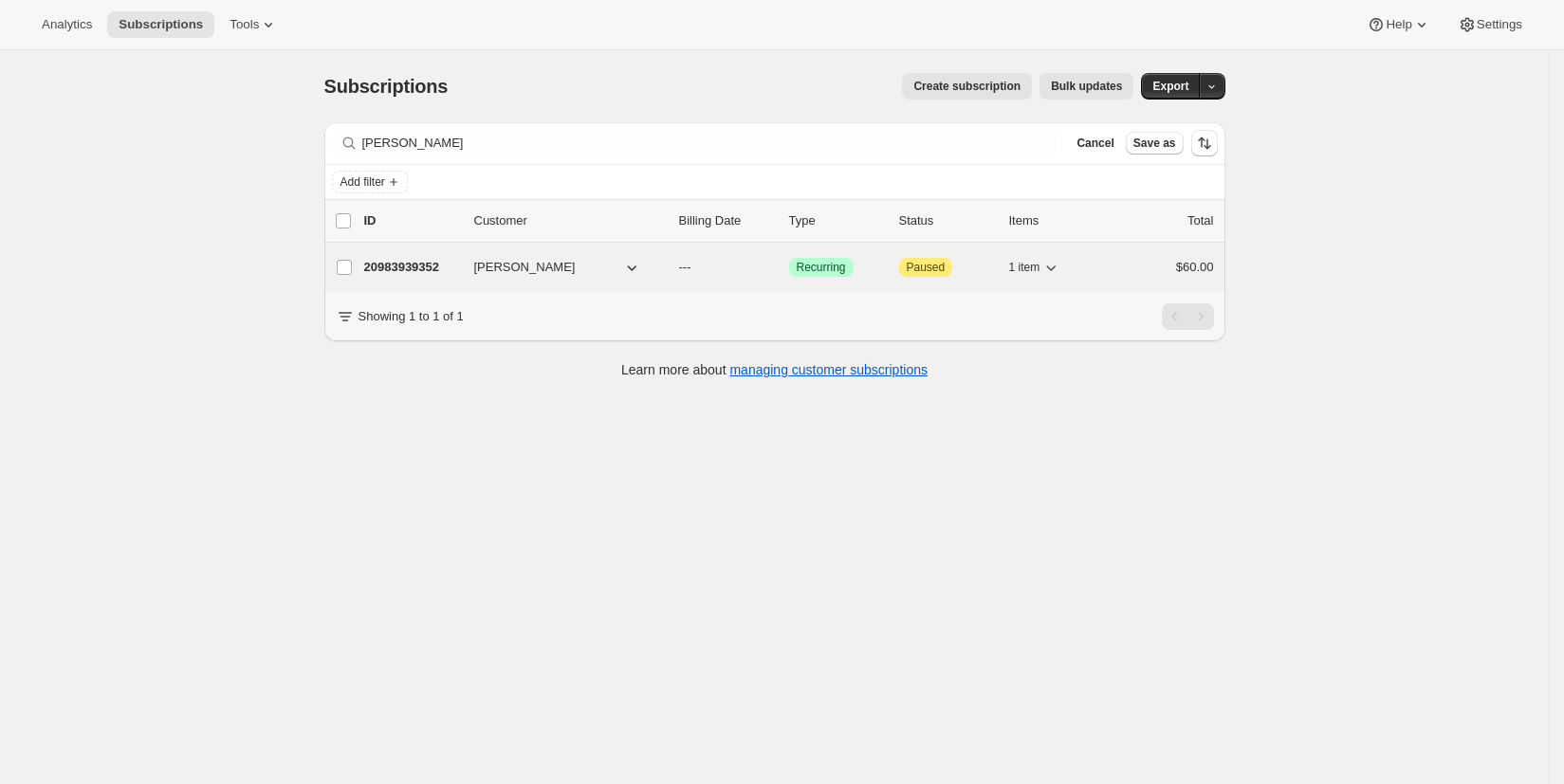
click at [390, 269] on p "20983939352" at bounding box center [411, 266] width 95 height 19
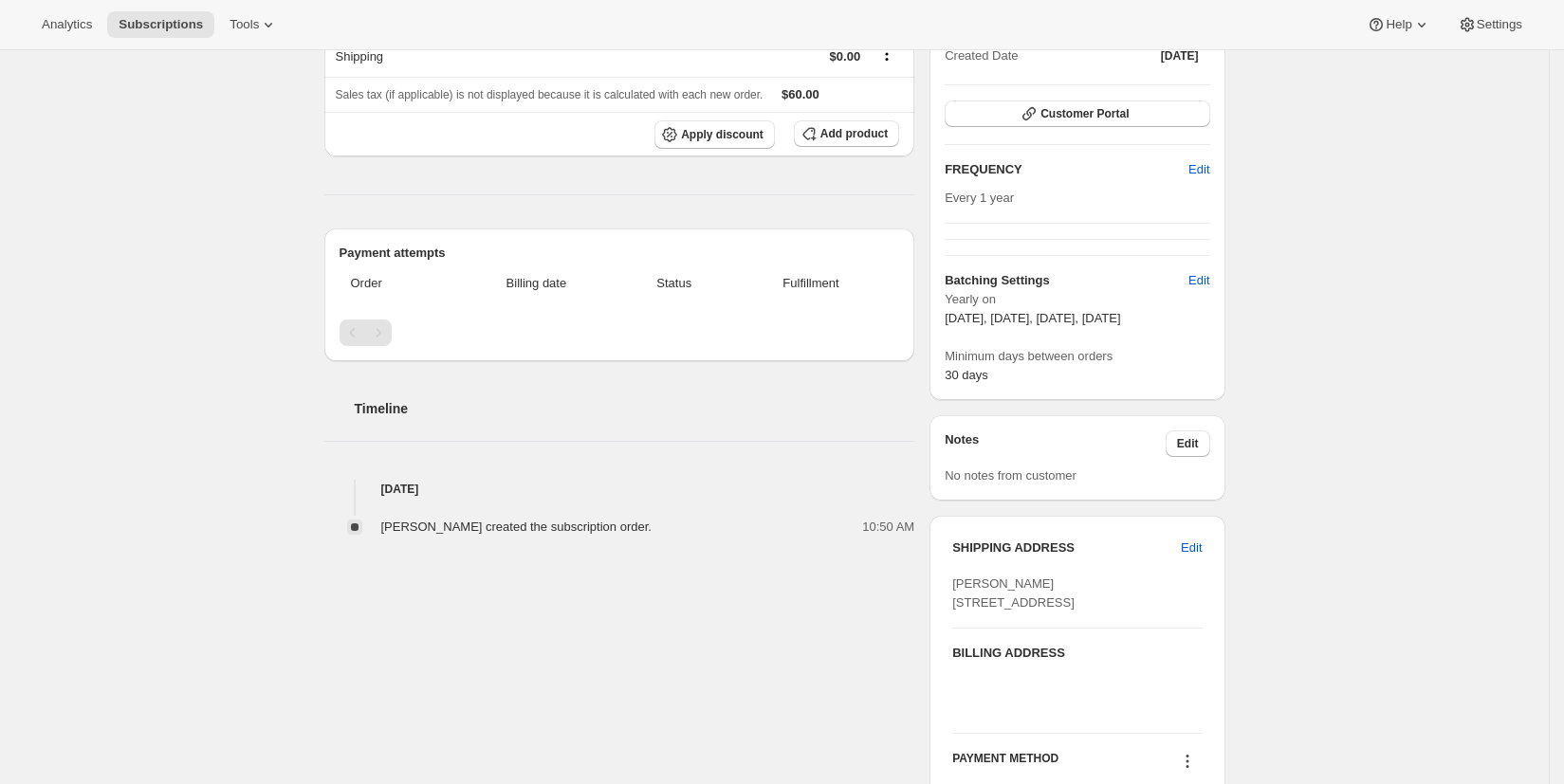
scroll to position [400, 0]
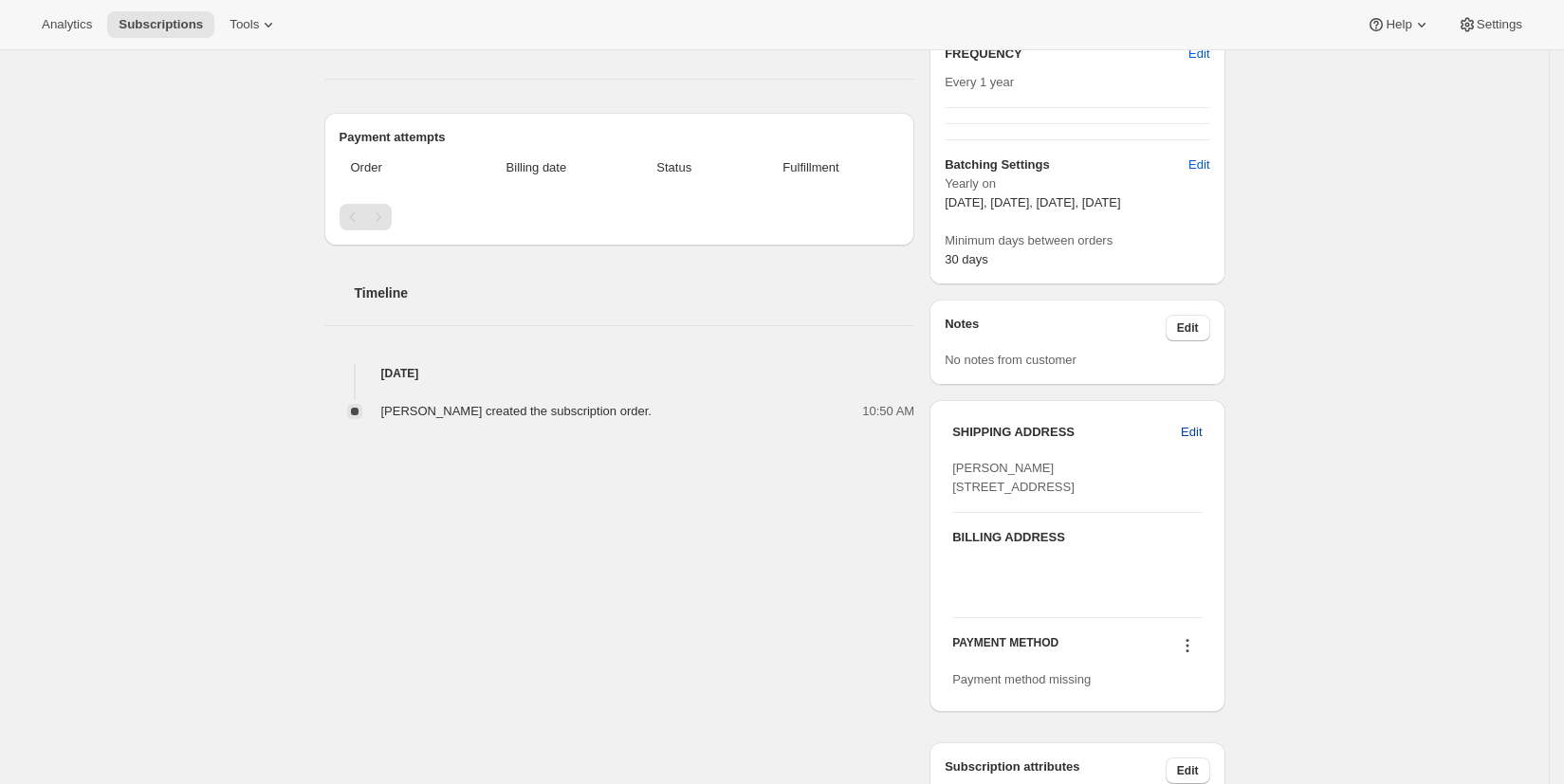
click at [1193, 430] on span "Edit" at bounding box center [1190, 432] width 20 height 19
select select "[GEOGRAPHIC_DATA]"
select select "MD"
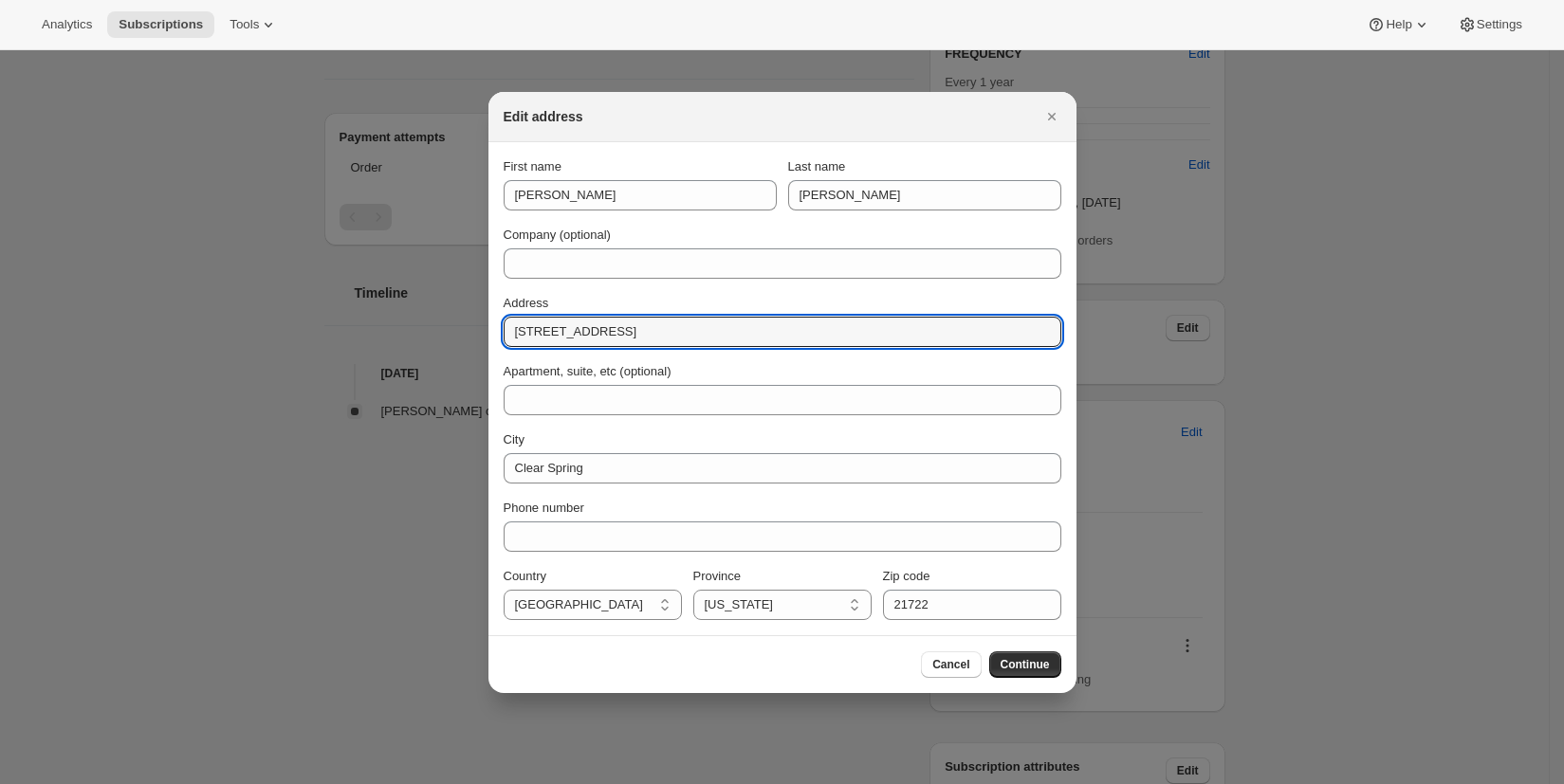
drag, startPoint x: 694, startPoint y: 333, endPoint x: 458, endPoint y: 334, distance: 236.0
paste input "[STREET_ADDRESS]"
type input "[STREET_ADDRESS]"
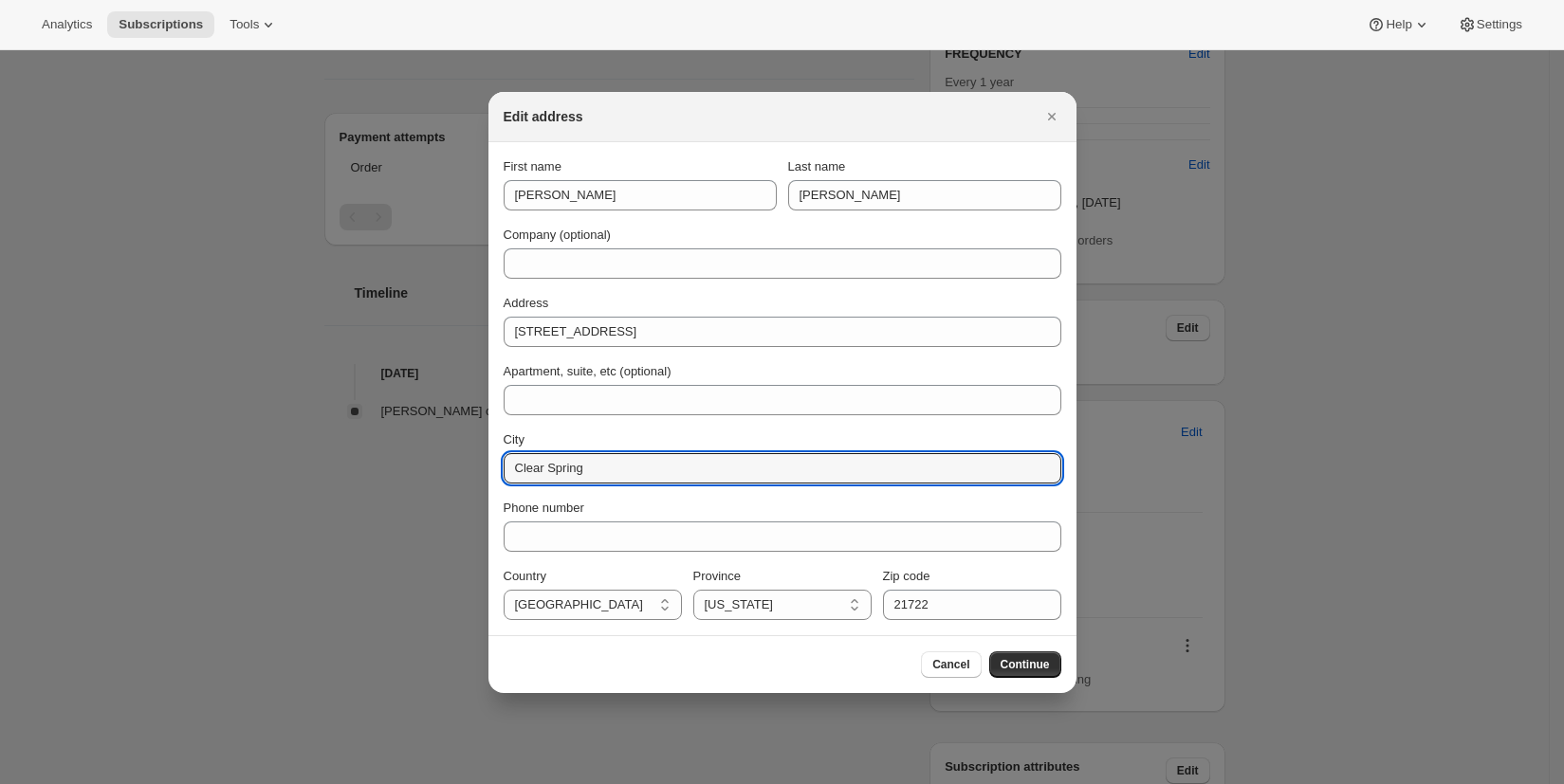
drag, startPoint x: 573, startPoint y: 470, endPoint x: 484, endPoint y: 467, distance: 89.1
type input "[GEOGRAPHIC_DATA]"
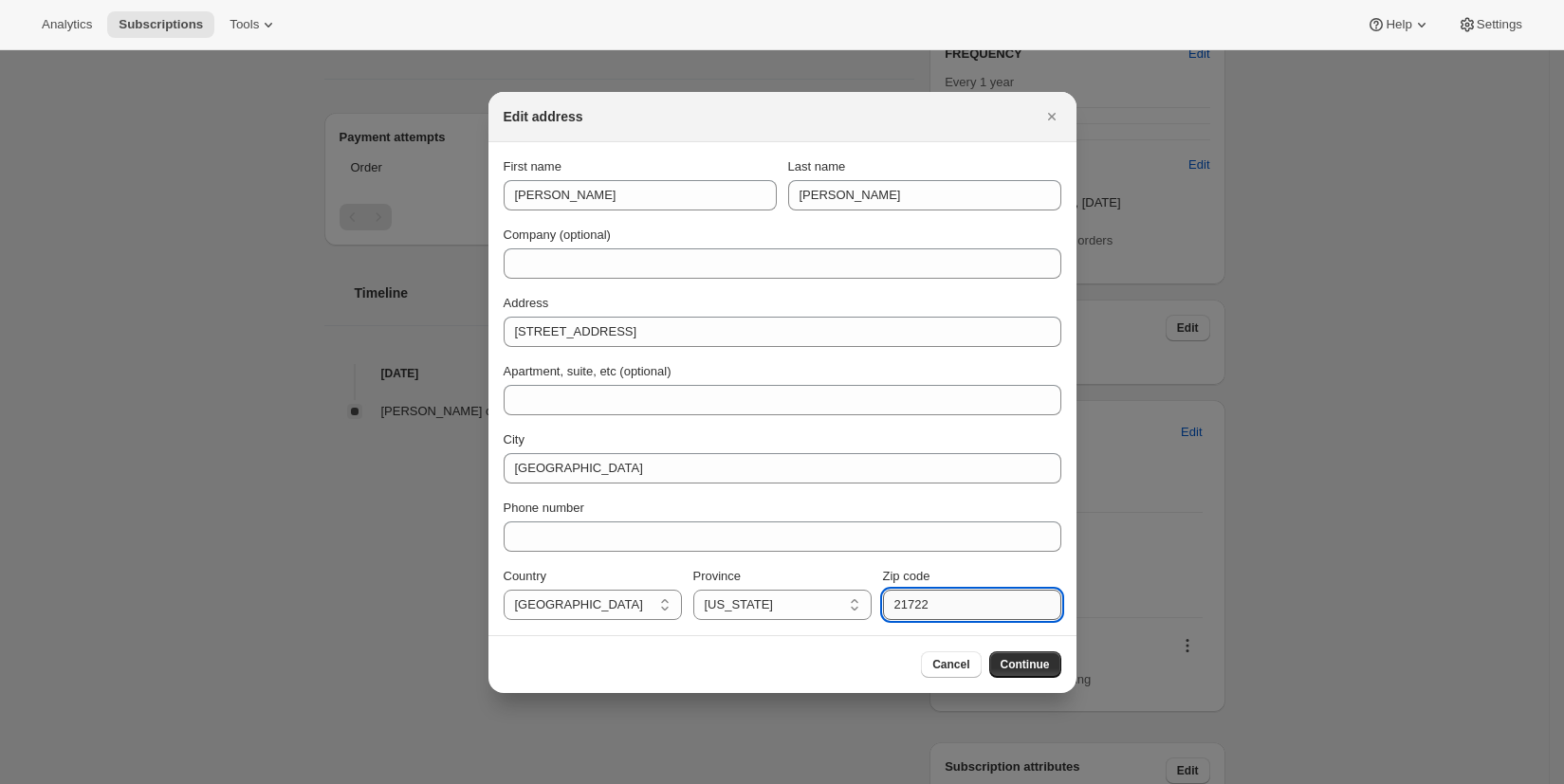
click at [910, 608] on input "21722" at bounding box center [972, 605] width 179 height 30
type input "21740"
click at [1025, 664] on span "Continue" at bounding box center [1025, 665] width 50 height 16
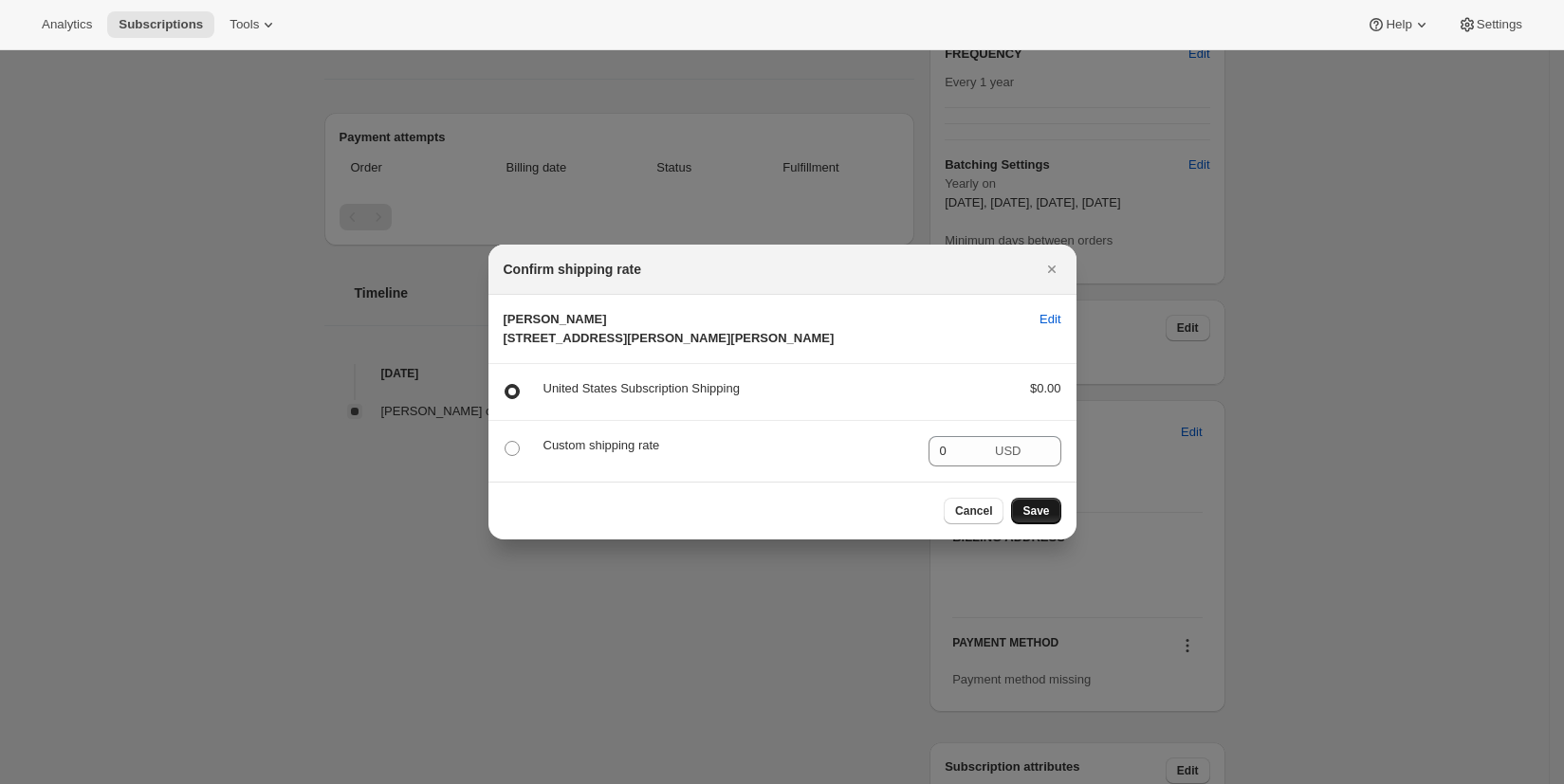
click at [1032, 519] on span "Save" at bounding box center [1035, 511] width 26 height 16
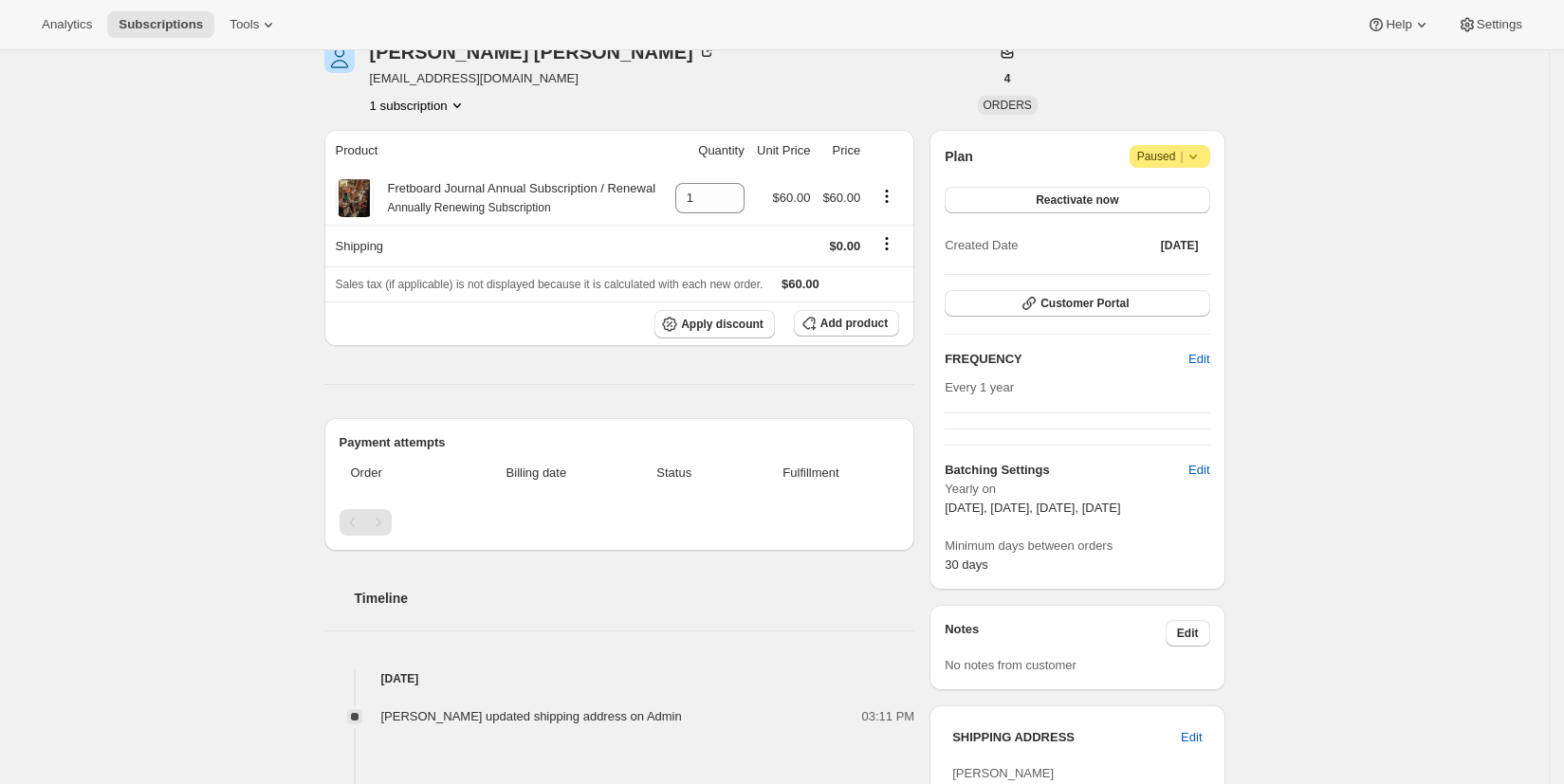
scroll to position [0, 0]
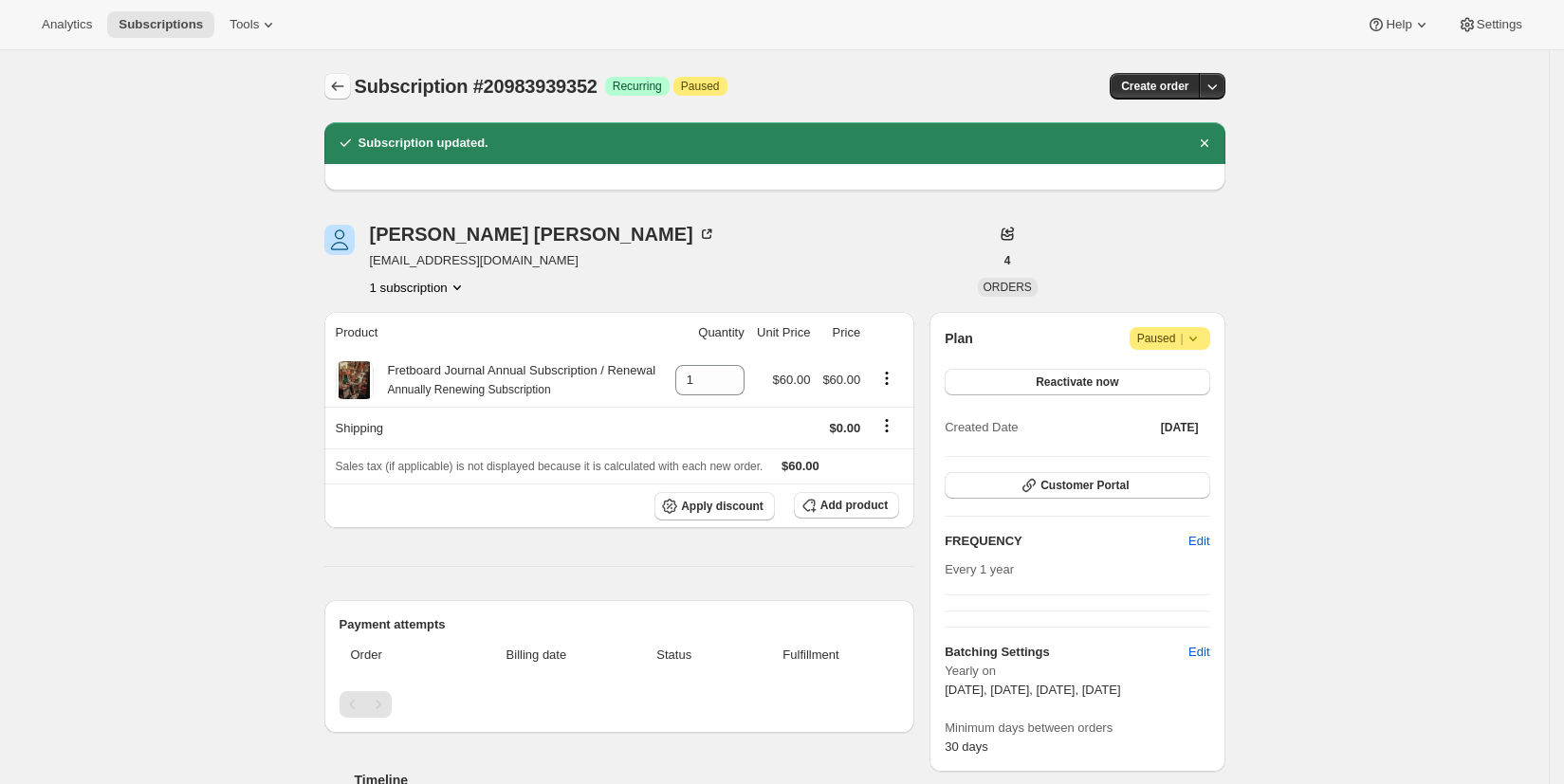
click at [339, 87] on icon "Subscriptions" at bounding box center [337, 86] width 19 height 19
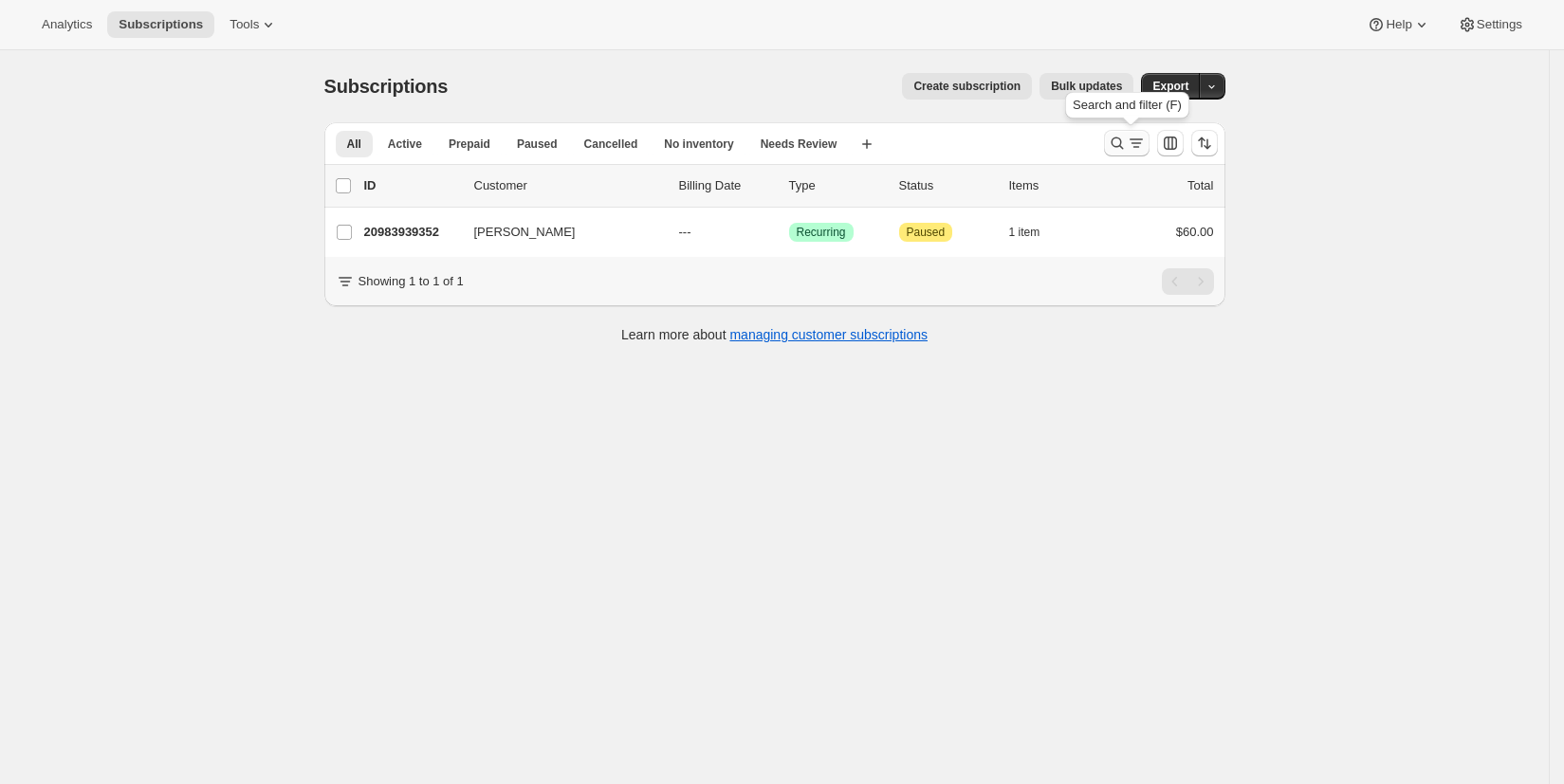
click at [1118, 141] on icon "Search and filter results" at bounding box center [1116, 142] width 19 height 19
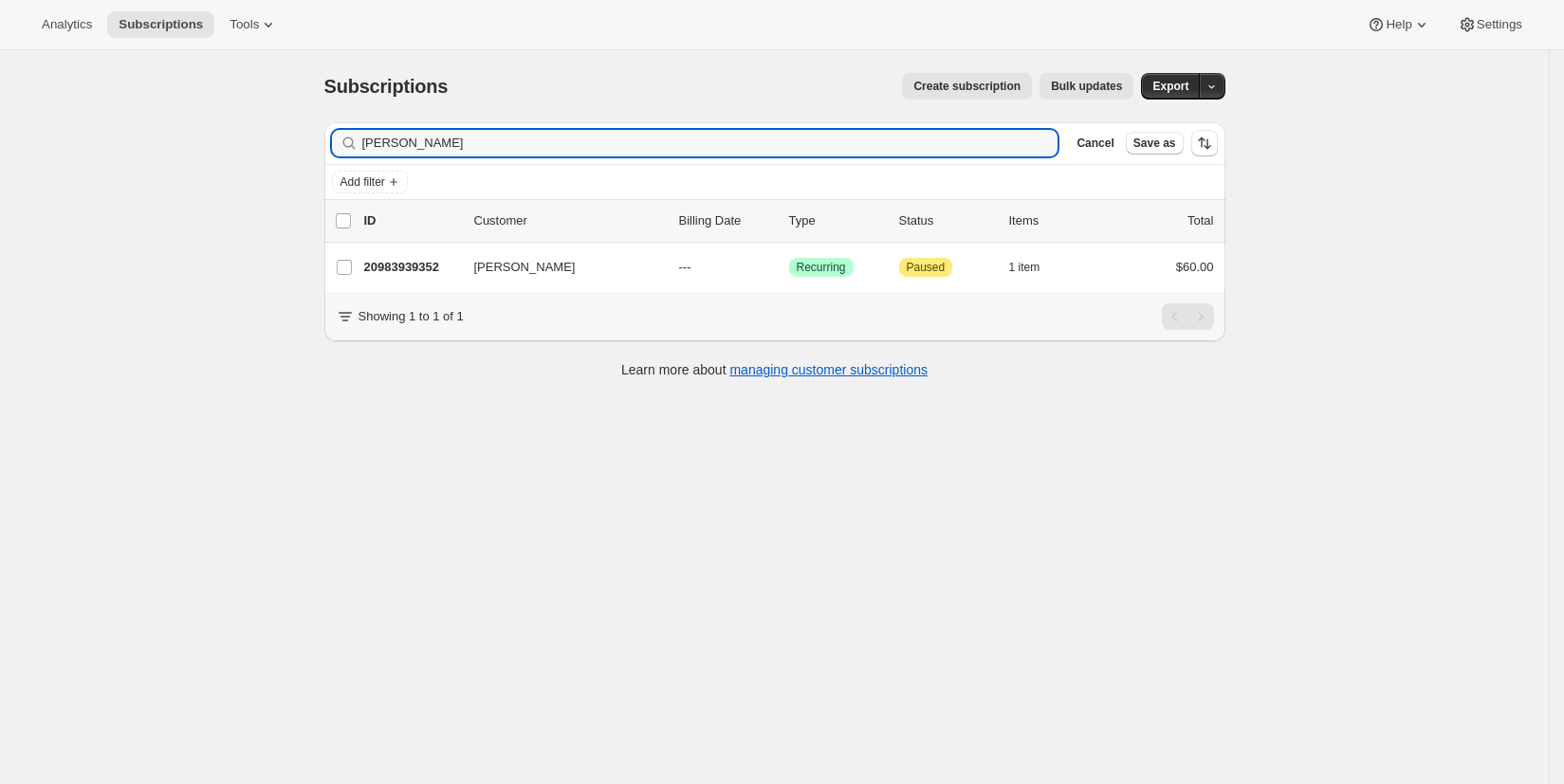
drag, startPoint x: 426, startPoint y: 146, endPoint x: 360, endPoint y: 146, distance: 66.0
click at [360, 146] on div "[PERSON_NAME] Clear" at bounding box center [695, 142] width 727 height 26
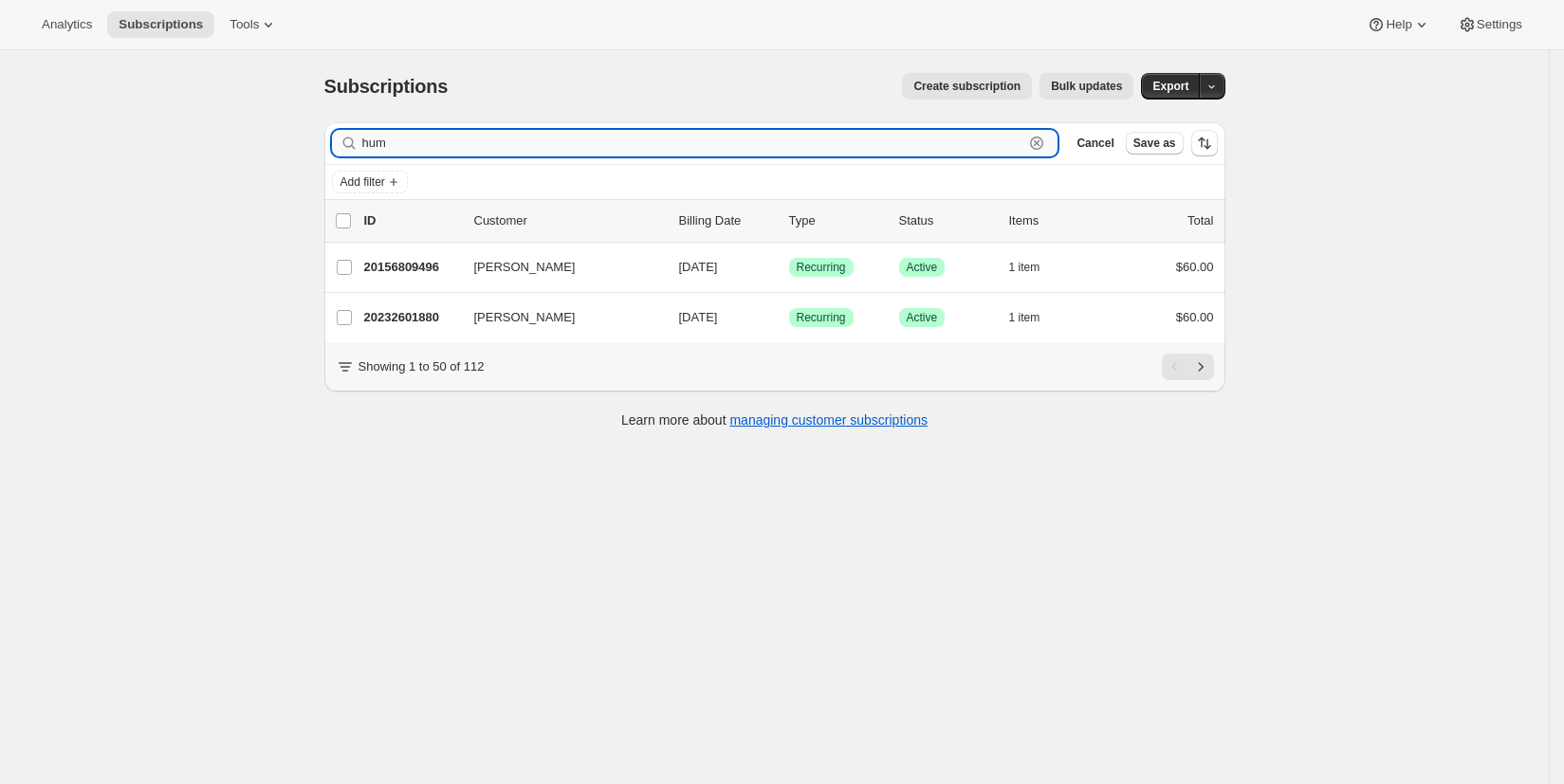
click at [425, 144] on input "hum" at bounding box center [693, 142] width 662 height 26
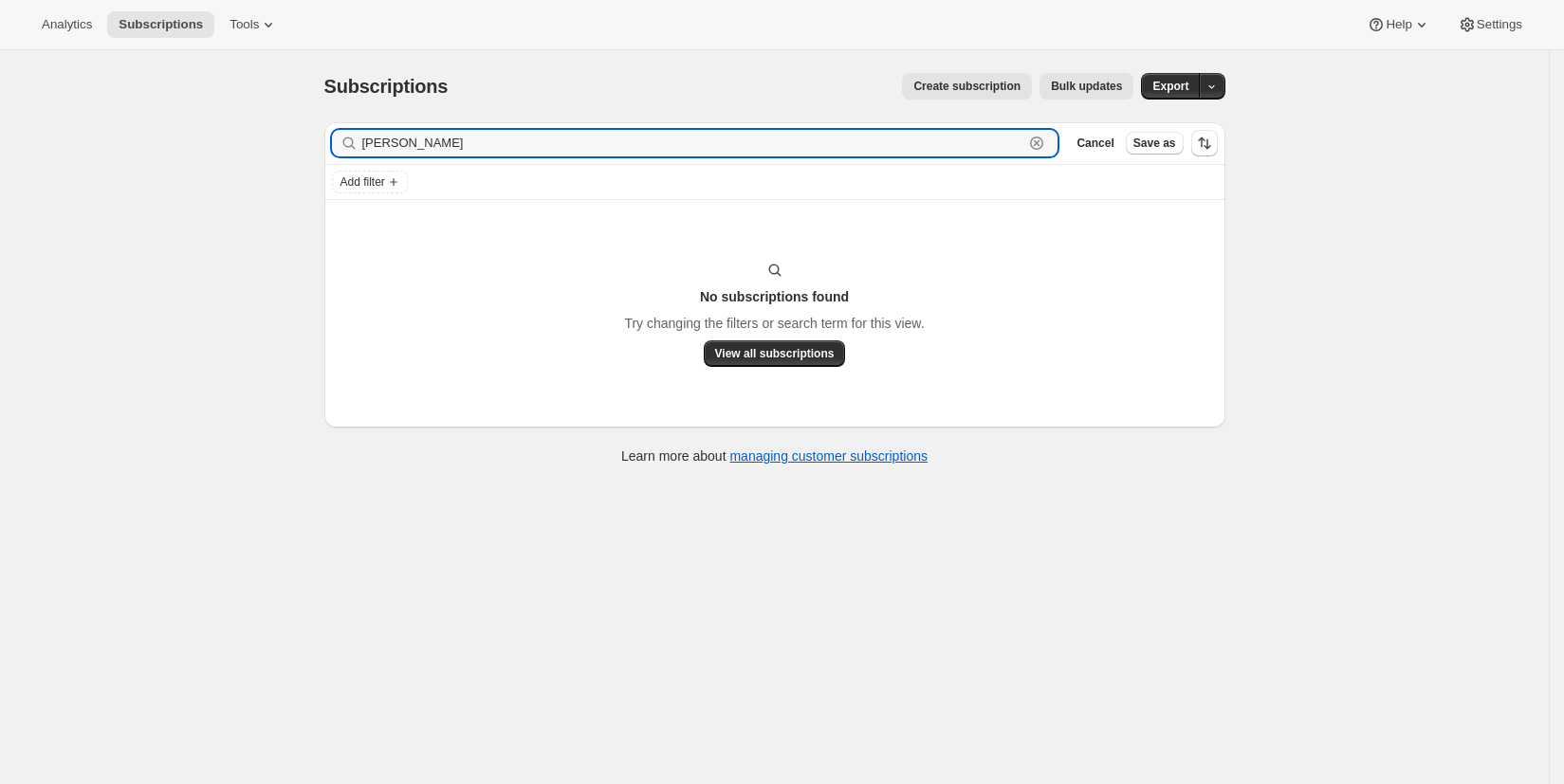
drag, startPoint x: 435, startPoint y: 148, endPoint x: 346, endPoint y: 132, distance: 90.4
click at [343, 146] on div "[PERSON_NAME]" at bounding box center [695, 142] width 727 height 26
click at [437, 144] on input "kordell" at bounding box center [693, 142] width 662 height 26
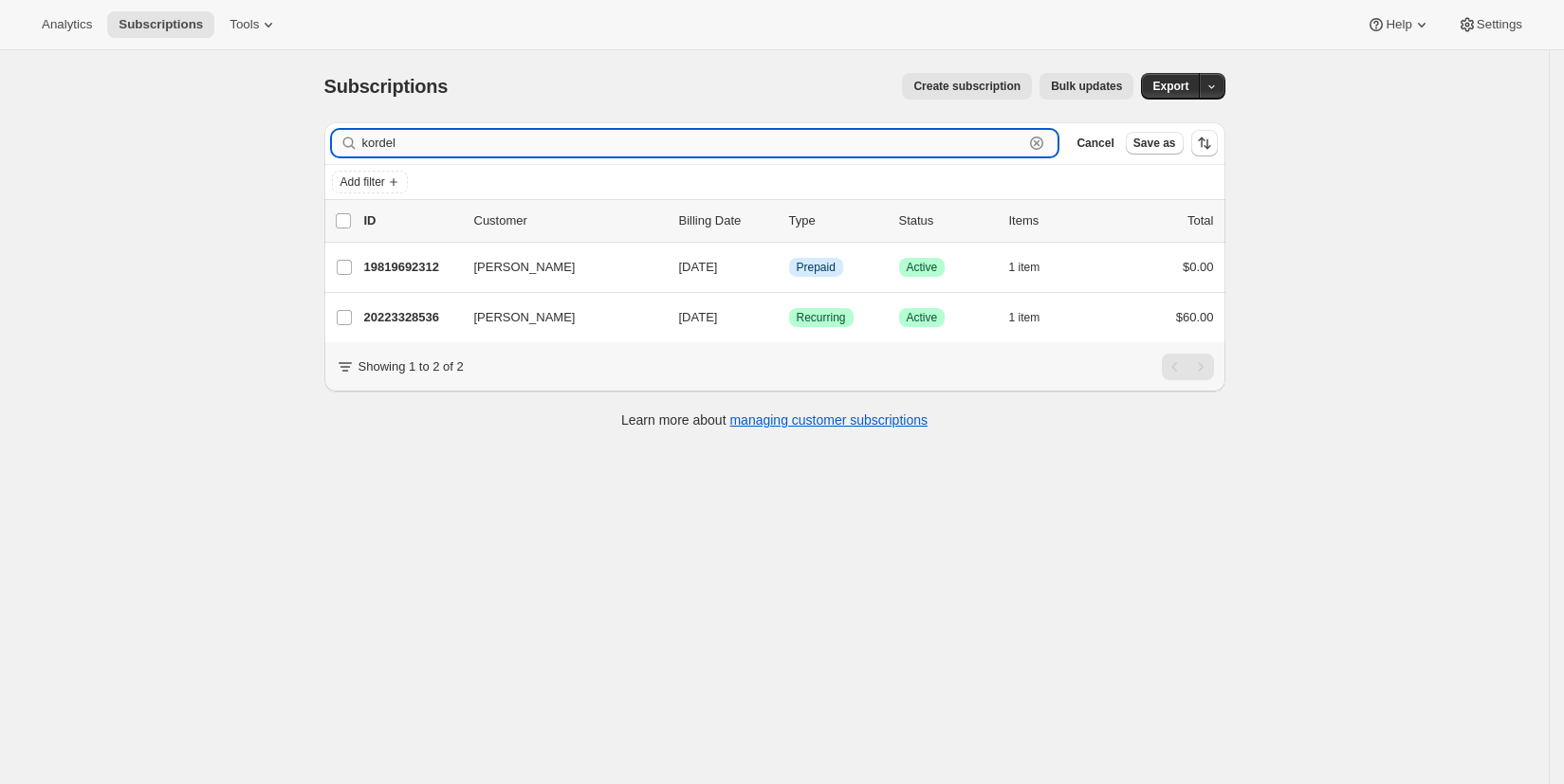
type input "kordel"
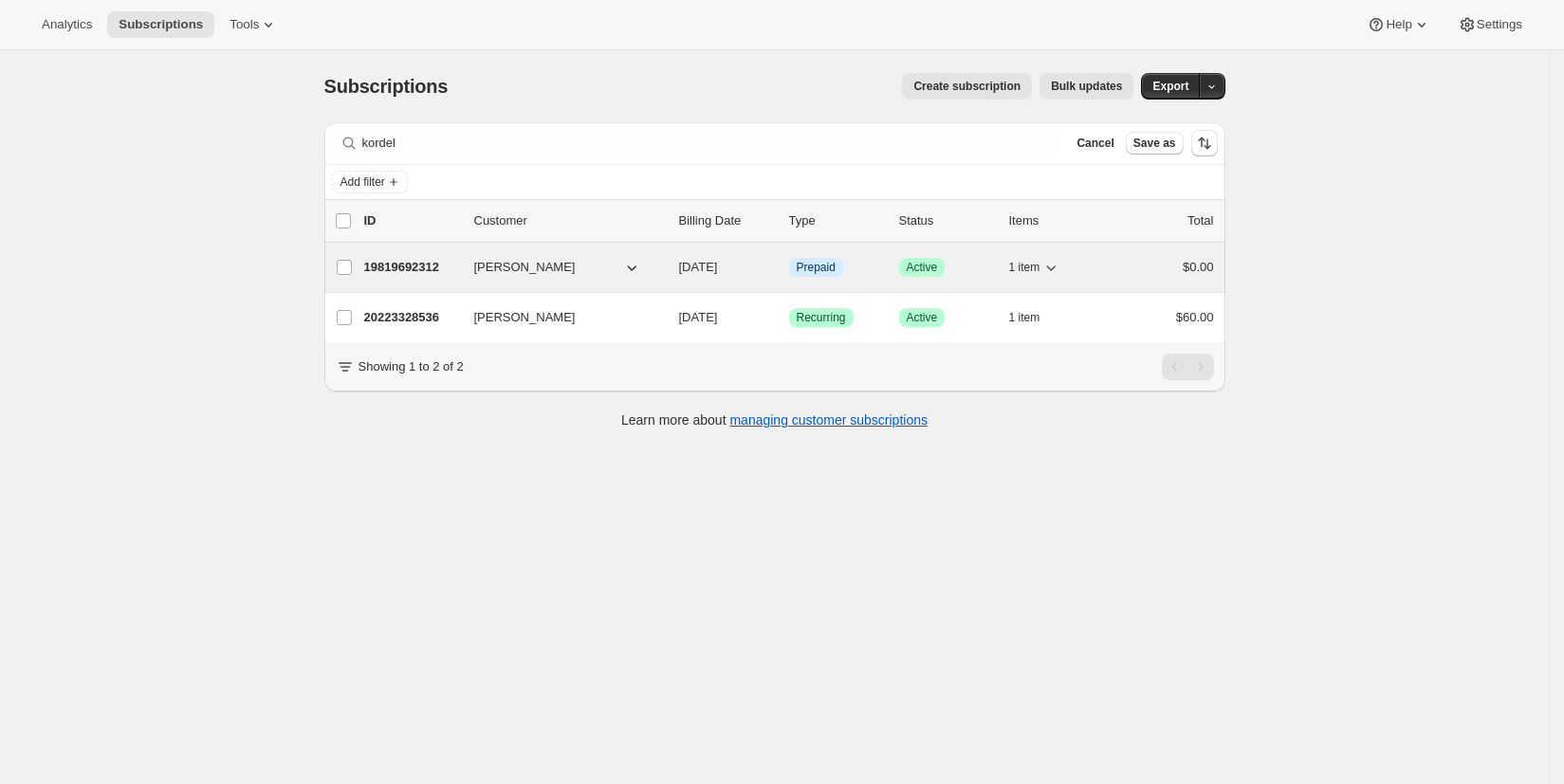
click at [513, 269] on span "[PERSON_NAME]" at bounding box center [525, 266] width 101 height 19
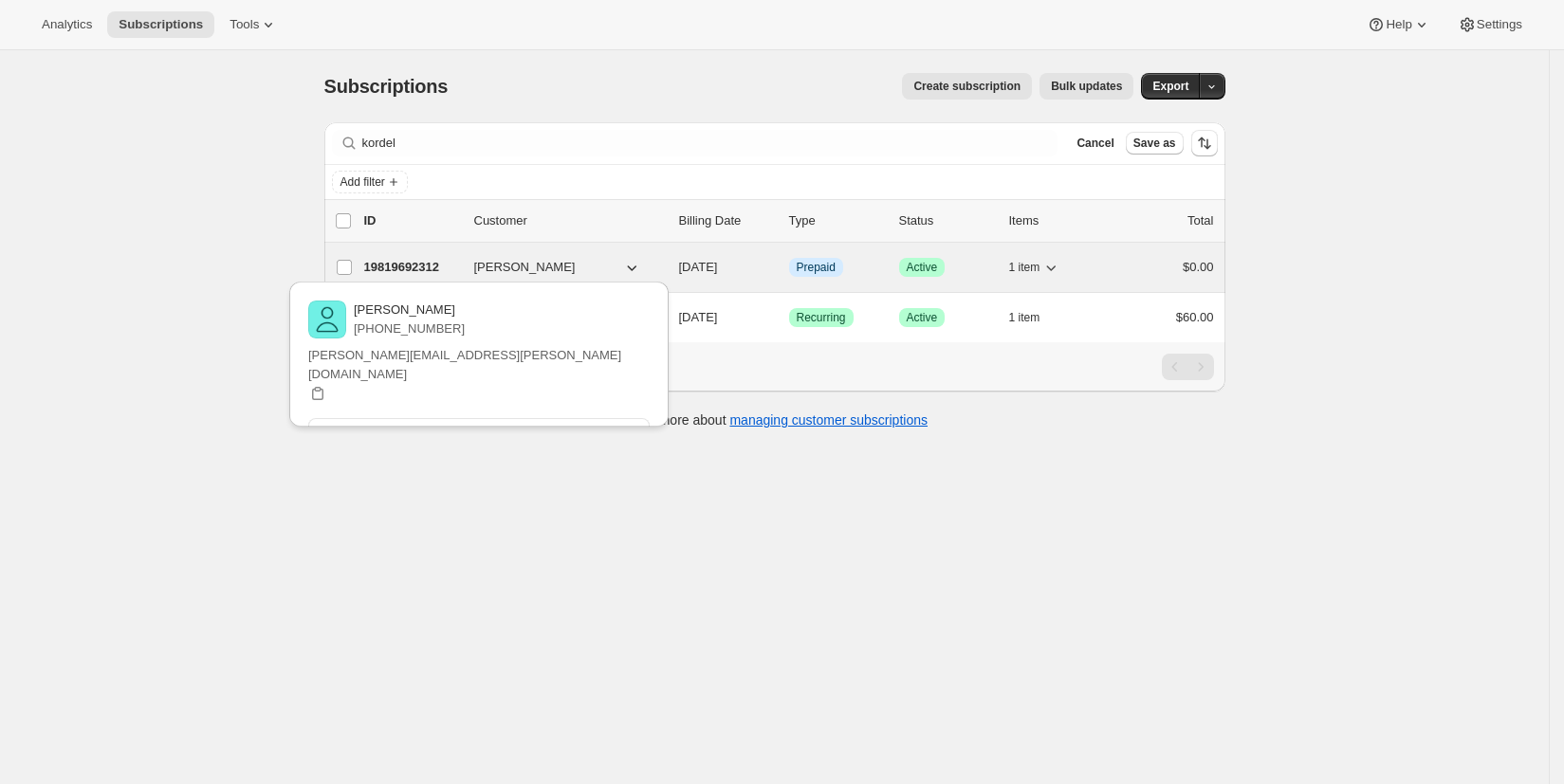
click at [395, 273] on p "19819692312" at bounding box center [411, 266] width 95 height 19
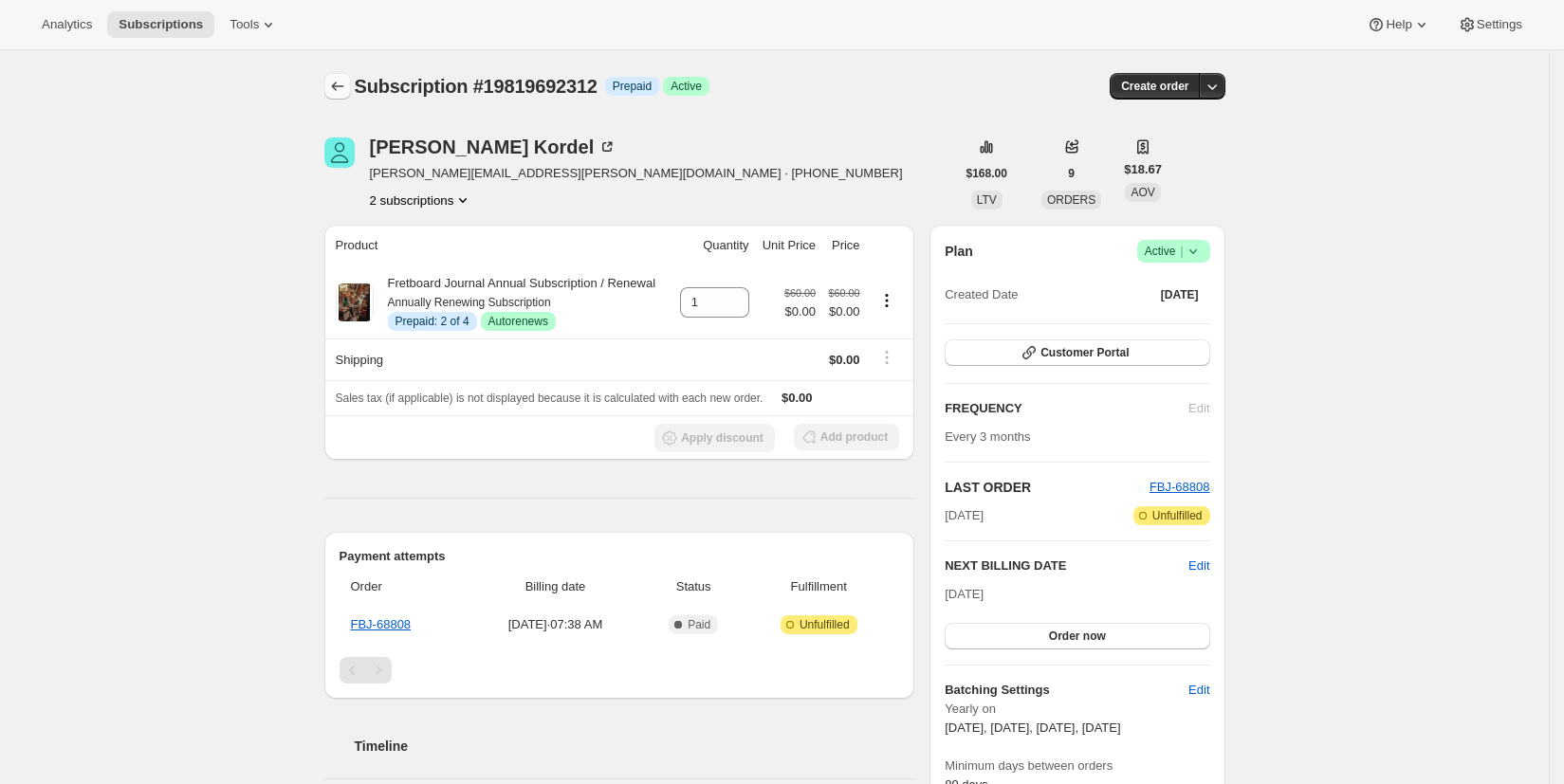
click at [339, 85] on icon "Subscriptions" at bounding box center [337, 87] width 13 height 10
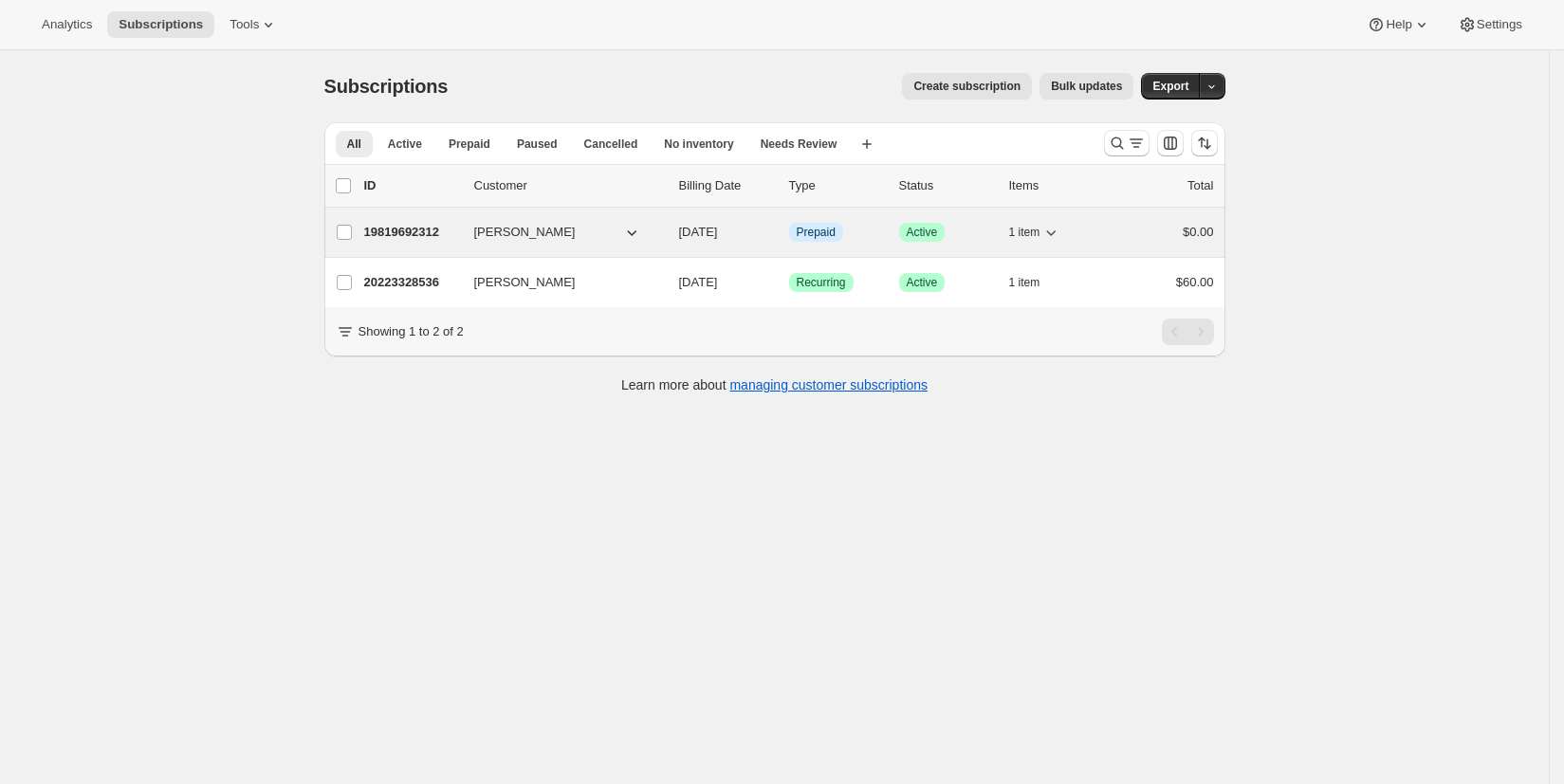
click at [419, 236] on p "19819692312" at bounding box center [411, 231] width 95 height 19
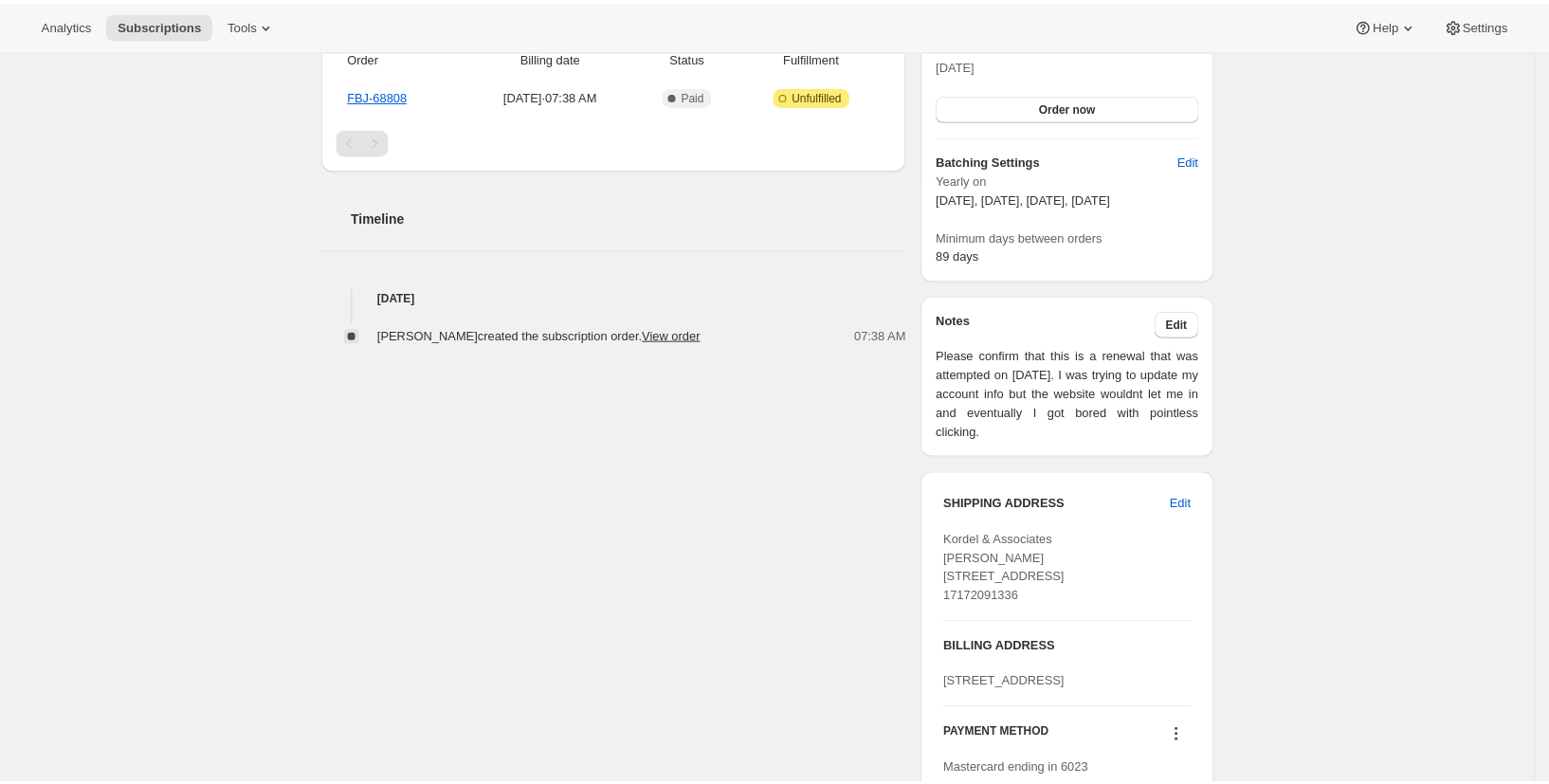
scroll to position [137, 0]
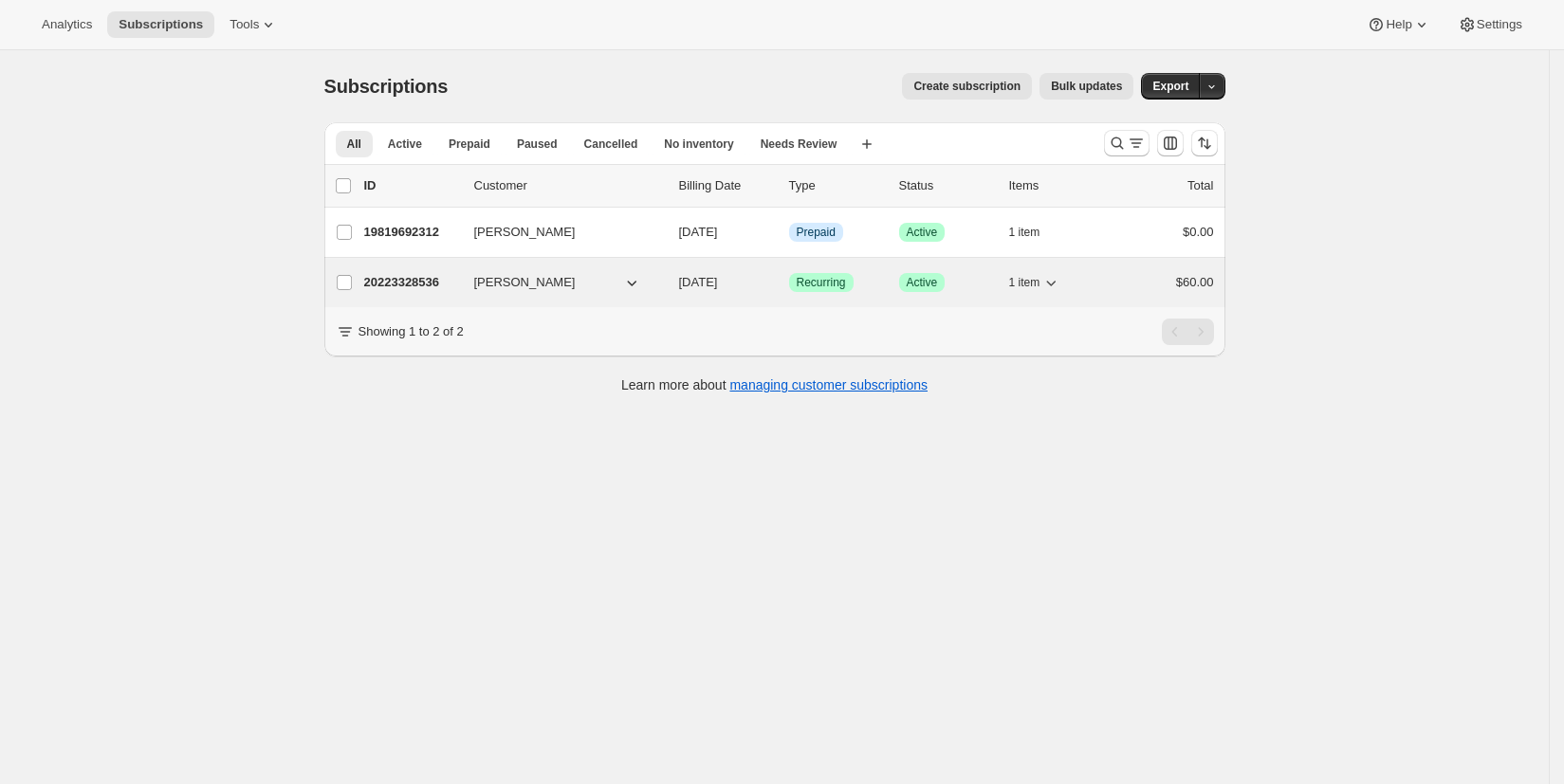
click at [420, 288] on p "20223328536" at bounding box center [411, 282] width 95 height 19
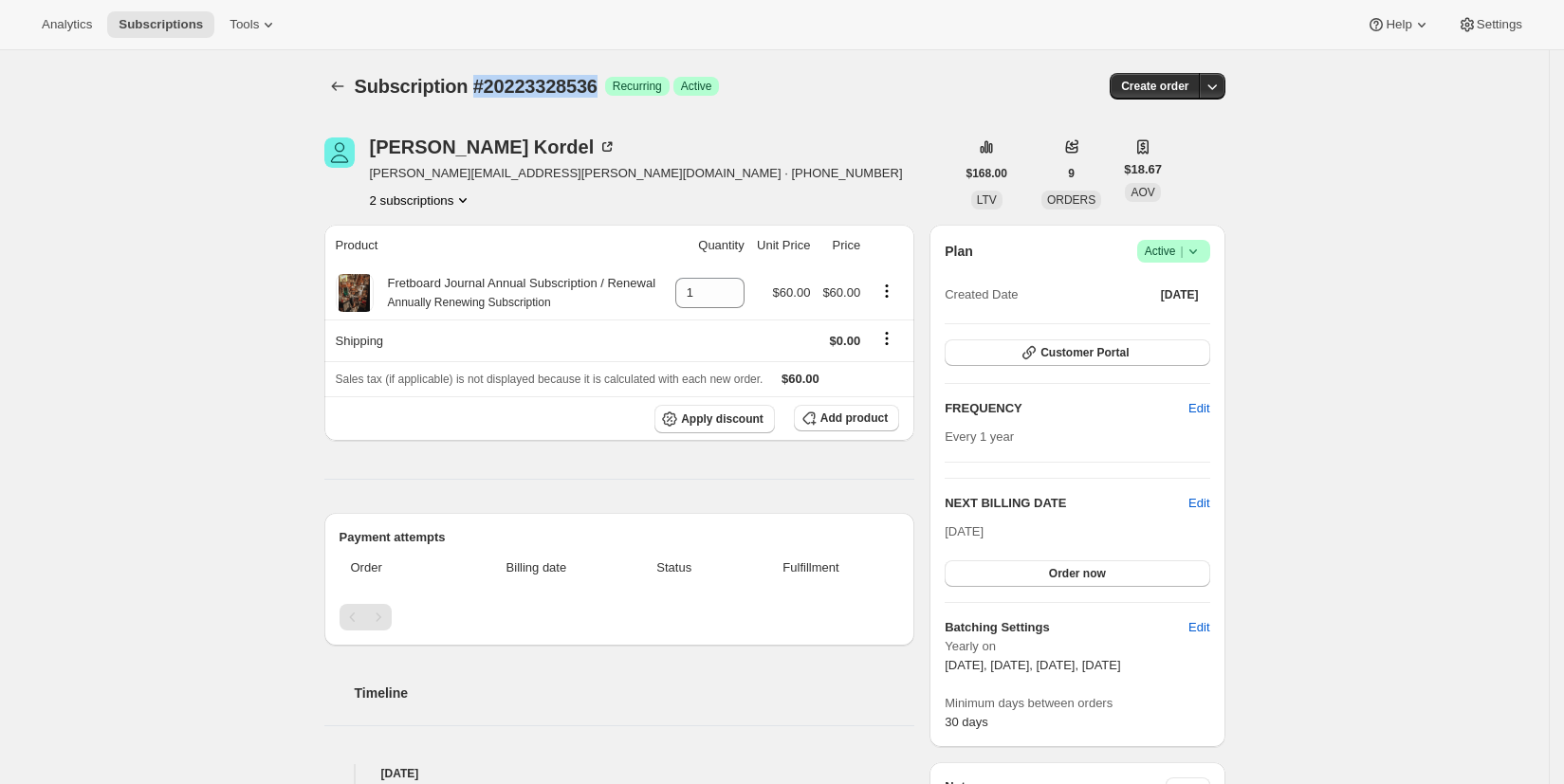
drag, startPoint x: 477, startPoint y: 84, endPoint x: 618, endPoint y: 83, distance: 141.0
click at [597, 83] on span "Subscription #20223328536" at bounding box center [476, 86] width 243 height 20
copy span "#20223328536"
click at [341, 86] on icon "Subscriptions" at bounding box center [337, 86] width 19 height 19
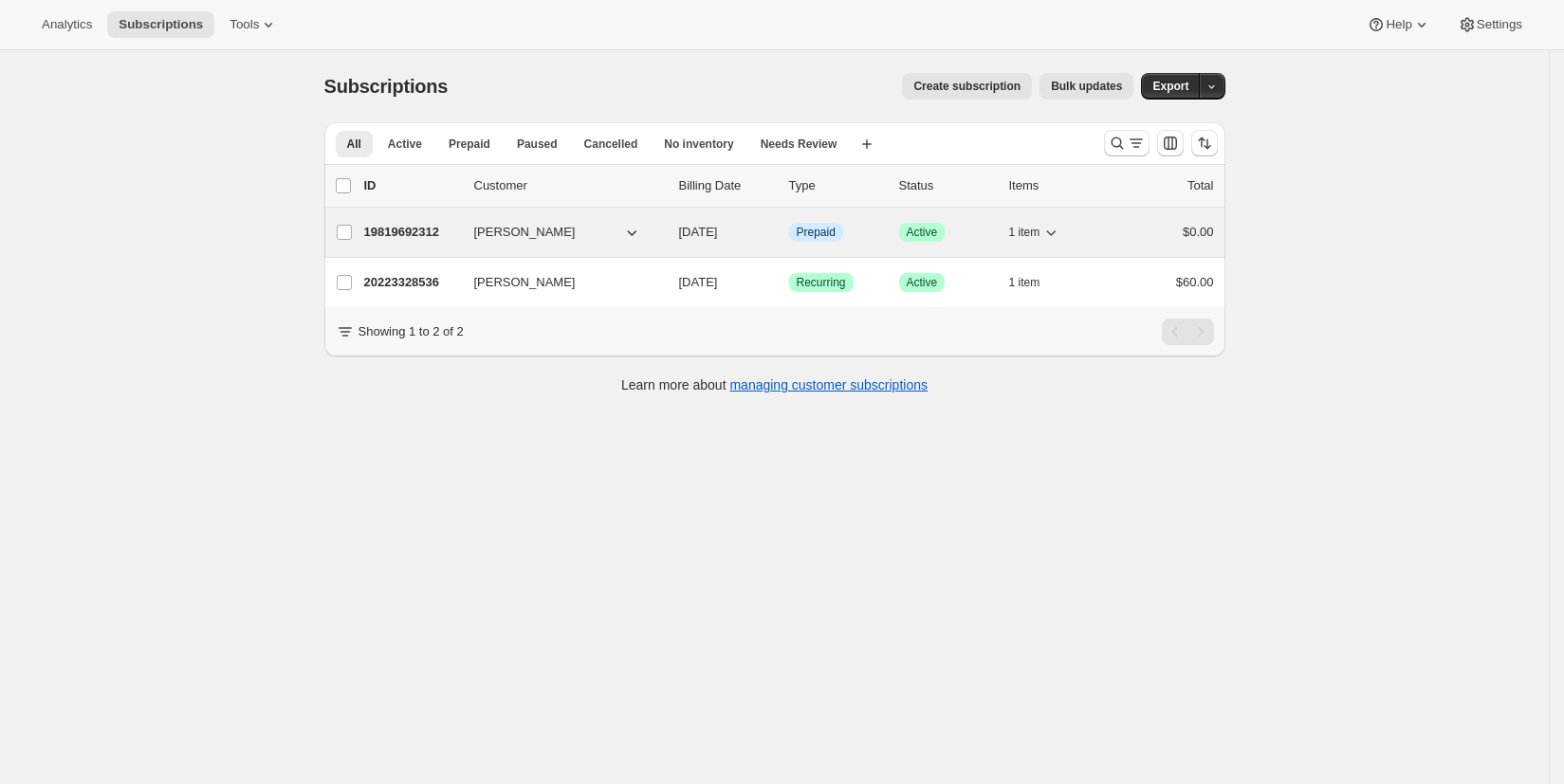
click at [424, 238] on p "19819692312" at bounding box center [411, 231] width 95 height 19
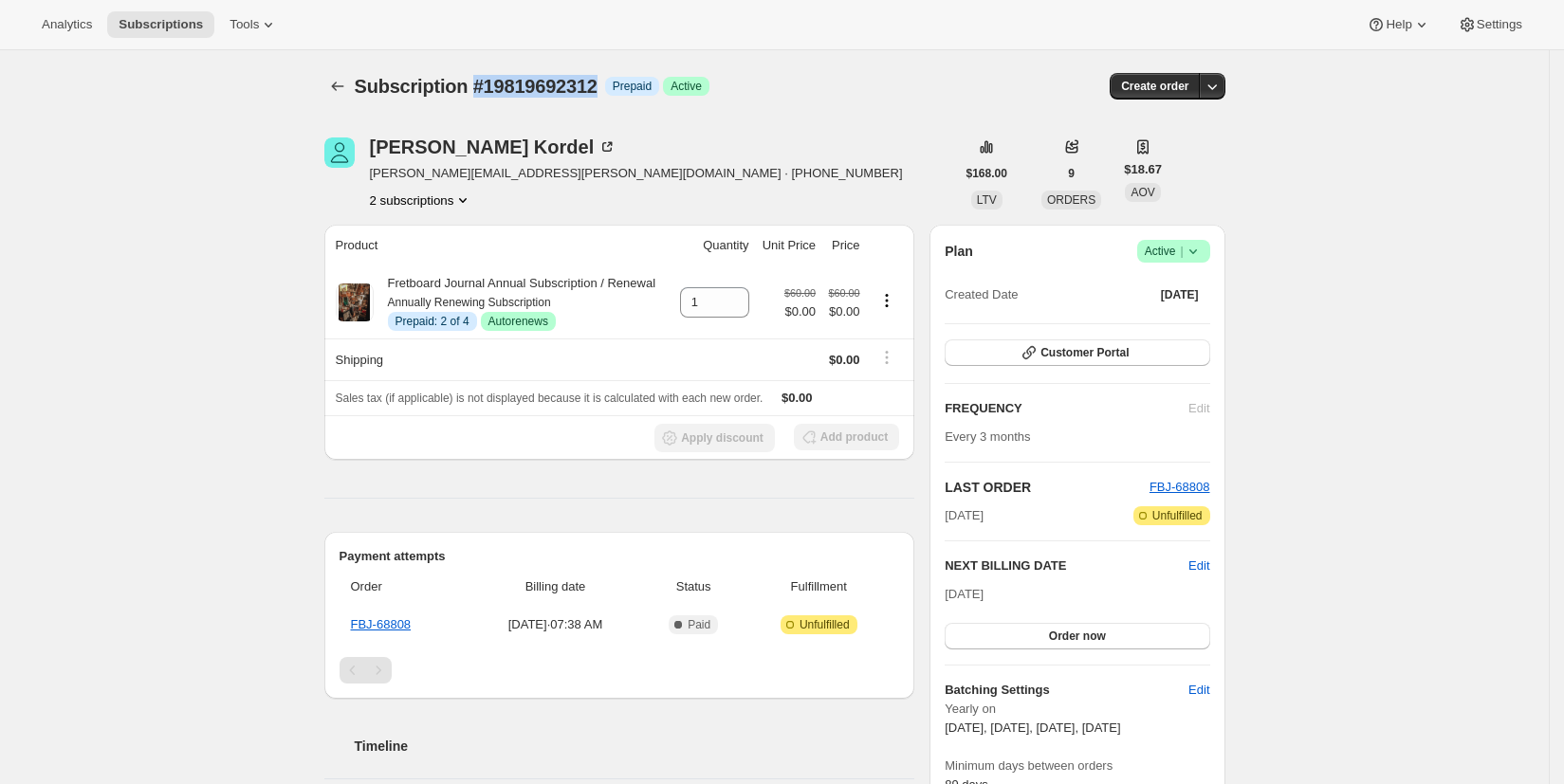
drag, startPoint x: 477, startPoint y: 88, endPoint x: 613, endPoint y: 87, distance: 136.0
click at [613, 87] on div "Subscription #19819692312 Info Prepaid Success Active" at bounding box center [626, 86] width 543 height 26
copy span "#19819692312"
click at [344, 85] on icon "Subscriptions" at bounding box center [337, 86] width 19 height 19
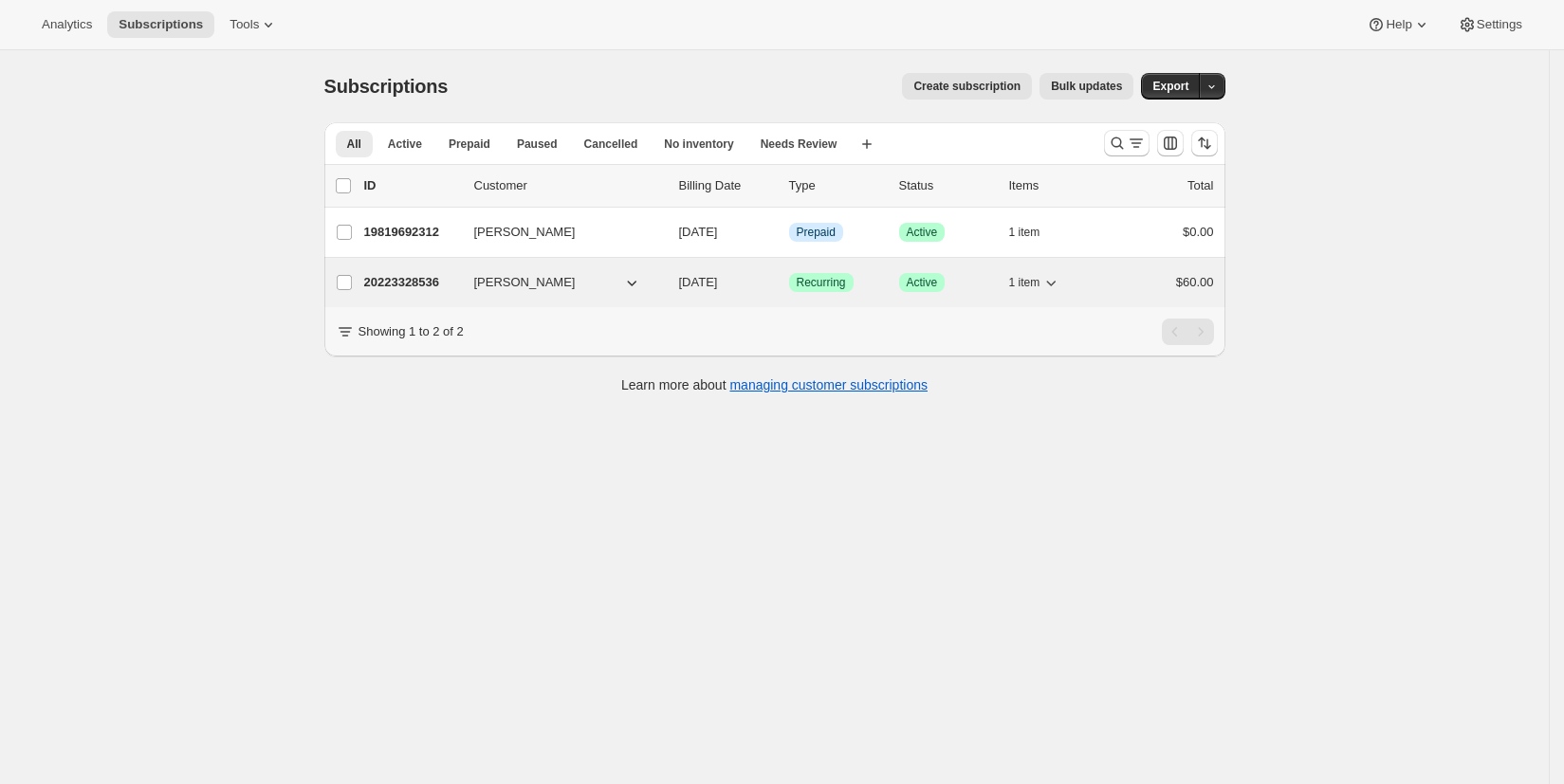
click at [418, 284] on p "20223328536" at bounding box center [411, 282] width 95 height 19
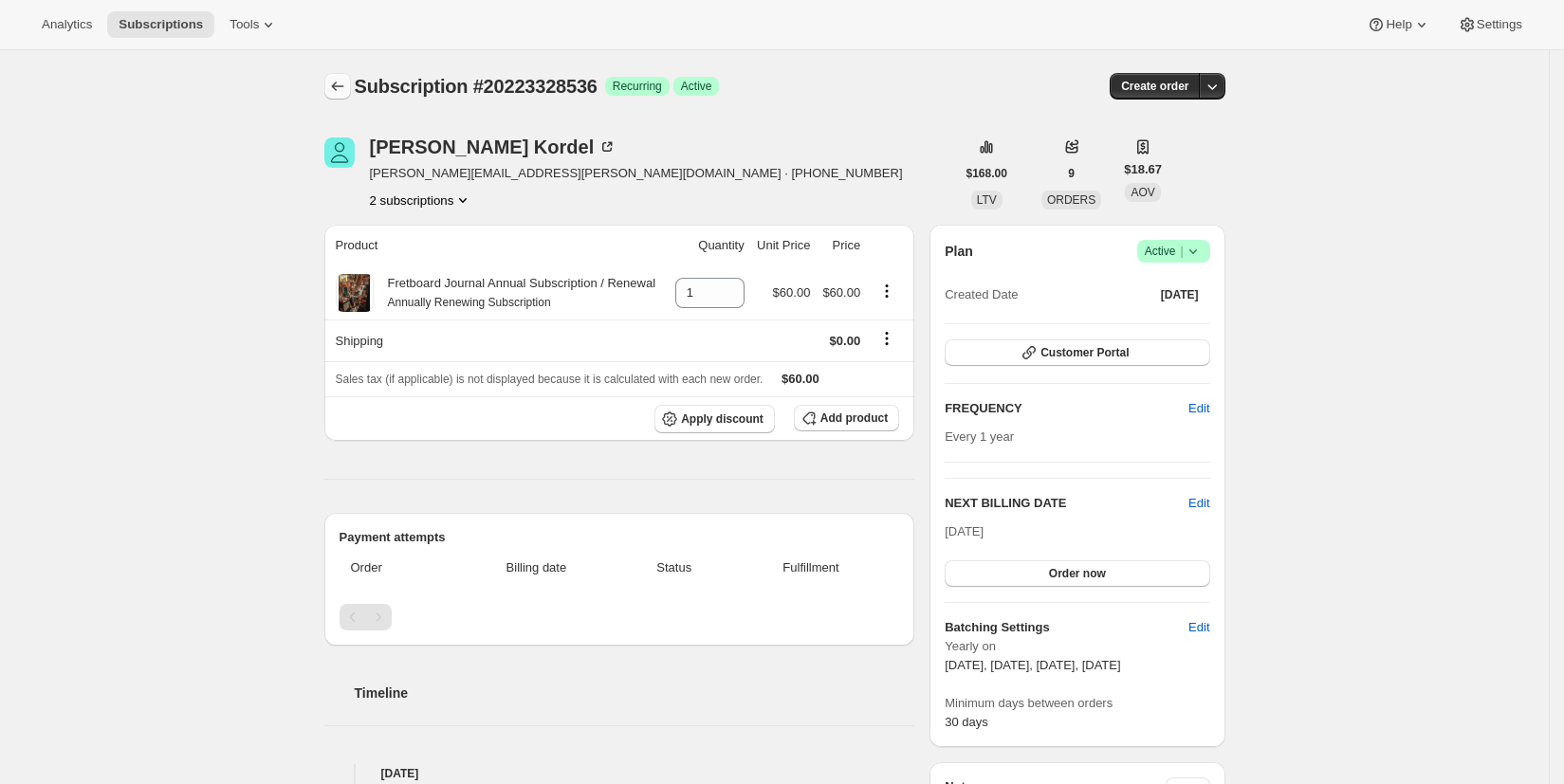
click at [347, 89] on icon "Subscriptions" at bounding box center [337, 86] width 19 height 19
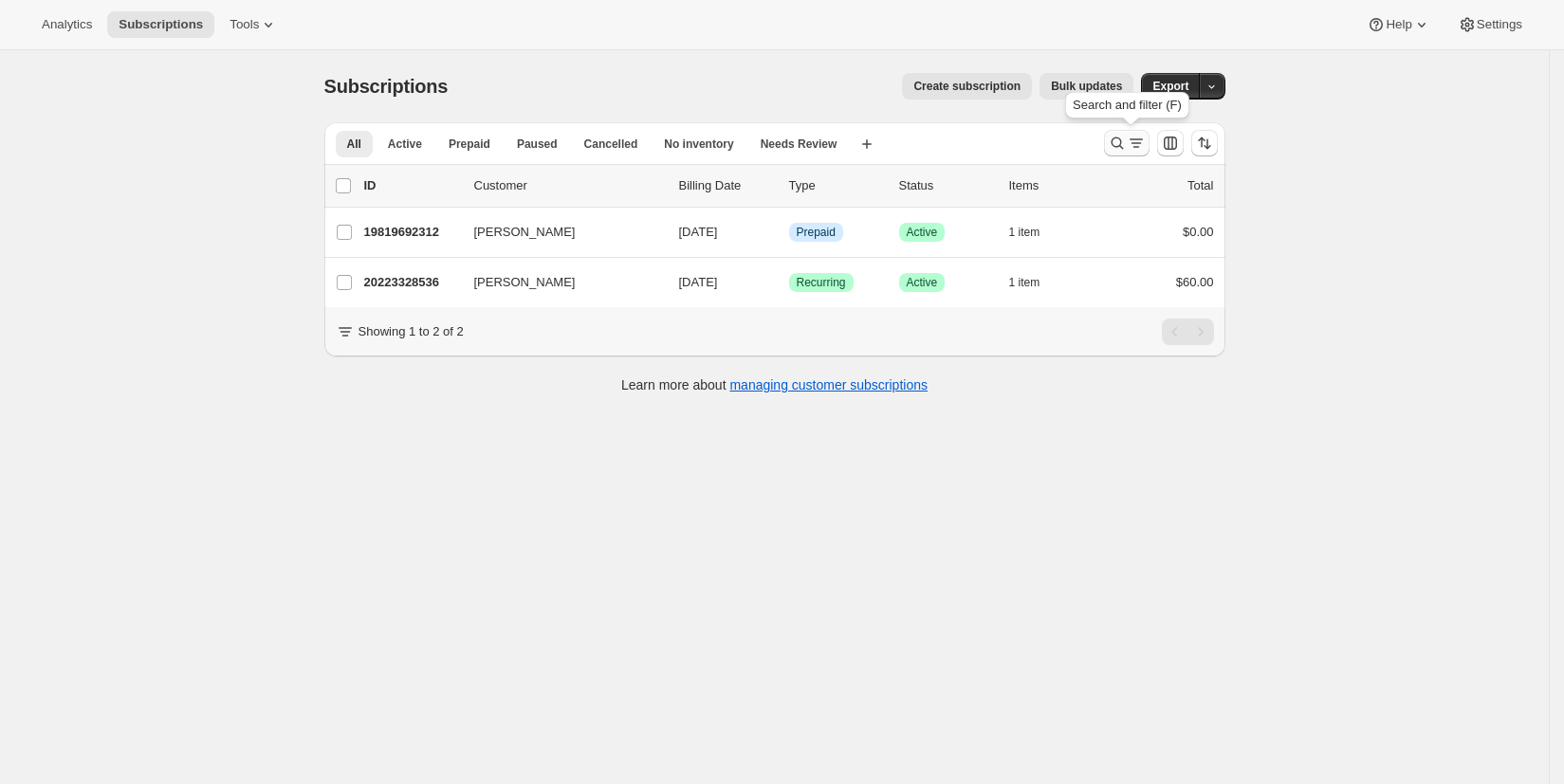
click at [1131, 145] on icon "Search and filter results" at bounding box center [1136, 142] width 19 height 19
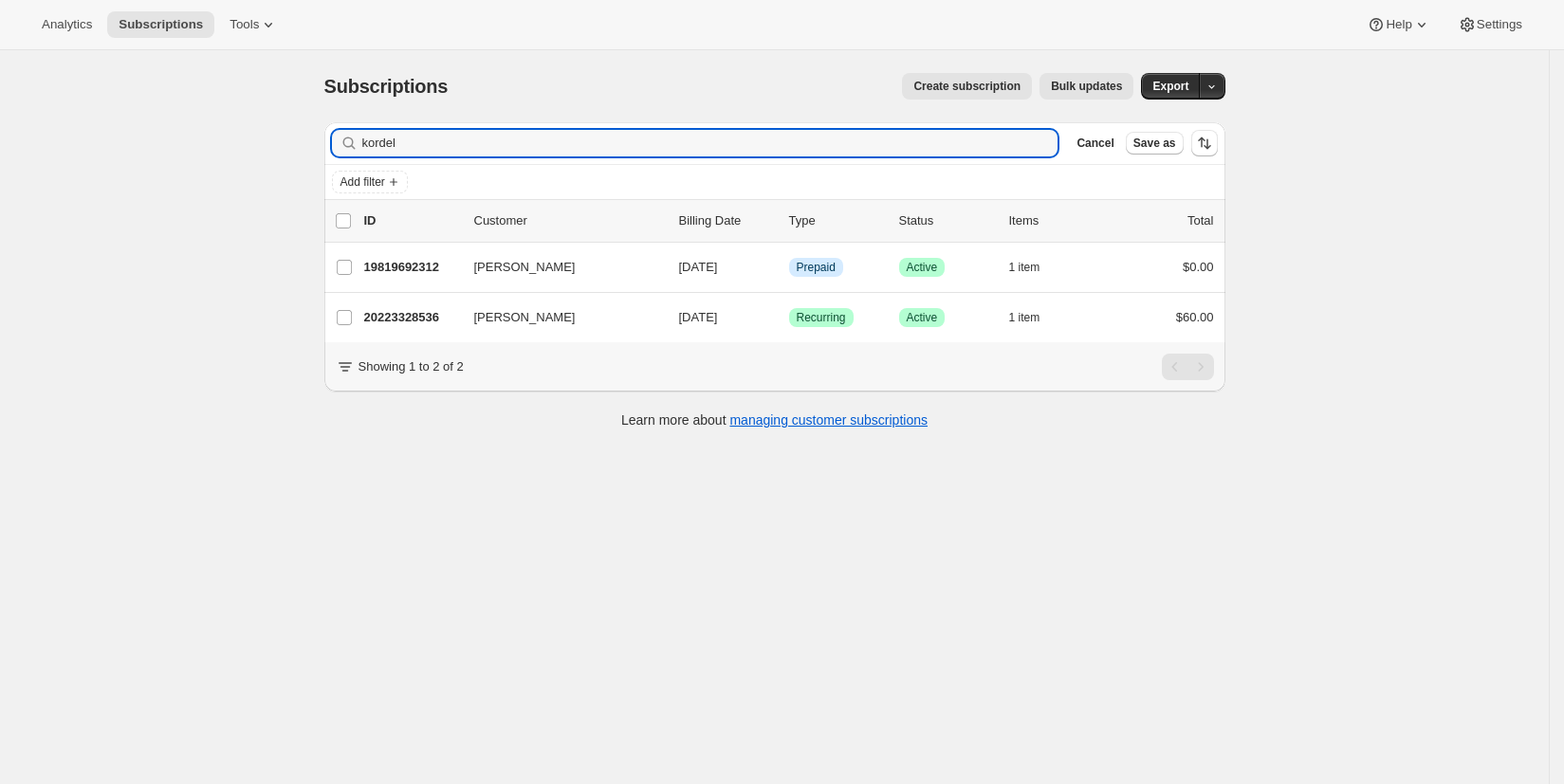
drag, startPoint x: 457, startPoint y: 137, endPoint x: 342, endPoint y: 137, distance: 115.0
click at [342, 137] on div "kordel Clear" at bounding box center [695, 142] width 727 height 26
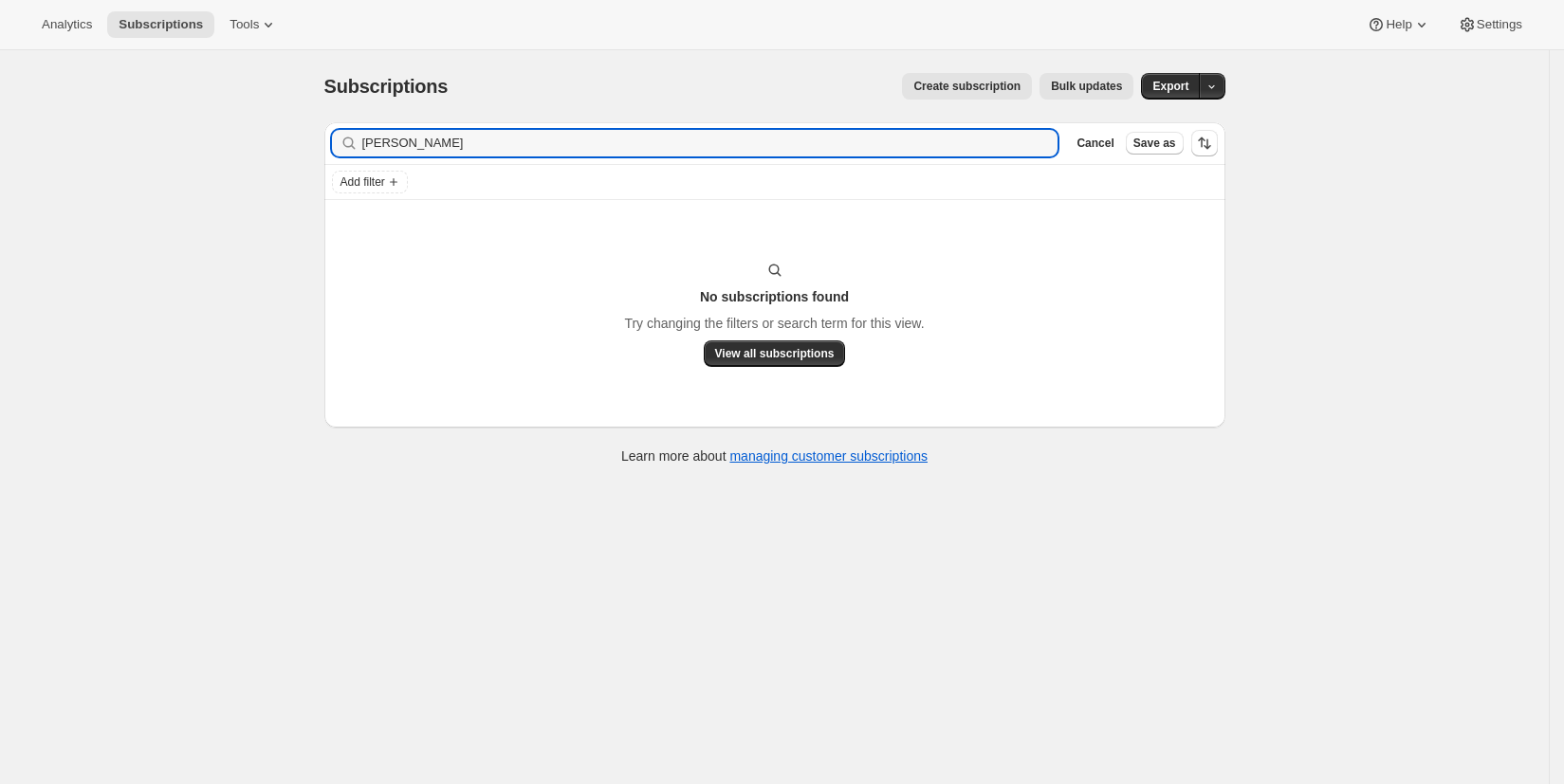
type input "[PERSON_NAME]"
